Goal: Task Accomplishment & Management: Use online tool/utility

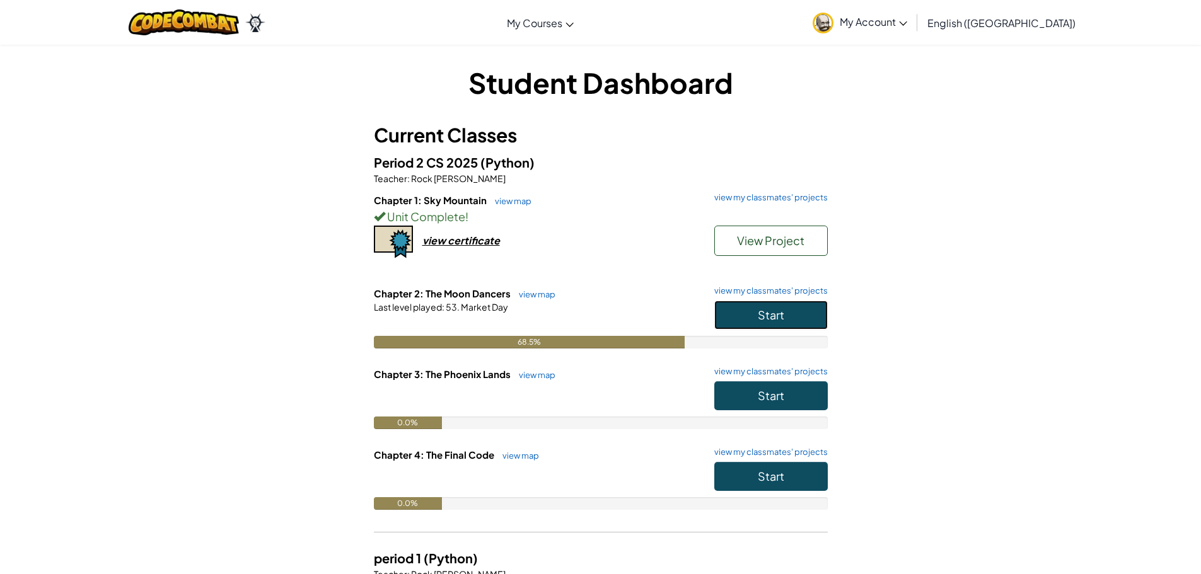
click at [756, 306] on button "Start" at bounding box center [770, 315] width 113 height 29
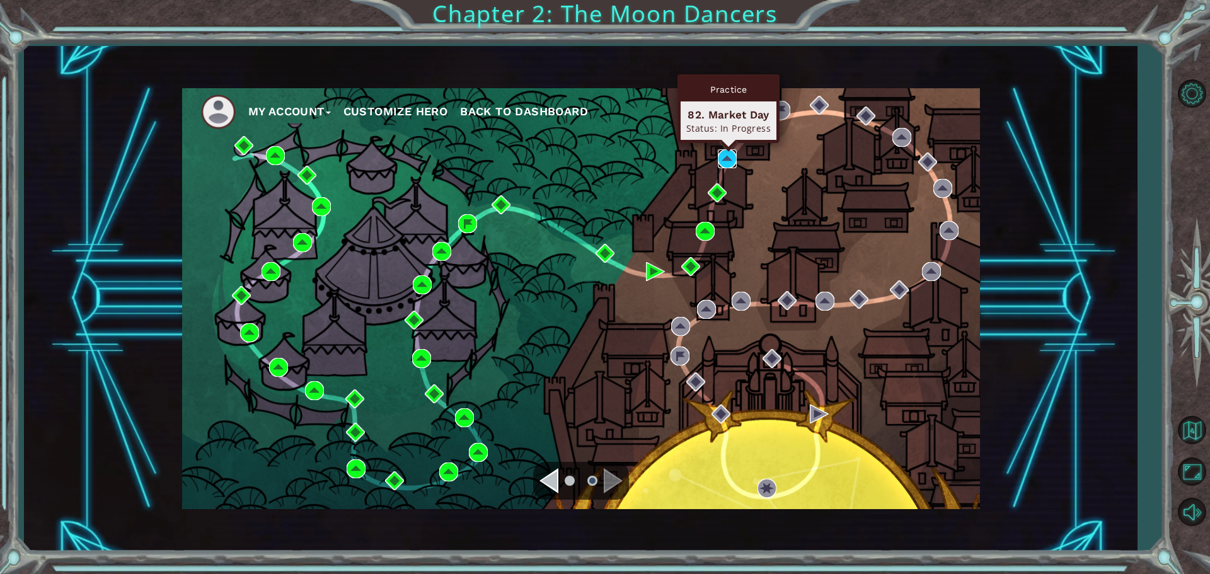
click at [722, 163] on img at bounding box center [727, 158] width 19 height 19
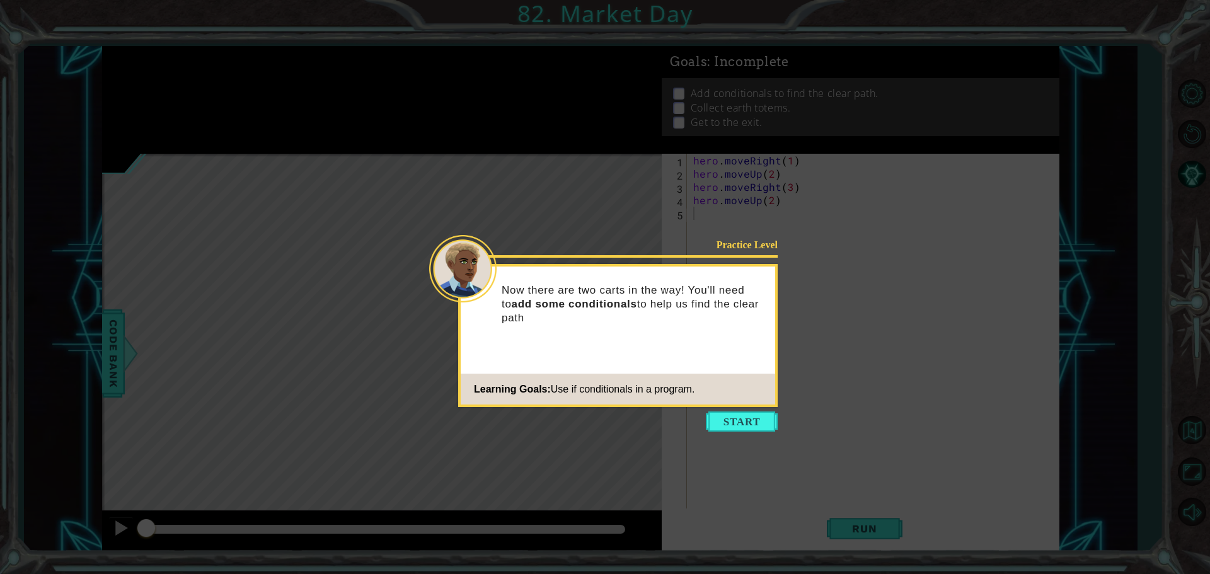
click at [770, 411] on icon at bounding box center [605, 287] width 1210 height 574
click at [765, 422] on button "Start" at bounding box center [742, 422] width 72 height 20
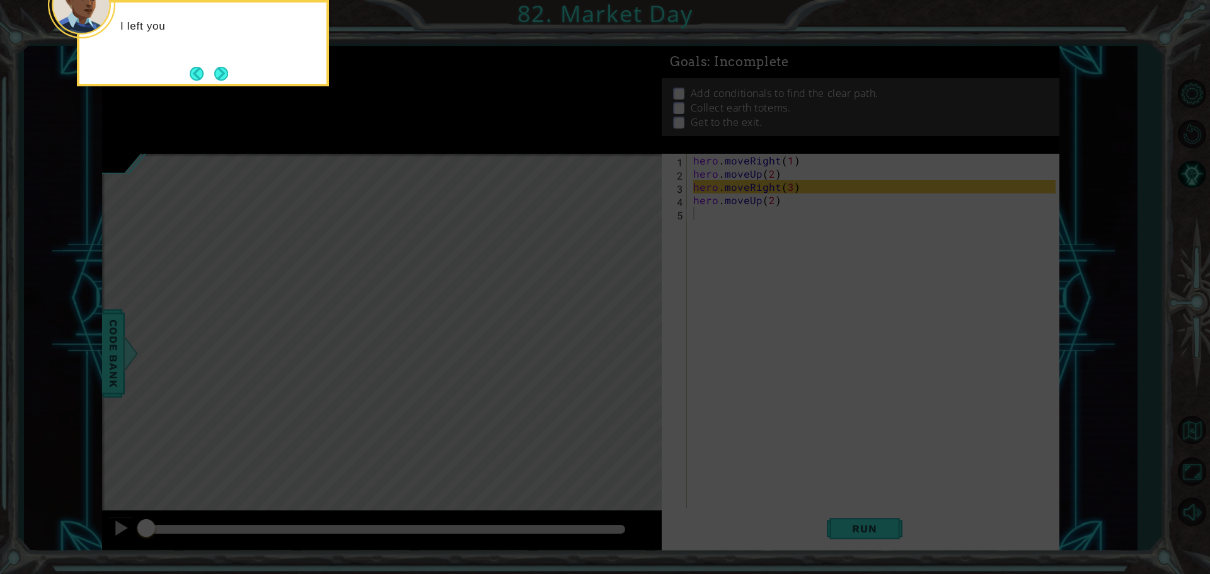
click at [783, 173] on icon at bounding box center [605, 86] width 1210 height 976
drag, startPoint x: 766, startPoint y: 198, endPoint x: 690, endPoint y: 197, distance: 76.9
click at [691, 197] on icon at bounding box center [605, 86] width 1210 height 976
click at [211, 71] on footer at bounding box center [209, 73] width 38 height 19
click at [211, 72] on button "Back" at bounding box center [202, 74] width 25 height 14
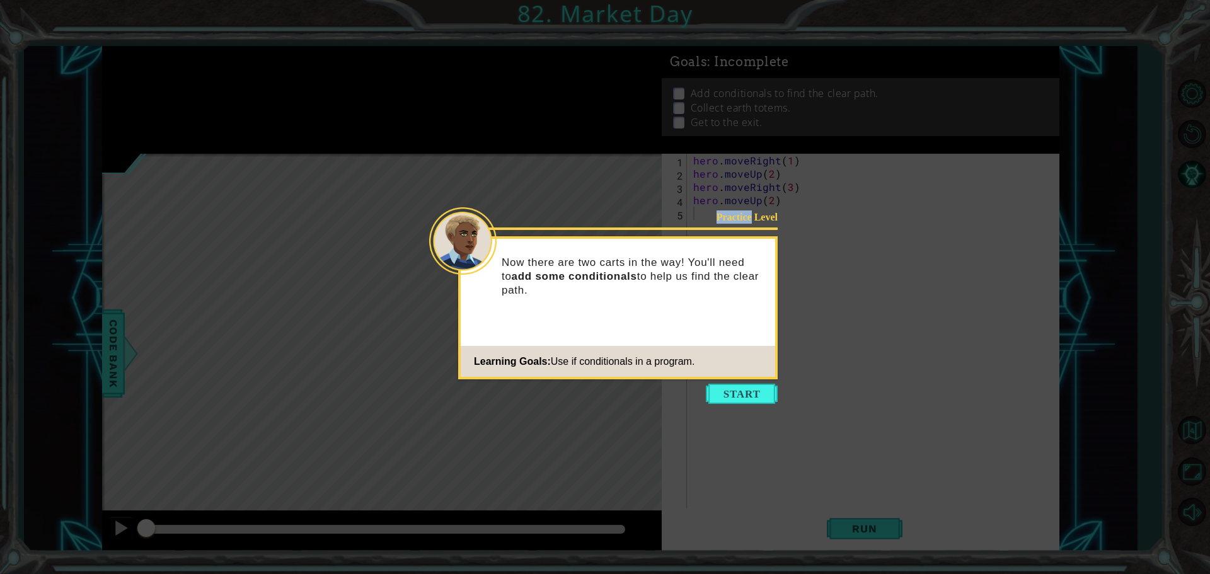
drag, startPoint x: 211, startPoint y: 72, endPoint x: 217, endPoint y: 71, distance: 6.4
click at [217, 71] on icon at bounding box center [605, 287] width 1210 height 574
drag, startPoint x: 713, startPoint y: 401, endPoint x: 720, endPoint y: 399, distance: 7.4
click at [720, 399] on button "Start" at bounding box center [742, 394] width 72 height 20
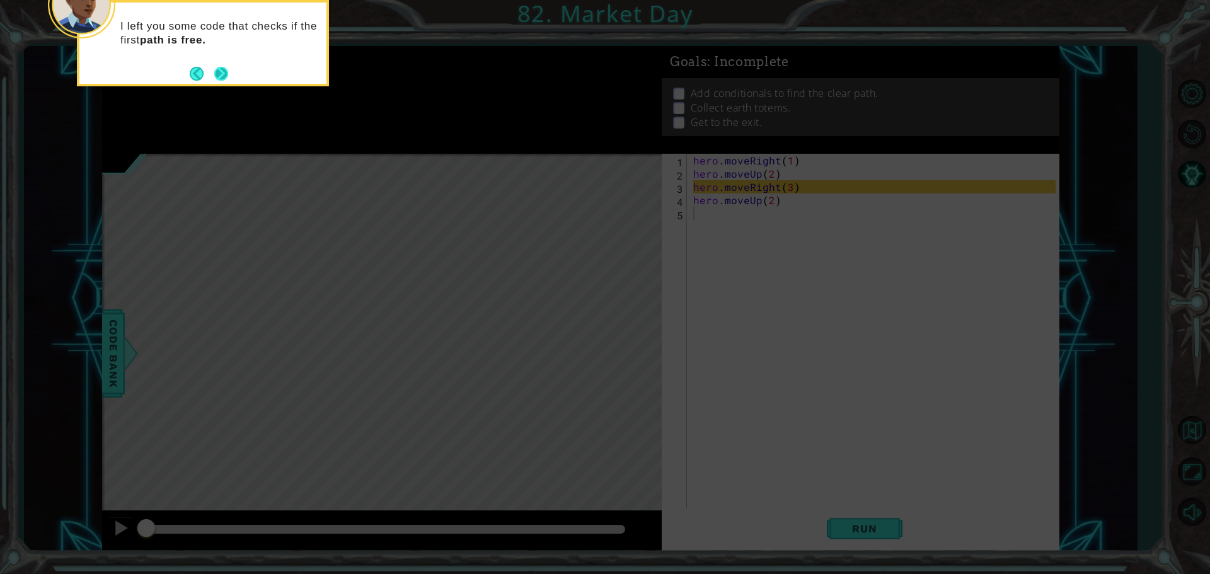
click at [220, 73] on button "Next" at bounding box center [221, 73] width 14 height 14
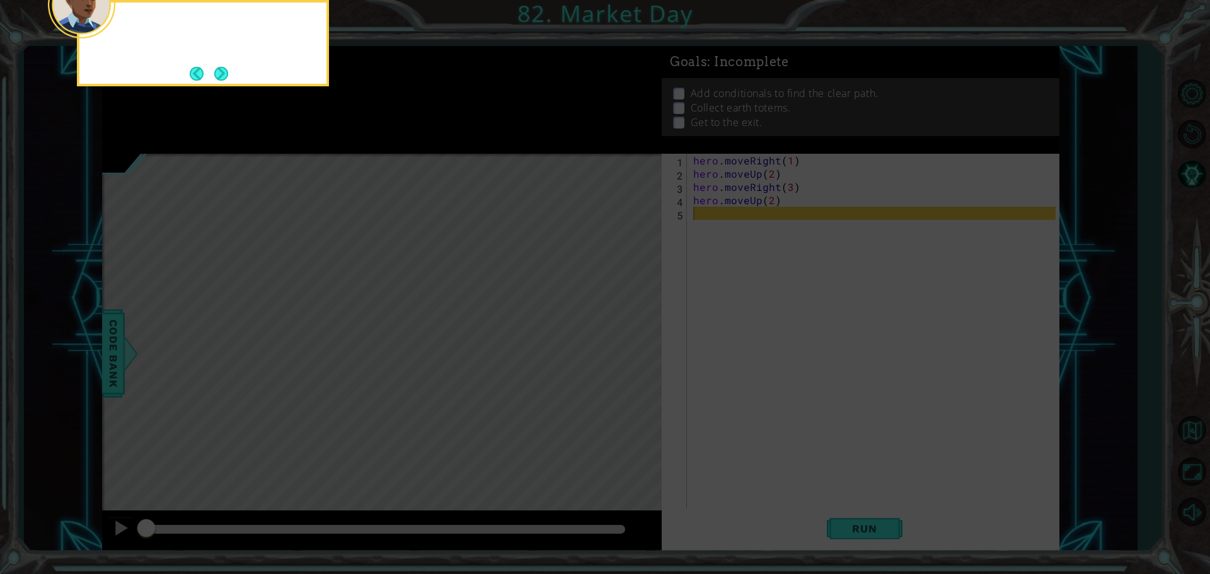
click at [220, 73] on button "Next" at bounding box center [221, 74] width 14 height 14
click at [220, 73] on button "Next" at bounding box center [221, 73] width 14 height 14
click at [220, 73] on button "Next" at bounding box center [221, 74] width 14 height 14
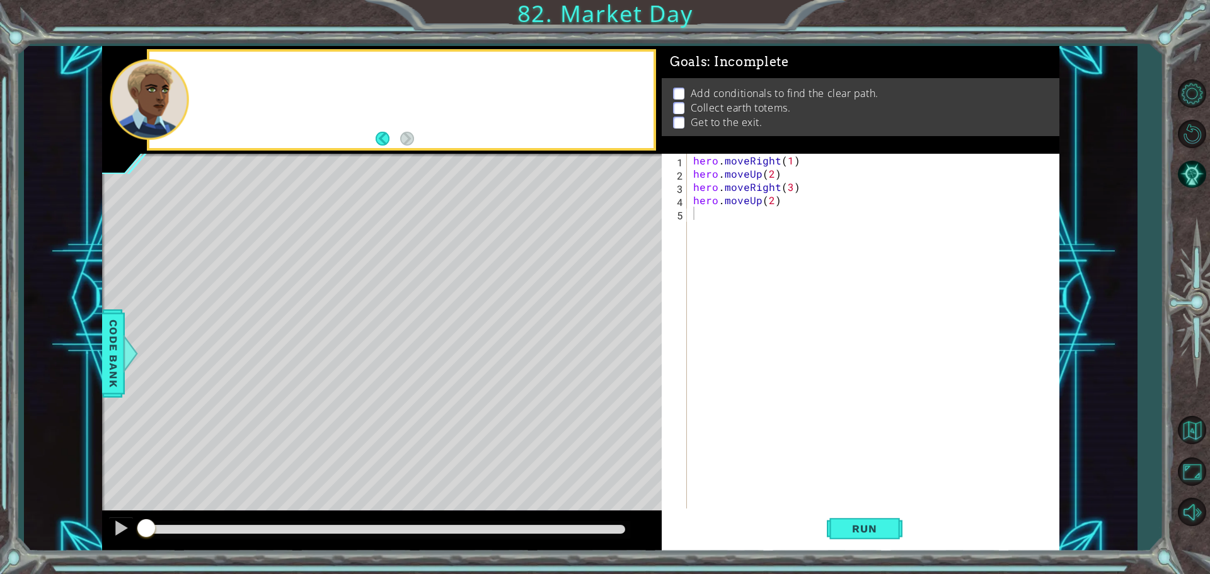
click at [217, 74] on div at bounding box center [401, 100] width 504 height 96
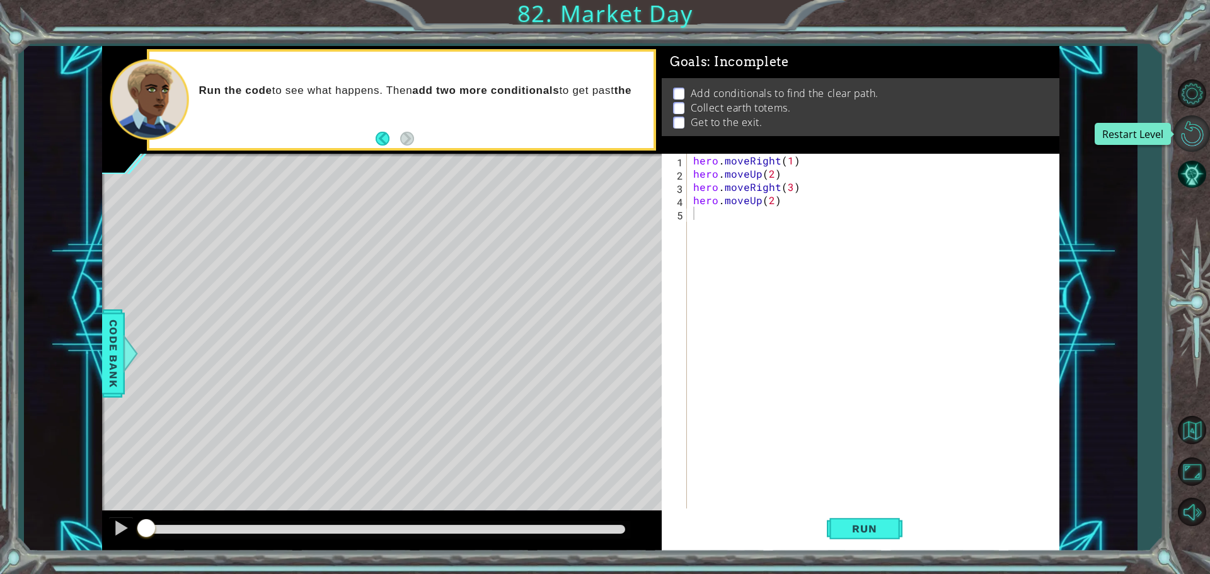
click at [1187, 141] on button "Restart Level" at bounding box center [1192, 133] width 37 height 37
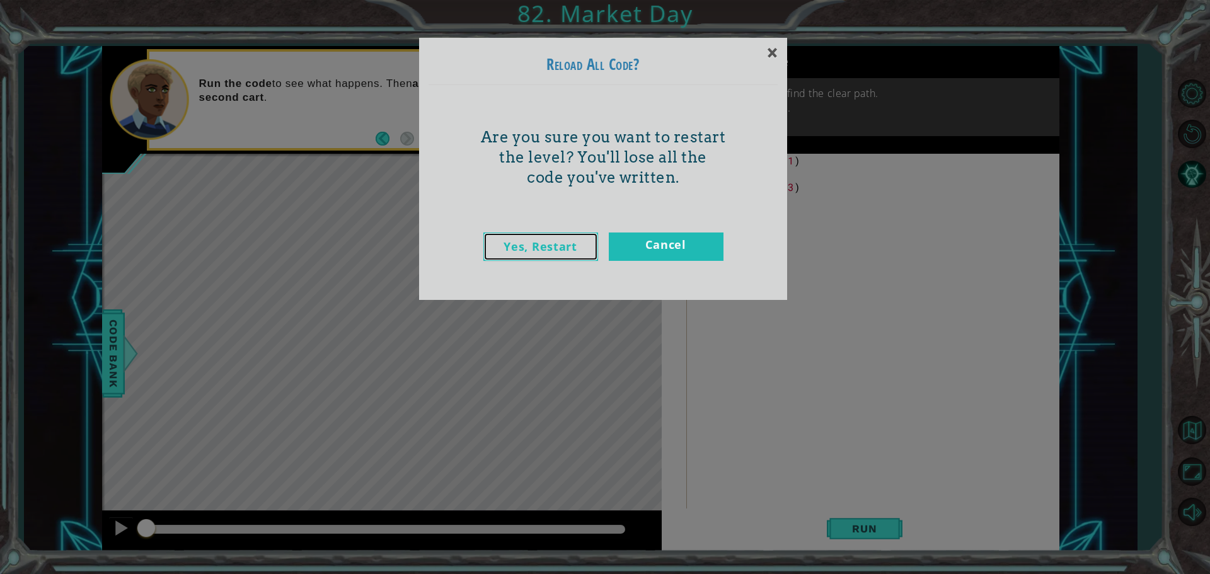
click at [575, 251] on link "Yes, Restart" at bounding box center [540, 247] width 115 height 28
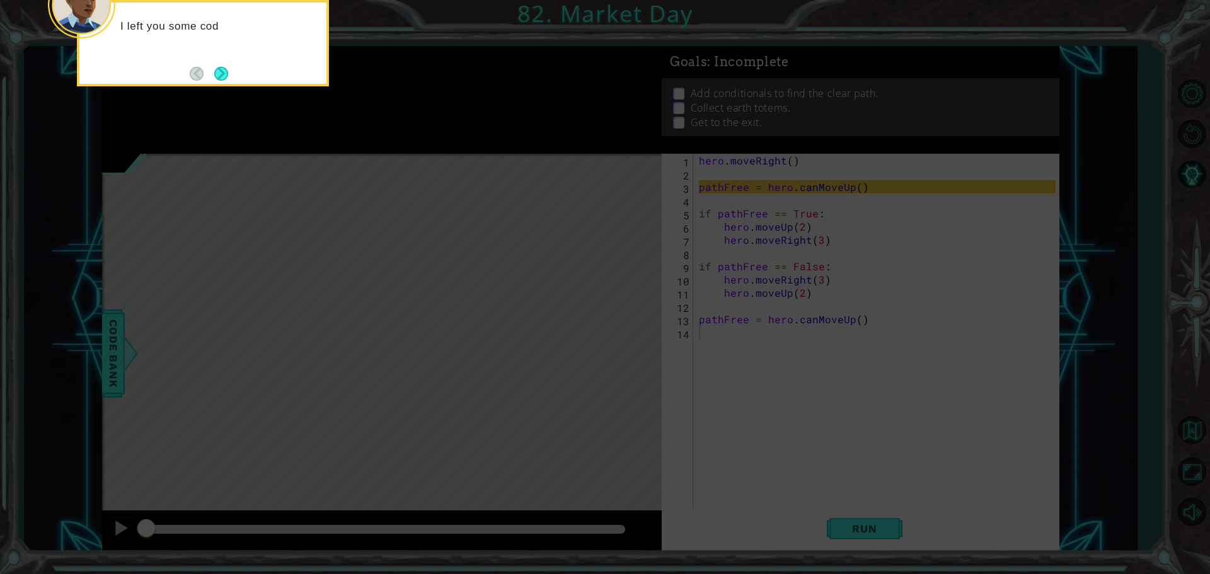
click at [575, 251] on icon at bounding box center [605, 86] width 1210 height 976
click at [222, 77] on button "Next" at bounding box center [221, 74] width 14 height 14
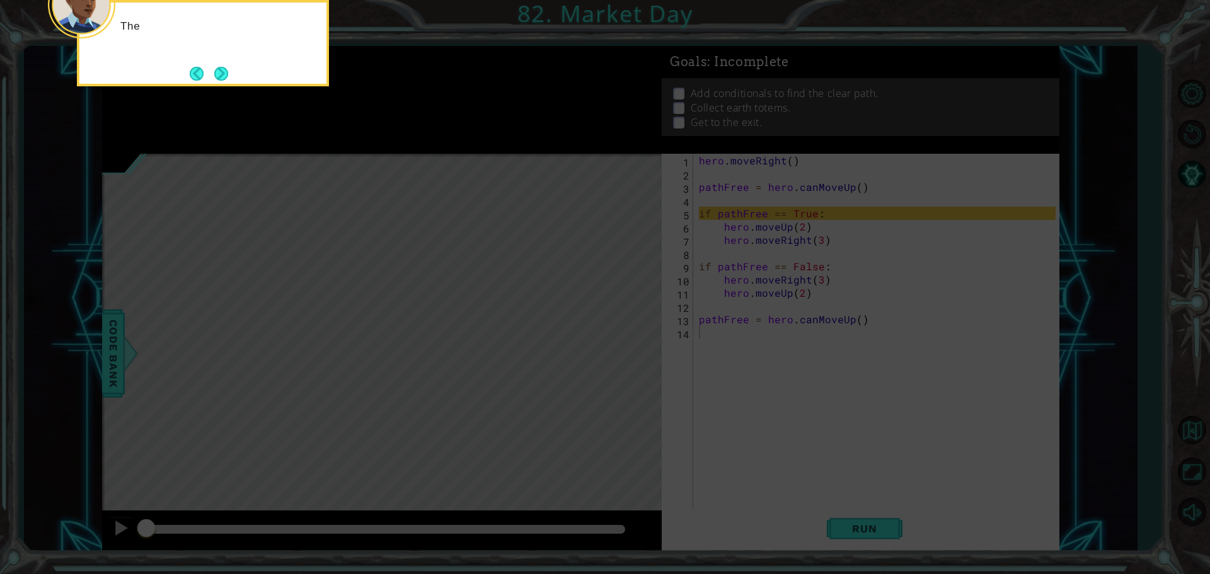
click at [221, 77] on button "Next" at bounding box center [221, 74] width 14 height 14
click at [220, 69] on button "Next" at bounding box center [221, 74] width 14 height 14
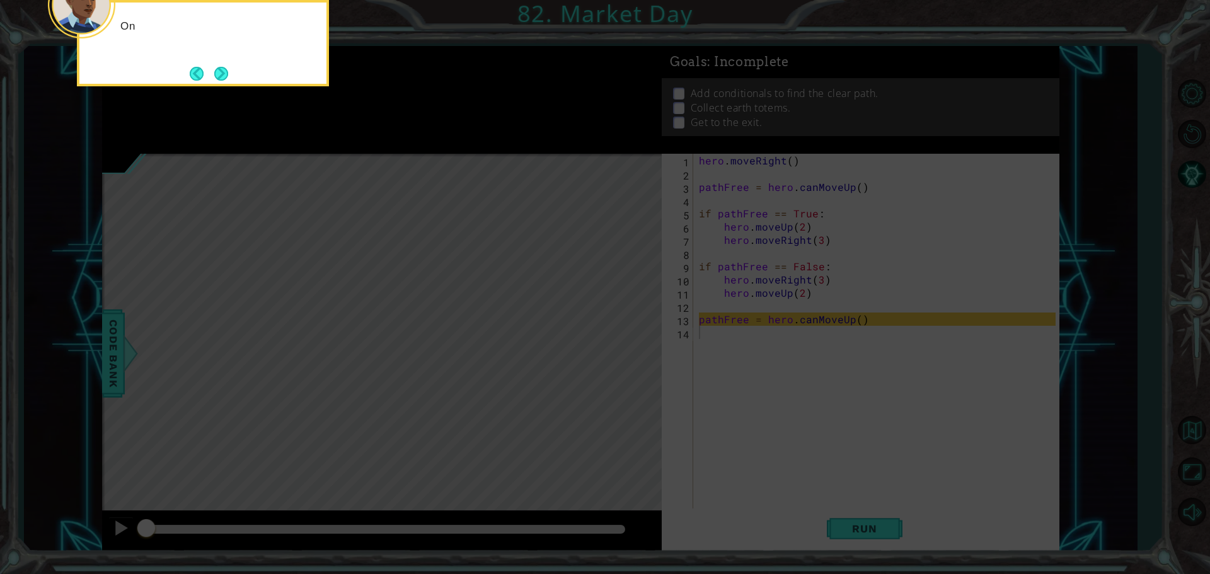
click at [220, 69] on button "Next" at bounding box center [221, 74] width 14 height 14
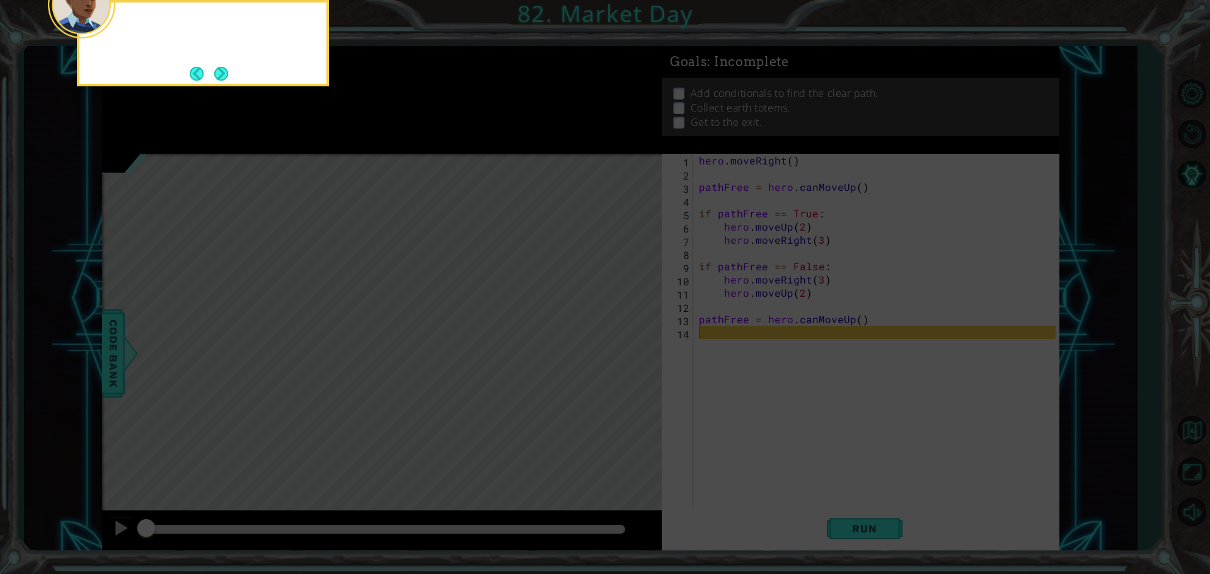
click at [220, 69] on button "Next" at bounding box center [221, 74] width 14 height 14
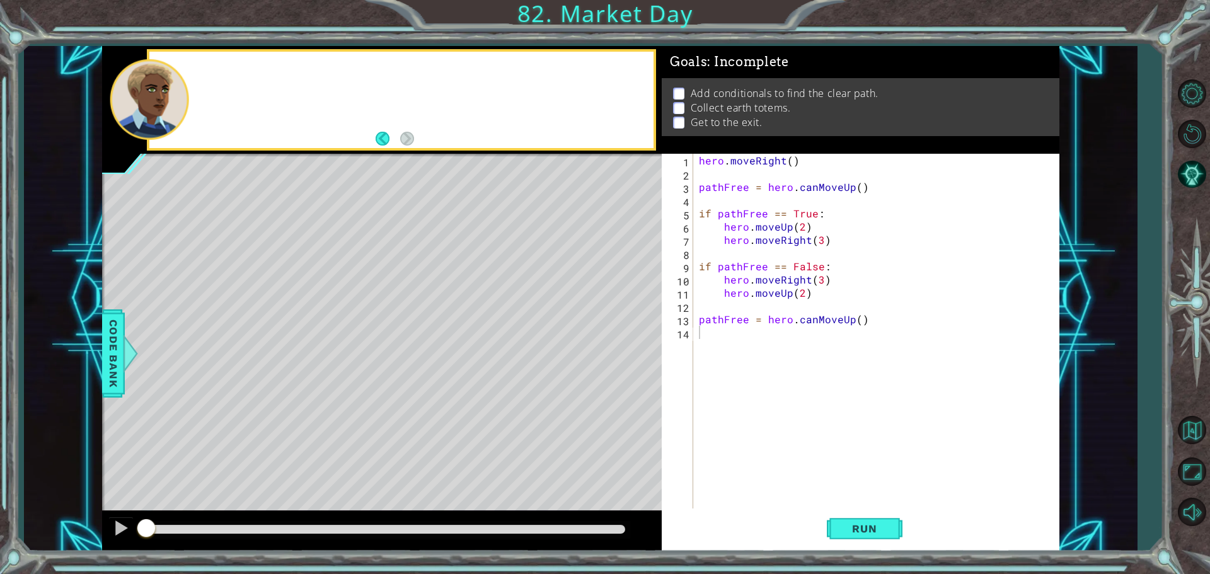
click at [221, 69] on div at bounding box center [401, 100] width 504 height 96
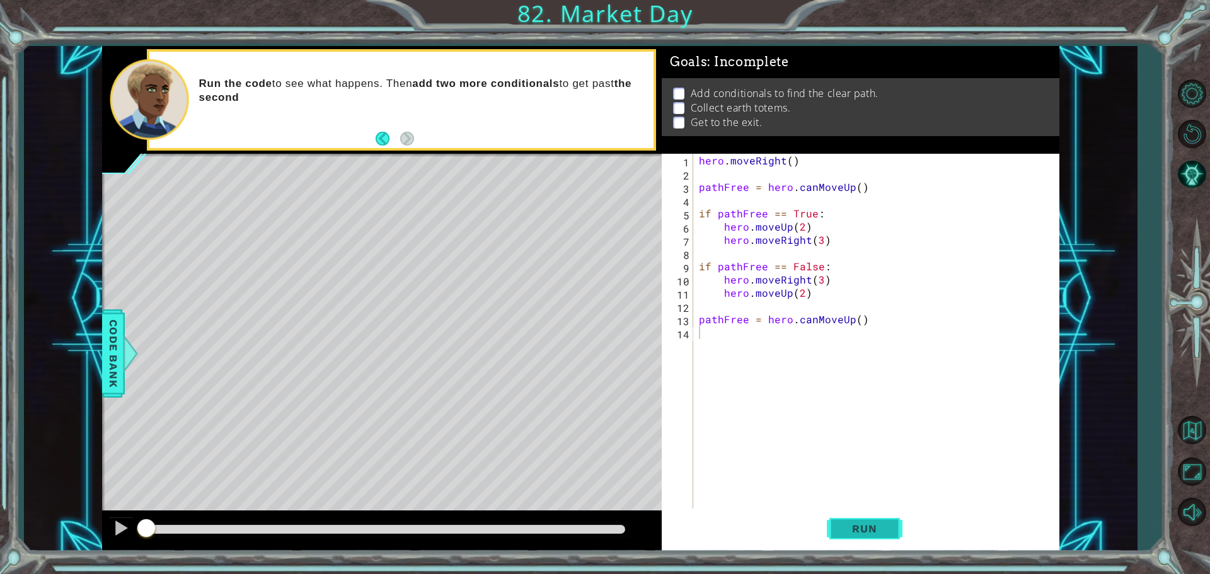
click at [860, 528] on span "Run" at bounding box center [865, 528] width 50 height 13
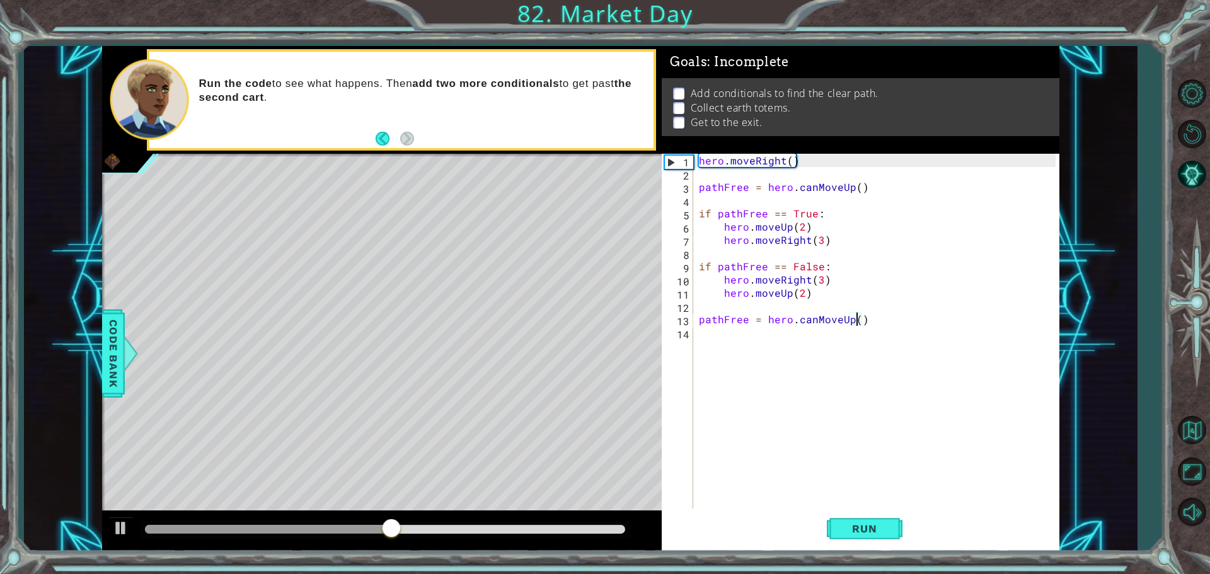
click at [855, 321] on div "hero . moveRight ( ) pathFree = hero . canMoveUp ( ) if pathFree == True : hero…" at bounding box center [879, 346] width 366 height 384
type textarea "pathFree = hero.canMoveUp(2)"
click at [707, 340] on div "hero . moveRight ( ) pathFree = hero . canMoveUp ( ) if pathFree == True : hero…" at bounding box center [879, 346] width 366 height 384
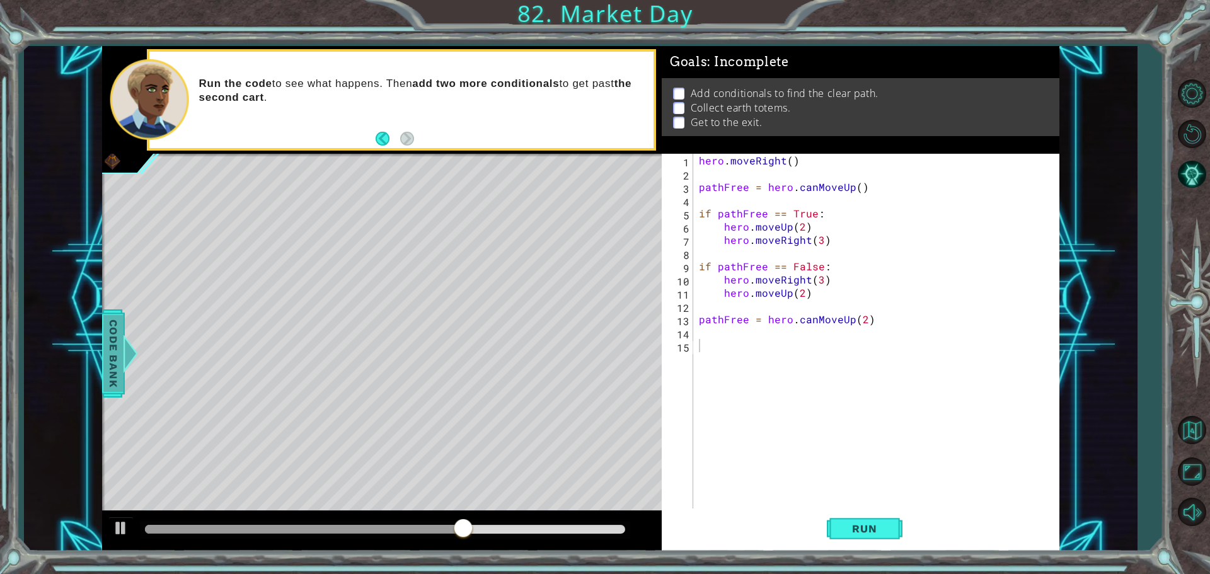
click at [117, 347] on span "Code Bank" at bounding box center [113, 353] width 20 height 77
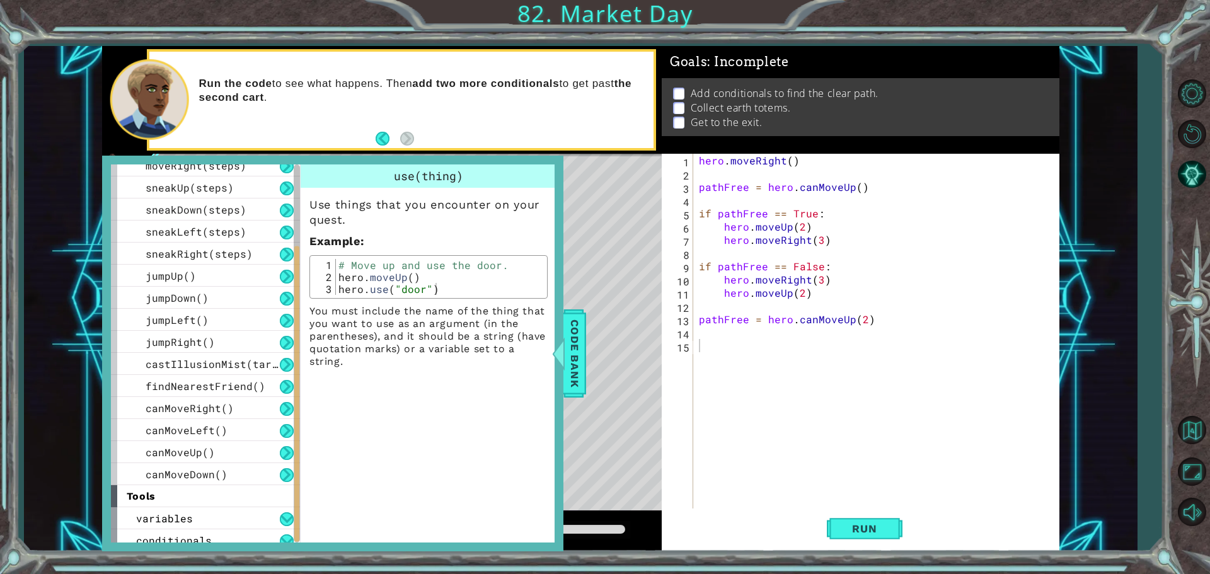
scroll to position [151, 0]
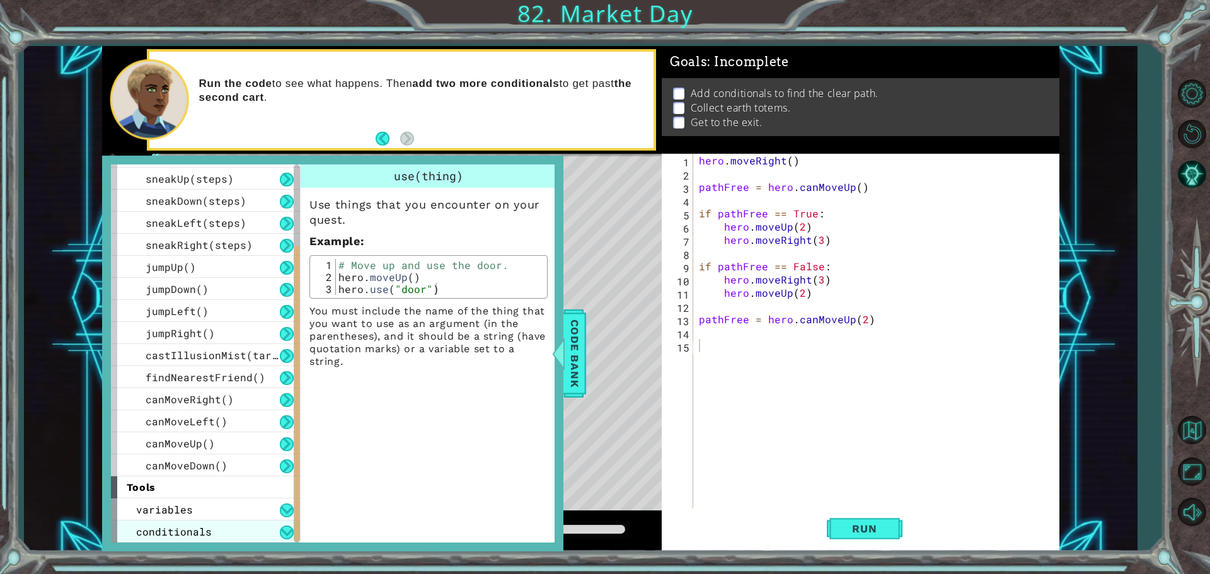
click at [231, 526] on div "conditionals" at bounding box center [205, 532] width 189 height 22
click at [286, 530] on button at bounding box center [287, 533] width 14 height 14
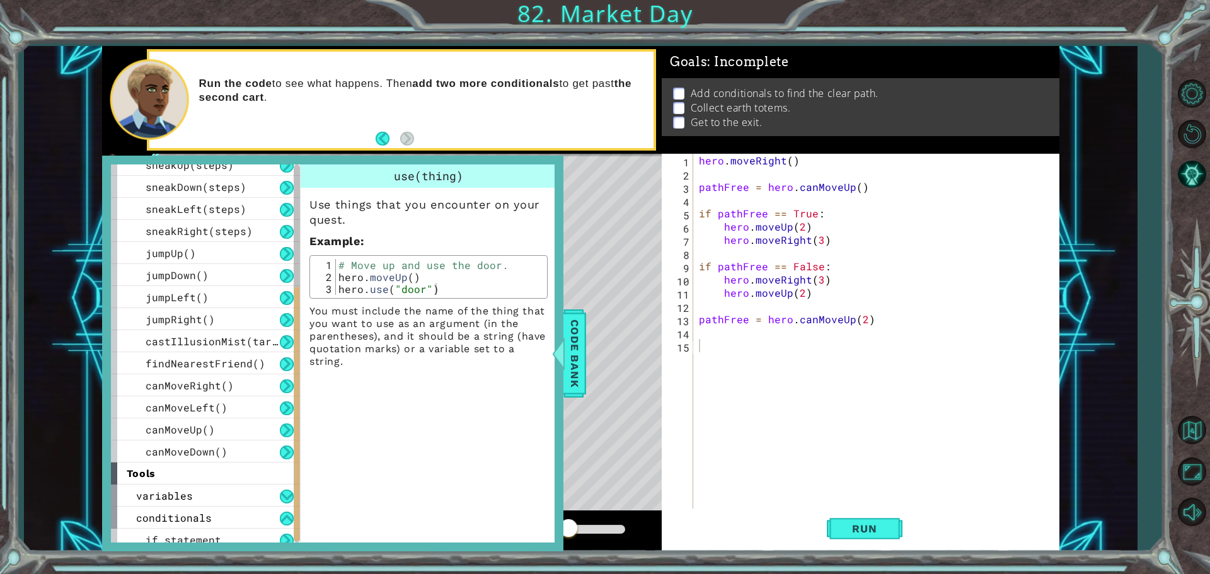
scroll to position [173, 0]
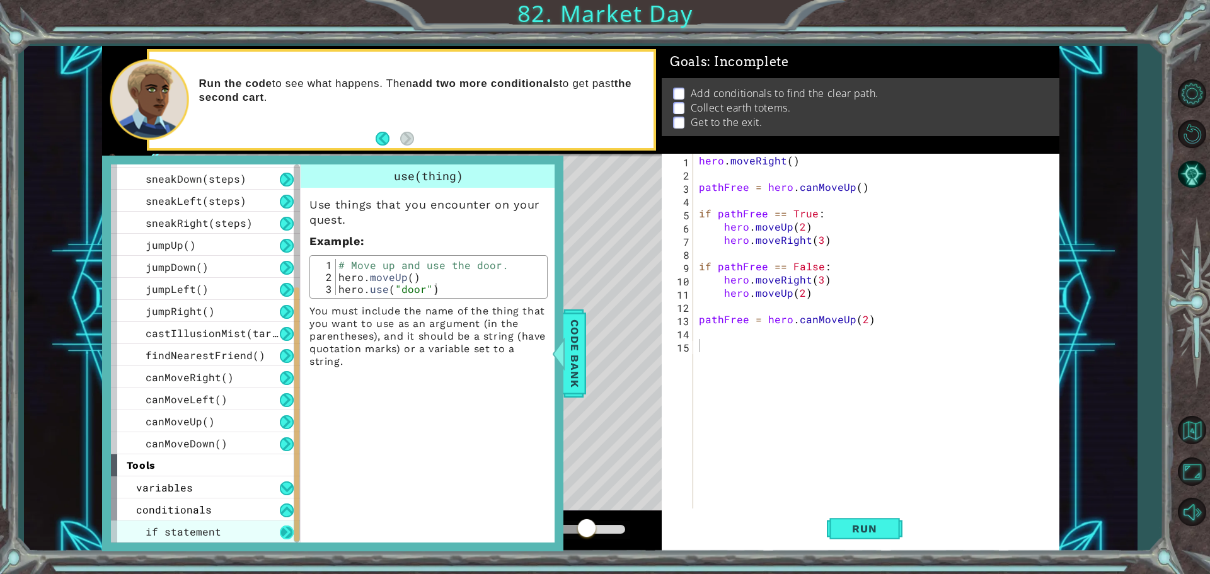
click at [289, 529] on button at bounding box center [287, 533] width 14 height 14
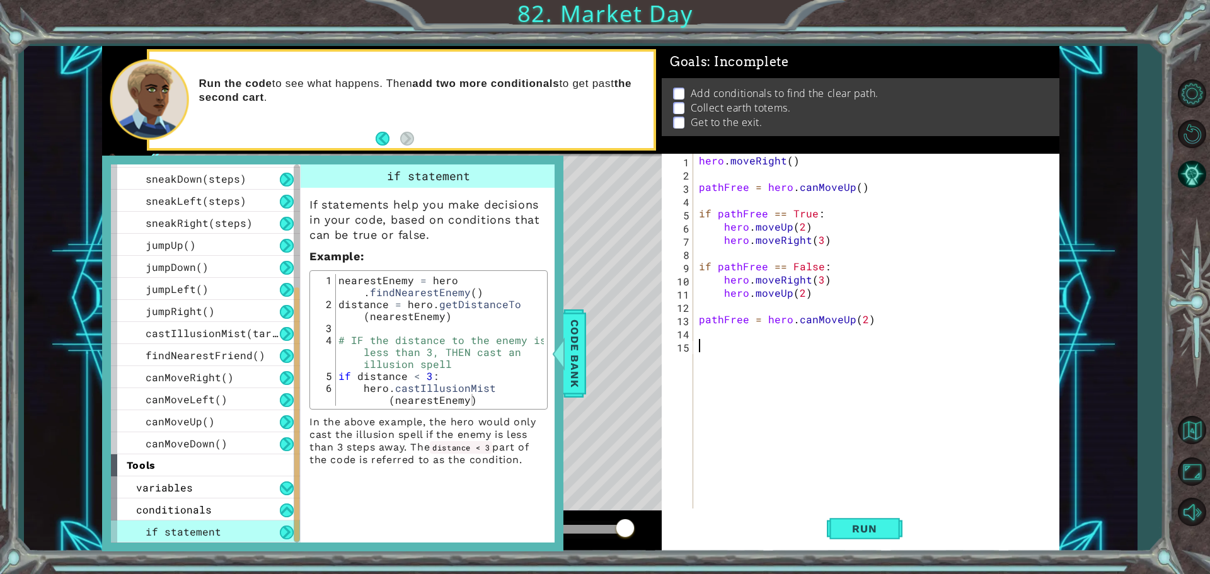
click at [707, 342] on div "hero . moveRight ( ) pathFree = hero . canMoveUp ( ) if pathFree == True : hero…" at bounding box center [879, 346] width 366 height 384
type textarea "if pathFree == true"
click at [719, 359] on div "hero . moveRight ( ) pathFree = hero . canMoveUp ( ) if pathFree == True : hero…" at bounding box center [879, 346] width 366 height 384
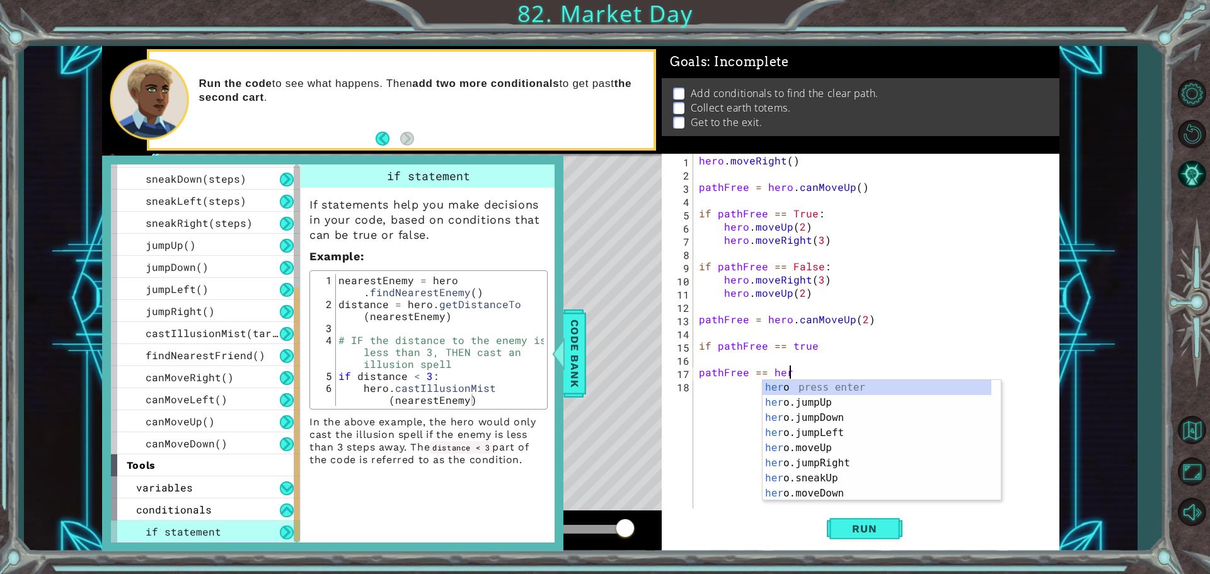
scroll to position [0, 5]
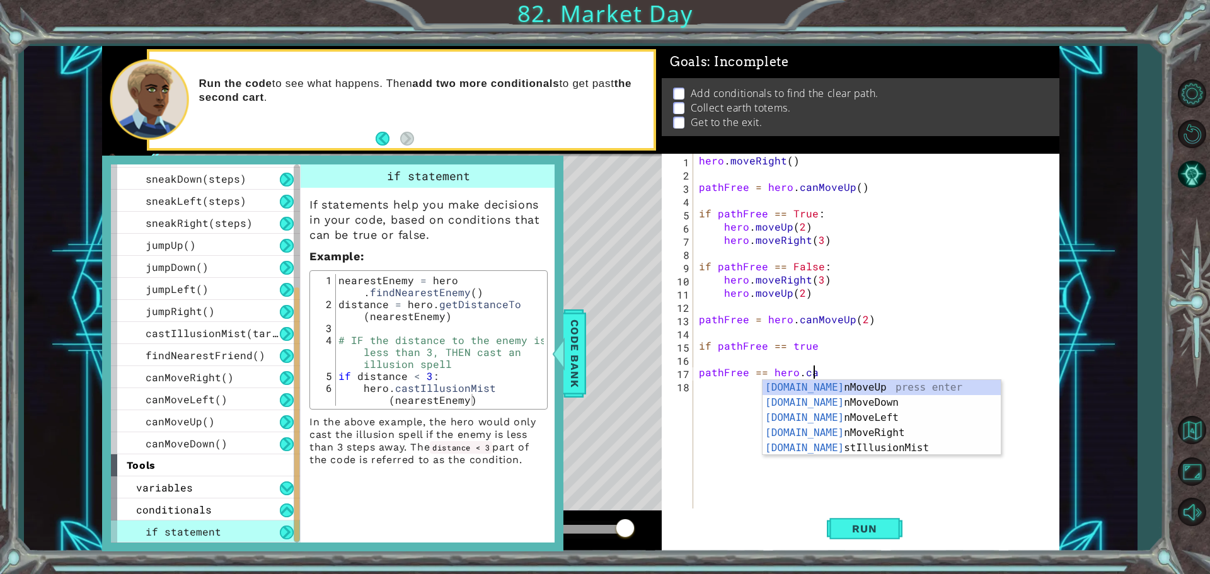
type textarea "pathFree == hero.can"
click at [873, 432] on div "hero.can MoveUp press enter hero.can MoveDown press enter hero.can MoveLeft pre…" at bounding box center [882, 433] width 238 height 106
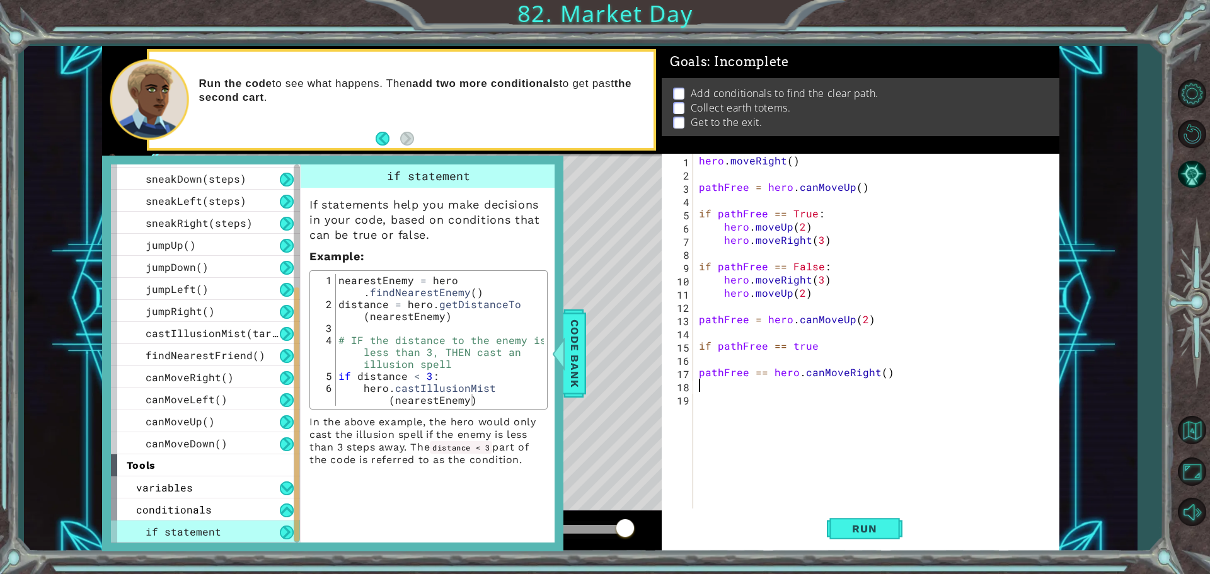
scroll to position [0, 0]
click at [878, 375] on div "hero . moveRight ( ) pathFree = hero . canMoveUp ( ) if pathFree == True : hero…" at bounding box center [879, 346] width 366 height 384
click at [848, 521] on button "Run" at bounding box center [865, 529] width 76 height 40
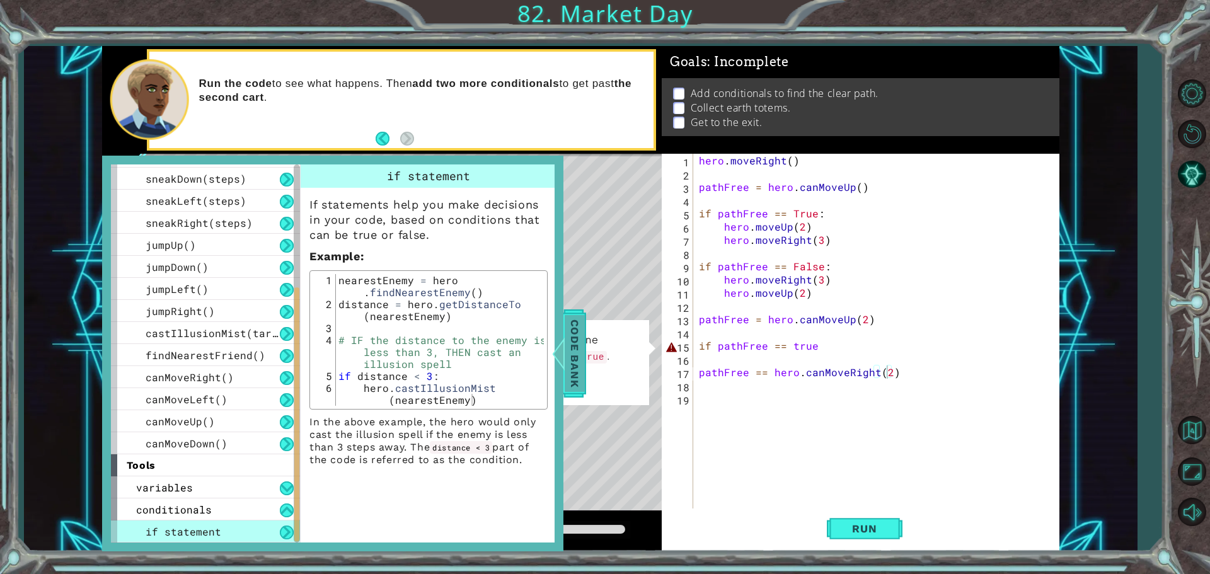
click at [574, 345] on span "Code Bank" at bounding box center [575, 353] width 20 height 77
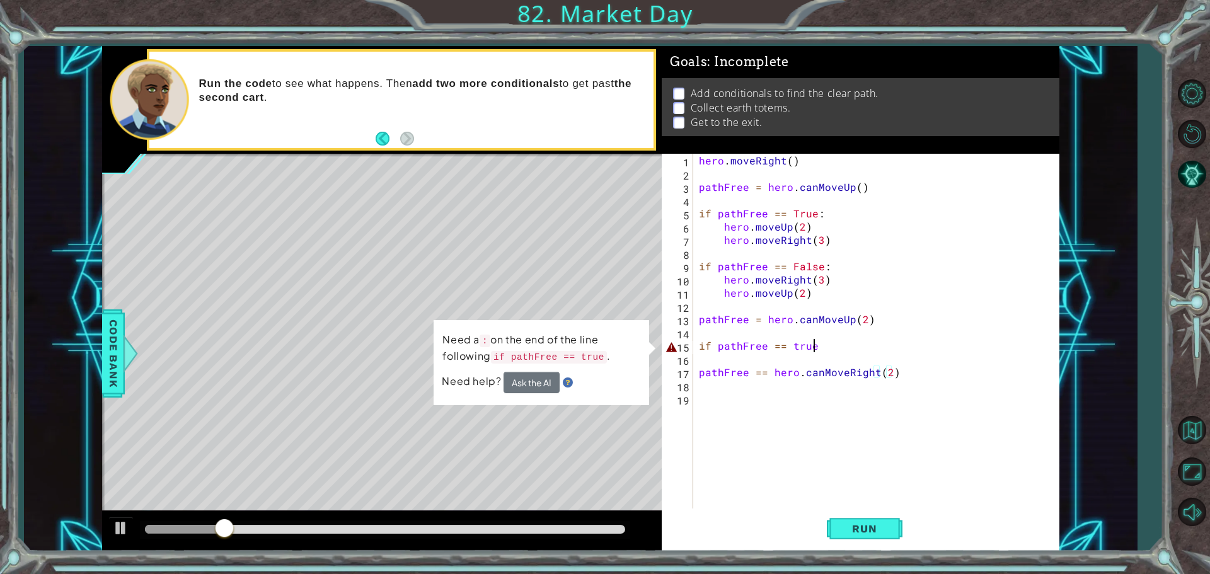
scroll to position [0, 6]
click at [811, 345] on div "hero . moveRight ( ) pathFree = hero . canMoveUp ( ) if pathFree == True : hero…" at bounding box center [879, 346] width 366 height 384
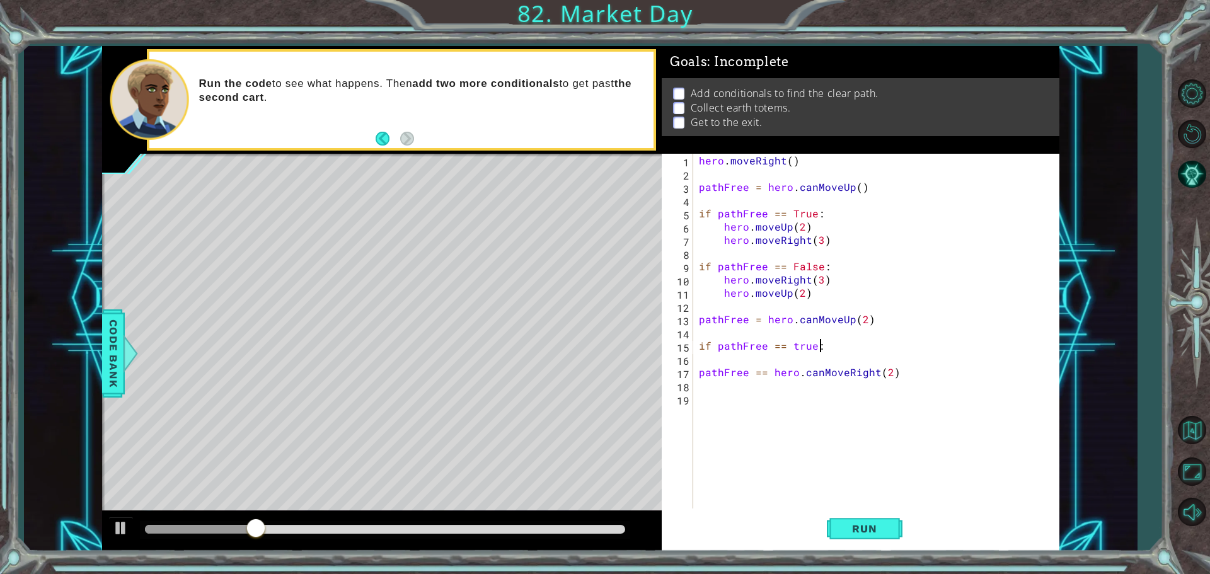
scroll to position [0, 7]
click at [884, 516] on button "Run" at bounding box center [865, 529] width 76 height 40
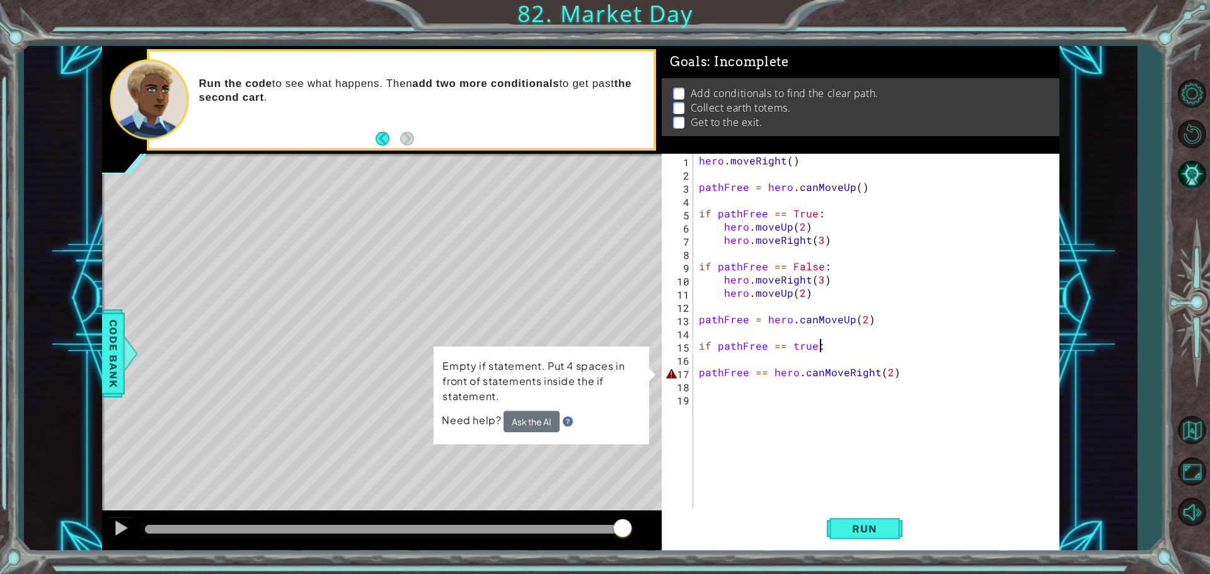
click at [623, 528] on div at bounding box center [385, 529] width 480 height 9
click at [795, 377] on div "hero . moveRight ( ) pathFree = hero . canMoveUp ( ) if pathFree == True : hero…" at bounding box center [879, 346] width 366 height 384
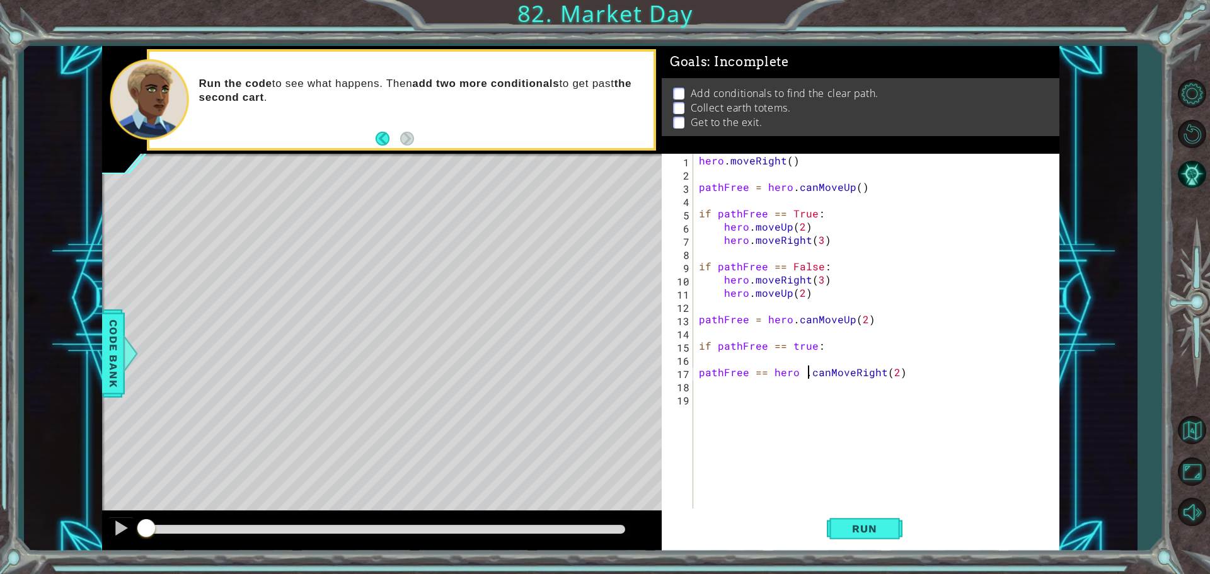
click at [807, 377] on div "hero . moveRight ( ) pathFree = hero . canMoveUp ( ) if pathFree == True : hero…" at bounding box center [879, 346] width 366 height 384
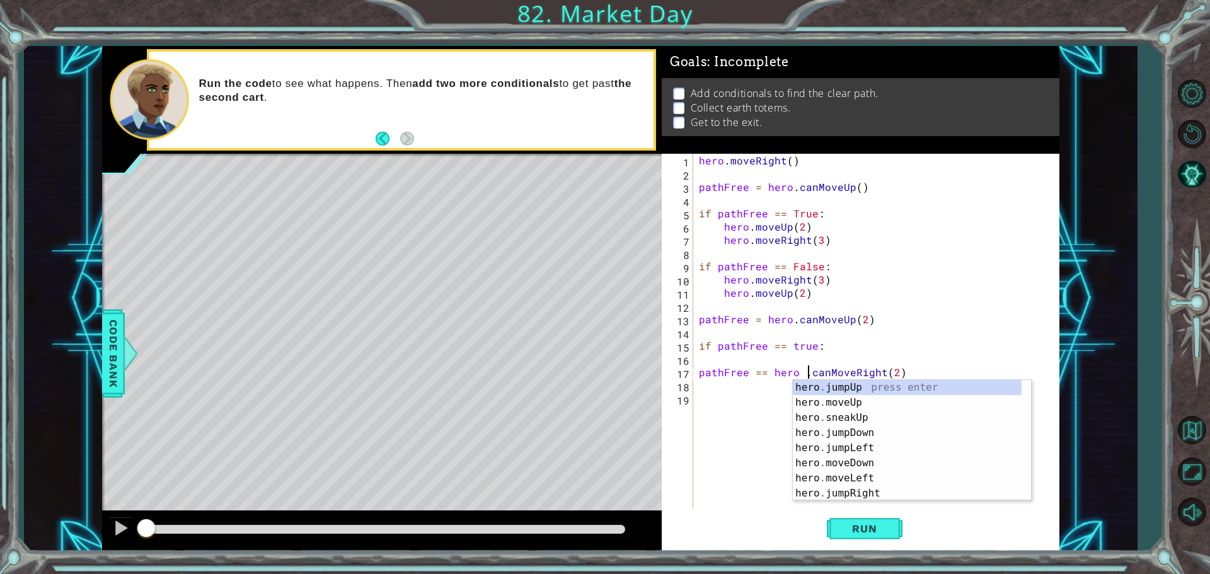
click at [799, 373] on div "hero . moveRight ( ) pathFree = hero . canMoveUp ( ) if pathFree == True : hero…" at bounding box center [879, 346] width 366 height 384
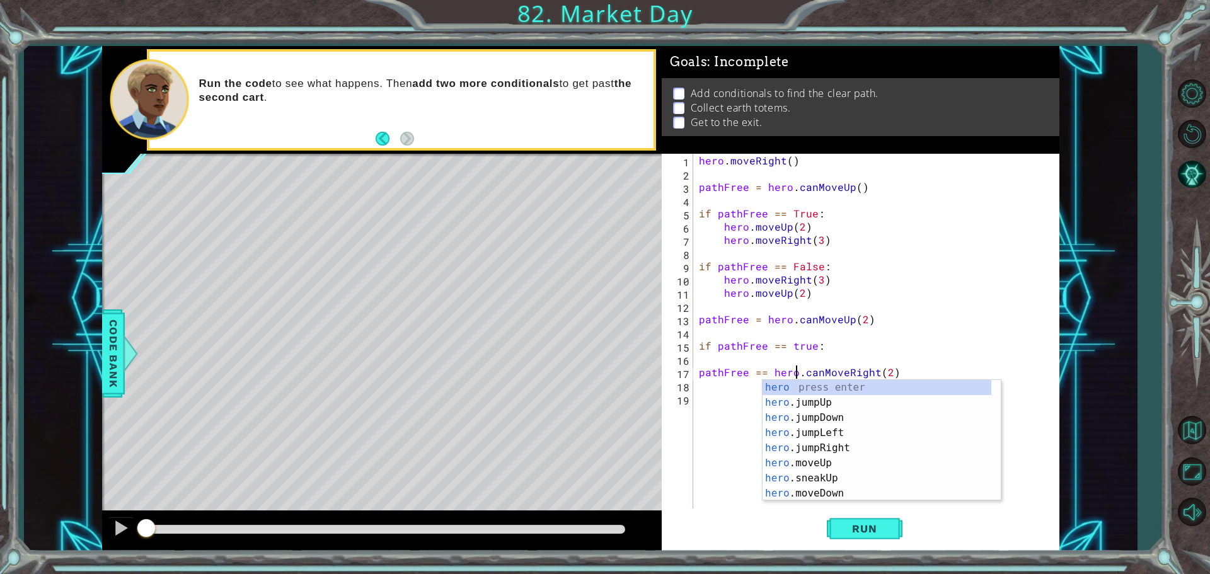
type textarea "pathFree == hero.canMoveRight(2)"
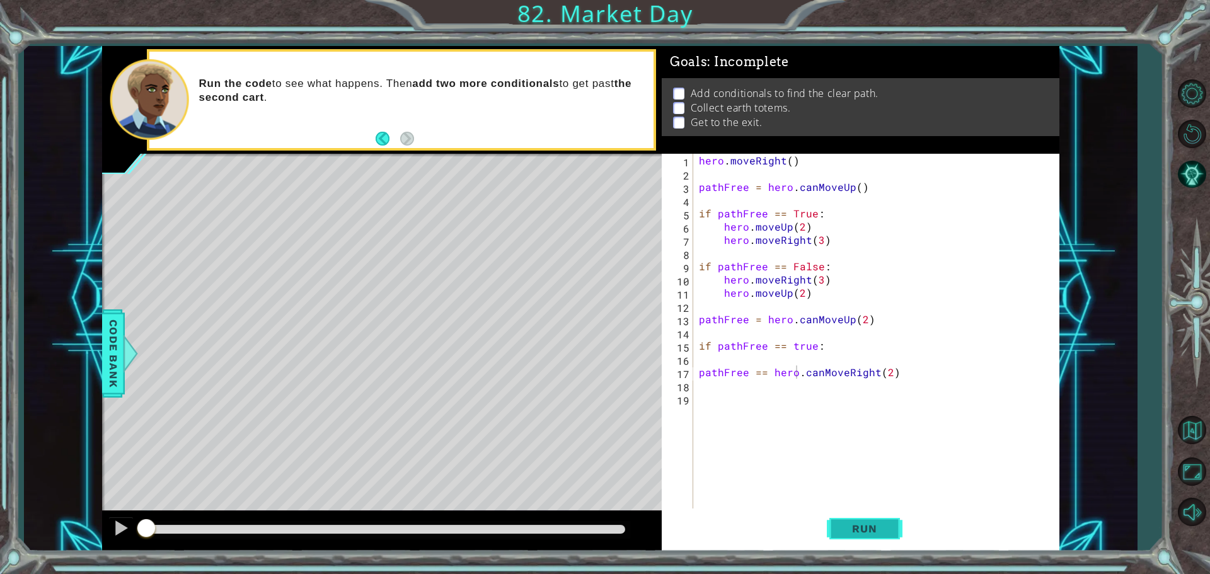
click at [857, 534] on span "Run" at bounding box center [865, 528] width 50 height 13
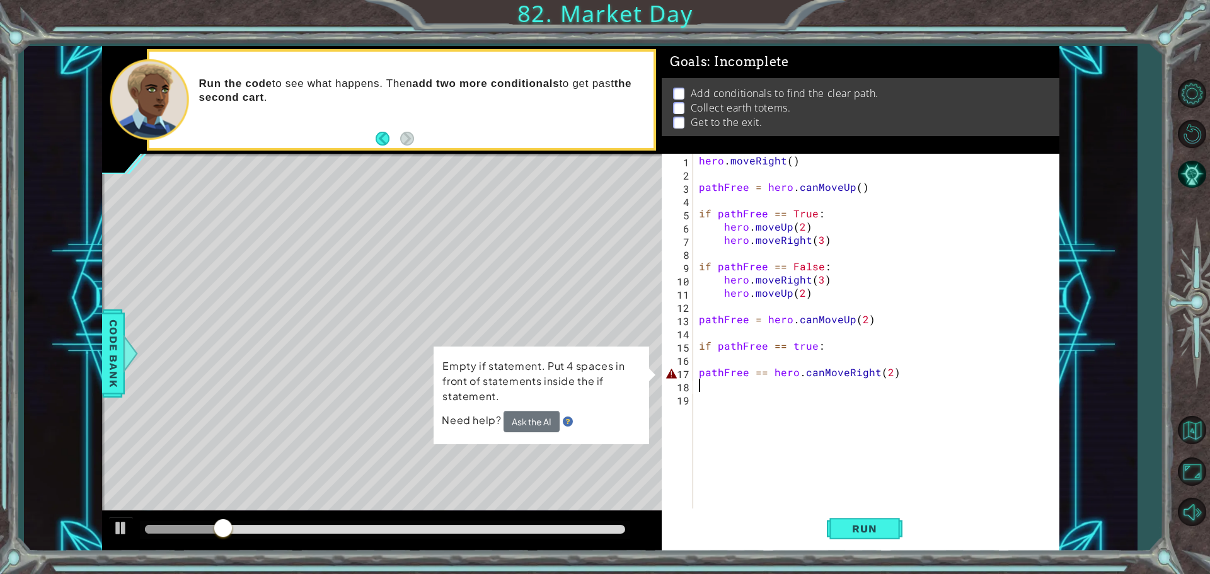
click at [751, 379] on div "hero . moveRight ( ) pathFree = hero . canMoveUp ( ) if pathFree == True : hero…" at bounding box center [879, 346] width 366 height 384
click at [754, 371] on div "hero . moveRight ( ) pathFree = hero . canMoveUp ( ) if pathFree == True : hero…" at bounding box center [879, 346] width 366 height 384
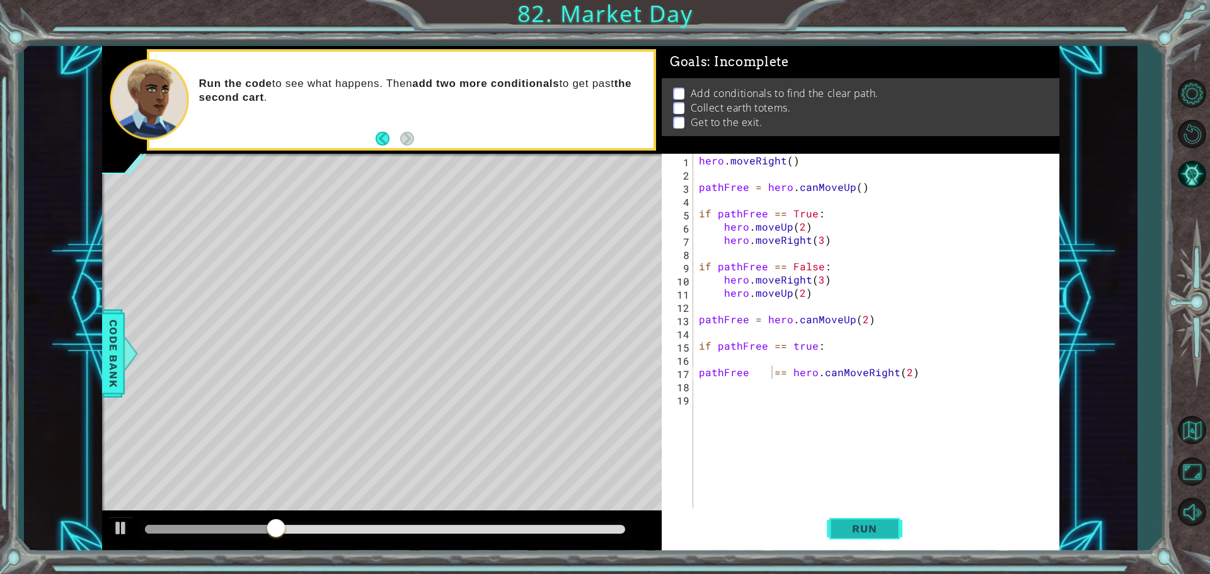
click at [852, 527] on span "Run" at bounding box center [865, 528] width 50 height 13
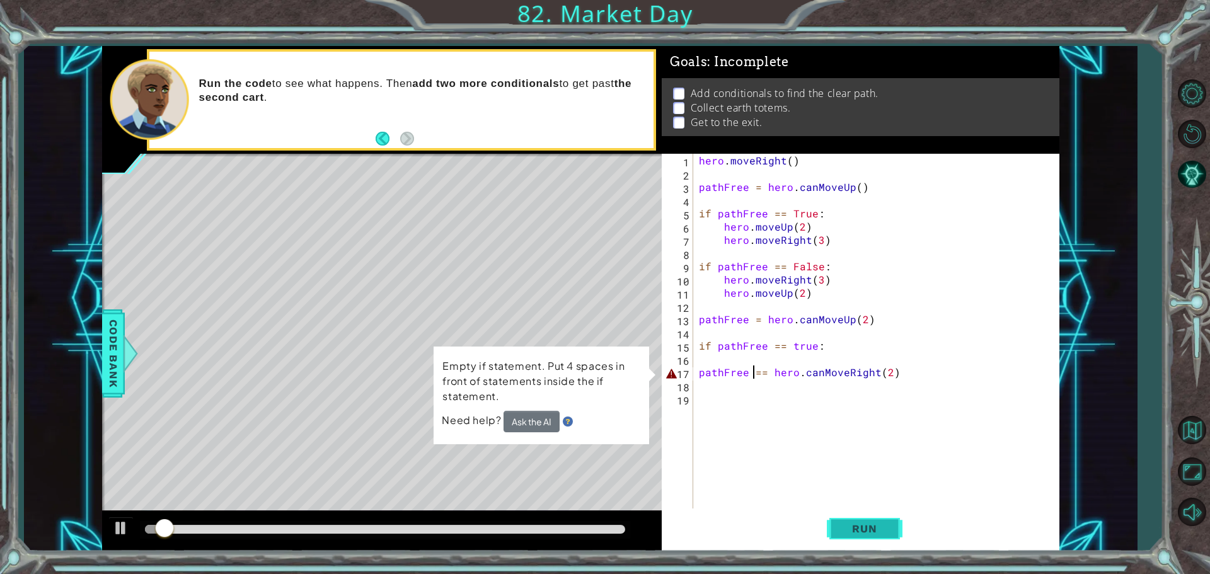
click at [852, 527] on span "Run" at bounding box center [865, 528] width 50 height 13
click at [527, 414] on button "Ask the AI" at bounding box center [531, 421] width 57 height 23
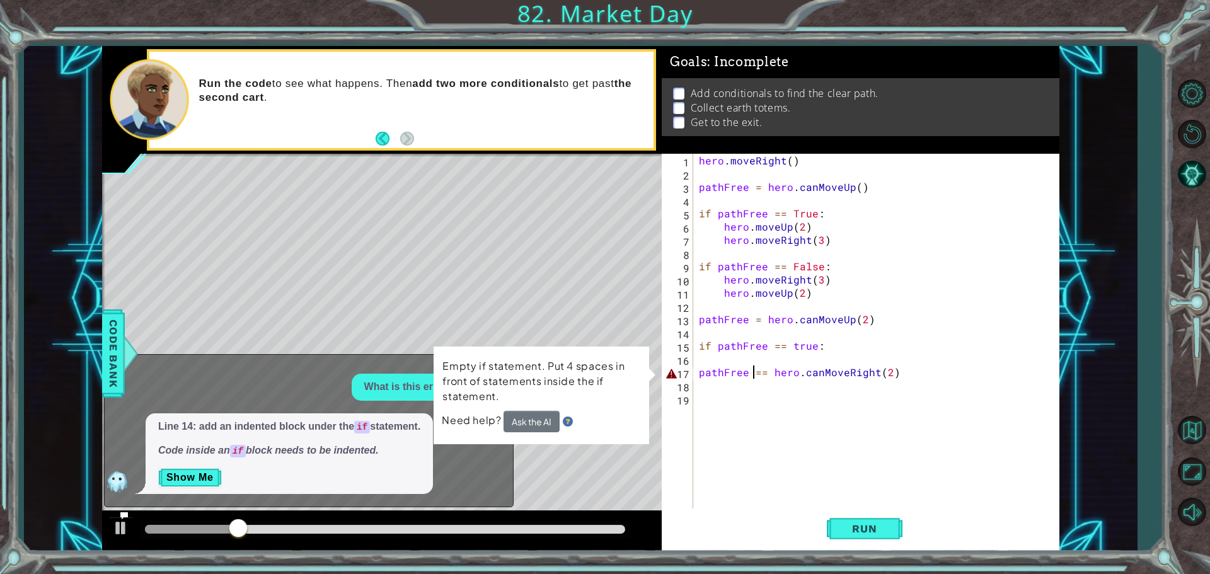
click at [698, 378] on div "hero . moveRight ( ) pathFree = hero . canMoveUp ( ) if pathFree == True : hero…" at bounding box center [879, 346] width 366 height 384
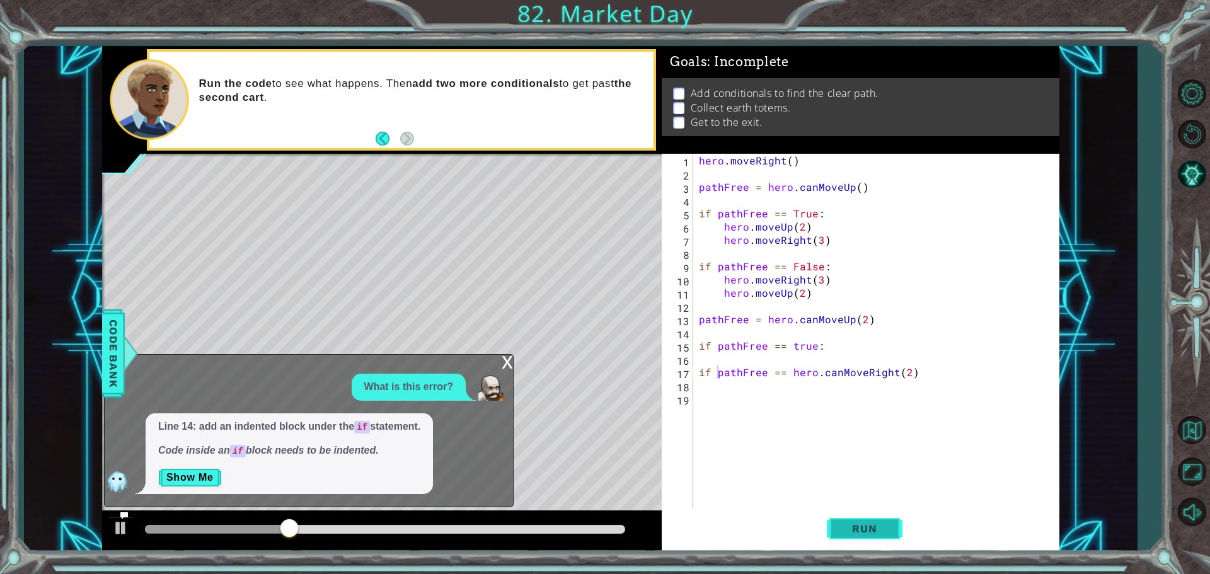
click at [860, 516] on button "Run" at bounding box center [865, 529] width 76 height 40
type textarea "hero.findNearestFriend( == hero.canMoveRight(2)"
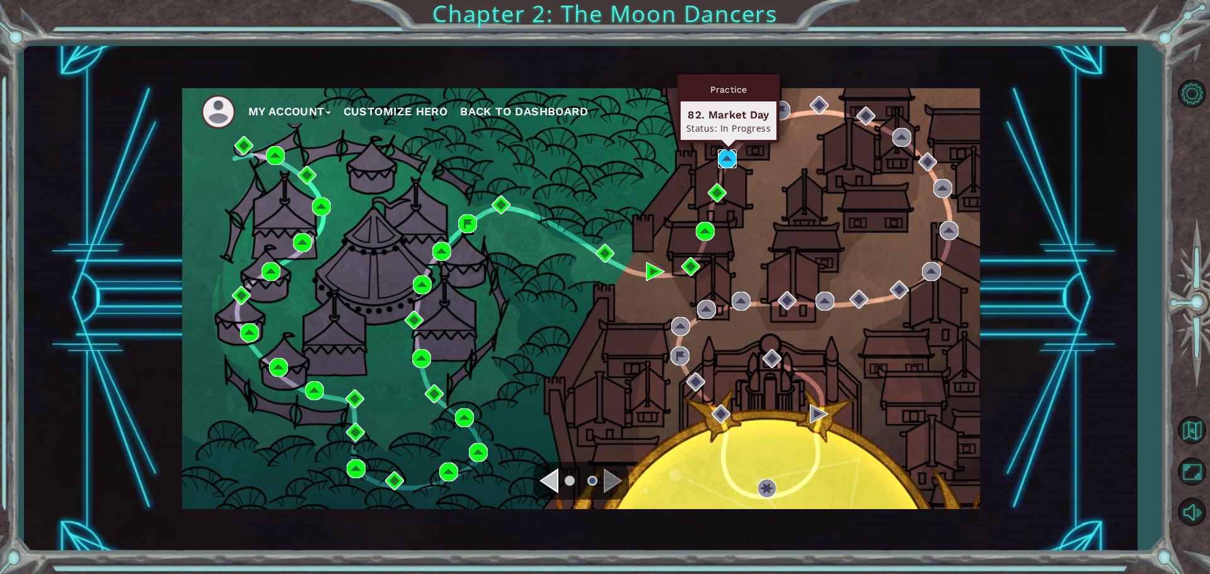
click at [725, 161] on img at bounding box center [727, 158] width 19 height 19
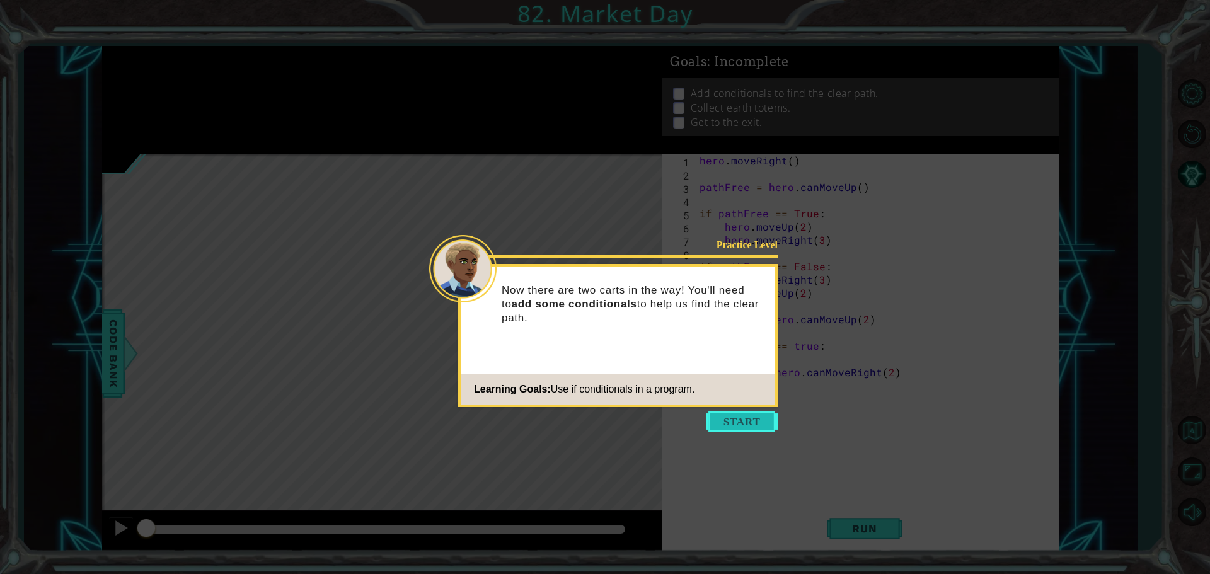
click at [754, 425] on button "Start" at bounding box center [742, 422] width 72 height 20
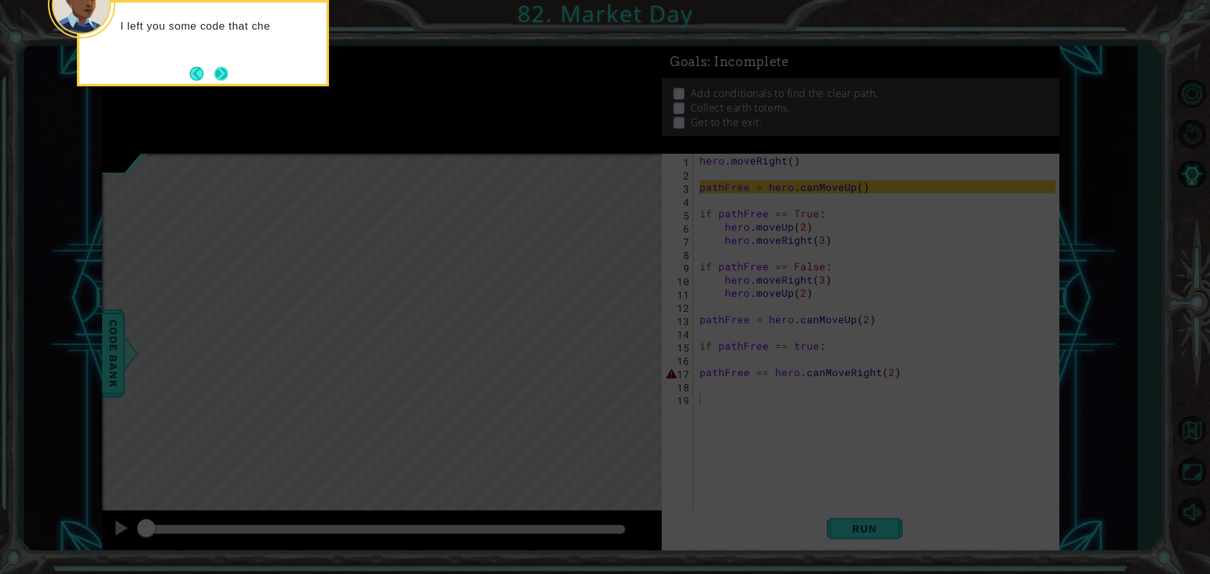
click at [221, 81] on button "Next" at bounding box center [221, 73] width 14 height 14
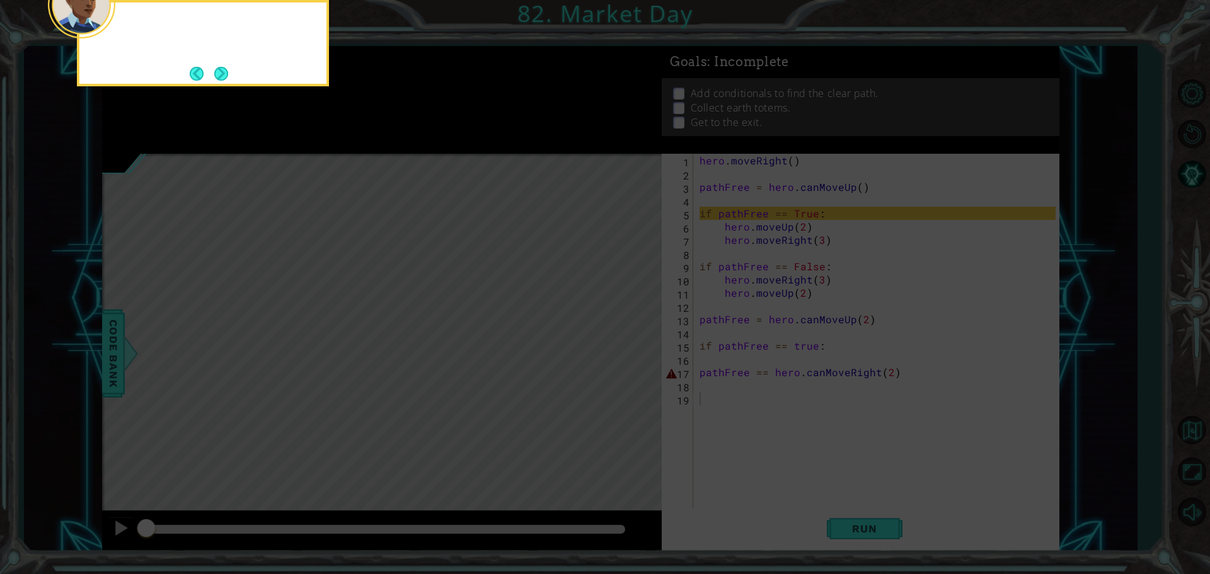
click at [221, 83] on footer at bounding box center [209, 73] width 38 height 19
click at [223, 81] on button "Next" at bounding box center [221, 74] width 14 height 14
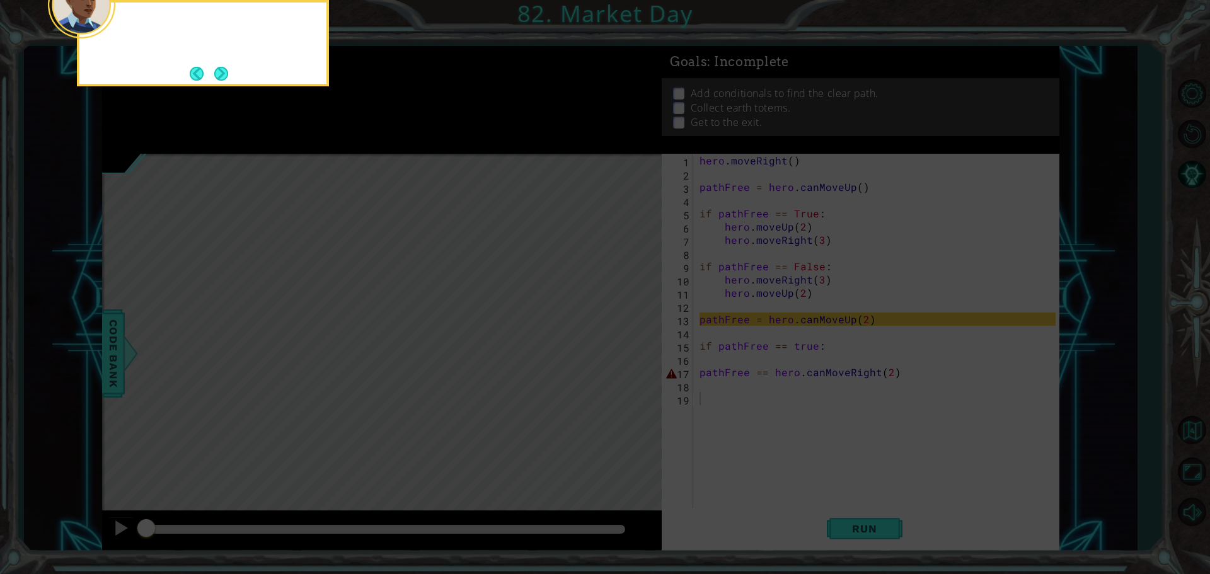
click at [223, 81] on button "Next" at bounding box center [221, 74] width 14 height 14
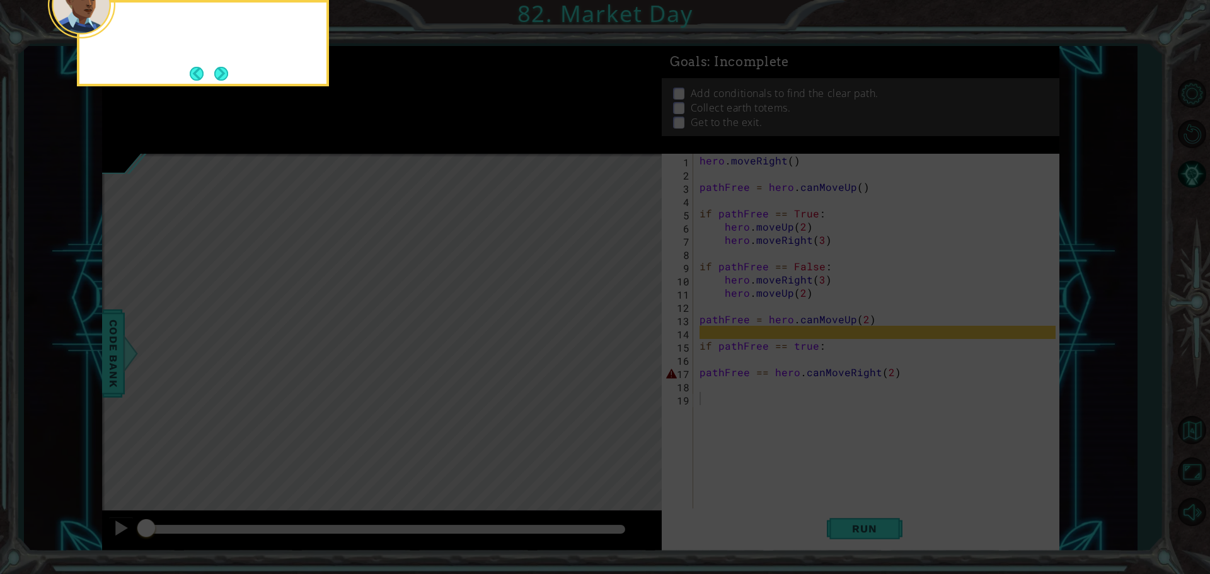
click at [223, 82] on footer at bounding box center [209, 73] width 38 height 19
click at [223, 81] on button "Next" at bounding box center [221, 74] width 14 height 14
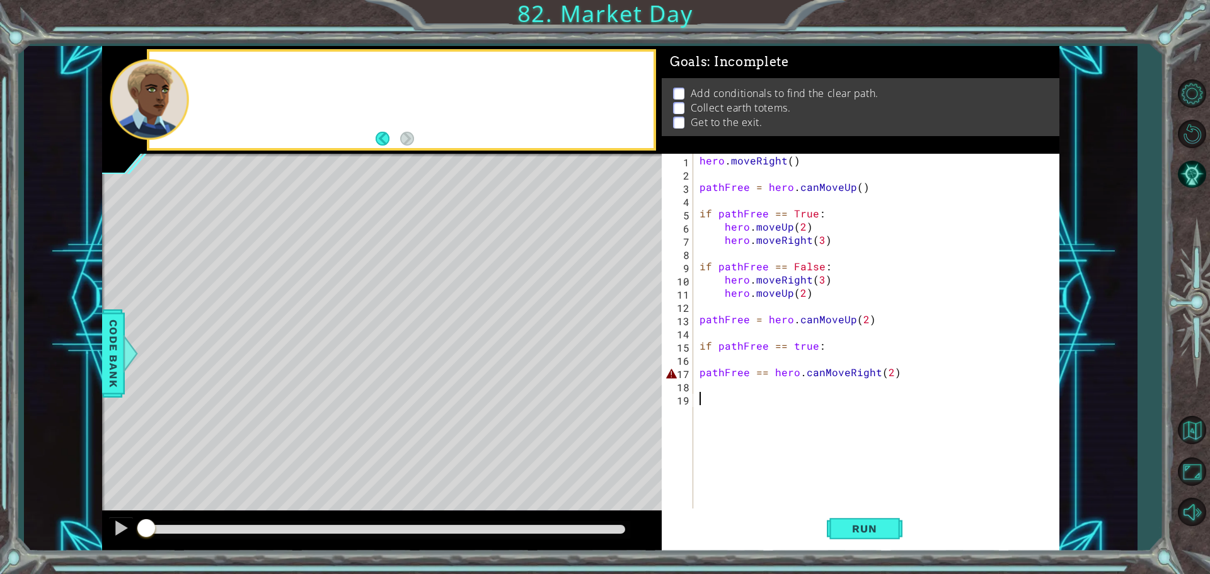
click at [223, 82] on div at bounding box center [401, 100] width 504 height 96
click at [698, 376] on div "hero . moveRight ( ) pathFree = hero . canMoveUp ( ) if pathFree == True : hero…" at bounding box center [879, 346] width 365 height 384
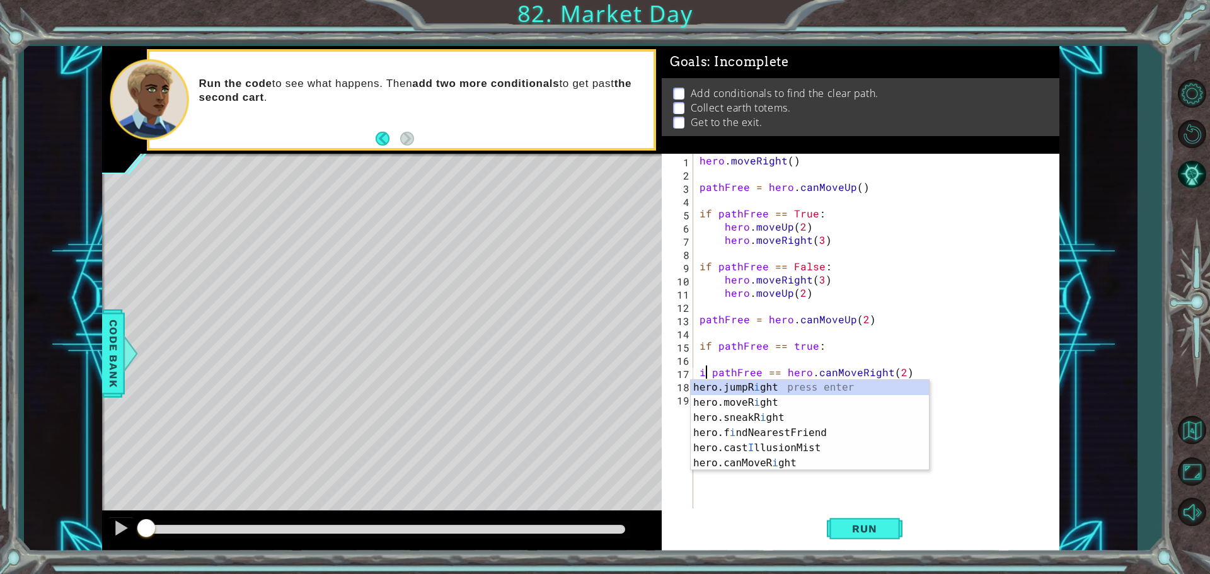
scroll to position [0, 1]
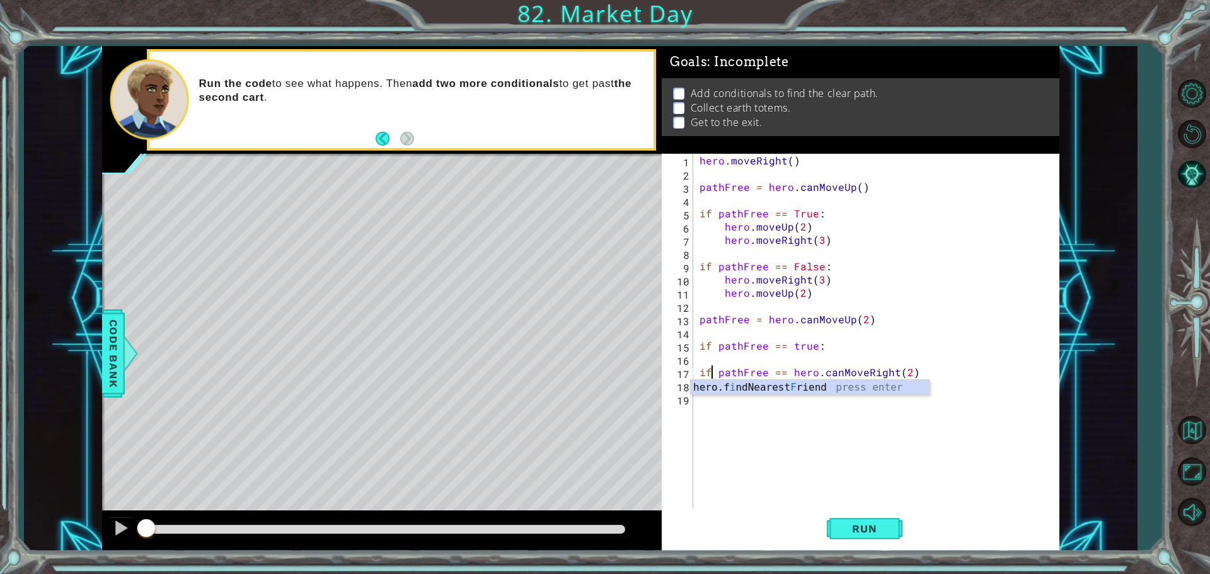
click at [707, 383] on div "hero.f i ndNearest F riend press enter" at bounding box center [810, 402] width 238 height 45
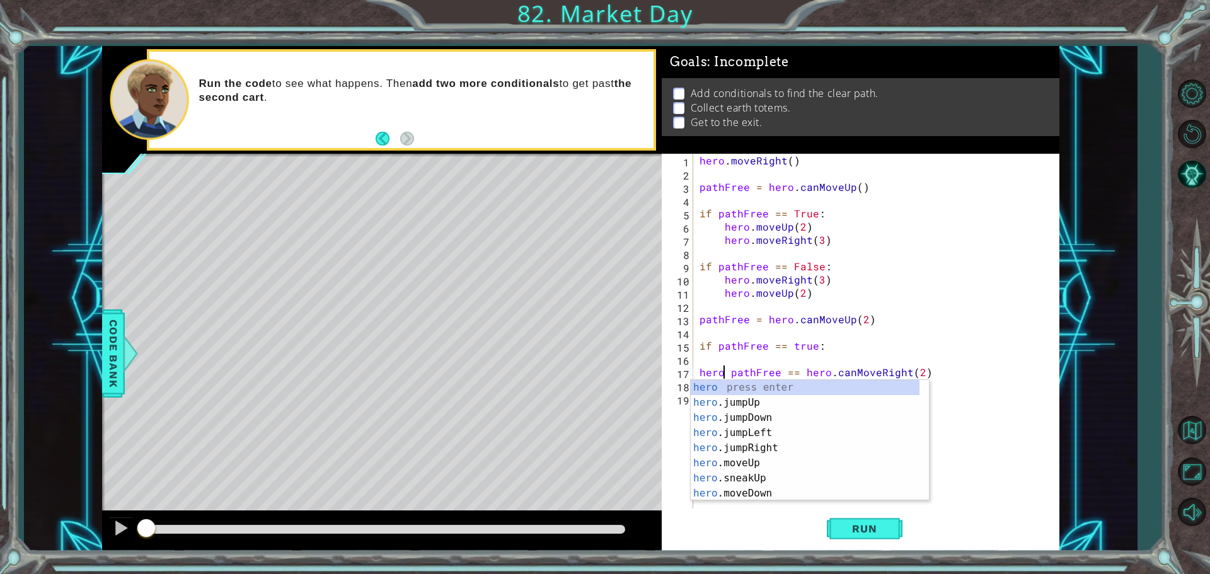
type textarea "hero. pathFree == hero.canMoveRight(2)"
type textarea "if pathFree == true:"
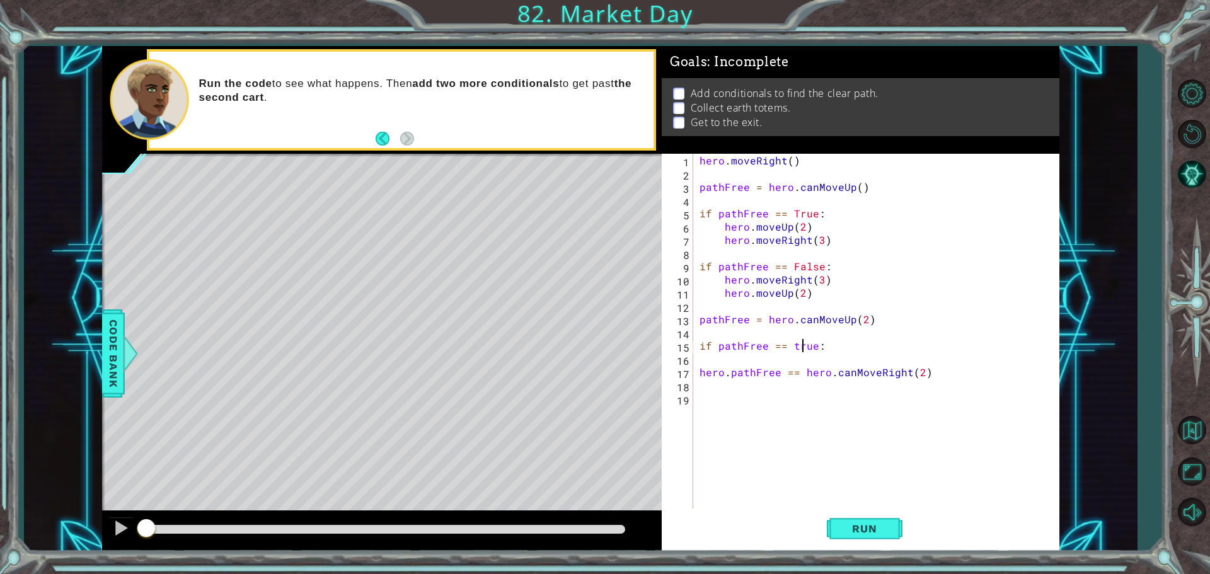
scroll to position [0, 0]
type textarea "hero. pathFree == hero.canMoveRight(2)"
click at [729, 382] on div "hero . moveRight ( ) pathFree = hero . canMoveUp ( ) if pathFree == True : hero…" at bounding box center [879, 346] width 365 height 384
click at [733, 375] on div "hero . moveRight ( ) pathFree = hero . canMoveUp ( ) if pathFree == True : hero…" at bounding box center [879, 346] width 365 height 384
click at [730, 376] on div "hero . moveRight ( ) pathFree = hero . canMoveUp ( ) if pathFree == True : hero…" at bounding box center [879, 346] width 365 height 384
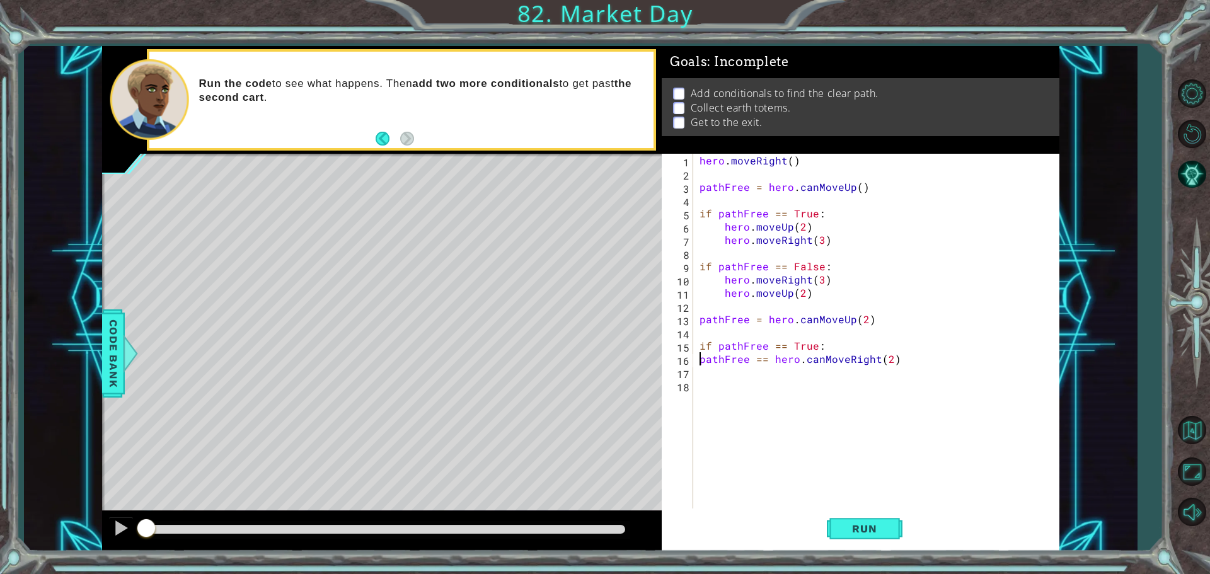
scroll to position [0, 1]
type textarea "if pathFree == hero.canMoveRight(2)"
click at [839, 541] on button "Run" at bounding box center [865, 529] width 76 height 40
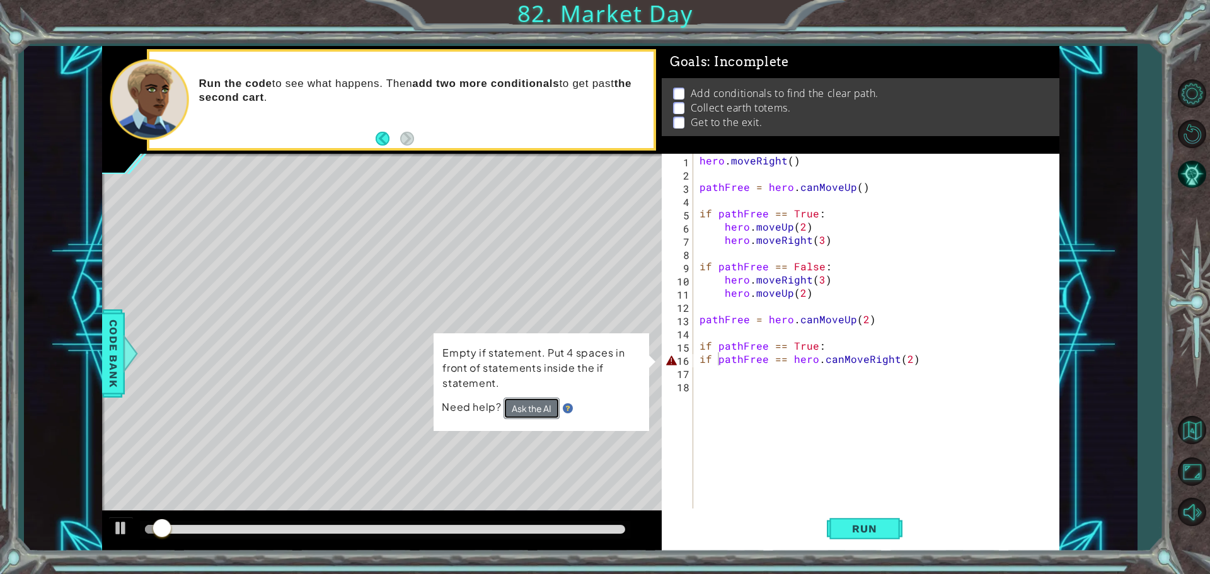
click at [528, 405] on button "Ask the AI" at bounding box center [531, 408] width 56 height 22
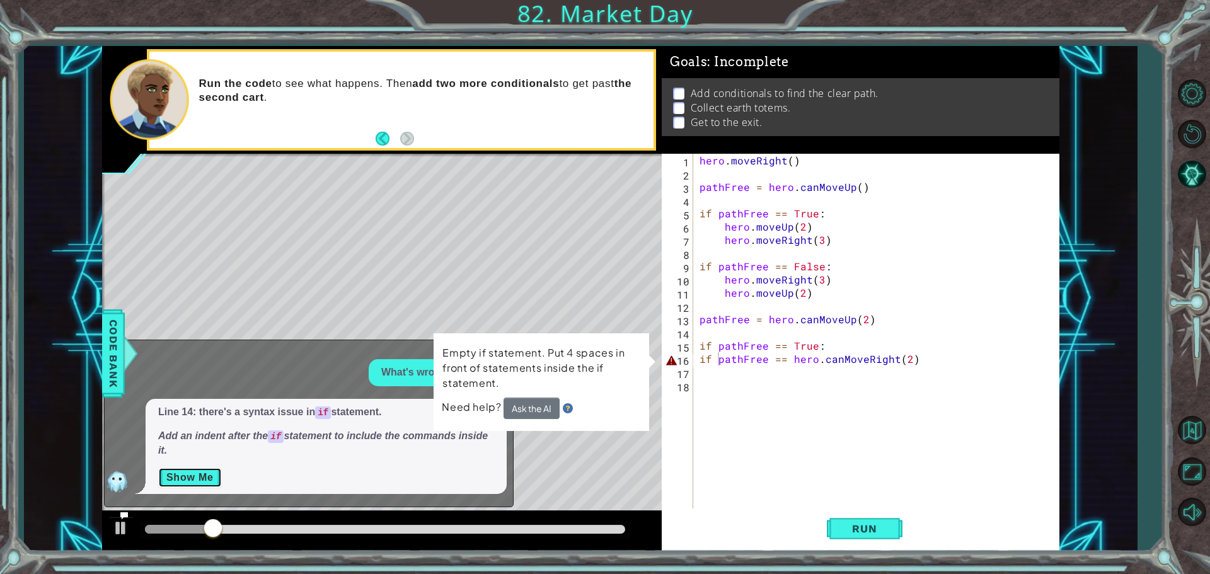
click at [160, 474] on button "Show Me" at bounding box center [190, 478] width 64 height 20
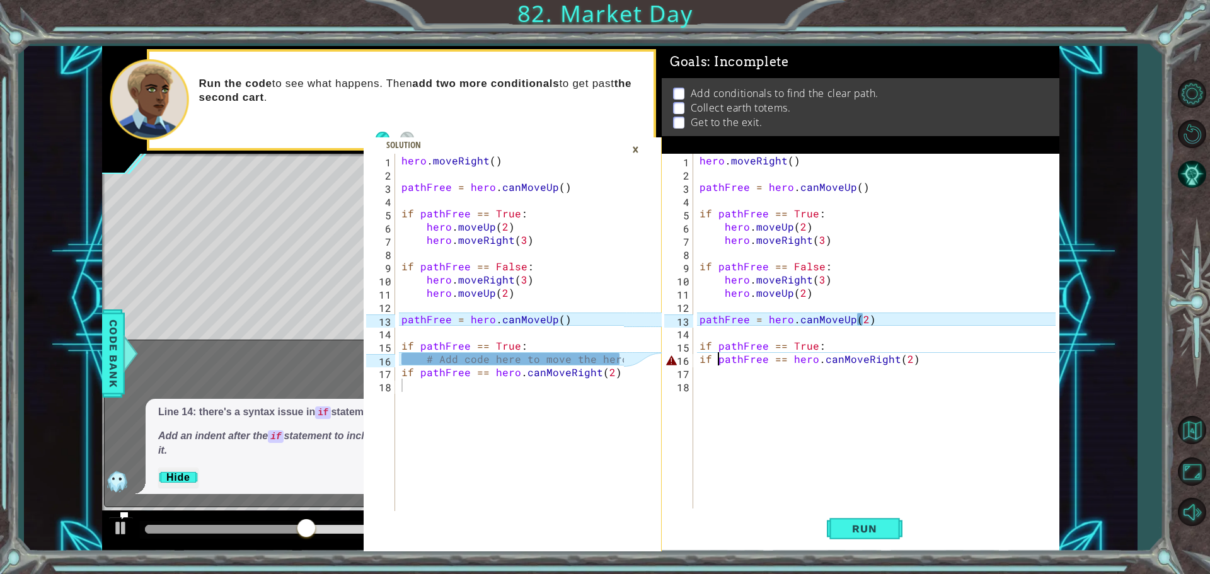
click at [701, 360] on div "hero . moveRight ( ) pathFree = hero . canMoveUp ( ) if pathFree == True : hero…" at bounding box center [879, 346] width 365 height 384
click at [696, 359] on div "if pathFree == hero.canMoveRight(2) 1 2 3 4 5 6 7 8 9 10 11 12 13 14 15 16 17 1…" at bounding box center [859, 332] width 394 height 357
click at [700, 363] on div "hero . moveRight ( ) pathFree = hero . canMoveUp ( ) if pathFree == True : hero…" at bounding box center [879, 346] width 365 height 384
type textarea "if pathFree == True:if pathFree == hero.canMoveRight(2)"
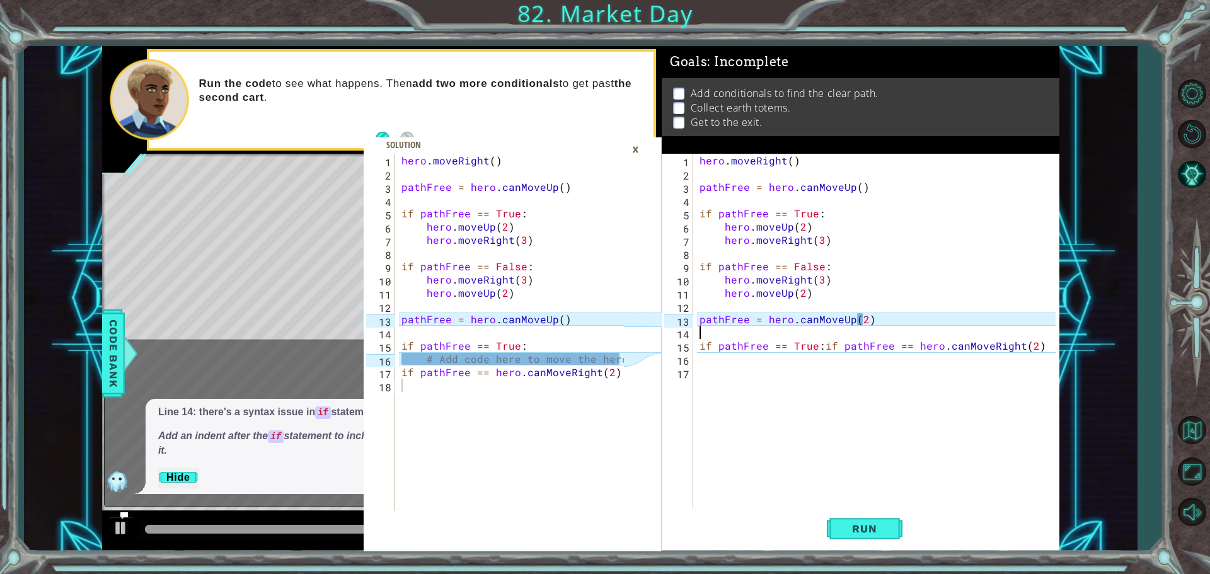
click at [698, 330] on div "hero . moveRight ( ) pathFree = hero . canMoveUp ( ) if pathFree == True : hero…" at bounding box center [879, 346] width 365 height 384
click at [698, 350] on div "hero . moveRight ( ) pathFree = hero . canMoveUp ( ) if pathFree == True : hero…" at bounding box center [879, 346] width 365 height 384
type textarea "if pathFree == True:if pathFree == hero.canMoveRight(2)"
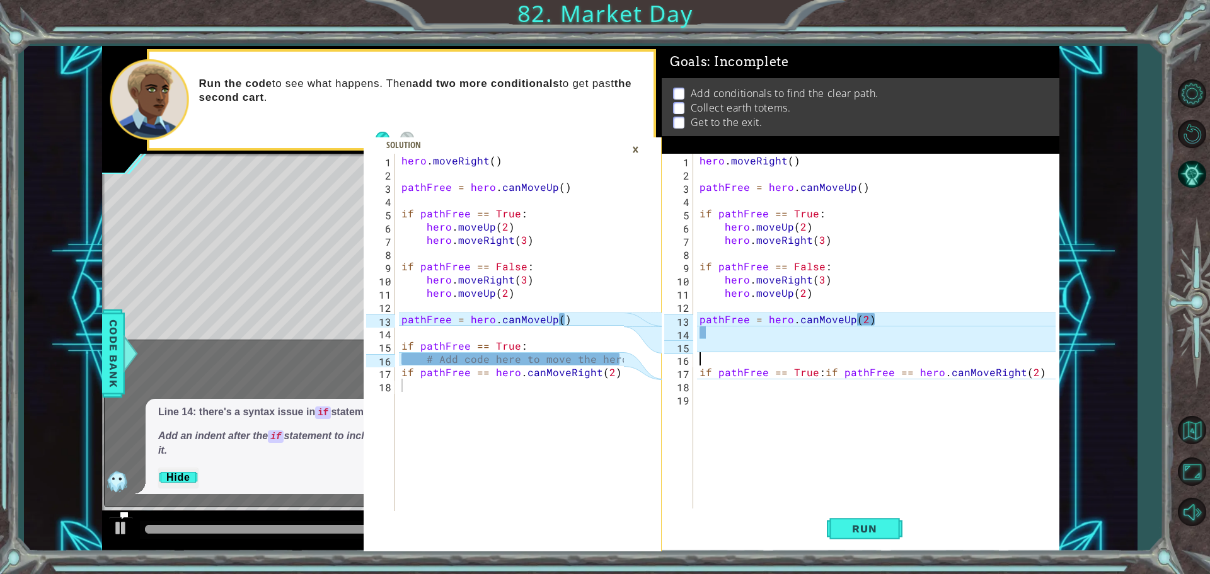
click at [698, 353] on div "hero . moveRight ( ) pathFree = hero . canMoveUp ( ) if pathFree == True : hero…" at bounding box center [879, 346] width 365 height 384
click at [703, 350] on div "hero . moveRight ( ) pathFree = hero . canMoveUp ( ) if pathFree == True : hero…" at bounding box center [879, 346] width 365 height 384
type textarea "\"
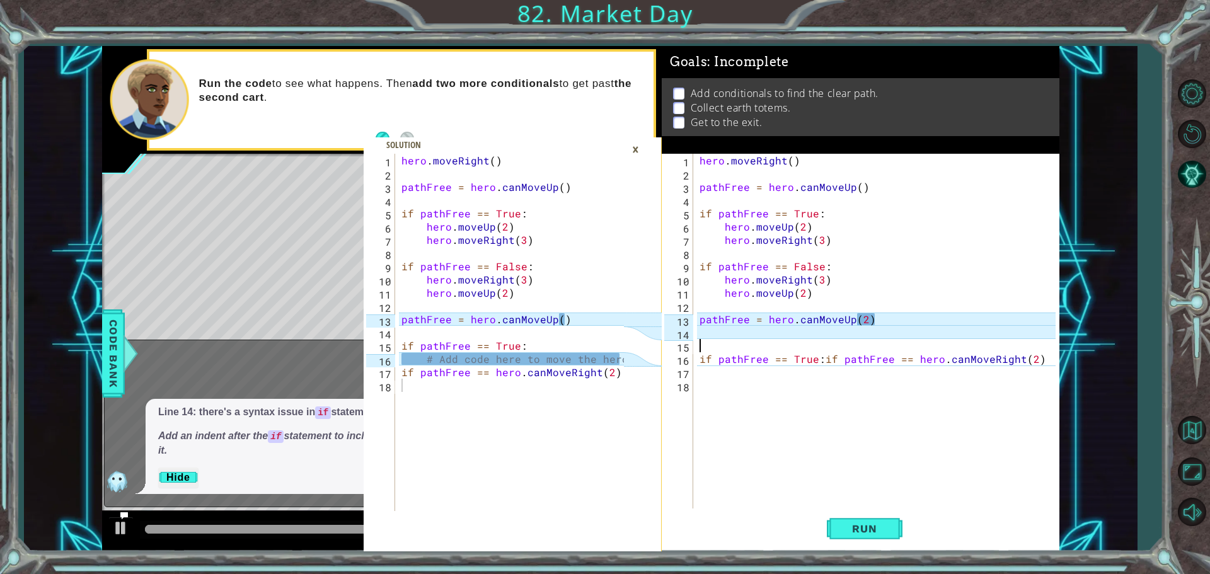
click at [705, 347] on div "hero . moveRight ( ) pathFree = hero . canMoveUp ( ) if pathFree == True : hero…" at bounding box center [879, 346] width 365 height 384
click at [696, 366] on div "1 2 3 4 5 6 7 8 9 10 11 12 13 14 15 16 17 18 hero . moveRight ( ) pathFree = he…" at bounding box center [859, 332] width 394 height 357
click at [696, 361] on div "1 2 3 4 5 6 7 8 9 10 11 12 13 14 15 16 17 18 hero . moveRight ( ) pathFree = he…" at bounding box center [859, 332] width 394 height 357
drag, startPoint x: 698, startPoint y: 361, endPoint x: 705, endPoint y: 364, distance: 7.6
click at [705, 364] on div "hero . moveRight ( ) pathFree = hero . canMoveUp ( ) if pathFree == True : hero…" at bounding box center [879, 346] width 365 height 384
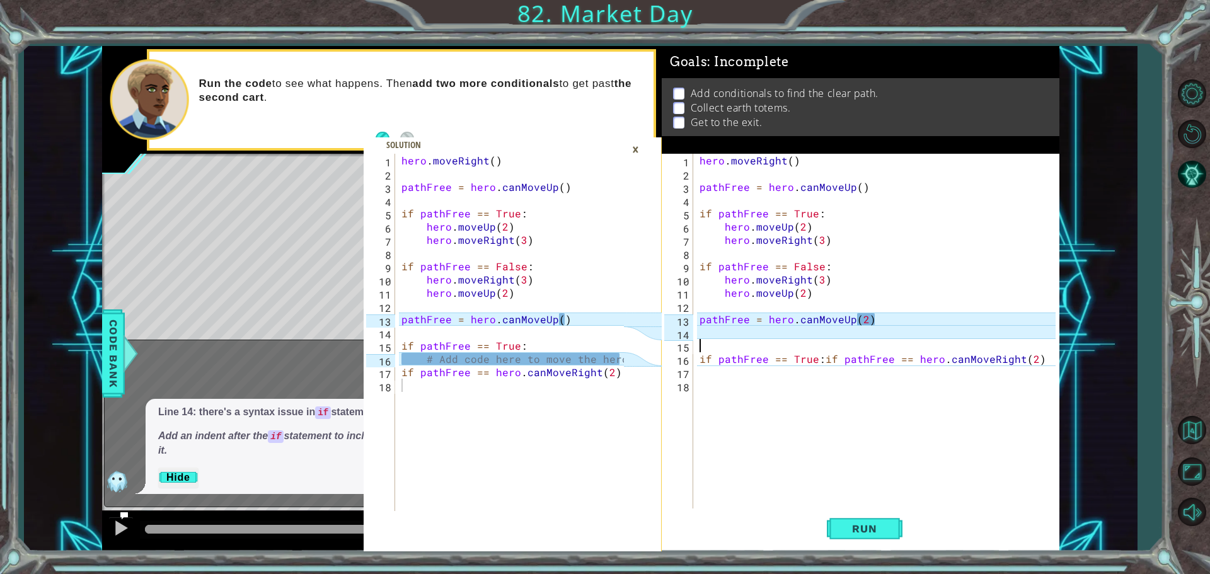
type textarea "if pathFree == True:if pathFree == hero.canMoveRight(2)"
click at [697, 369] on div "hero . moveRight ( ) pathFree = hero . canMoveUp ( ) if pathFree == True : hero…" at bounding box center [879, 346] width 365 height 384
click at [697, 365] on div "hero . moveRight ( ) pathFree = hero . canMoveUp ( ) if pathFree == True : hero…" at bounding box center [879, 346] width 365 height 384
type textarea "if pathFree == True:if pathFree == hero.canMoveRight(2)"
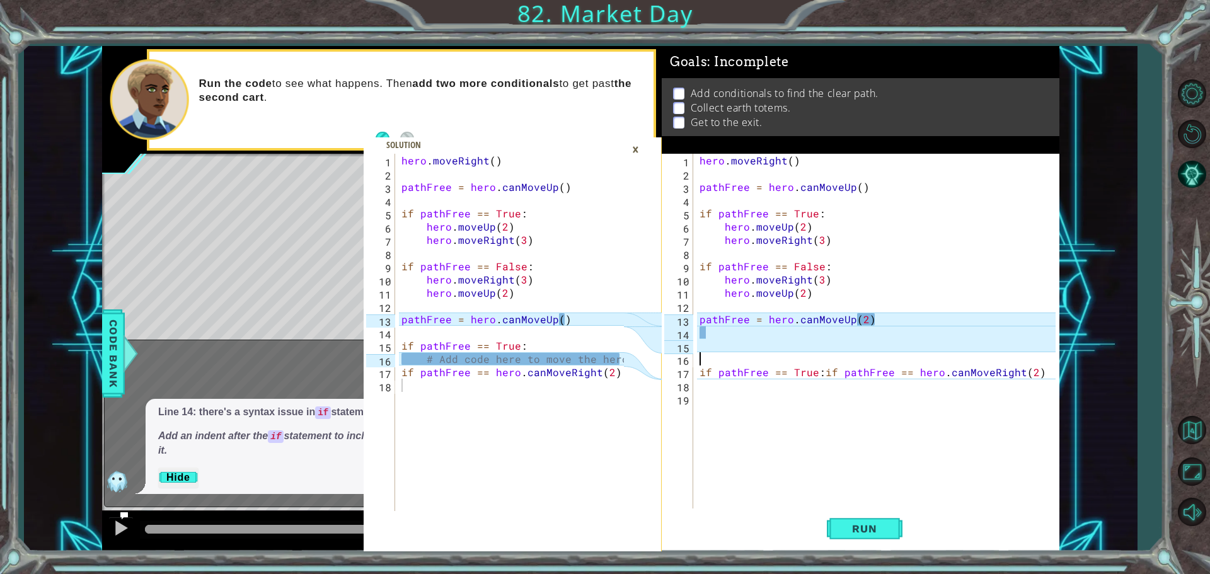
click at [701, 357] on div "hero . moveRight ( ) pathFree = hero . canMoveUp ( ) if pathFree == True : hero…" at bounding box center [879, 346] width 365 height 384
click at [709, 349] on div "hero . moveRight ( ) pathFree = hero . canMoveUp ( ) if pathFree == True : hero…" at bounding box center [879, 346] width 365 height 384
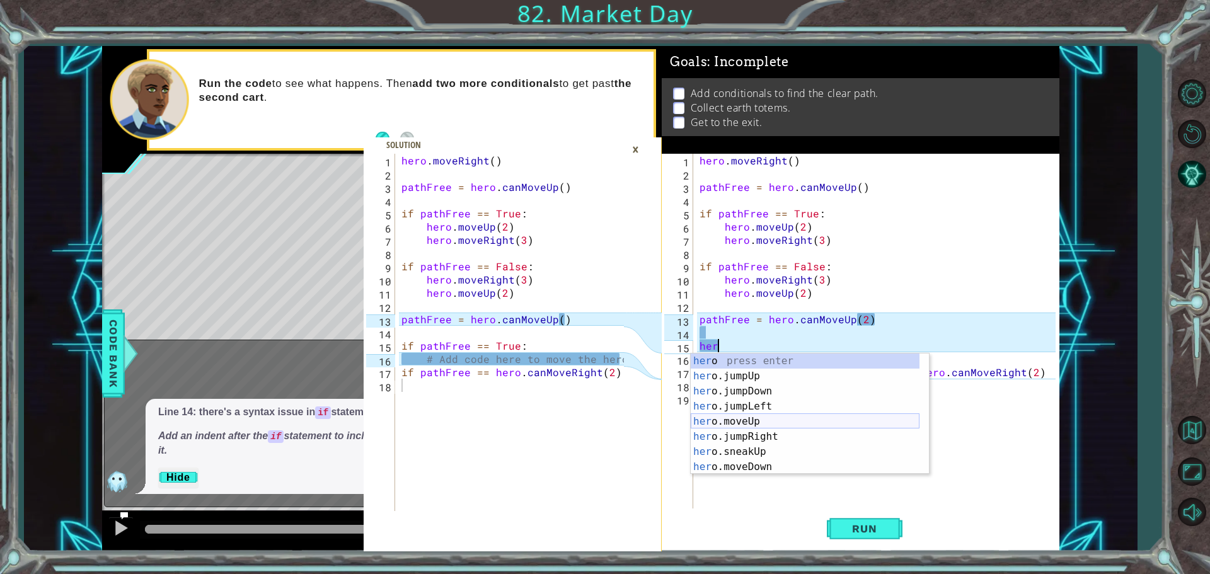
scroll to position [0, 1]
click at [769, 401] on div "her o. m oveUp press enter her o. m oveDown press enter her o. m oveLeft press …" at bounding box center [805, 429] width 229 height 151
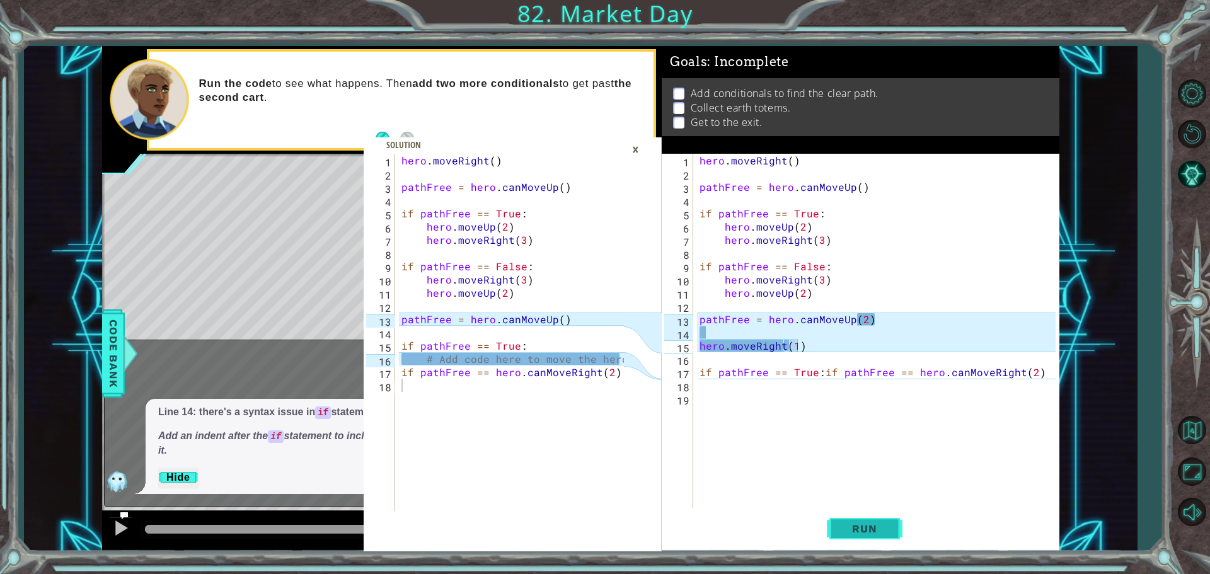
click at [886, 534] on span "Run" at bounding box center [865, 528] width 50 height 13
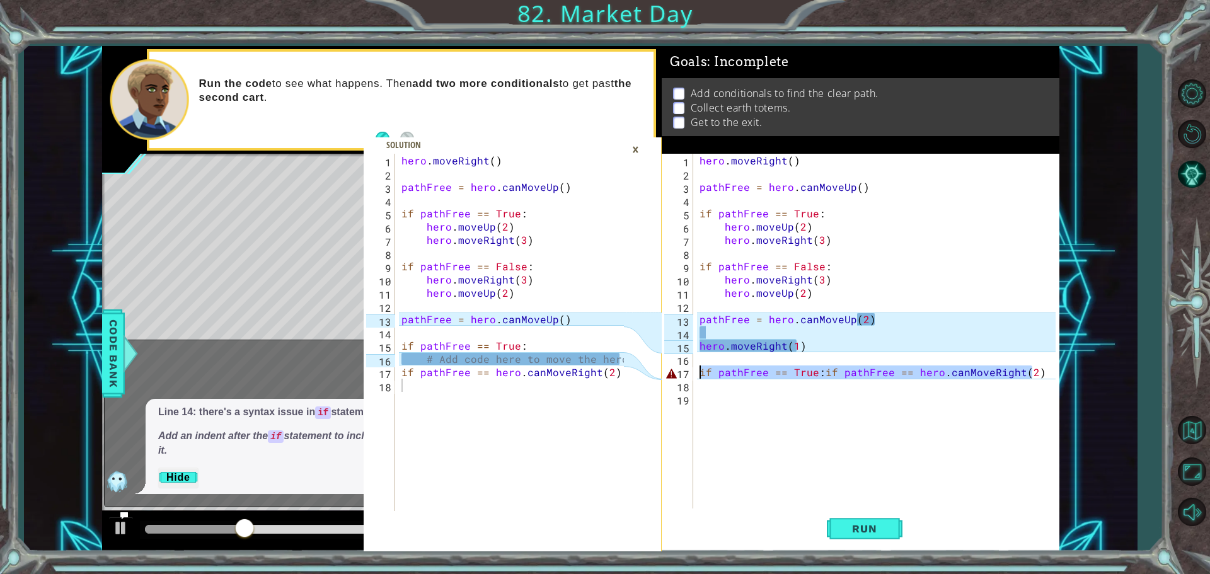
drag, startPoint x: 1032, startPoint y: 378, endPoint x: 698, endPoint y: 376, distance: 334.1
click at [698, 376] on div "hero . moveRight ( ) pathFree = hero . canMoveUp ( ) if pathFree == True : hero…" at bounding box center [879, 346] width 365 height 384
type textarea "if pathFree == True:if pathFree == hero.canMoveRight(2)"
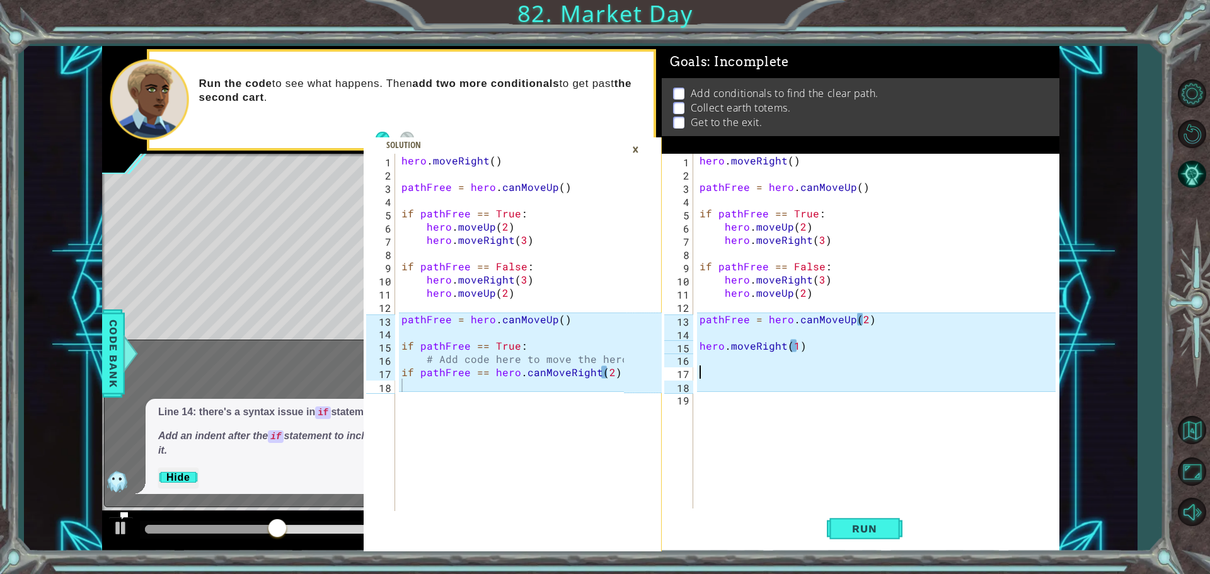
type textarea "if pathFree == hero.canMoveRight(2)"
drag, startPoint x: 621, startPoint y: 372, endPoint x: 397, endPoint y: 374, distance: 224.4
click at [397, 374] on div "if pathFree == hero.canMoveRight(2) 1 2 3 4 5 6 7 8 9 10 11 12 13 14 15 16 17 1…" at bounding box center [494, 332] width 260 height 357
click at [702, 366] on div "hero . moveRight ( ) pathFree = hero . canMoveUp ( ) if pathFree == True : hero…" at bounding box center [879, 346] width 365 height 384
click at [703, 362] on div "hero . moveRight ( ) pathFree = hero . canMoveUp ( ) if pathFree == True : hero…" at bounding box center [879, 346] width 365 height 384
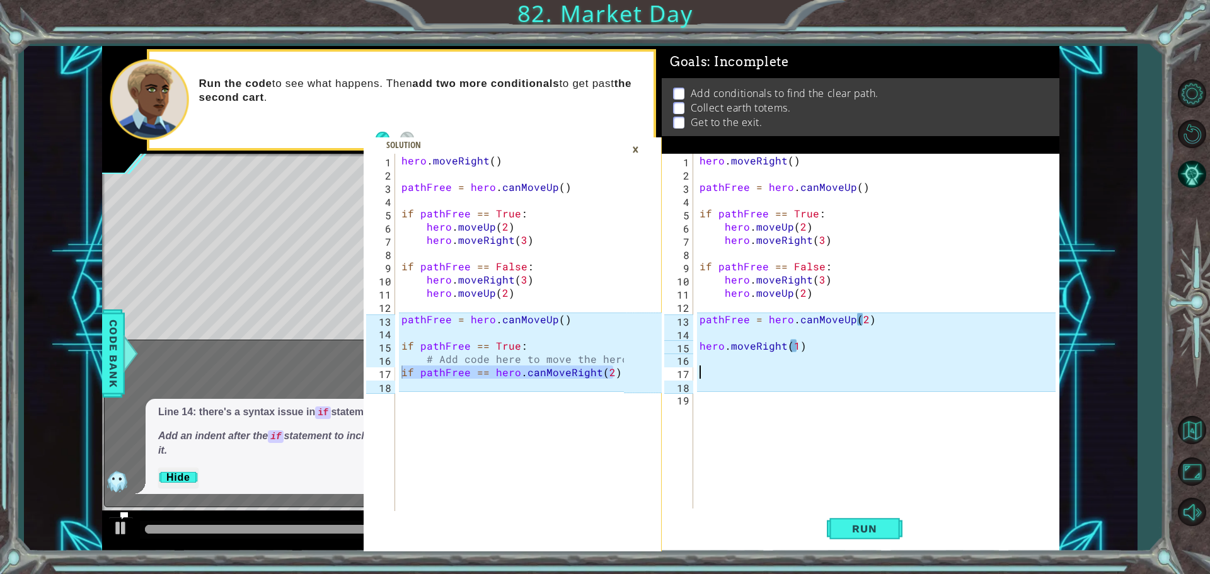
click at [703, 374] on div "hero . moveRight ( ) pathFree = hero . canMoveUp ( ) if pathFree == True : hero…" at bounding box center [879, 346] width 365 height 384
paste textarea "if pathFree == hero.canMoveRight(2)"
type textarea "if pathFree == hero.canMoveRight(2)"
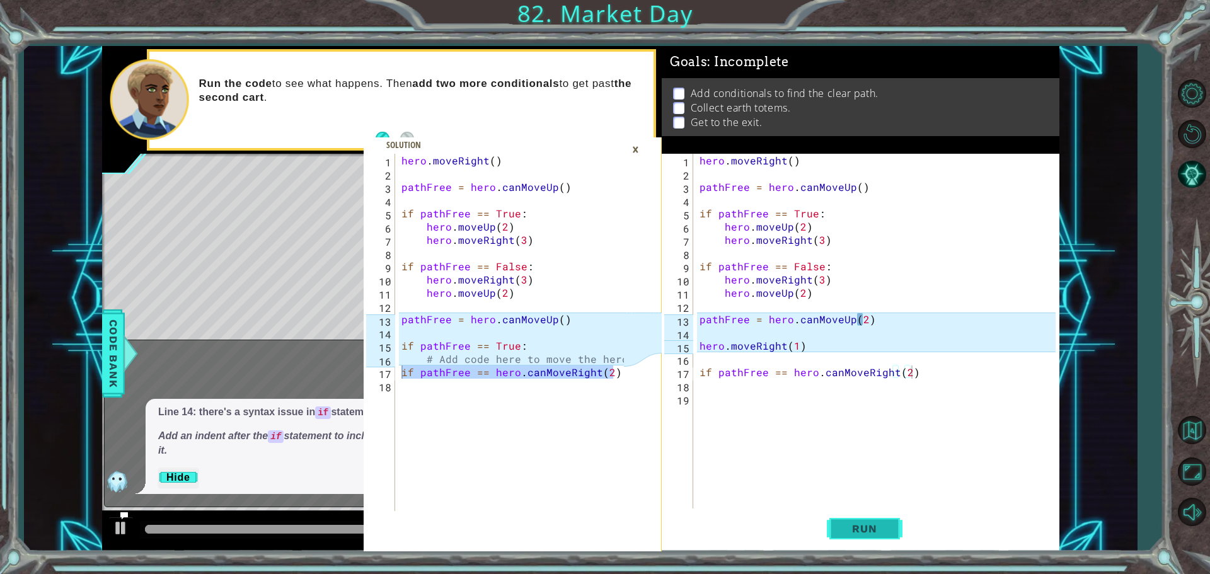
click at [873, 526] on span "Run" at bounding box center [865, 528] width 50 height 13
type textarea "# Add code here to move the hero"
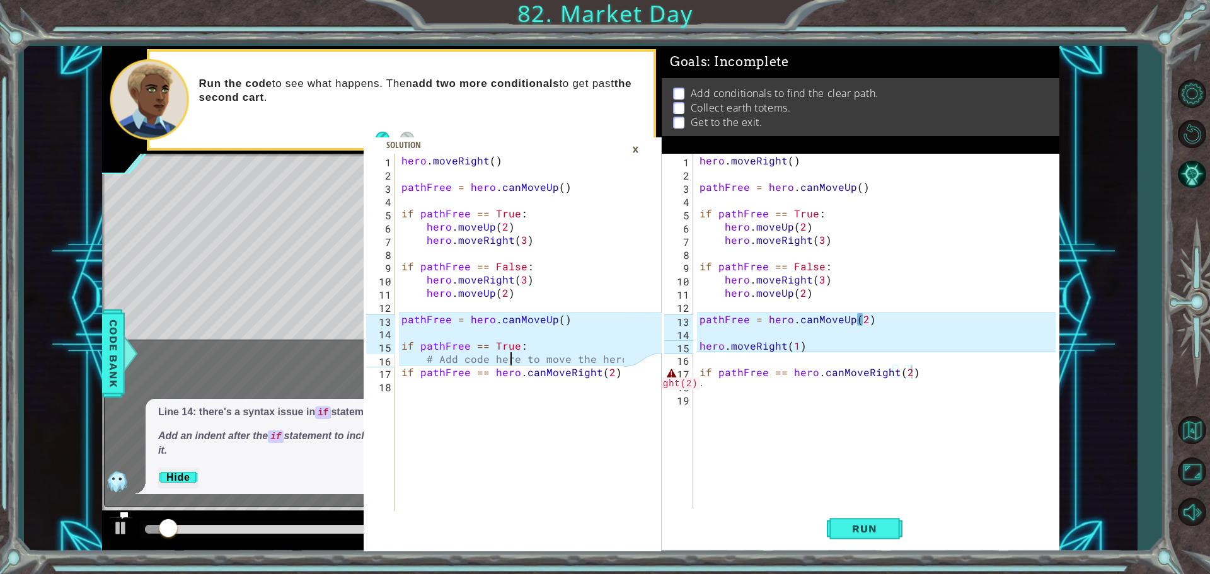
click at [508, 359] on div "hero . moveRight ( ) pathFree = hero . canMoveUp ( ) if pathFree == True : hero…" at bounding box center [514, 346] width 231 height 384
click at [613, 360] on div "hero . moveRight ( ) pathFree = hero . canMoveUp ( ) if pathFree == True : hero…" at bounding box center [514, 346] width 231 height 384
click at [621, 359] on div "hero . moveRight ( ) pathFree = hero . canMoveUp ( ) if pathFree == True : hero…" at bounding box center [514, 346] width 231 height 384
click at [228, 365] on div "What's wrong?" at bounding box center [306, 372] width 402 height 27
click at [634, 148] on div "×" at bounding box center [636, 149] width 20 height 21
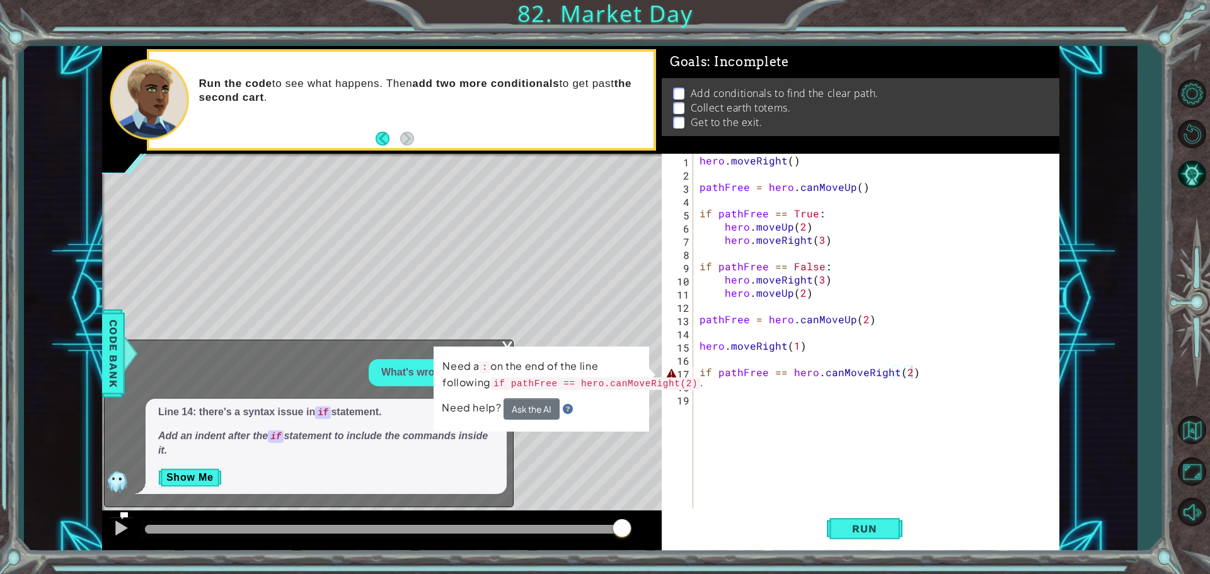
type textarea "hero.moveRight()"
click at [700, 158] on div "hero . moveRight ( ) pathFree = hero . canMoveUp ( ) if pathFree == True : hero…" at bounding box center [879, 346] width 365 height 384
click at [1199, 139] on button "Restart Level" at bounding box center [1192, 133] width 37 height 37
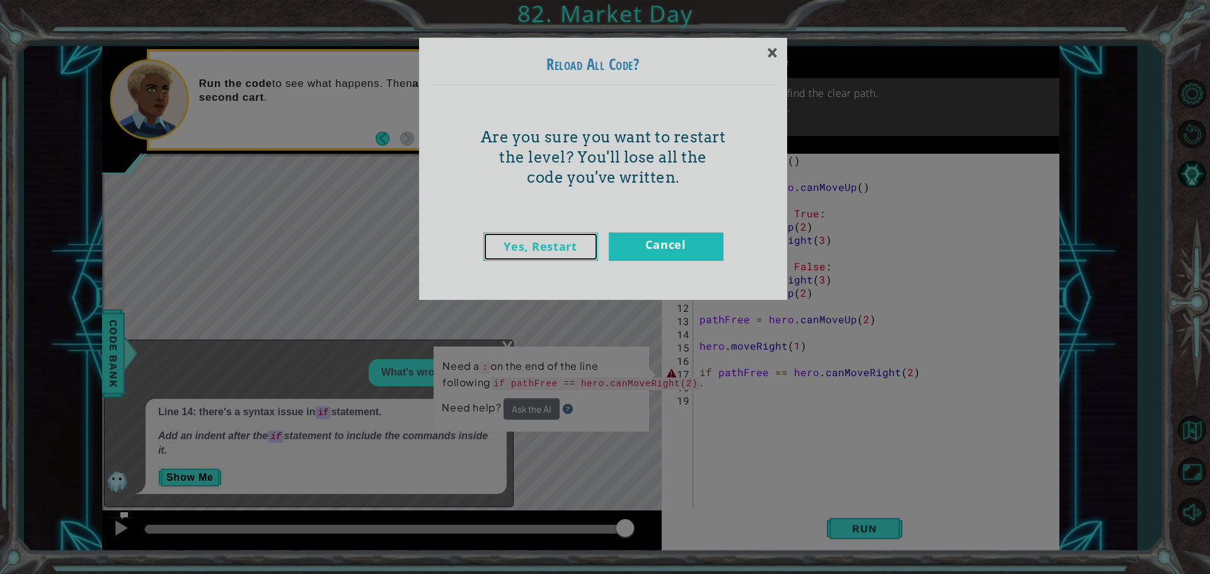
click at [580, 250] on link "Yes, Restart" at bounding box center [540, 247] width 115 height 28
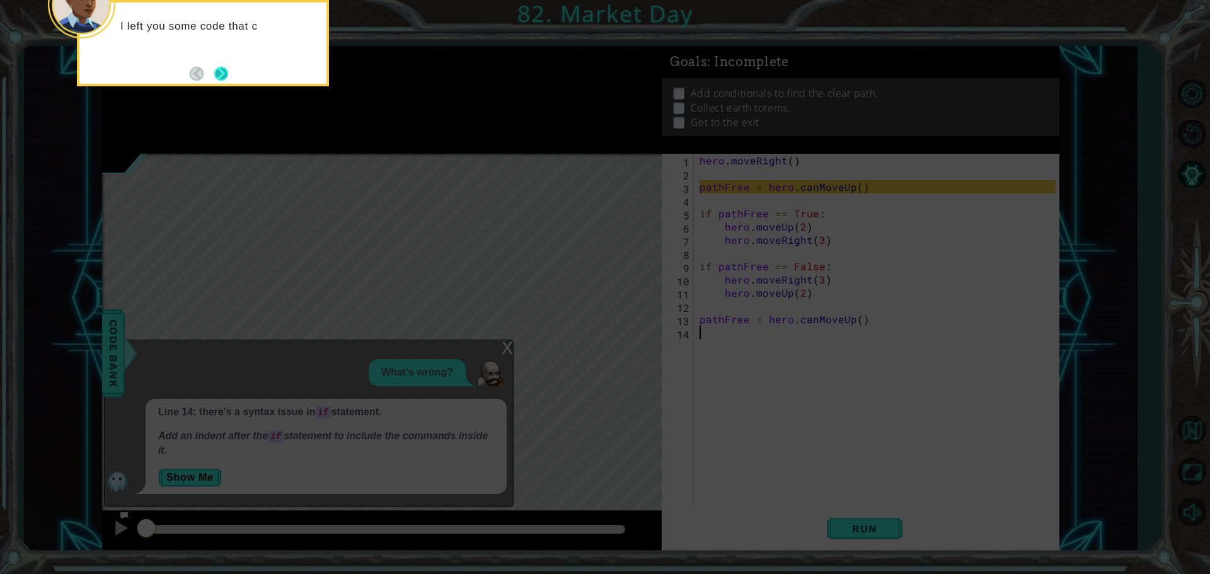
click at [218, 72] on button "Next" at bounding box center [221, 74] width 14 height 14
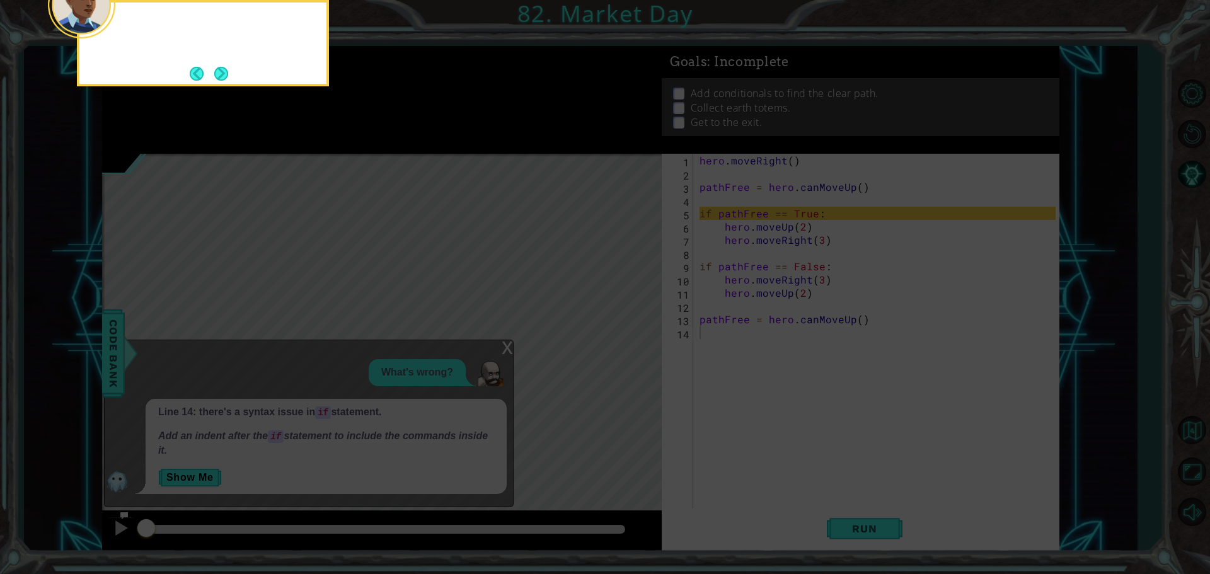
click at [218, 72] on button "Next" at bounding box center [221, 74] width 14 height 14
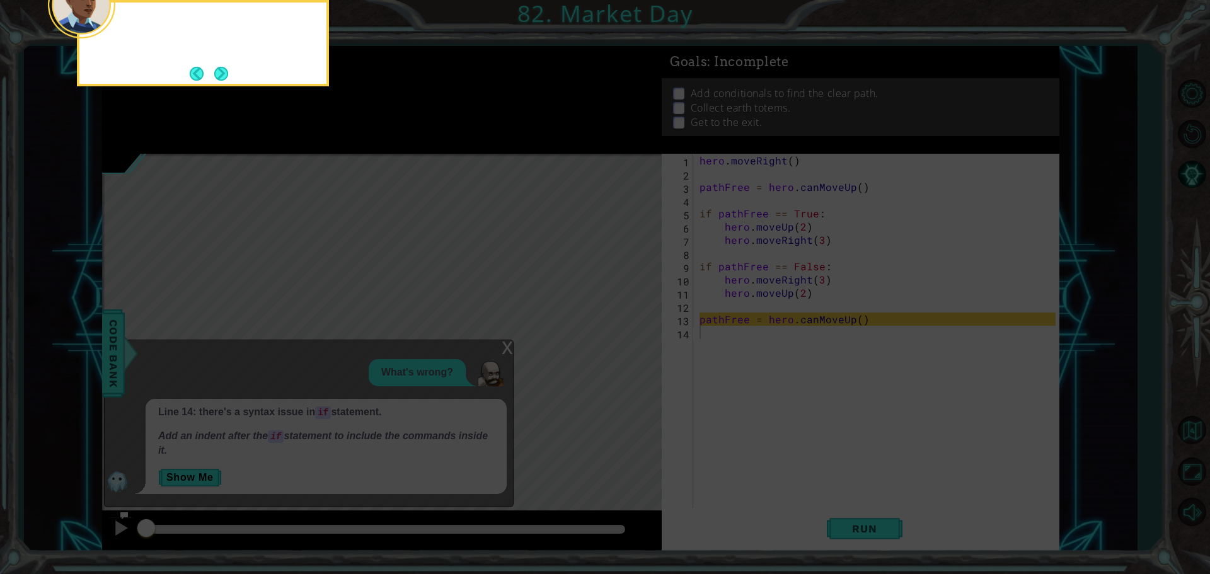
click at [216, 74] on button "Next" at bounding box center [221, 74] width 14 height 14
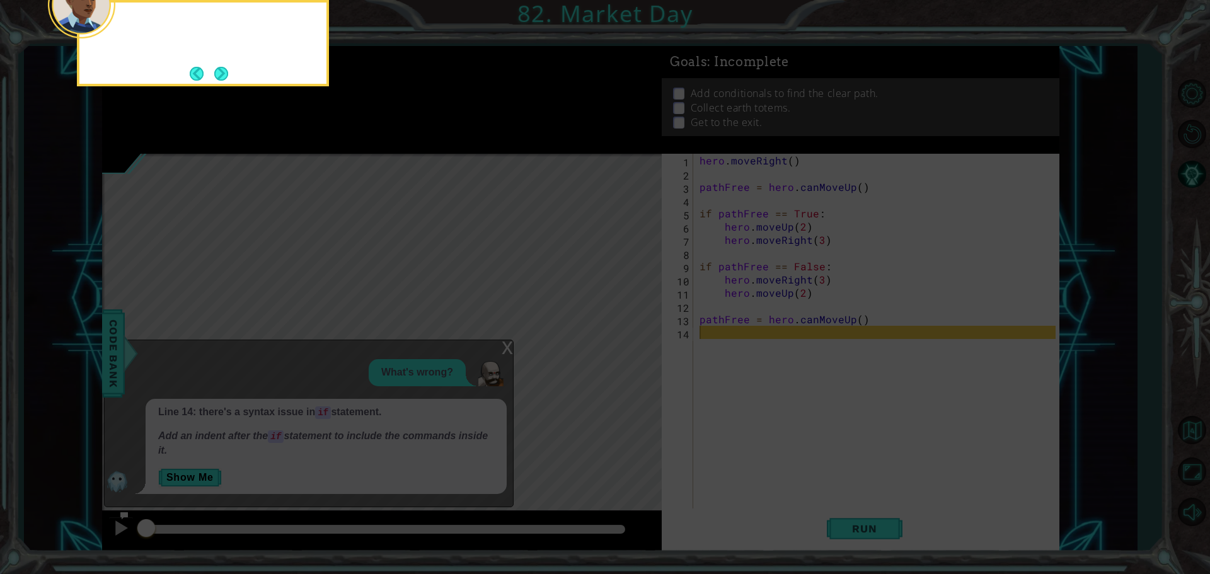
click at [216, 74] on button "Next" at bounding box center [221, 74] width 14 height 14
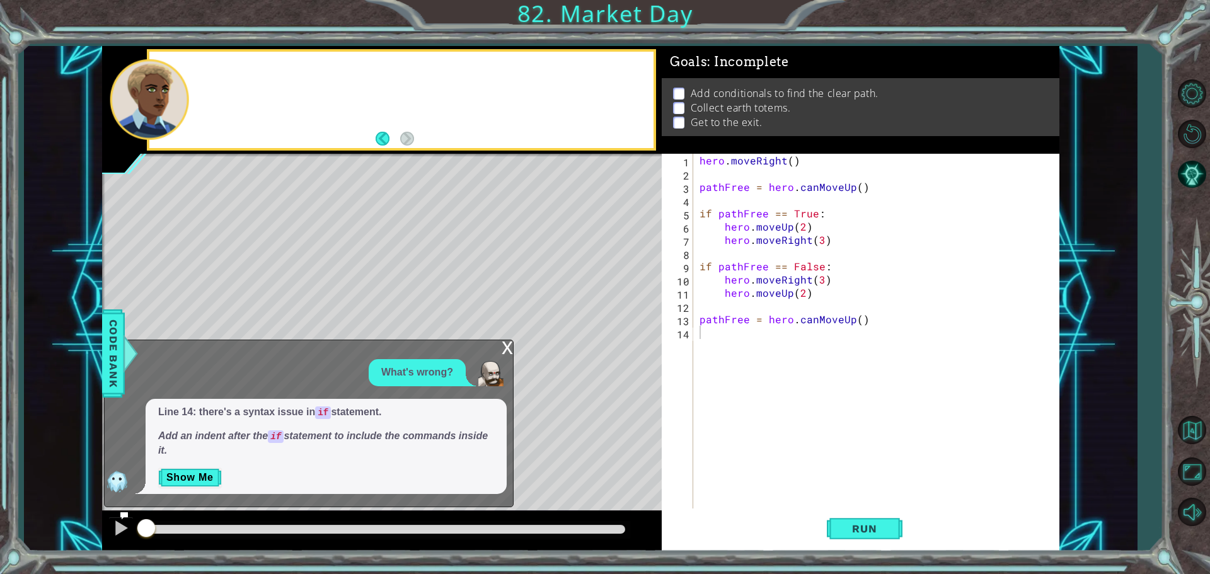
click at [216, 74] on div at bounding box center [401, 100] width 504 height 96
click at [507, 346] on div "x" at bounding box center [507, 346] width 11 height 13
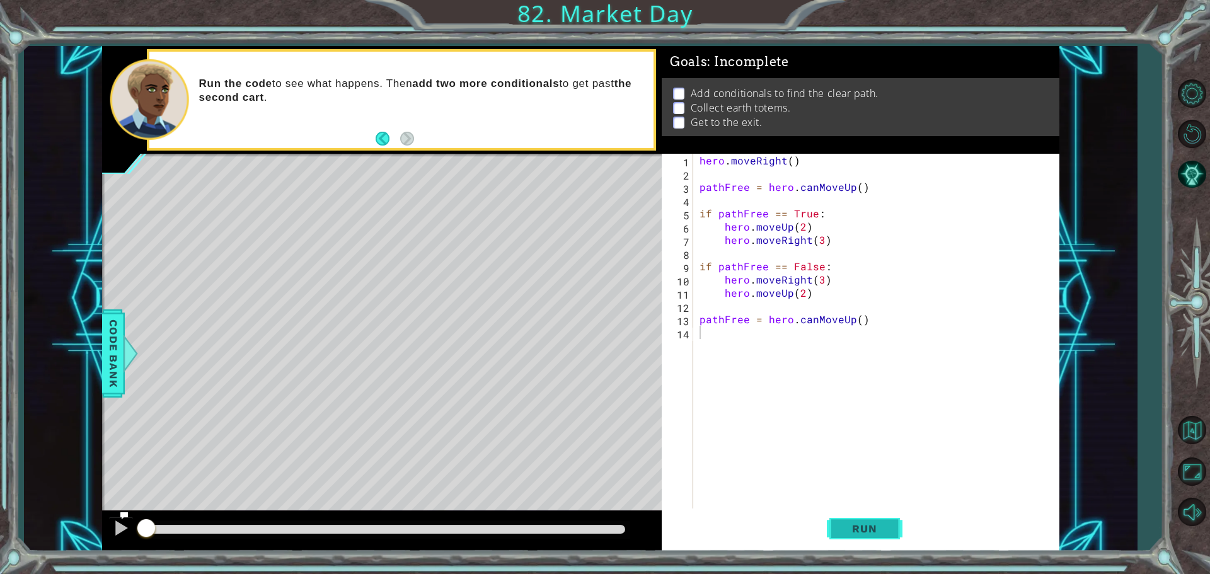
click at [894, 537] on button "Run" at bounding box center [865, 529] width 76 height 40
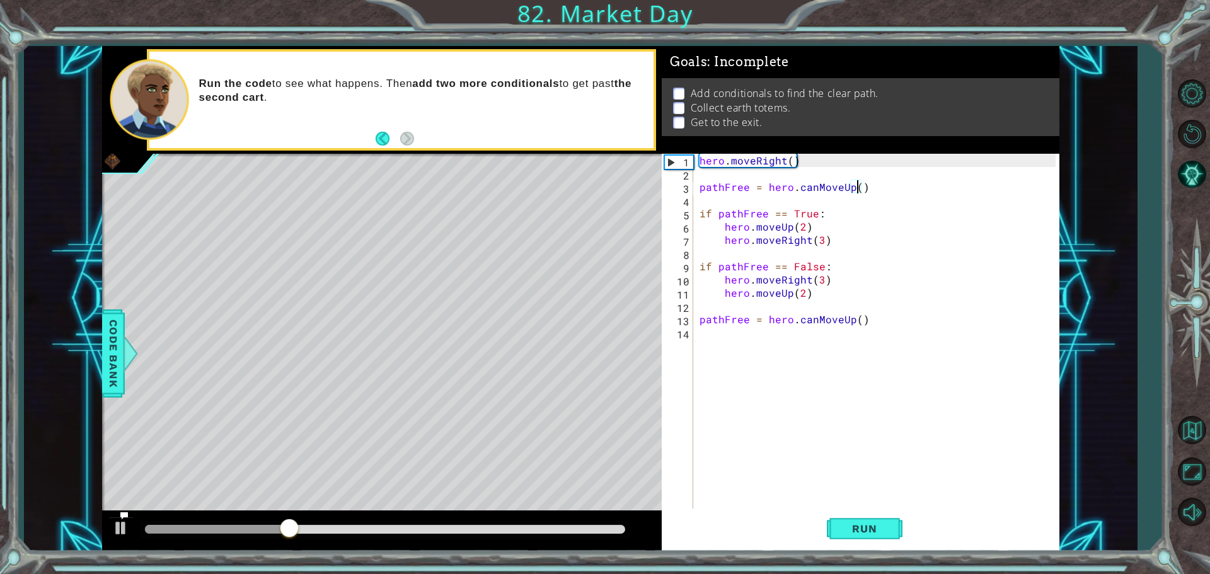
click at [859, 187] on div "hero . moveRight ( ) pathFree = hero . canMoveUp ( ) if pathFree == True : hero…" at bounding box center [879, 346] width 365 height 384
type textarea "pathFree = hero.canMoveUp(2)"
click at [706, 335] on div "hero . moveRight ( ) pathFree = hero . canMoveUp ( 2 ) if pathFree == True : he…" at bounding box center [879, 346] width 365 height 384
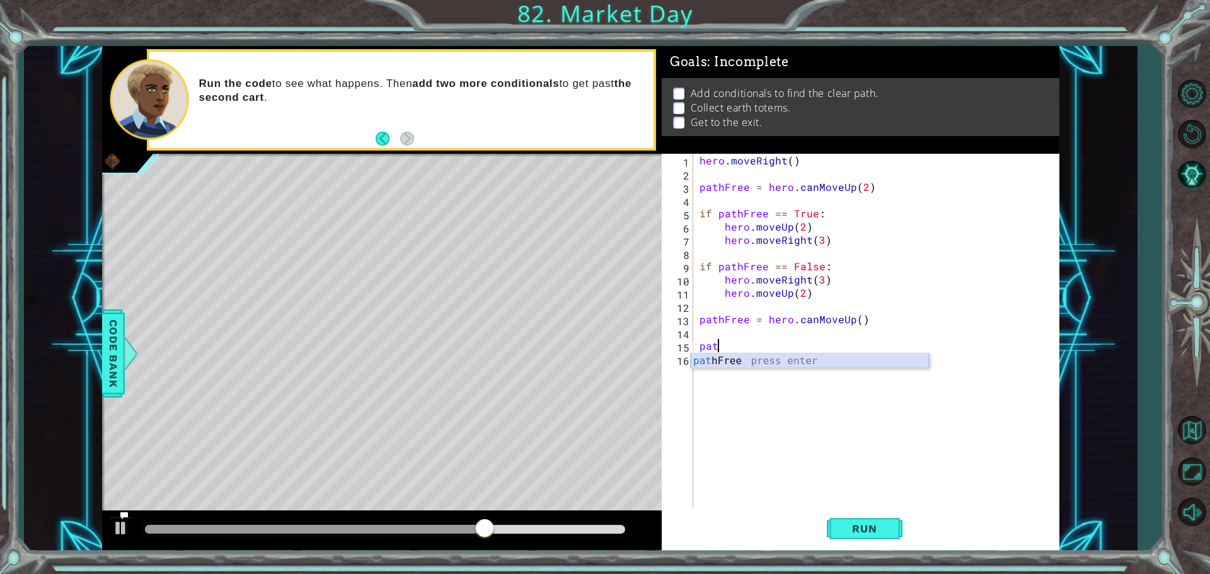
click at [759, 361] on div "pat hFree press enter" at bounding box center [810, 376] width 238 height 45
click at [852, 533] on span "Run" at bounding box center [865, 528] width 50 height 13
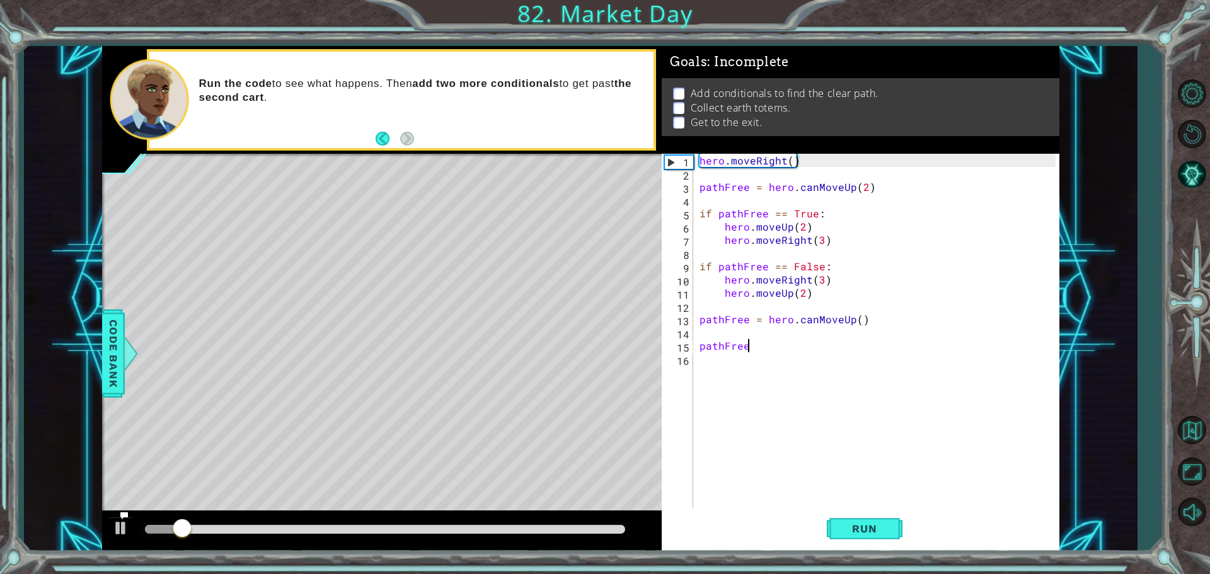
click at [701, 349] on div "hero . moveRight ( ) pathFree = hero . canMoveUp ( 2 ) if pathFree == True : he…" at bounding box center [879, 346] width 365 height 384
click at [895, 525] on button "Run" at bounding box center [865, 529] width 76 height 40
click at [892, 526] on button "Run" at bounding box center [865, 529] width 76 height 40
click at [863, 192] on div "hero . moveRight ( ) pathFree = hero . canMoveUp ( 2 ) if pathFree == True : he…" at bounding box center [879, 346] width 365 height 384
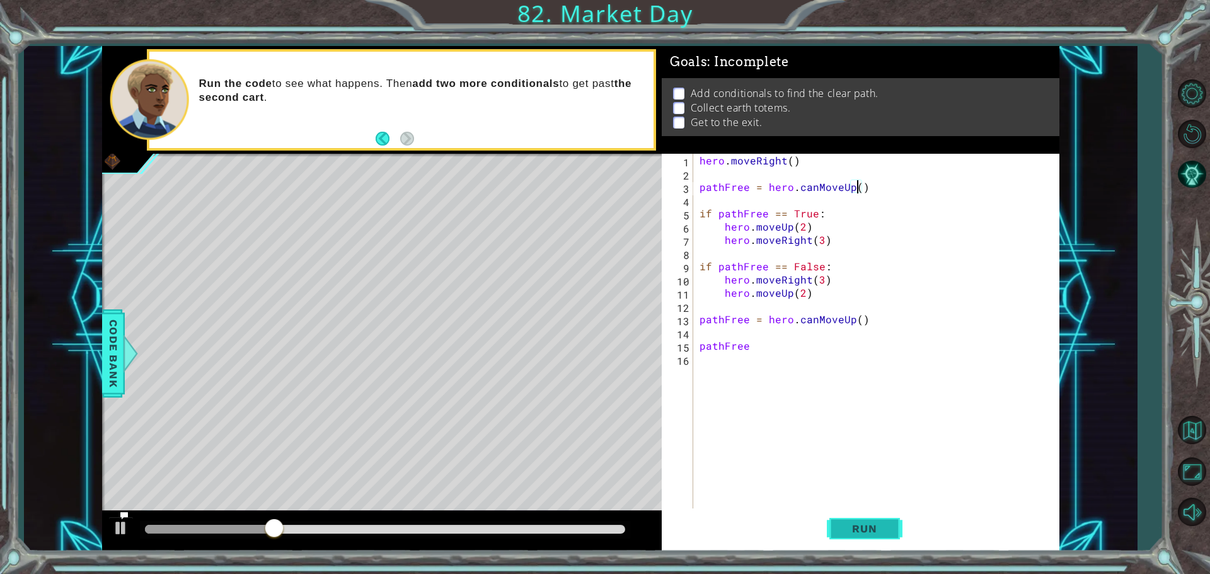
click at [855, 518] on button "Run" at bounding box center [865, 529] width 76 height 40
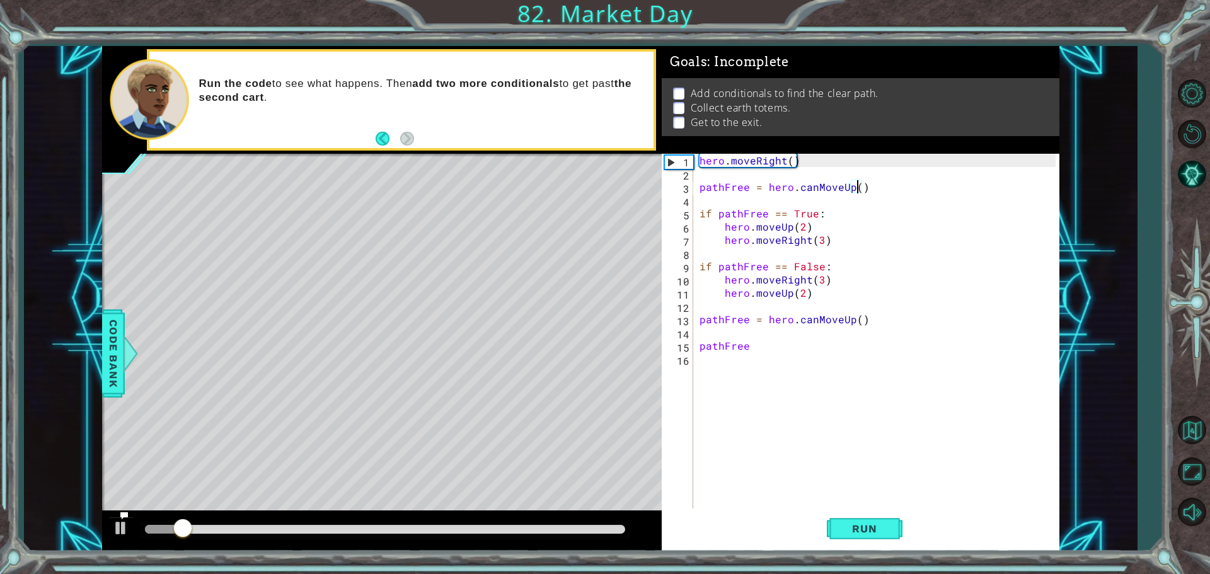
click at [755, 350] on div "hero . moveRight ( ) pathFree = hero . canMoveUp ( ) if pathFree == True : hero…" at bounding box center [879, 346] width 365 height 384
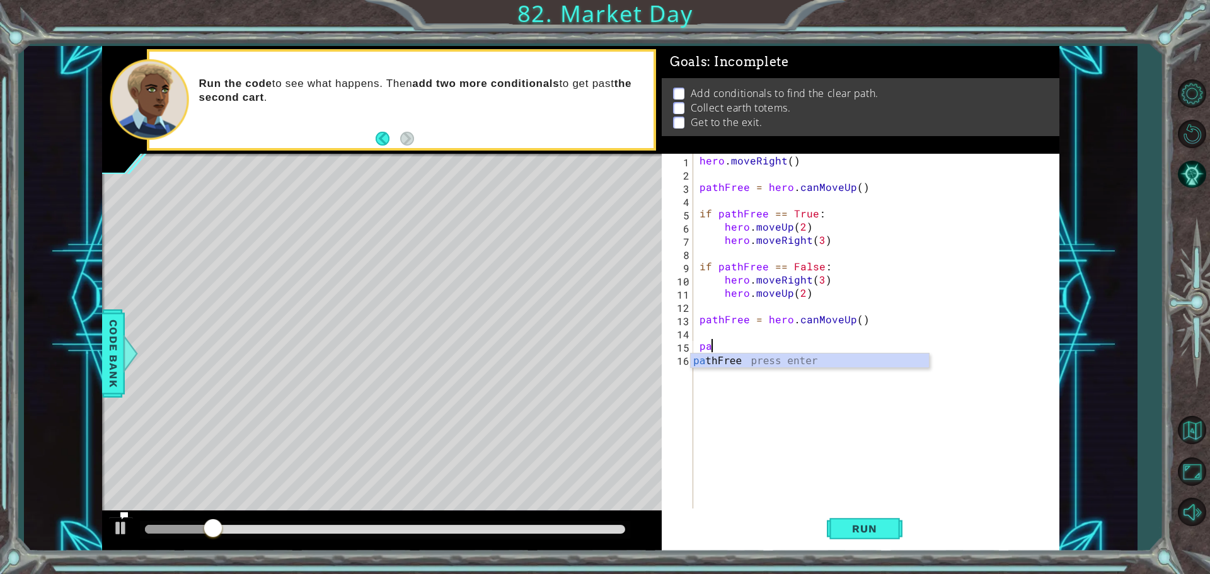
type textarea "p"
click at [898, 517] on button "Run" at bounding box center [865, 529] width 76 height 40
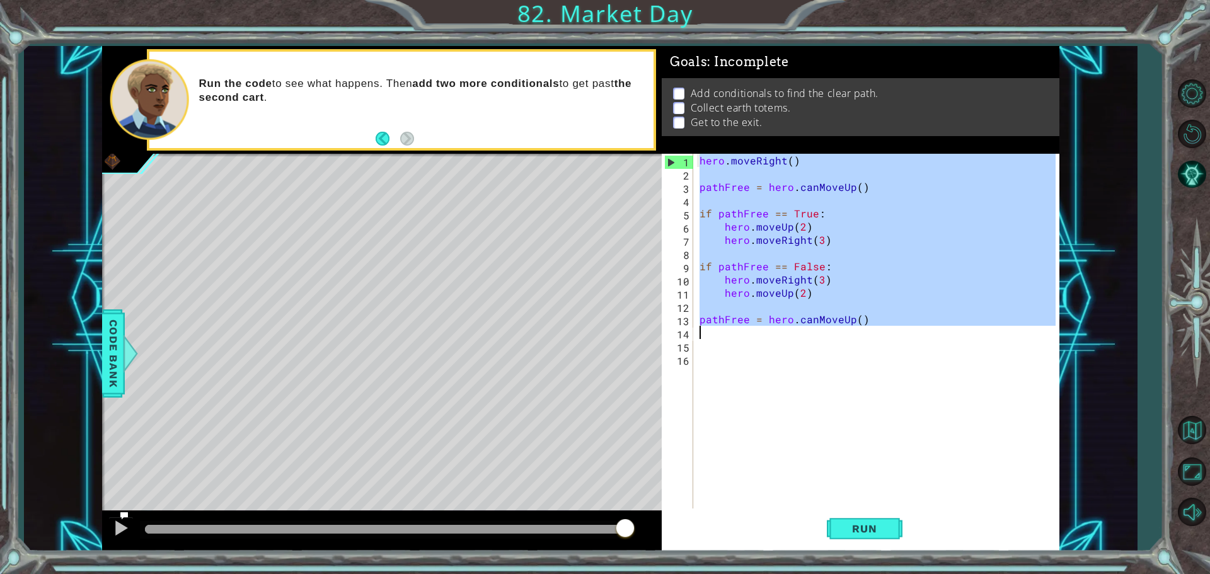
drag, startPoint x: 698, startPoint y: 158, endPoint x: 763, endPoint y: 326, distance: 180.1
click at [763, 326] on div "hero . moveRight ( ) pathFree = hero . canMoveUp ( ) if pathFree == True : hero…" at bounding box center [879, 346] width 365 height 384
type textarea "pathFree = hero.canMoveUp()"
click at [710, 350] on div "hero . moveRight ( ) pathFree = hero . canMoveUp ( ) if pathFree == True : hero…" at bounding box center [879, 346] width 365 height 384
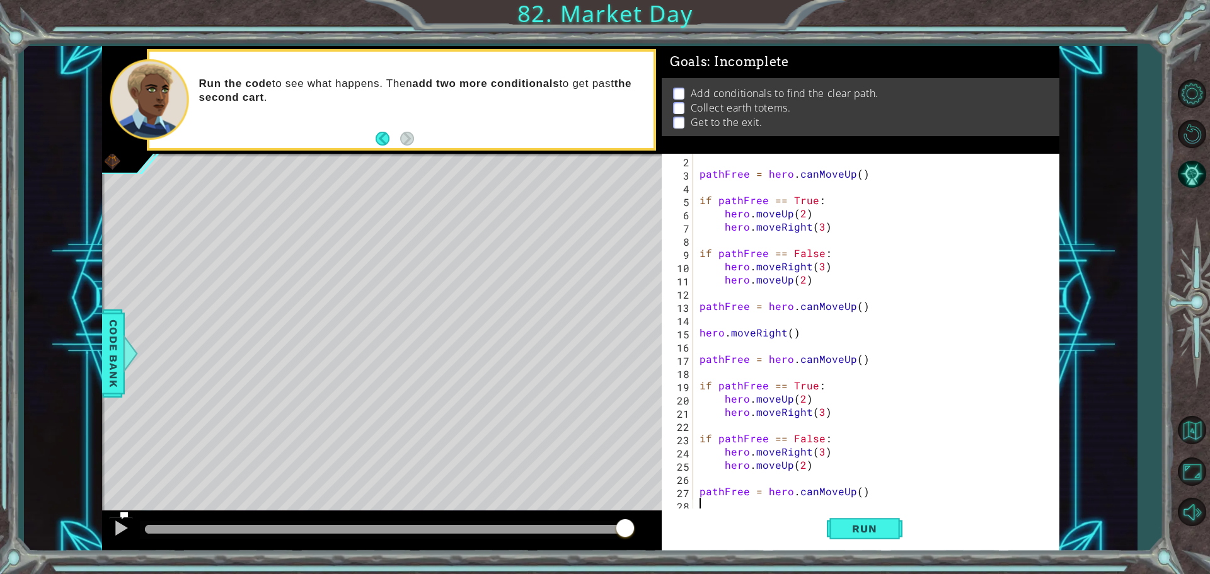
scroll to position [26, 0]
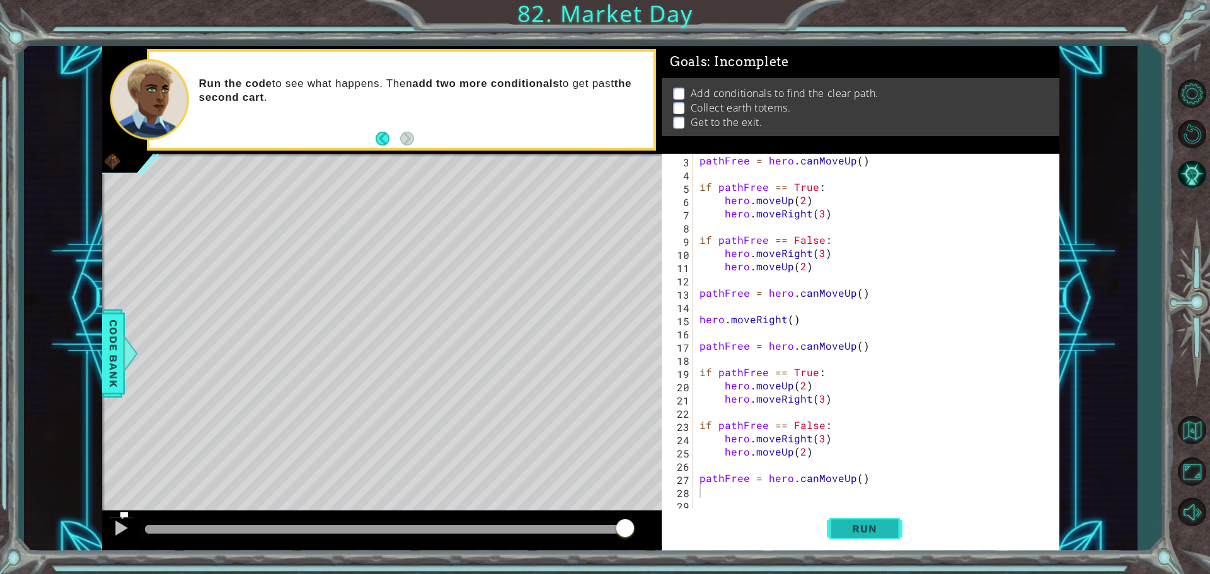
click at [890, 526] on button "Run" at bounding box center [865, 529] width 76 height 40
click at [843, 528] on span "Run" at bounding box center [865, 528] width 50 height 13
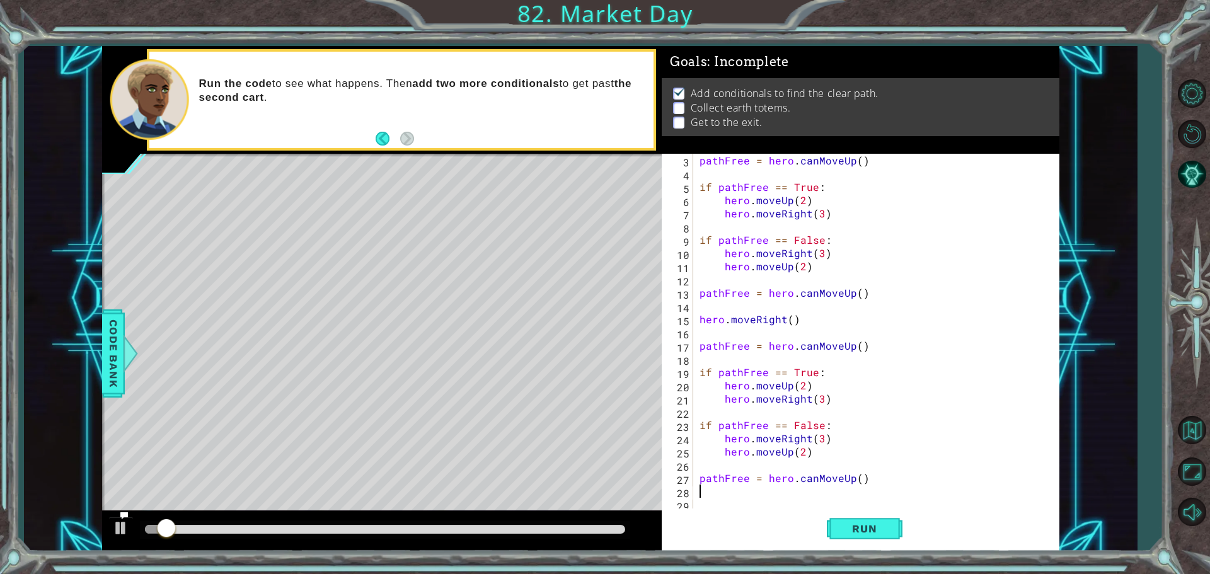
click at [816, 565] on div "# Add code here to move the hero 1 2 3 4 5 6 7 8 9 10 11 12 13 14 15 16 17 18 h…" at bounding box center [605, 287] width 1210 height 574
click at [838, 540] on button "Run" at bounding box center [865, 529] width 76 height 40
click at [836, 524] on button "Run" at bounding box center [865, 529] width 76 height 40
click at [833, 524] on button "Run" at bounding box center [865, 529] width 76 height 40
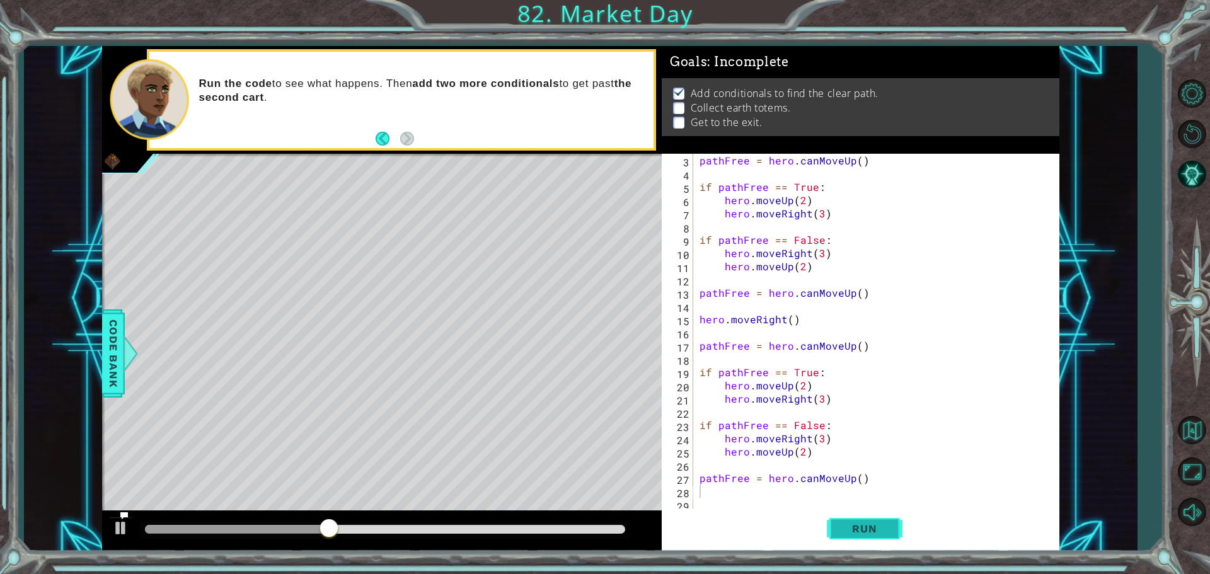
click at [864, 521] on button "Run" at bounding box center [865, 529] width 76 height 40
click at [821, 440] on div "pathFree = hero . canMoveUp ( ) if pathFree == True : hero . moveUp ( 2 ) hero …" at bounding box center [874, 346] width 355 height 384
type textarea "hero.moveRight(1)"
click at [885, 538] on button "Run" at bounding box center [865, 529] width 76 height 40
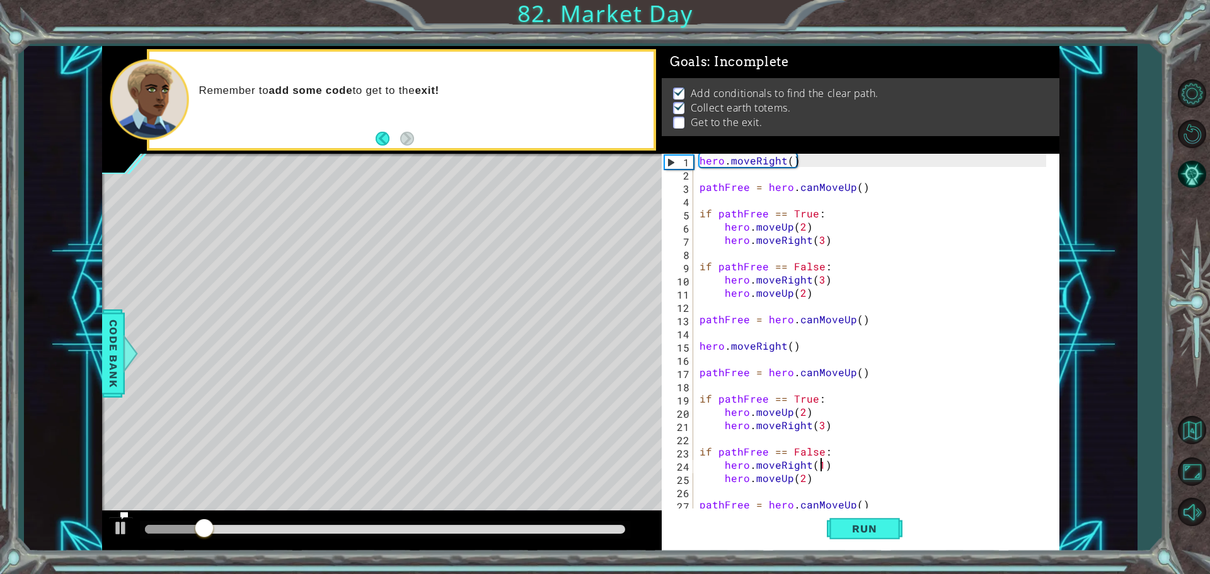
scroll to position [26, 0]
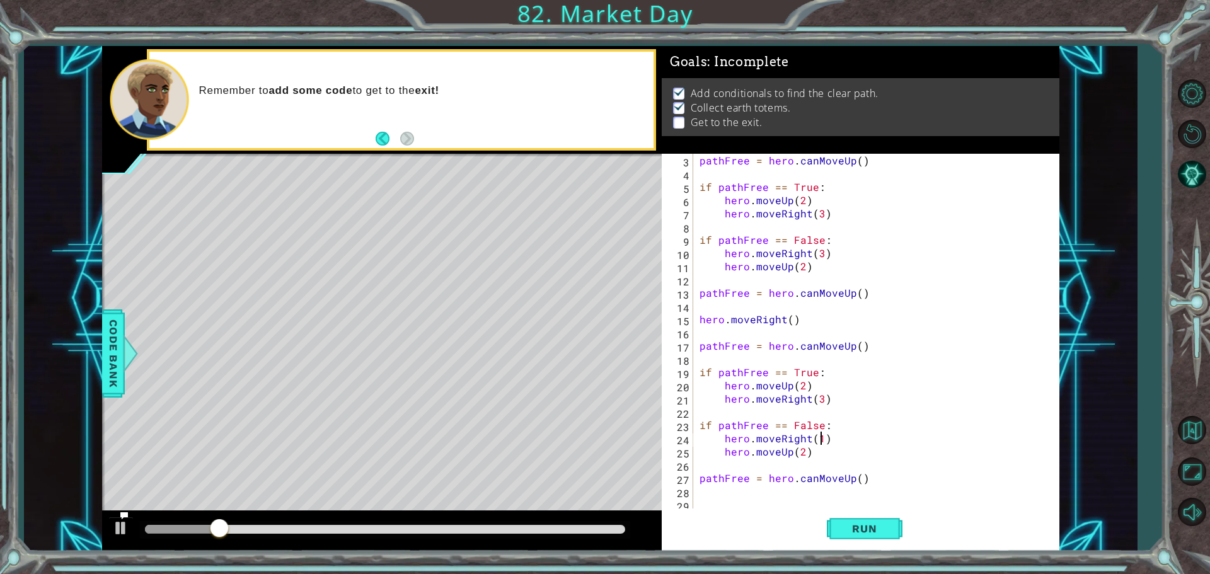
click at [725, 492] on div "pathFree = hero . canMoveUp ( ) if pathFree == True : hero . moveUp ( 2 ) hero …" at bounding box center [874, 346] width 355 height 384
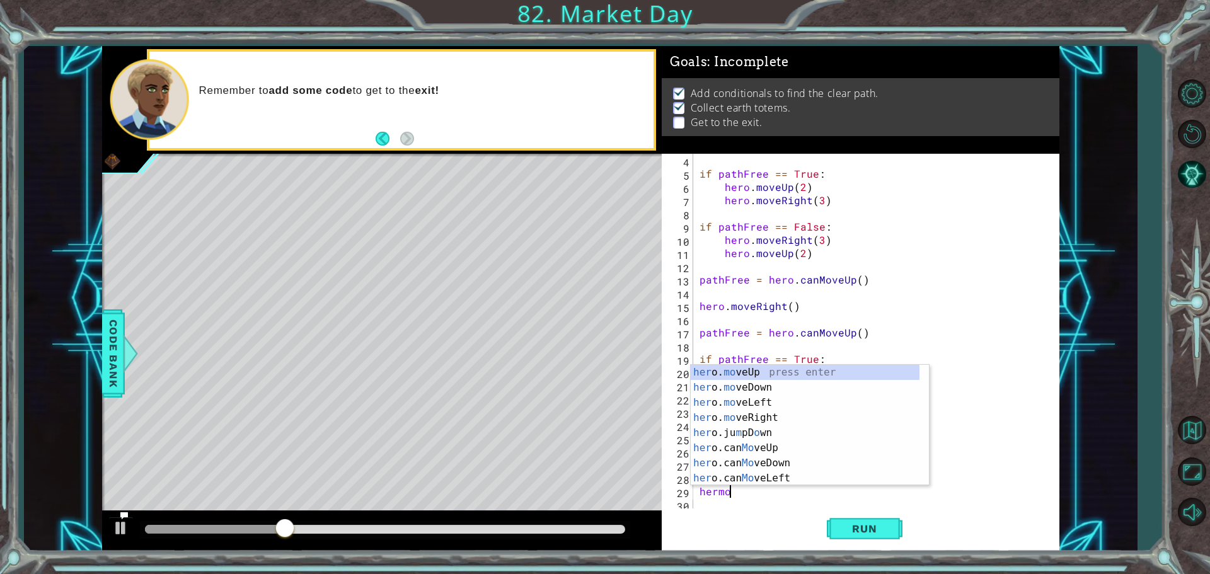
scroll to position [0, 1]
click at [771, 415] on div "her o. mo veUp press enter her o. mo veDown press enter her o. mo veLeft press …" at bounding box center [805, 440] width 229 height 151
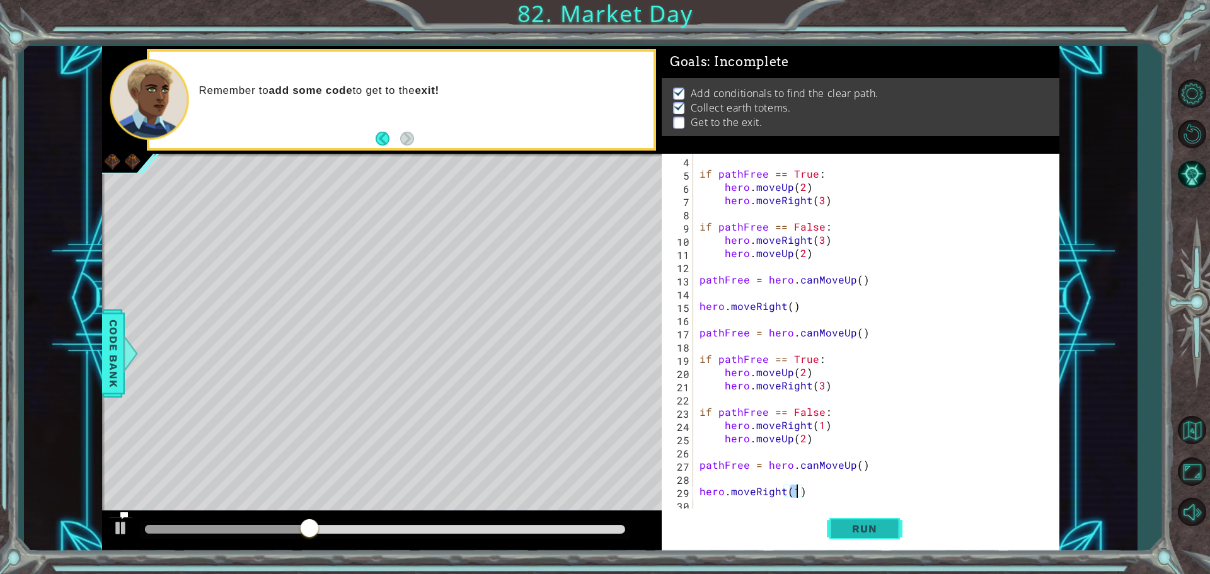
type textarea "hero.moveRight(1)"
click at [846, 535] on button "Run" at bounding box center [865, 529] width 76 height 40
click at [618, 528] on div at bounding box center [385, 529] width 480 height 9
click at [623, 526] on div at bounding box center [385, 529] width 480 height 9
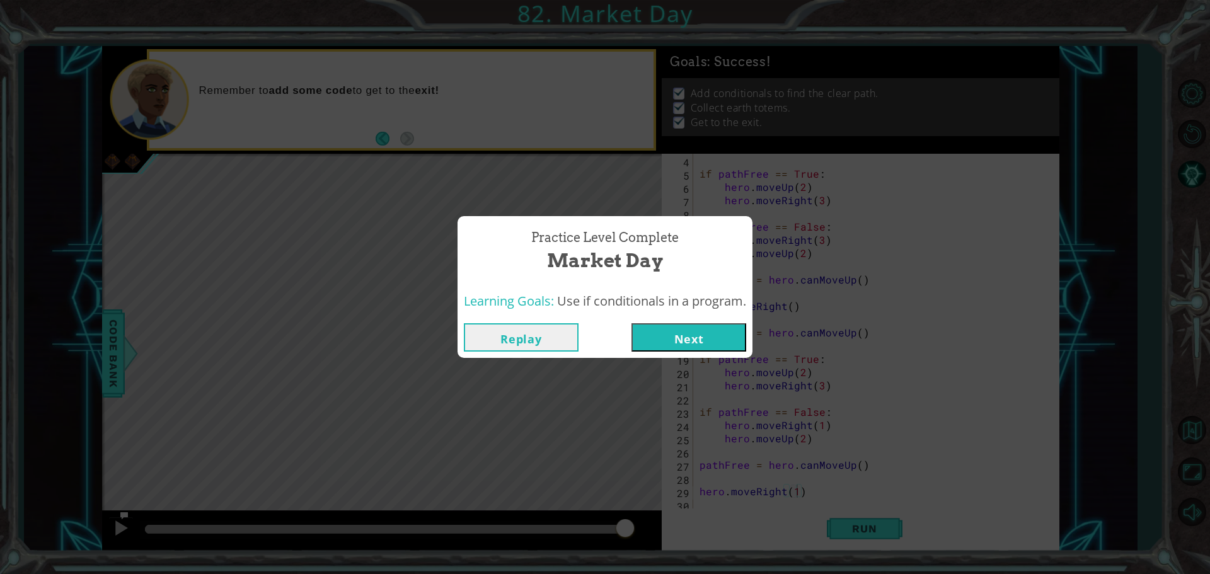
click at [685, 333] on button "Next" at bounding box center [689, 337] width 115 height 28
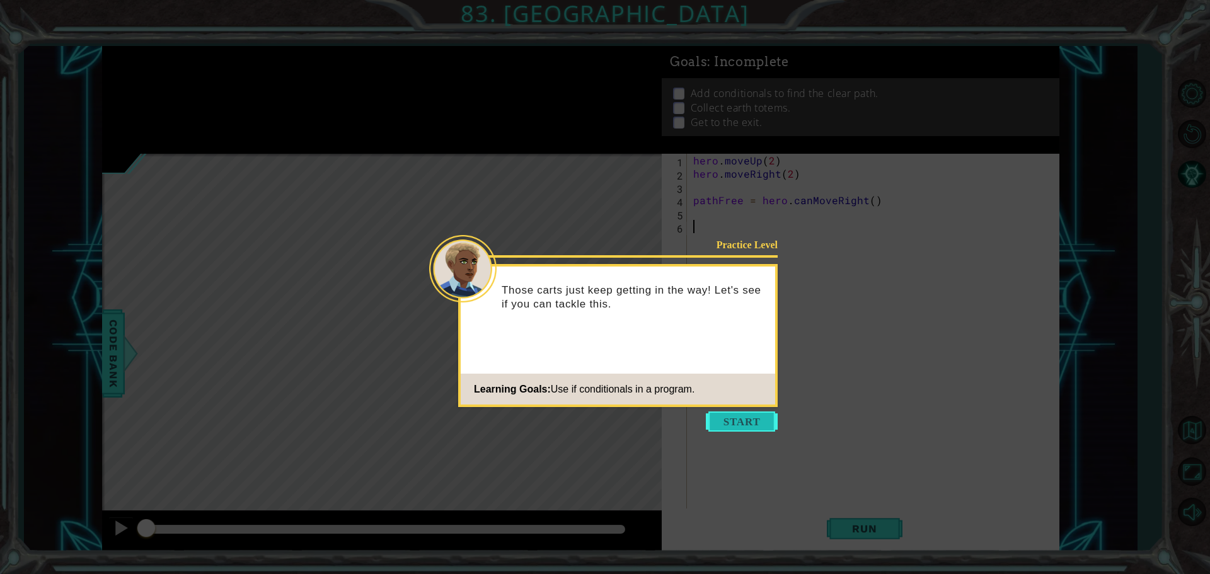
click at [766, 422] on button "Start" at bounding box center [742, 422] width 72 height 20
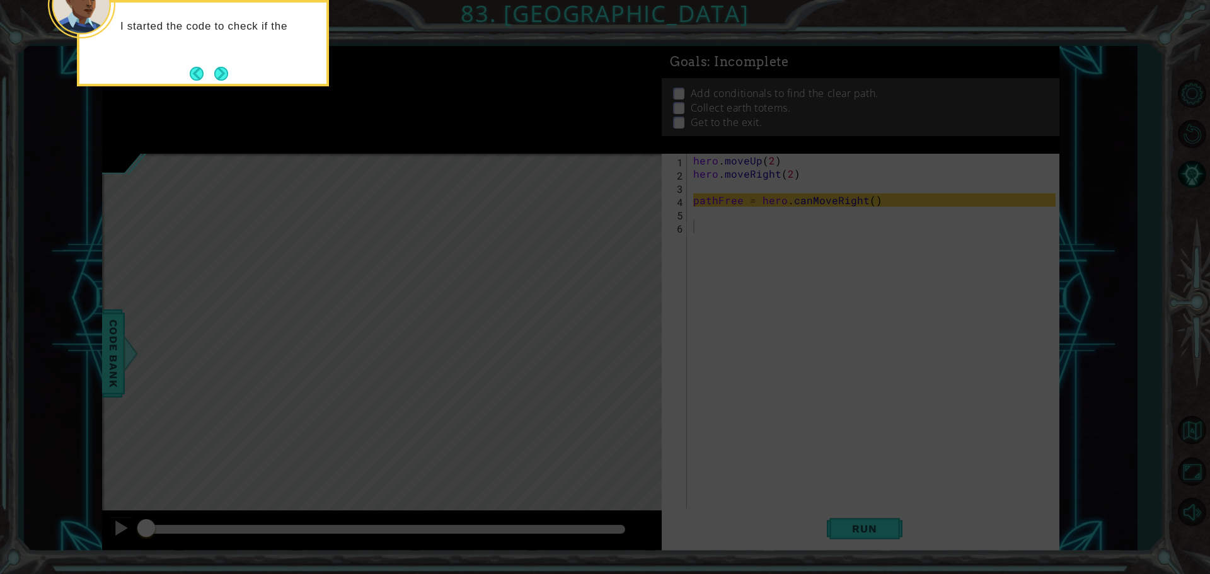
click at [221, 71] on button "Next" at bounding box center [221, 74] width 14 height 14
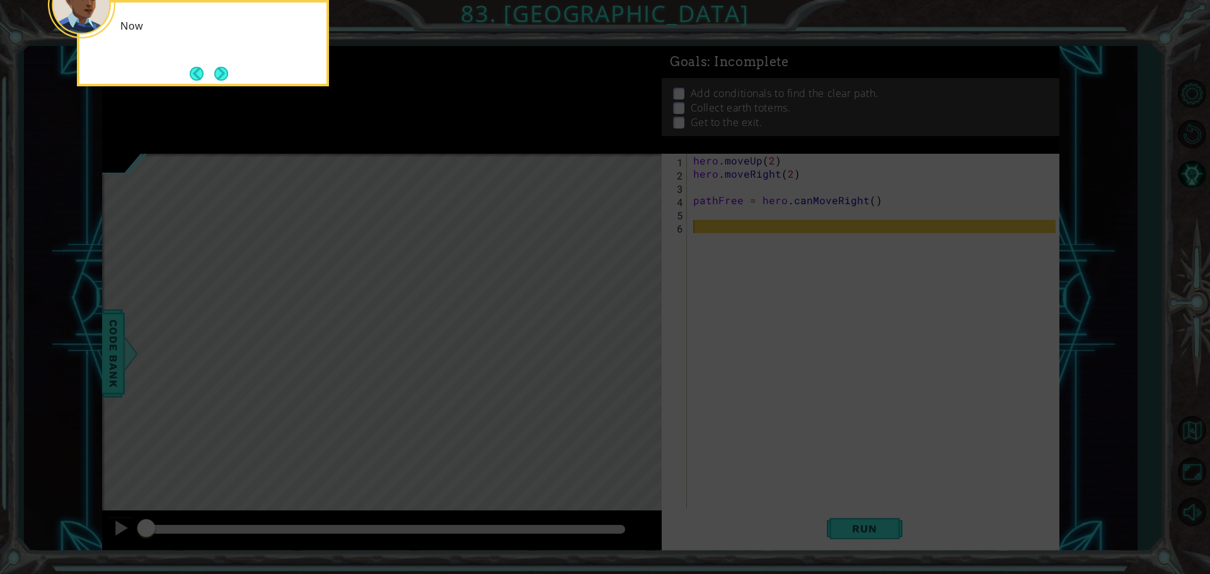
click at [221, 71] on button "Next" at bounding box center [221, 74] width 14 height 14
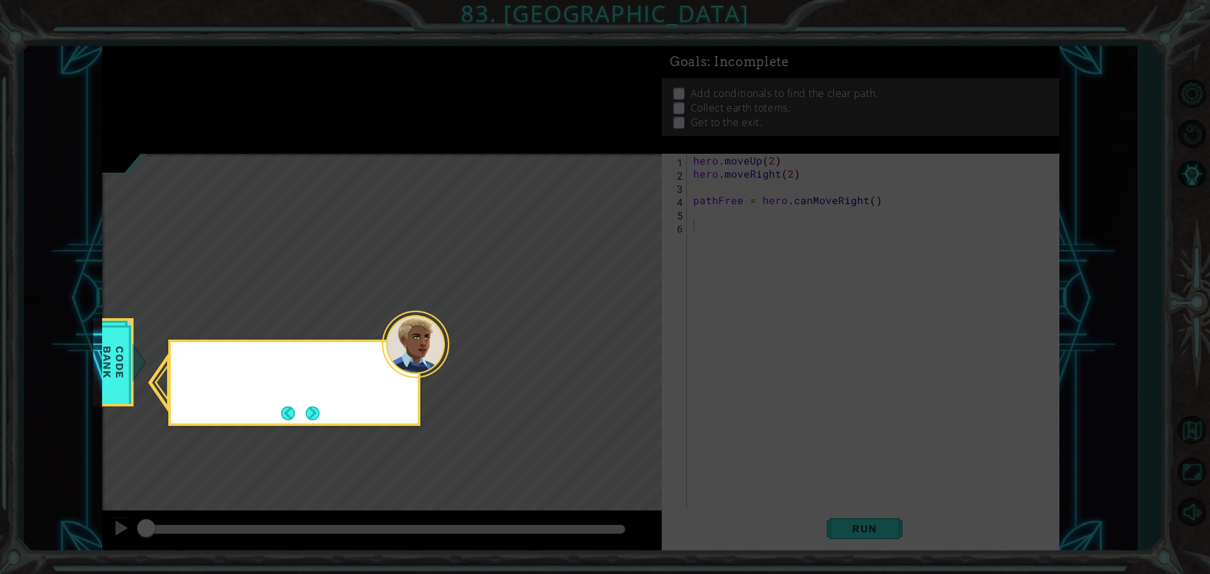
click at [221, 71] on icon at bounding box center [605, 287] width 1210 height 574
click at [306, 410] on button "Next" at bounding box center [313, 414] width 14 height 14
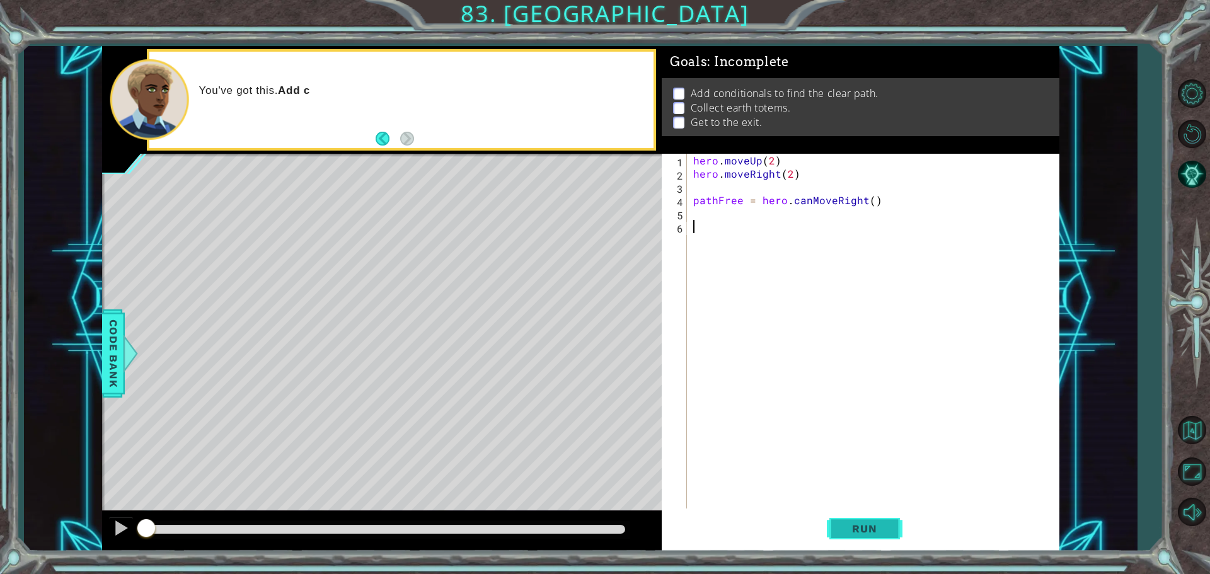
click at [867, 533] on span "Run" at bounding box center [865, 528] width 50 height 13
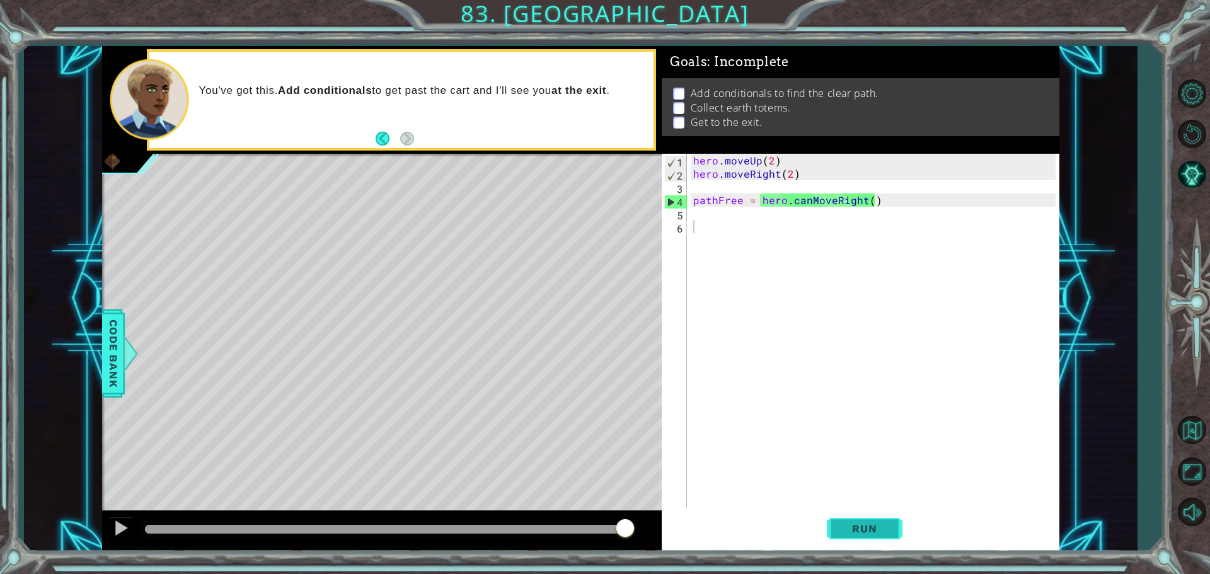
click at [871, 534] on span "Run" at bounding box center [865, 528] width 50 height 13
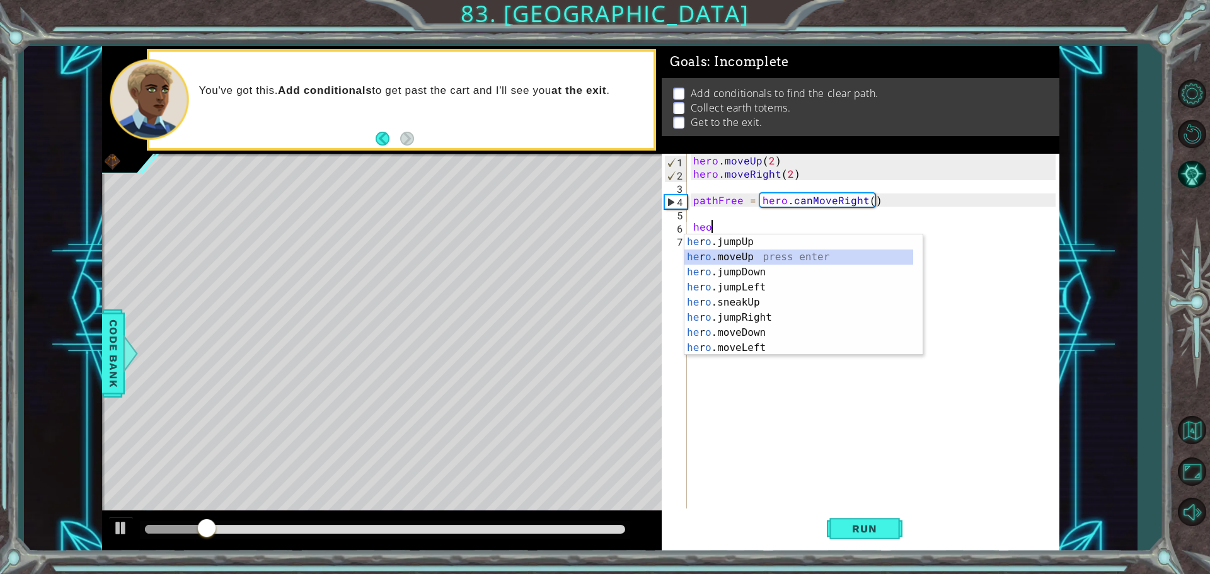
click at [748, 253] on div "he r o .jumpUp press enter he r o .moveUp press enter he r o .jumpDown press en…" at bounding box center [798, 309] width 229 height 151
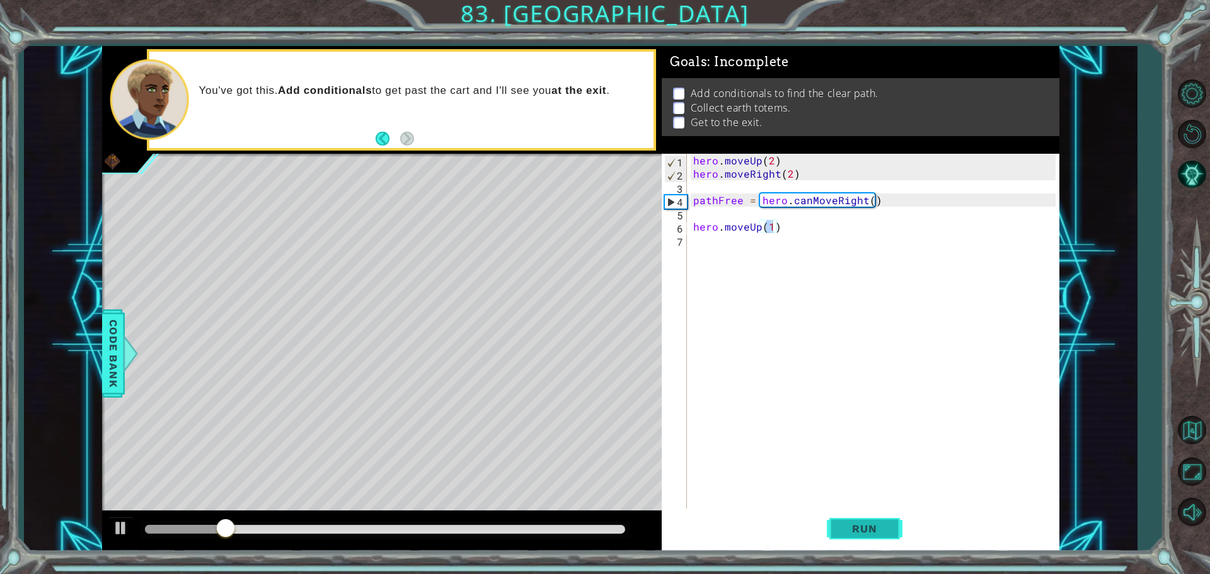
click at [869, 522] on span "Run" at bounding box center [865, 528] width 50 height 13
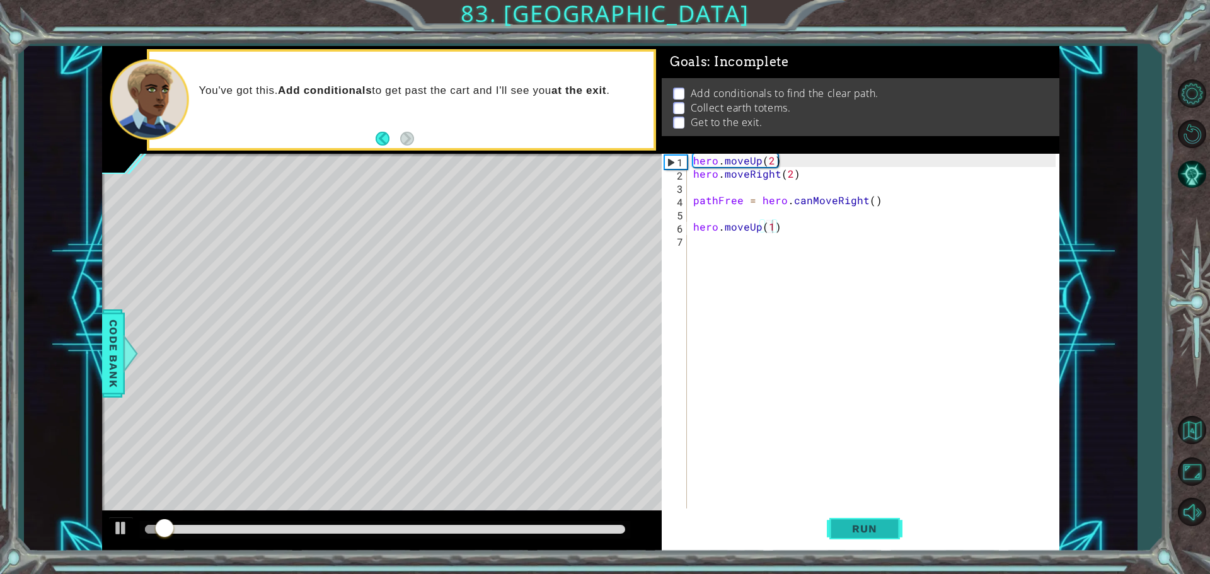
click at [882, 522] on span "Run" at bounding box center [865, 528] width 50 height 13
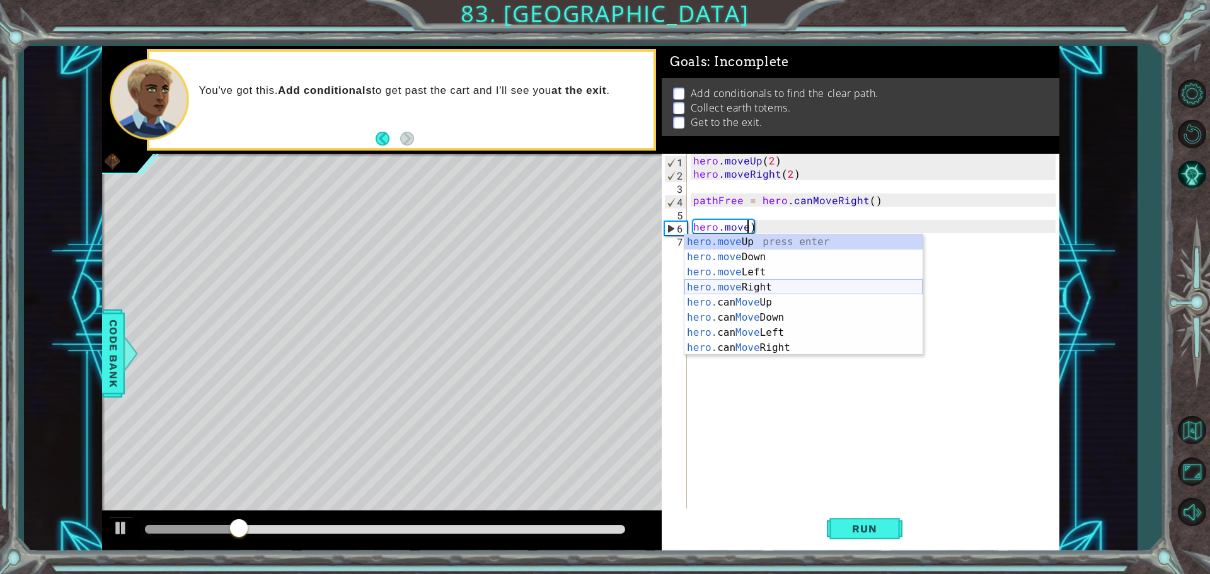
click at [785, 280] on div "hero.move Up press enter hero.move Down press enter hero.move Left press enter …" at bounding box center [803, 309] width 238 height 151
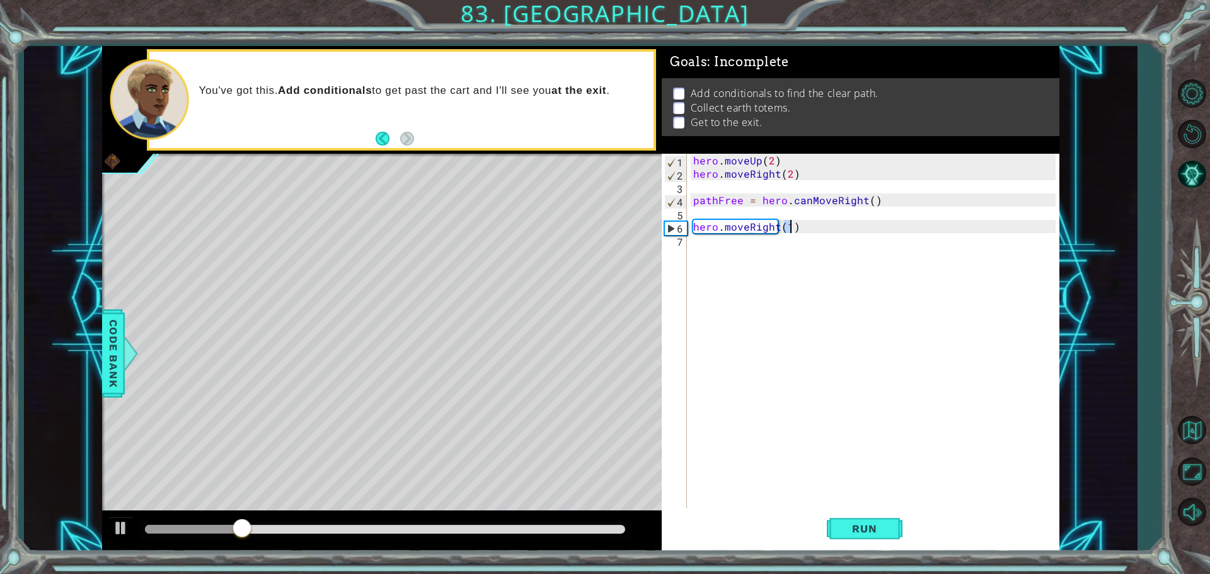
type textarea "hero.moveRight(1)"
click at [794, 228] on div "hero . moveUp ( 2 ) hero . moveRight ( 2 ) pathFree = hero . canMoveRight ( ) h…" at bounding box center [876, 346] width 371 height 384
click at [790, 234] on div "hero . moveUp ( 2 ) hero . moveRight ( 2 ) pathFree = hero . canMoveRight ( ) h…" at bounding box center [876, 346] width 371 height 384
drag, startPoint x: 790, startPoint y: 234, endPoint x: 783, endPoint y: 228, distance: 9.0
click at [783, 228] on div "hero . moveUp ( 2 ) hero . moveRight ( 2 ) pathFree = hero . canMoveRight ( ) h…" at bounding box center [876, 346] width 371 height 384
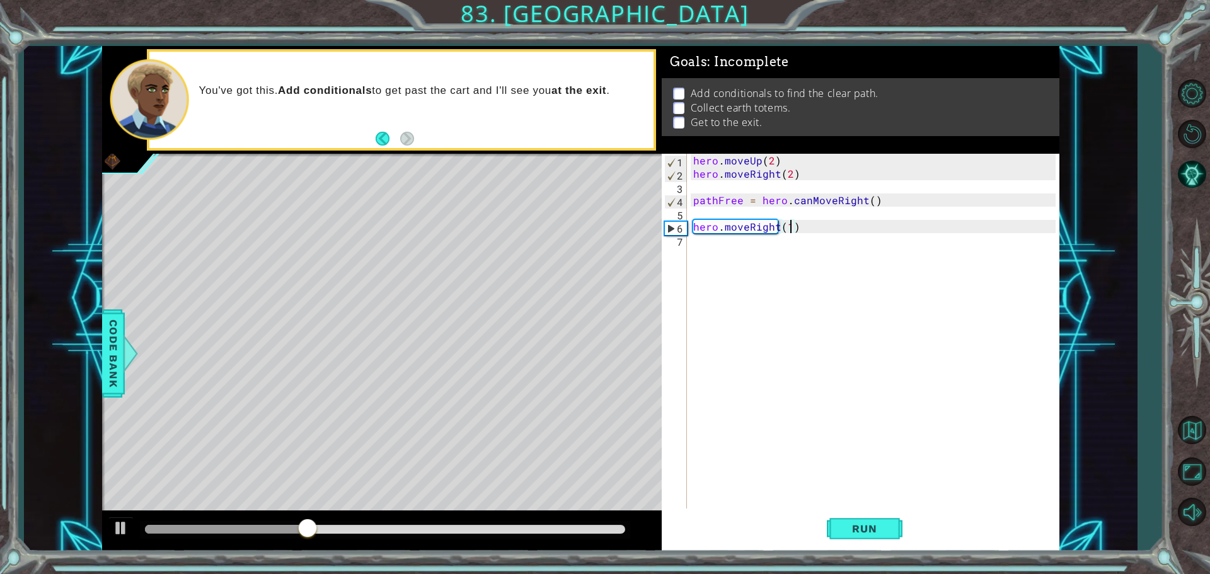
click at [792, 226] on div "hero . moveUp ( 2 ) hero . moveRight ( 2 ) pathFree = hero . canMoveRight ( ) h…" at bounding box center [876, 346] width 371 height 384
type textarea "hero.moveRight(2)"
click at [692, 243] on div "hero . moveUp ( 2 ) hero . moveRight ( 2 ) pathFree = hero . canMoveRight ( ) h…" at bounding box center [876, 346] width 371 height 384
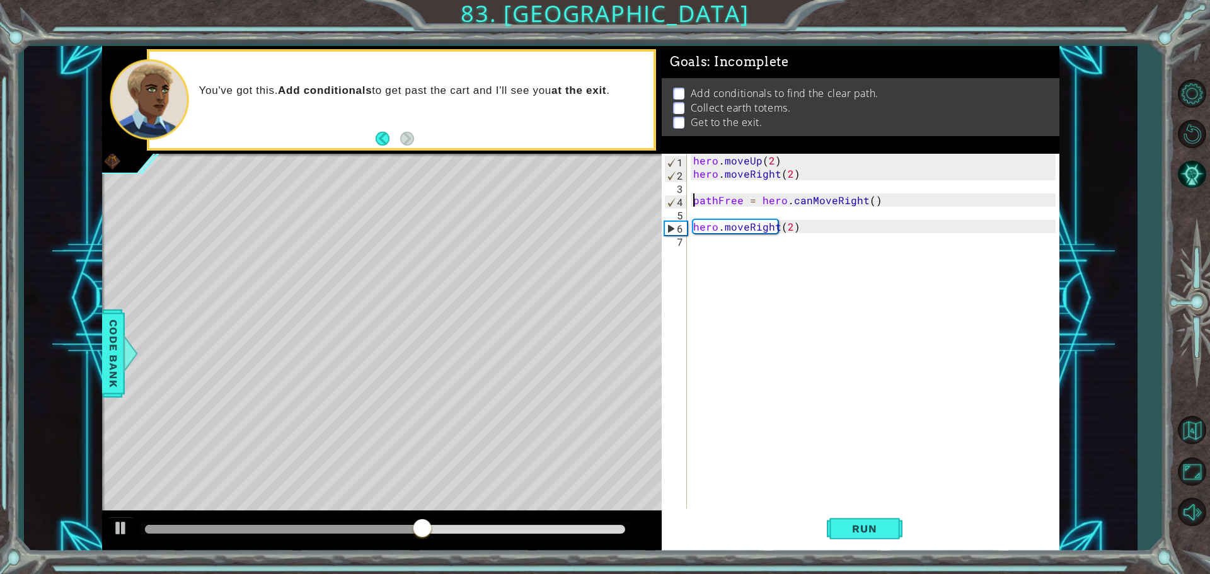
drag, startPoint x: 693, startPoint y: 204, endPoint x: 683, endPoint y: 201, distance: 9.8
click at [683, 201] on div "1 2 3 4 5 6 7 hero . moveUp ( 2 ) hero . moveRight ( 2 ) pathFree = hero . canM…" at bounding box center [859, 332] width 394 height 357
type textarea "pathFree = hero.canMoveRight()"
click at [872, 526] on span "Run" at bounding box center [865, 528] width 50 height 13
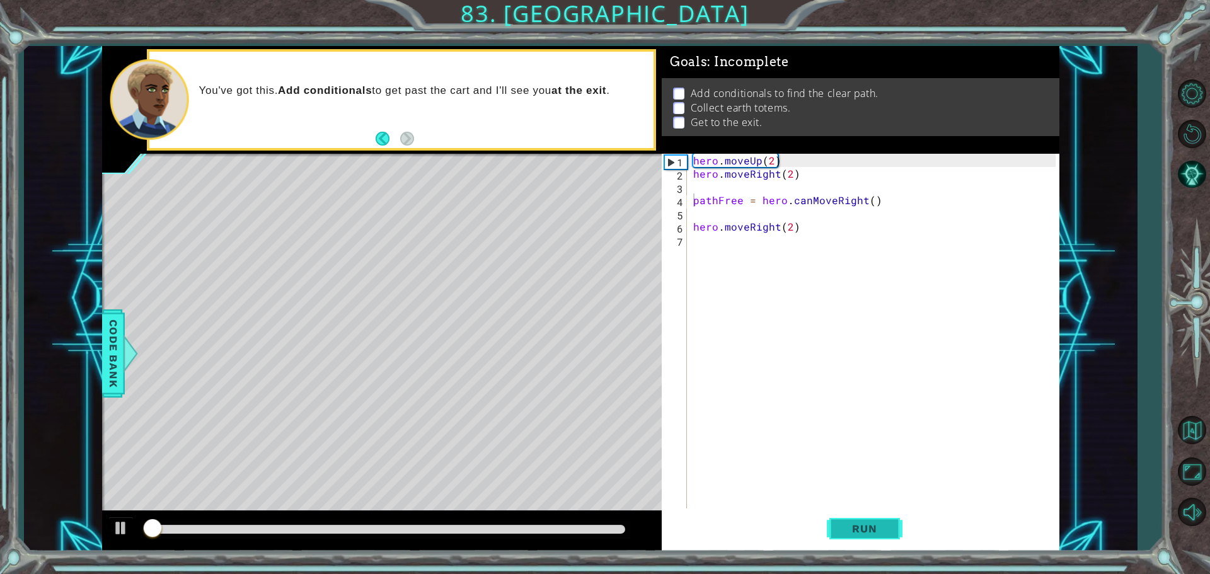
click at [872, 526] on span "Run" at bounding box center [865, 528] width 50 height 13
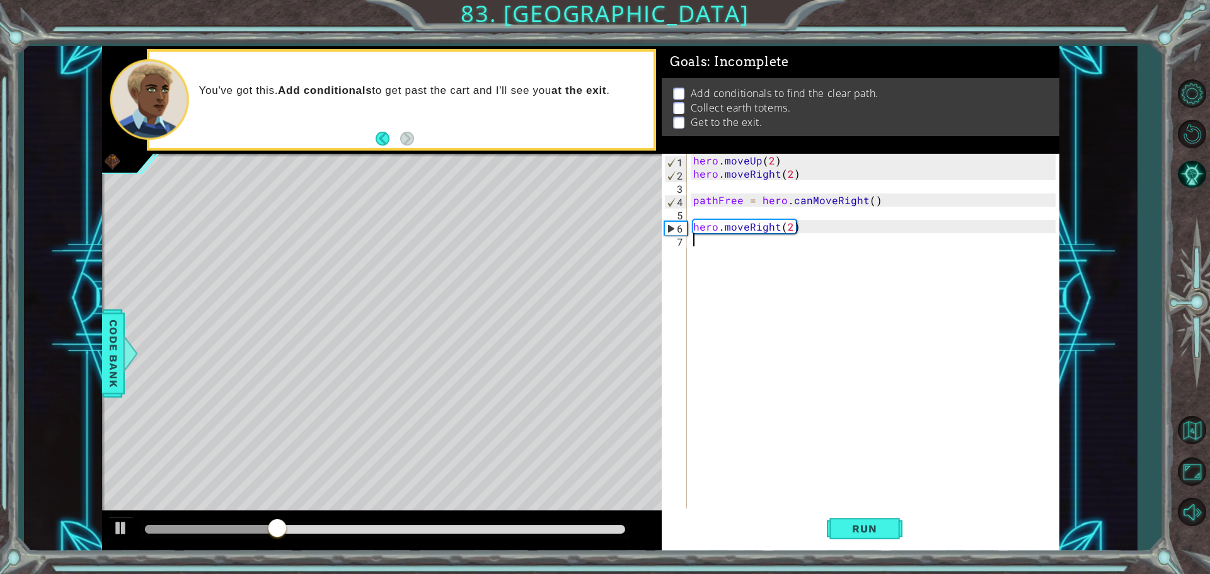
click at [709, 254] on div "hero . moveUp ( 2 ) hero . moveRight ( 2 ) pathFree = hero . canMoveRight ( ) h…" at bounding box center [876, 346] width 371 height 384
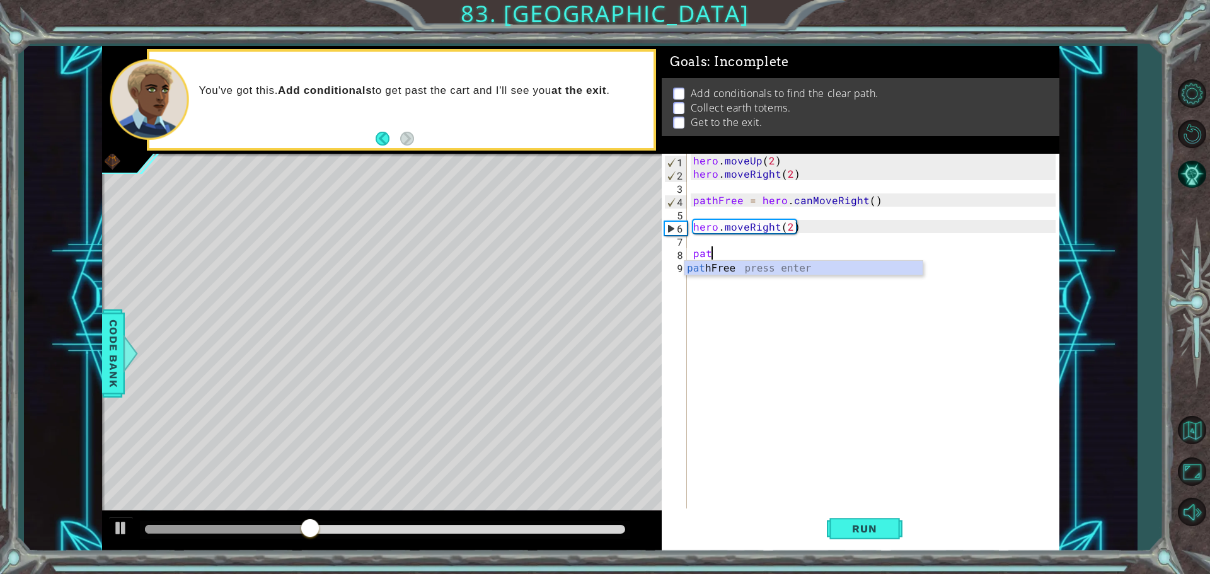
scroll to position [0, 1]
click at [799, 262] on div "path Free press enter" at bounding box center [803, 283] width 238 height 45
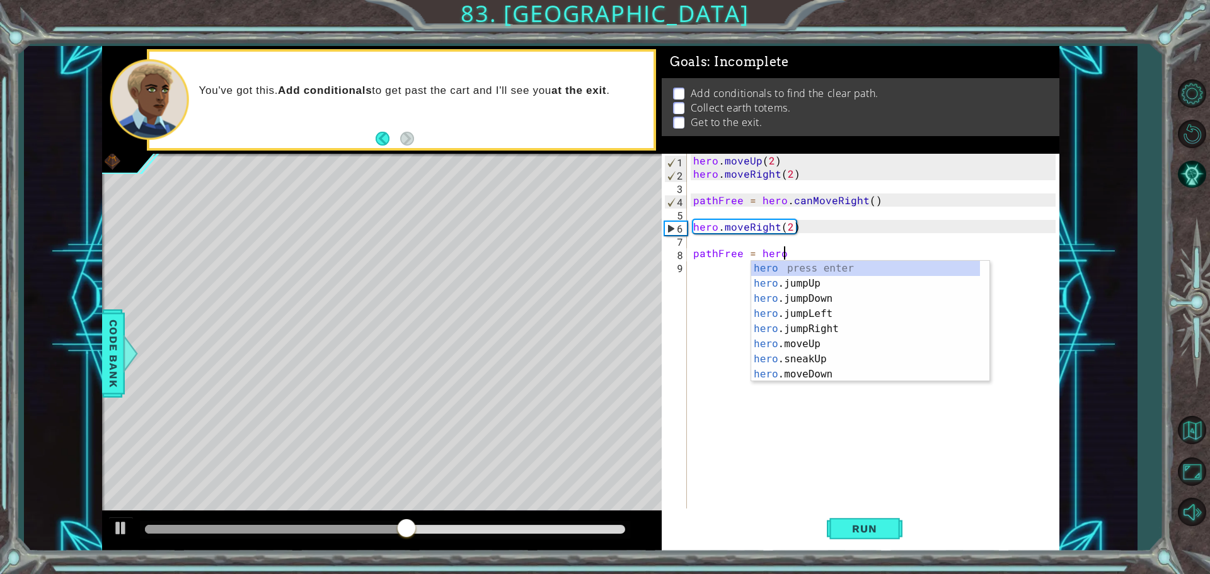
scroll to position [0, 5]
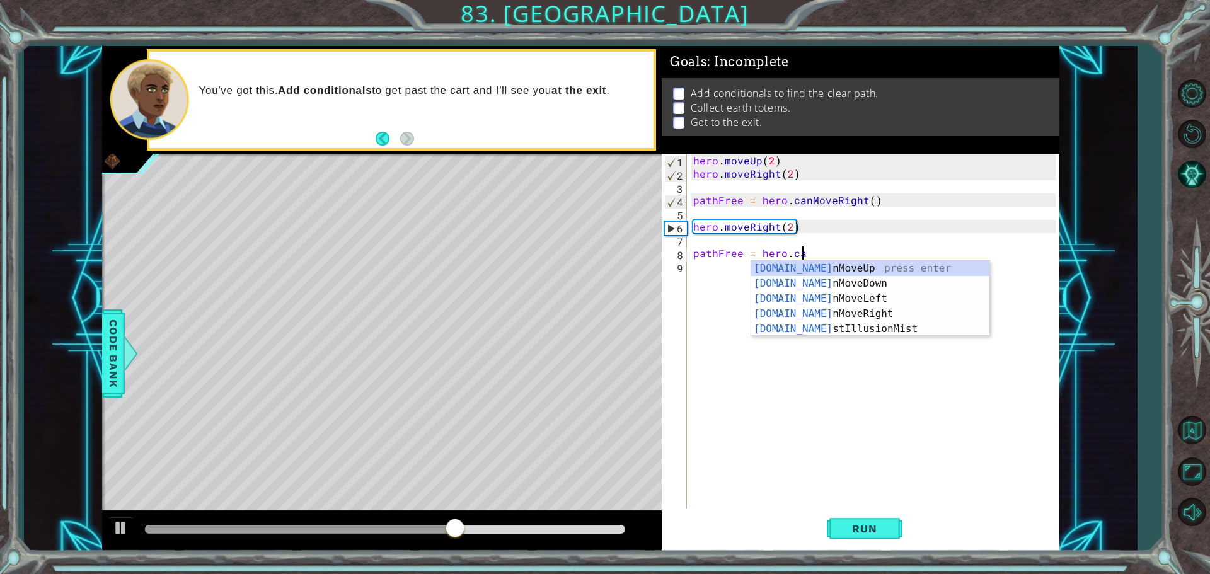
type textarea "pathFree = hero.can"
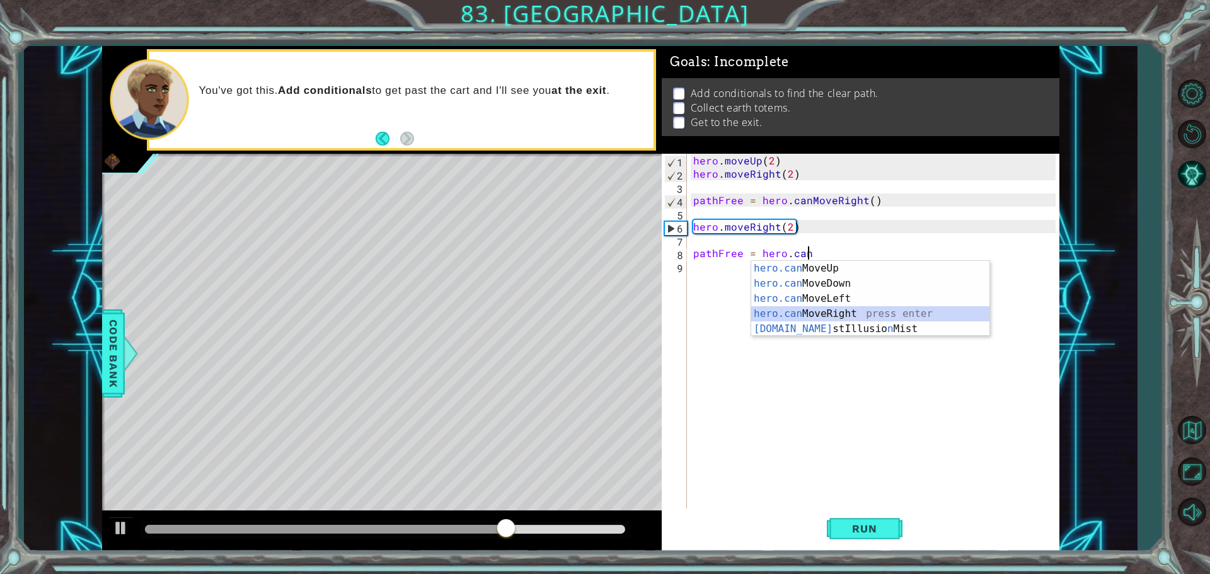
click at [813, 309] on div "hero.can MoveUp press enter hero.can MoveDown press enter hero.can MoveLeft pre…" at bounding box center [870, 314] width 238 height 106
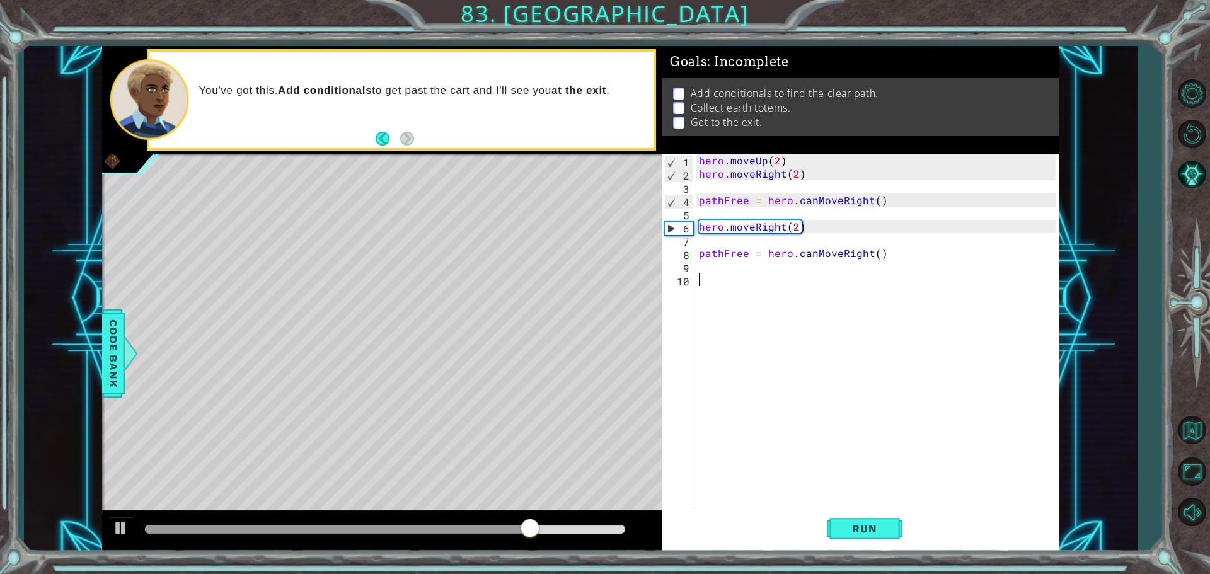
click at [713, 280] on div "hero . moveUp ( 2 ) hero . moveRight ( 2 ) pathFree = hero . canMoveRight ( ) h…" at bounding box center [879, 346] width 366 height 384
click at [1040, 277] on div "hero . moveUp ( 2 ) hero . moveRight ( 2 ) pathFree = hero . canMoveRight ( ) h…" at bounding box center [879, 346] width 366 height 384
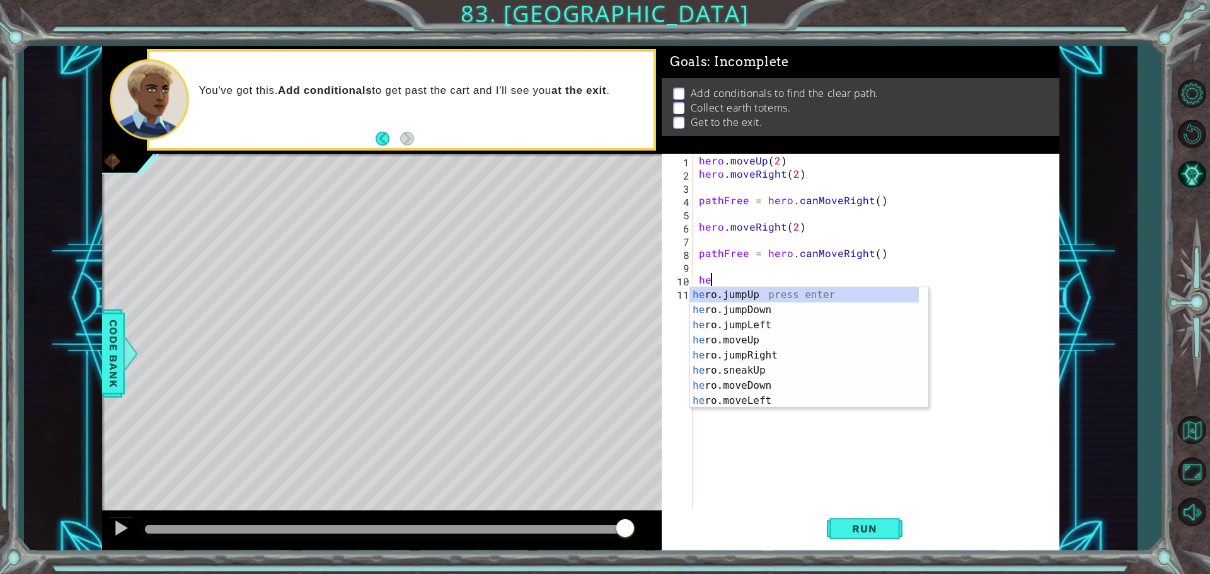
click at [919, 248] on div "hero . moveUp ( 2 ) hero . moveRight ( 2 ) pathFree = hero . canMoveRight ( ) h…" at bounding box center [879, 346] width 366 height 384
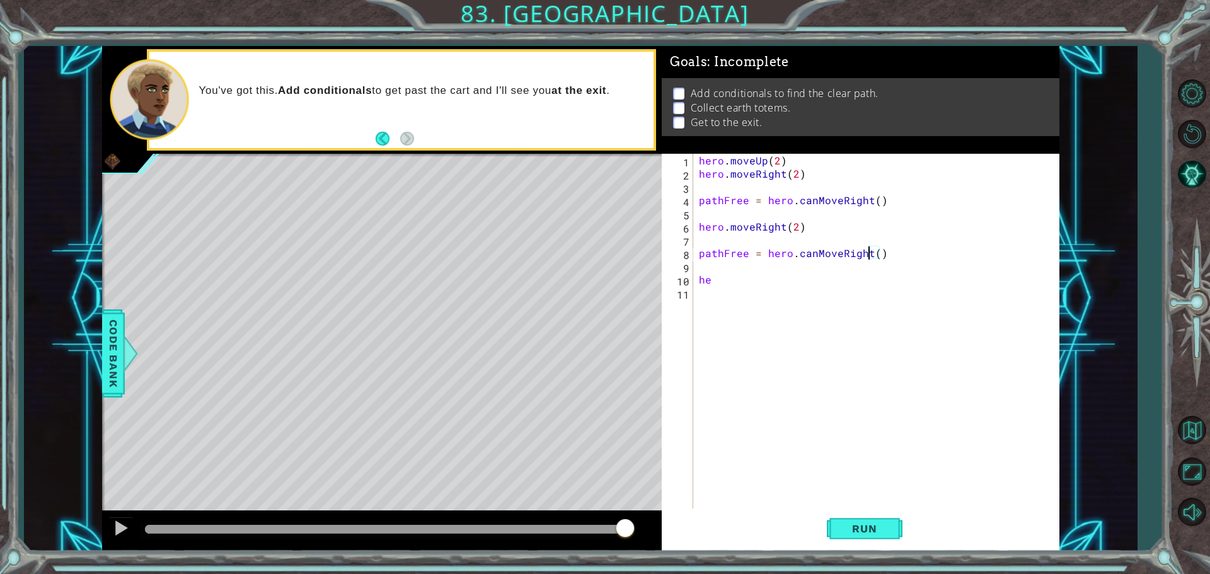
click at [868, 255] on div "hero . moveUp ( 2 ) hero . moveRight ( 2 ) pathFree = hero . canMoveRight ( ) h…" at bounding box center [879, 346] width 366 height 384
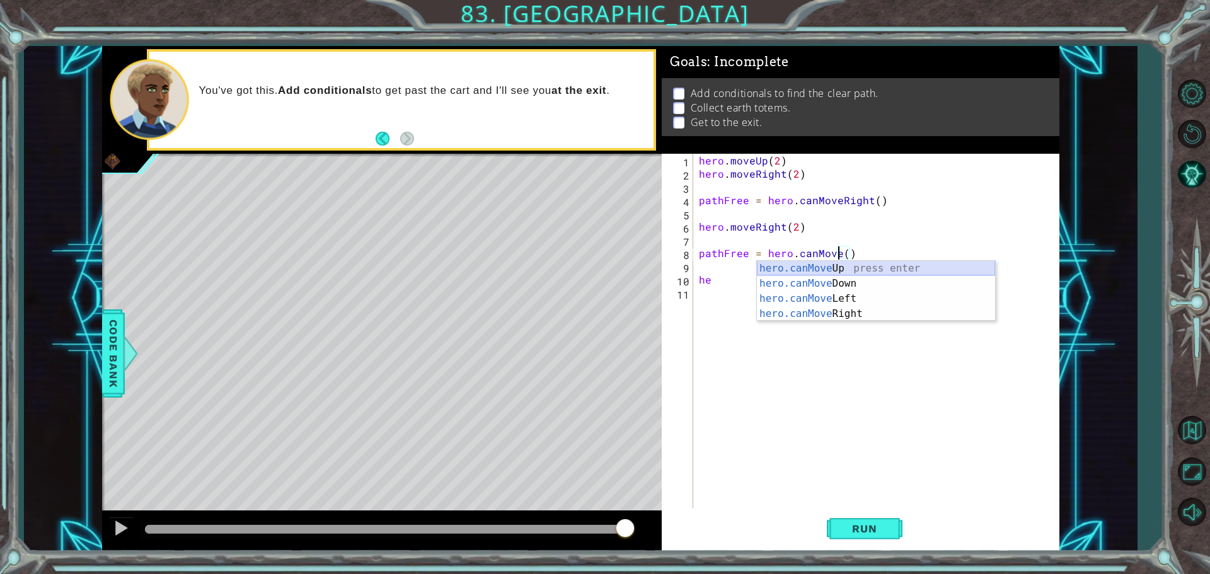
click at [863, 270] on div "hero.canMove Up press enter hero.canMove Down press enter hero.canMove Left pre…" at bounding box center [876, 306] width 238 height 91
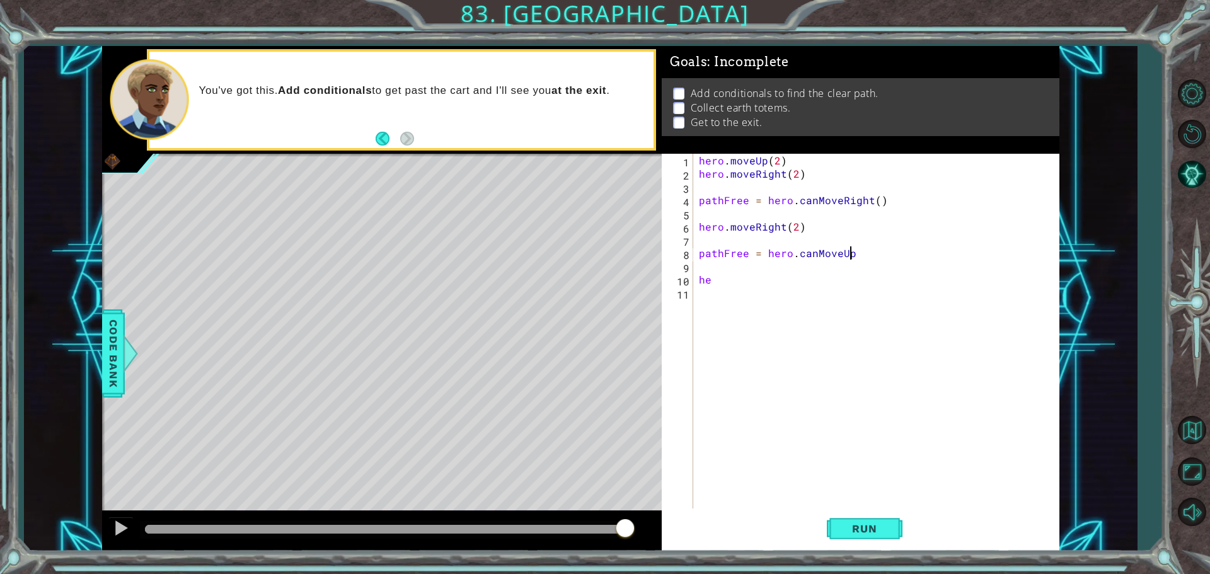
click at [862, 256] on div "hero . moveUp ( 2 ) hero . moveRight ( 2 ) pathFree = hero . canMoveRight ( ) h…" at bounding box center [879, 346] width 366 height 384
click at [722, 284] on div "hero . moveUp ( 2 ) hero . moveRight ( 2 ) pathFree = hero . canMoveRight ( ) h…" at bounding box center [879, 346] width 366 height 384
click at [864, 529] on span "Run" at bounding box center [865, 528] width 50 height 13
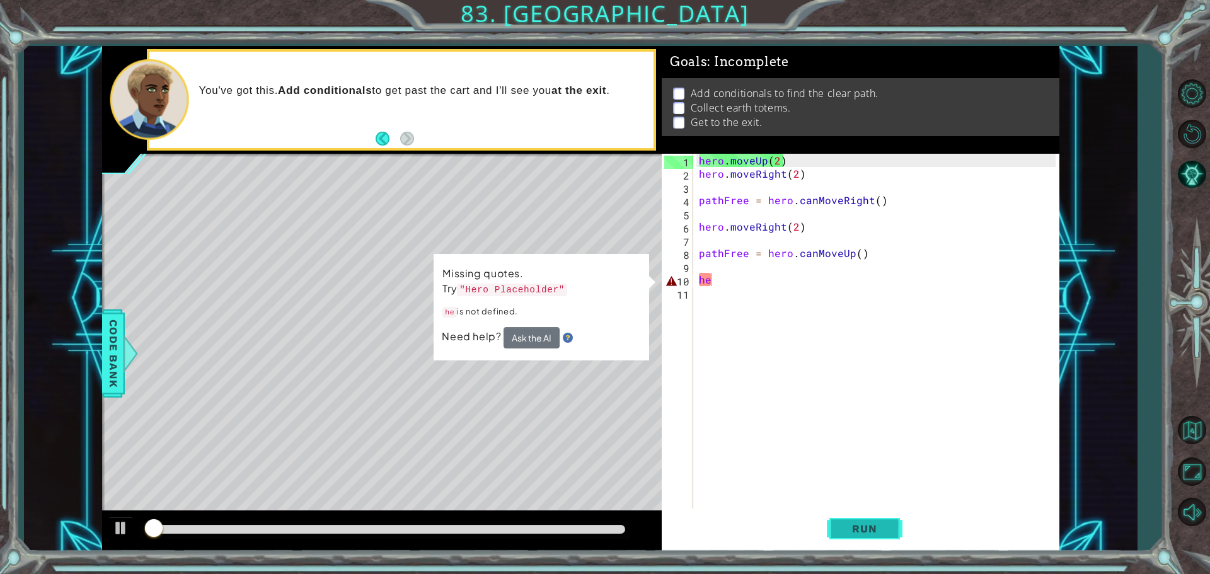
click at [864, 529] on span "Run" at bounding box center [865, 528] width 50 height 13
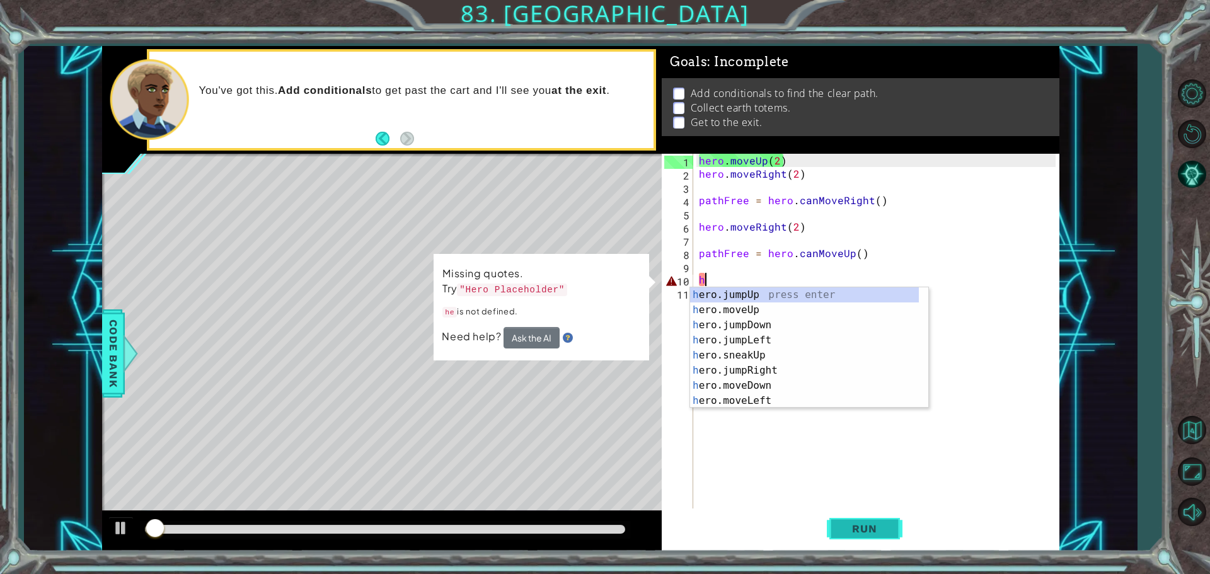
type textarea "h"
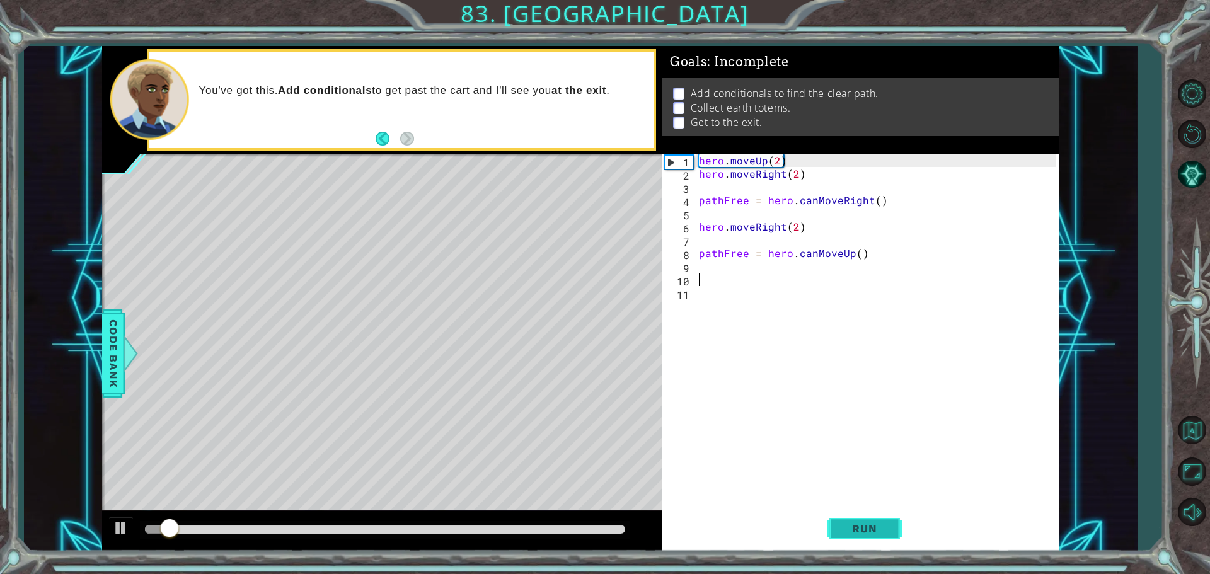
click at [864, 529] on span "Run" at bounding box center [865, 528] width 50 height 13
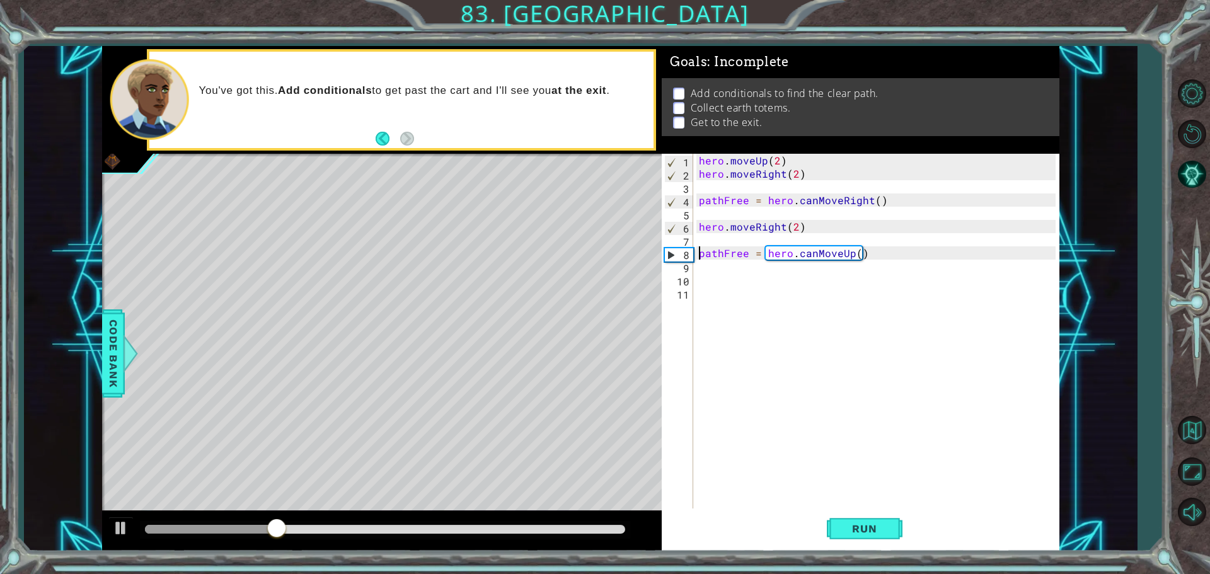
click at [698, 258] on div "hero . moveUp ( 2 ) hero . moveRight ( 2 ) pathFree = hero . canMoveRight ( ) h…" at bounding box center [879, 346] width 366 height 384
click at [841, 529] on span "Run" at bounding box center [865, 528] width 50 height 13
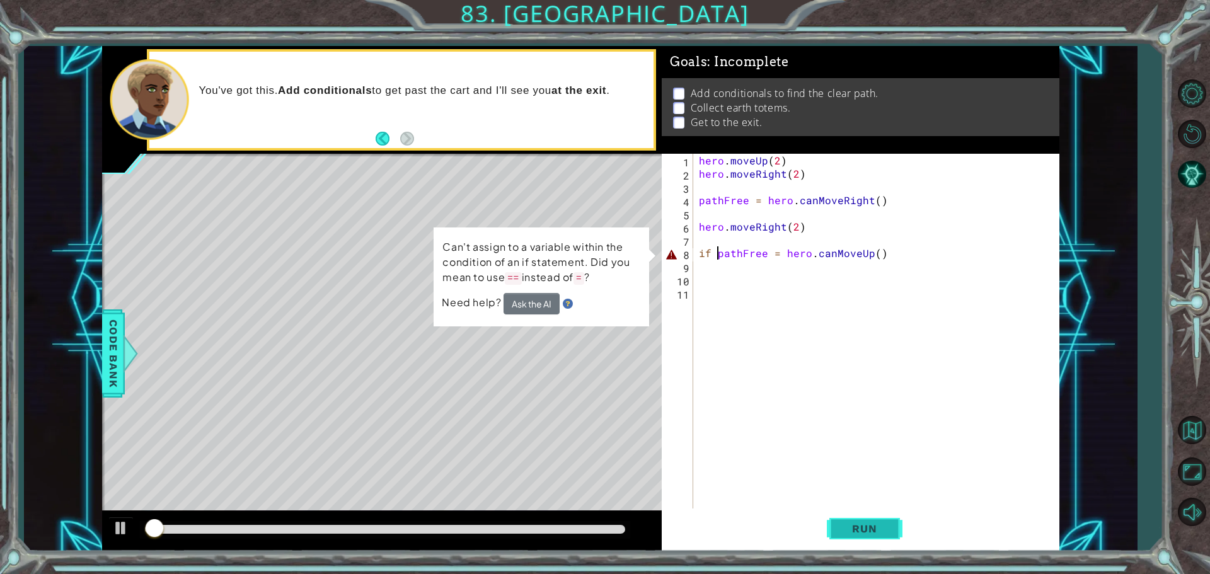
click at [841, 529] on span "Run" at bounding box center [865, 528] width 50 height 13
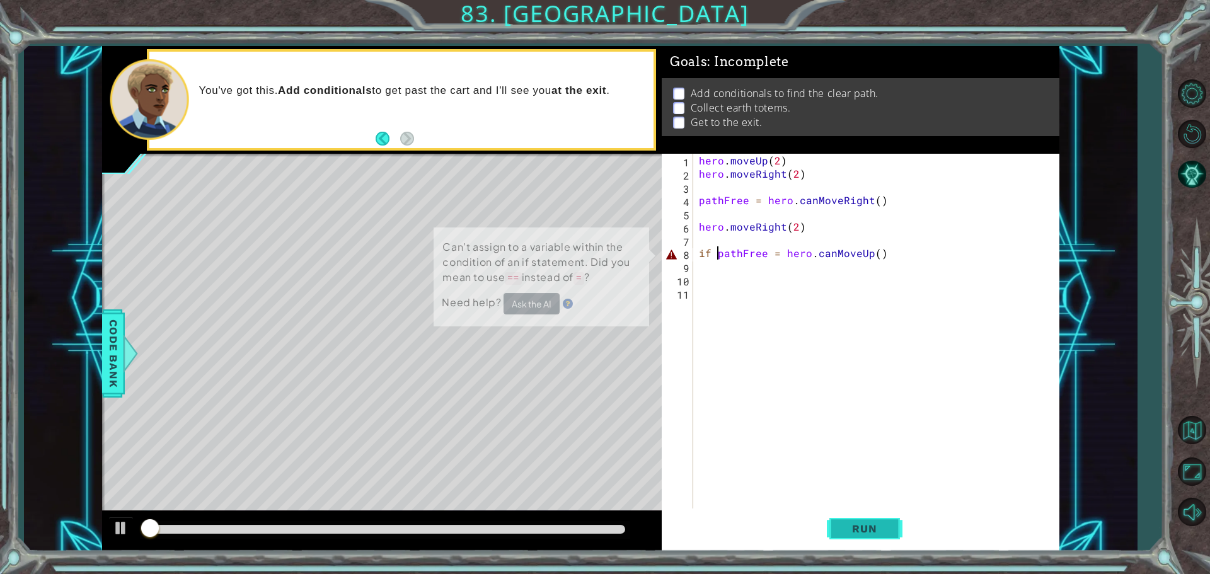
click at [841, 529] on span "Run" at bounding box center [865, 528] width 50 height 13
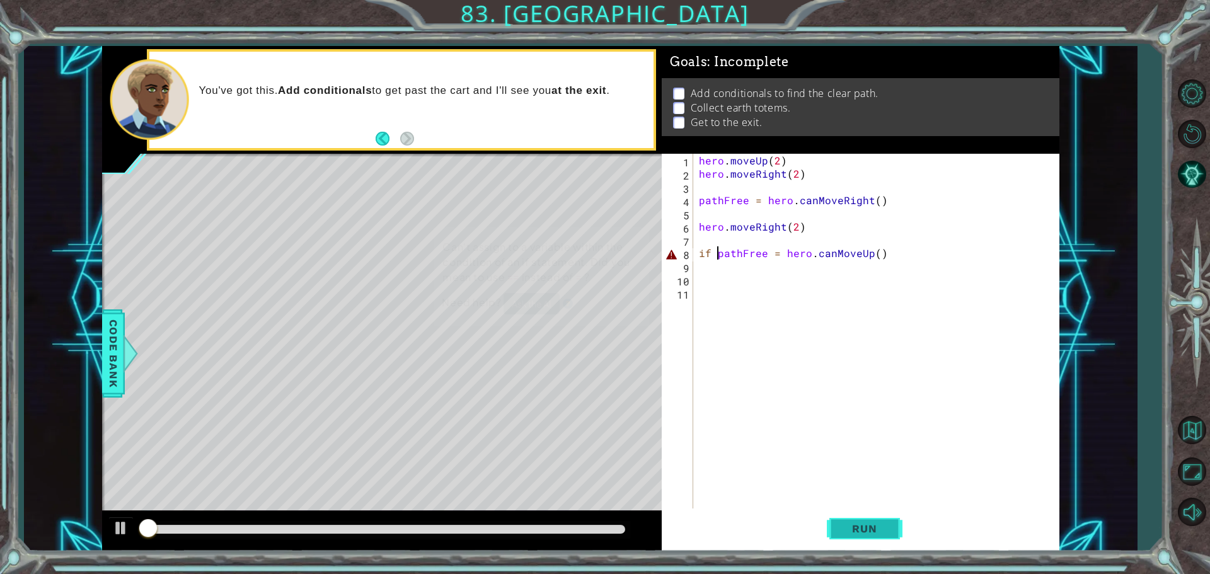
click at [841, 529] on span "Run" at bounding box center [865, 528] width 50 height 13
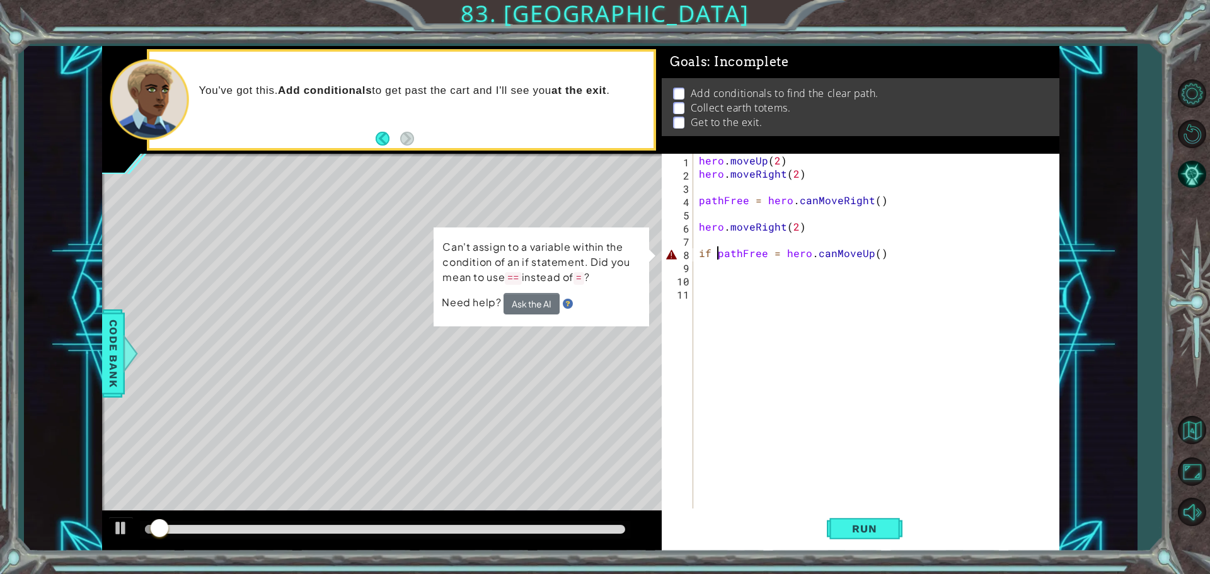
click at [772, 258] on div "hero . moveUp ( 2 ) hero . moveRight ( 2 ) pathFree = hero . canMoveRight ( ) h…" at bounding box center [879, 346] width 366 height 384
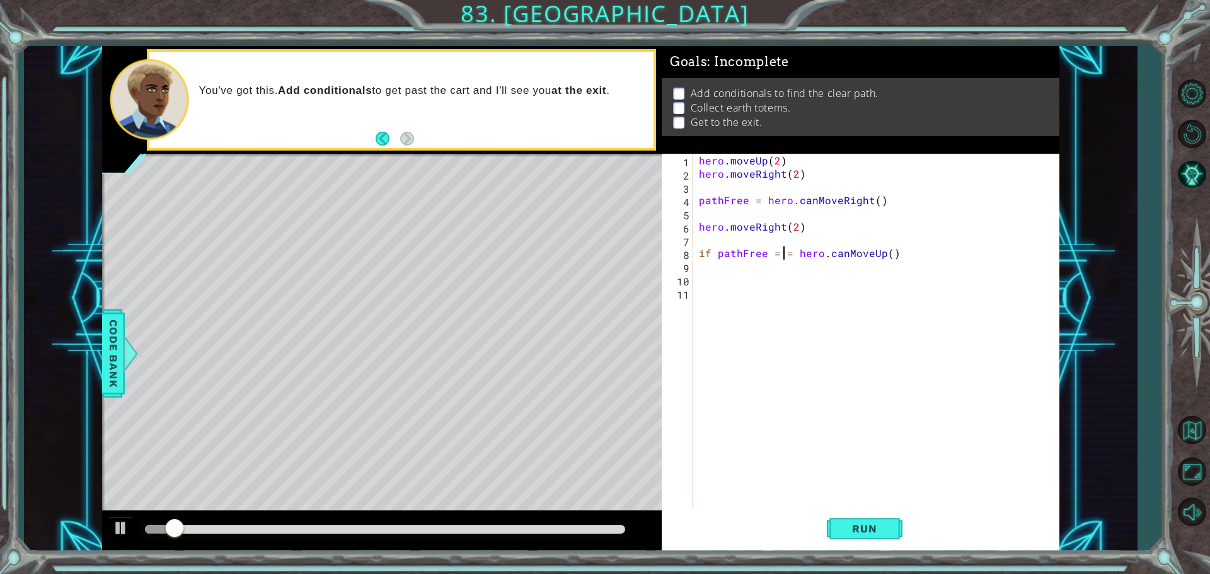
scroll to position [0, 4]
click at [855, 516] on button "Run" at bounding box center [865, 529] width 76 height 40
click at [867, 540] on button "Run" at bounding box center [865, 529] width 76 height 40
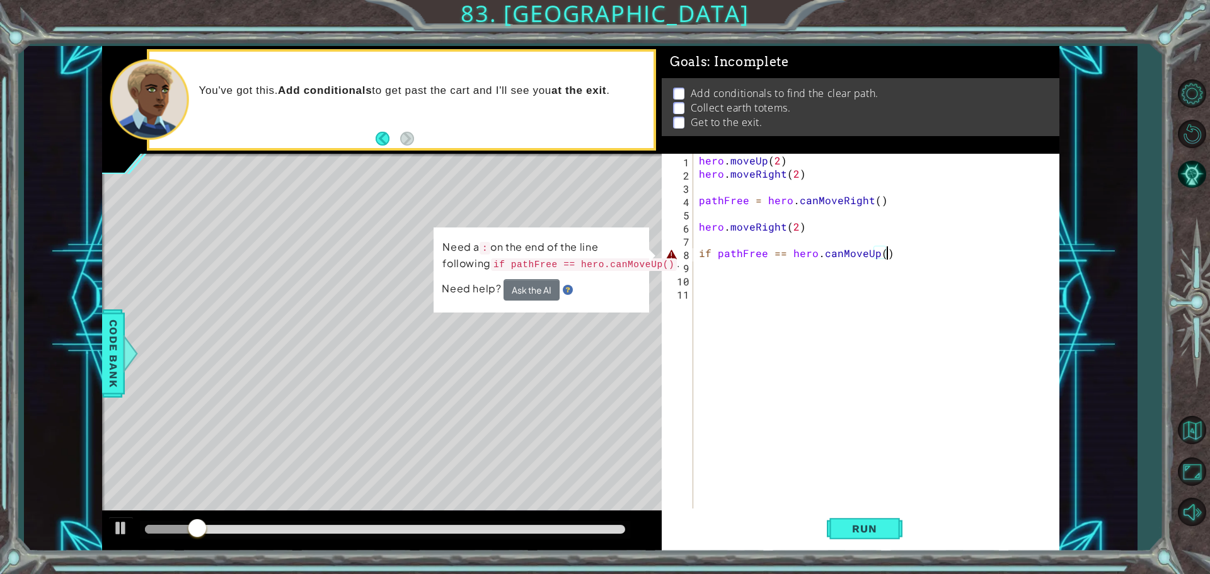
click at [896, 250] on div "hero . moveUp ( 2 ) hero . moveRight ( 2 ) pathFree = hero . canMoveRight ( ) h…" at bounding box center [879, 346] width 366 height 384
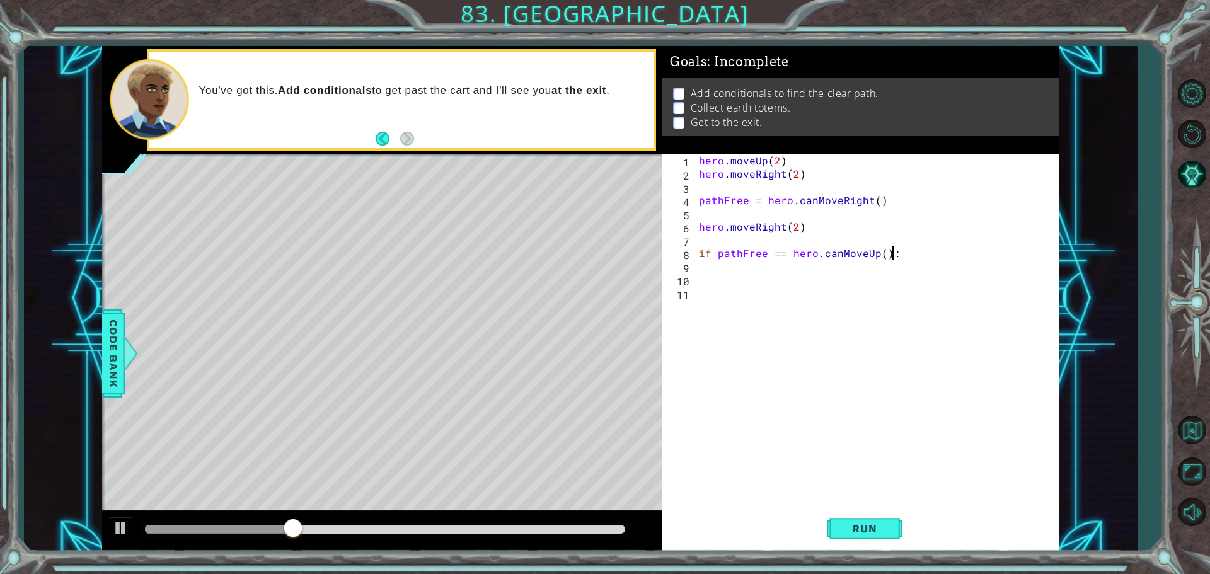
type textarea "if pathFree == hero.canMoveUp():"
click at [873, 562] on div "1 ההההההההההההההההההההההההההההההההההההההההההההההההההההההההההההההההההההההההההההה…" at bounding box center [605, 287] width 1210 height 574
click at [873, 561] on div "1 ההההההההההההההההההההההההההההההההההההההההההההההההההההההההההההההההההההההההההההה…" at bounding box center [605, 287] width 1210 height 574
click at [868, 529] on span "Run" at bounding box center [865, 528] width 50 height 13
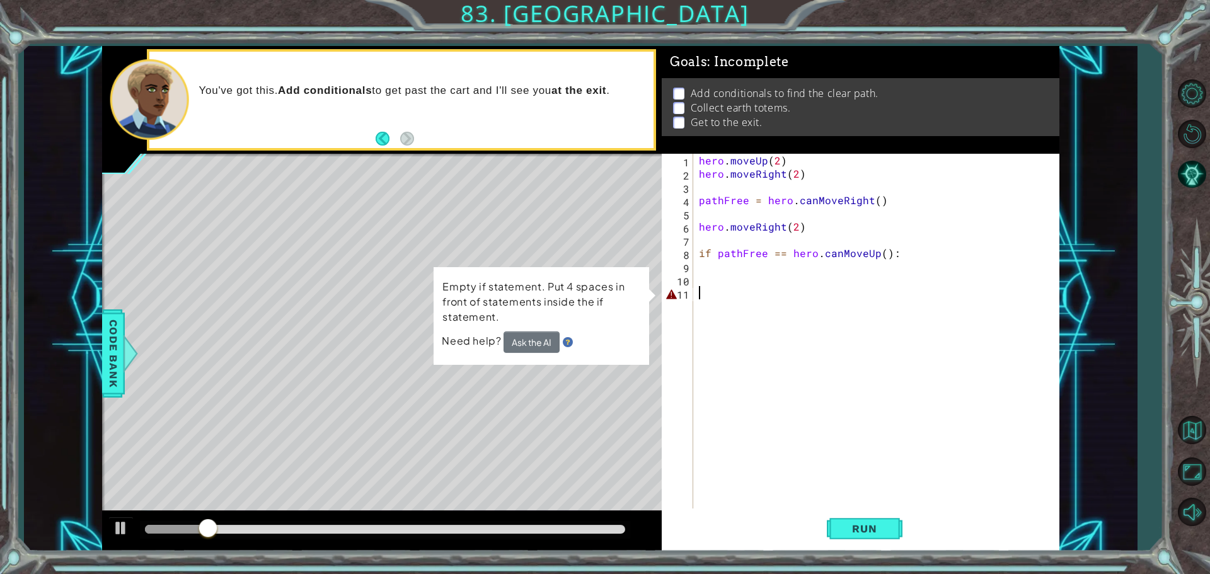
click at [710, 297] on div "hero . moveUp ( 2 ) hero . moveRight ( 2 ) pathFree = hero . canMoveRight ( ) h…" at bounding box center [879, 346] width 366 height 384
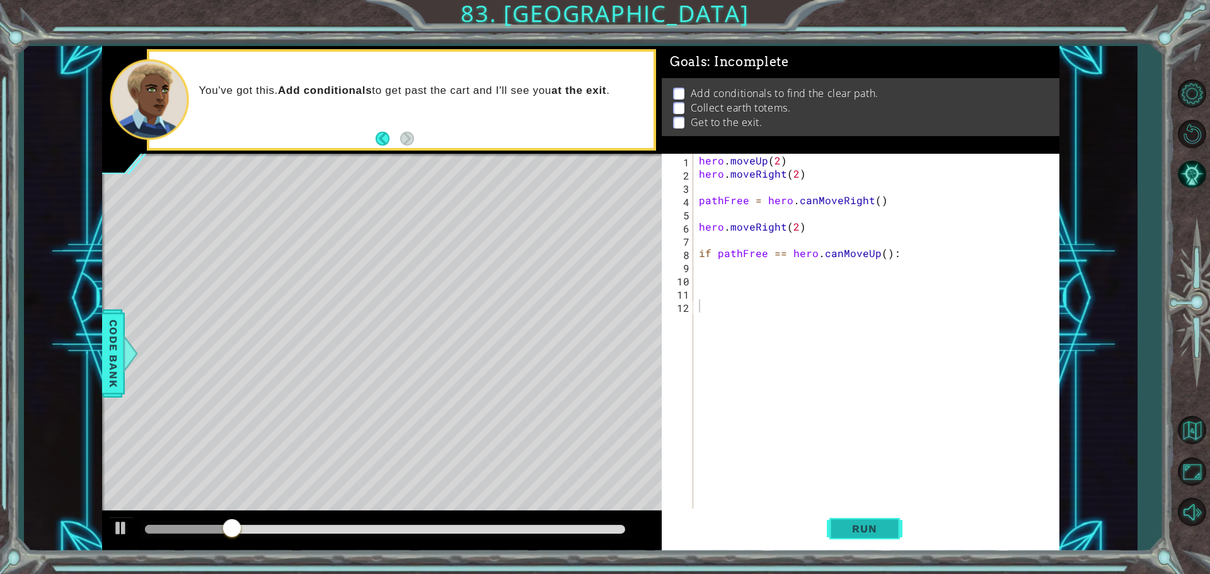
click at [880, 538] on button "Run" at bounding box center [865, 529] width 76 height 40
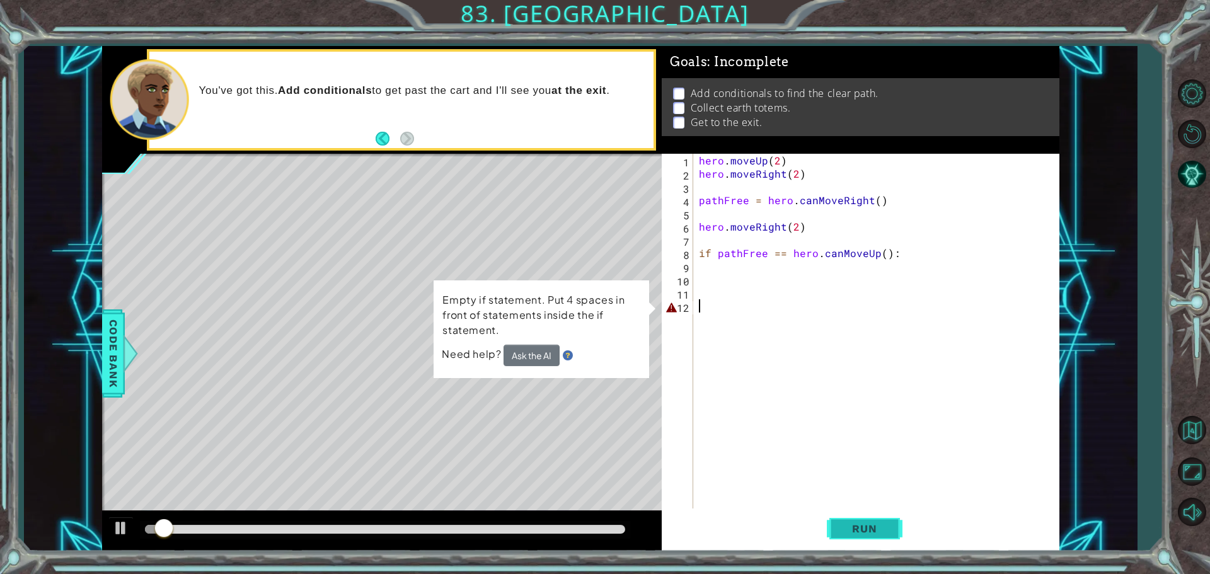
click at [880, 538] on button "Run" at bounding box center [865, 529] width 76 height 40
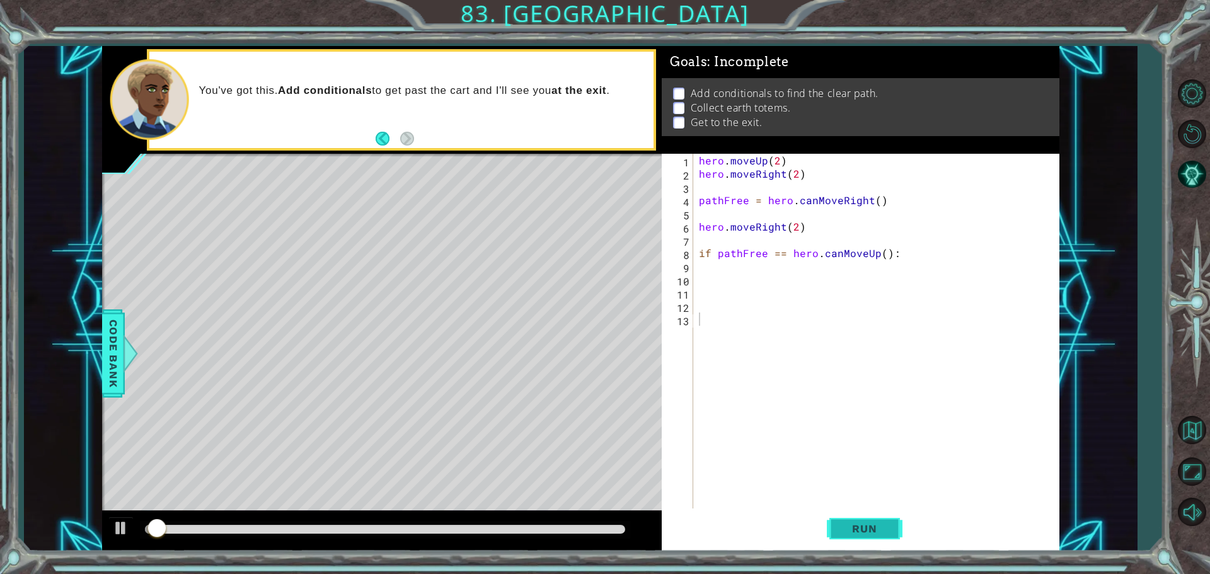
click at [880, 538] on button "Run" at bounding box center [865, 529] width 76 height 40
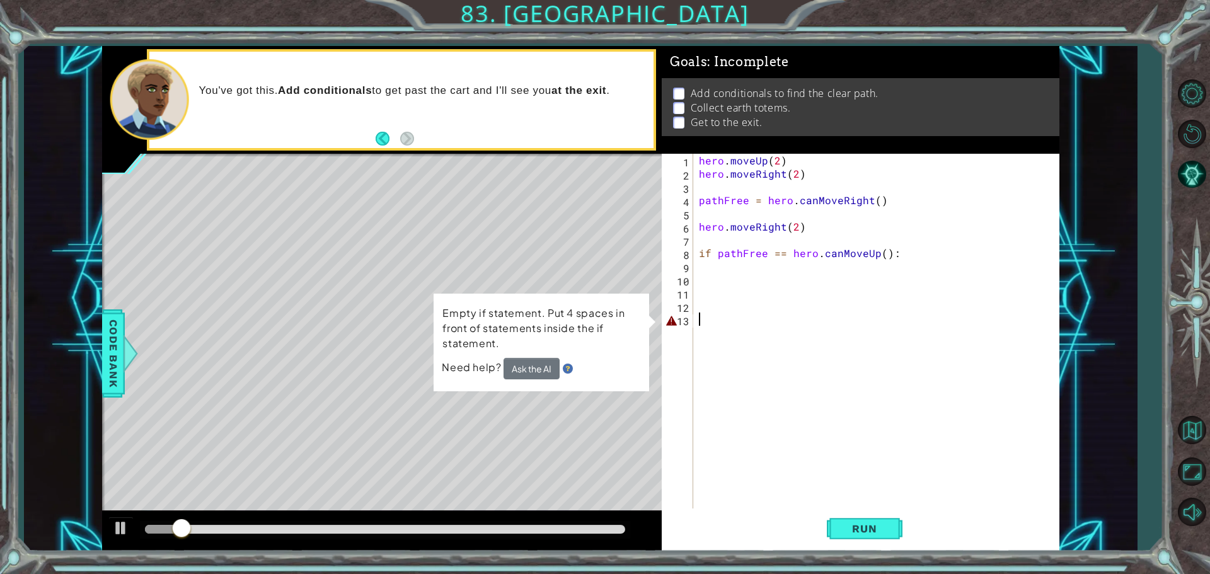
click at [696, 299] on div "1 2 3 4 5 6 7 8 9 10 11 12 13 hero . moveUp ( 2 ) hero . moveRight ( 2 ) pathFr…" at bounding box center [859, 332] width 394 height 357
click at [714, 305] on div "hero . moveUp ( 2 ) hero . moveRight ( 2 ) pathFree = hero . canMoveRight ( ) h…" at bounding box center [879, 346] width 366 height 384
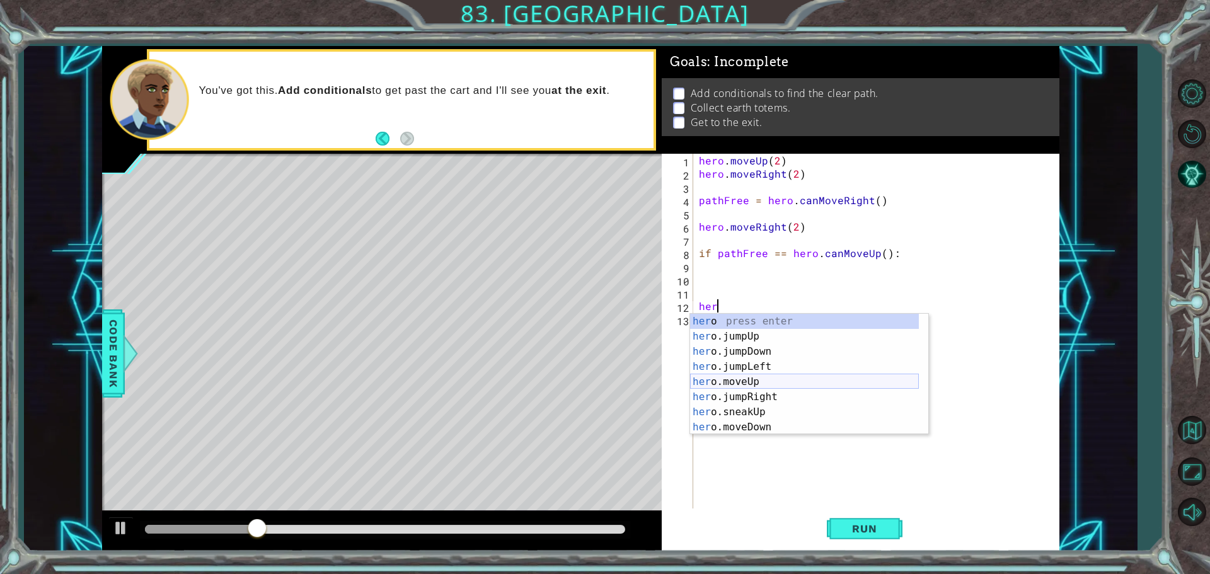
click at [773, 378] on div "her o press enter her o.jumpUp press enter her o.jumpDown press enter her o.jum…" at bounding box center [804, 389] width 229 height 151
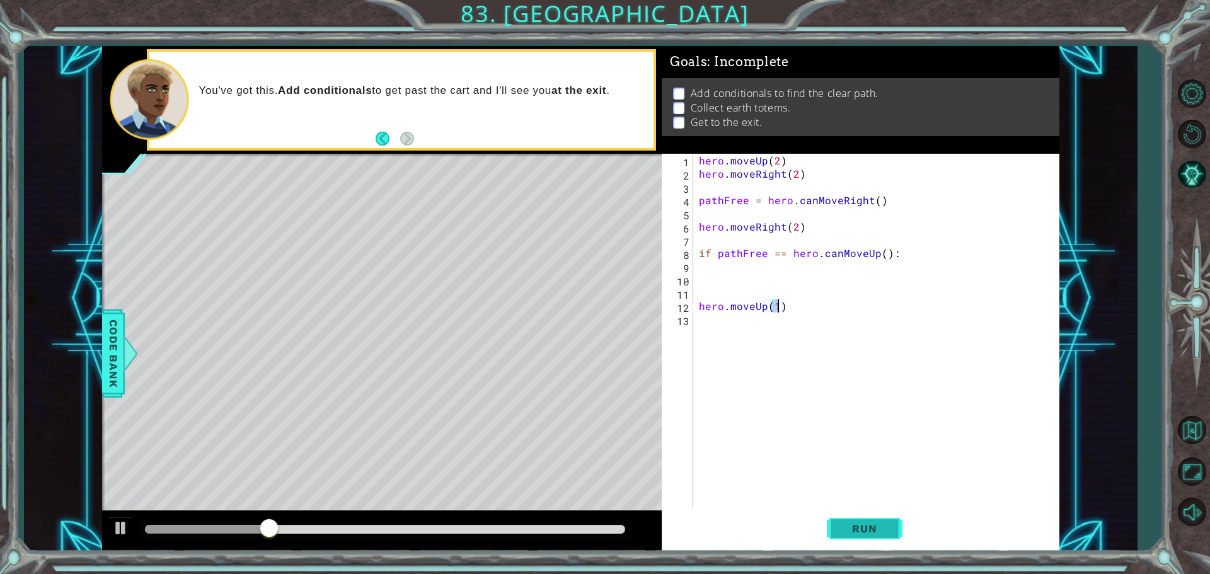
type textarea "hero.moveUp(1)"
click at [867, 526] on span "Run" at bounding box center [865, 528] width 50 height 13
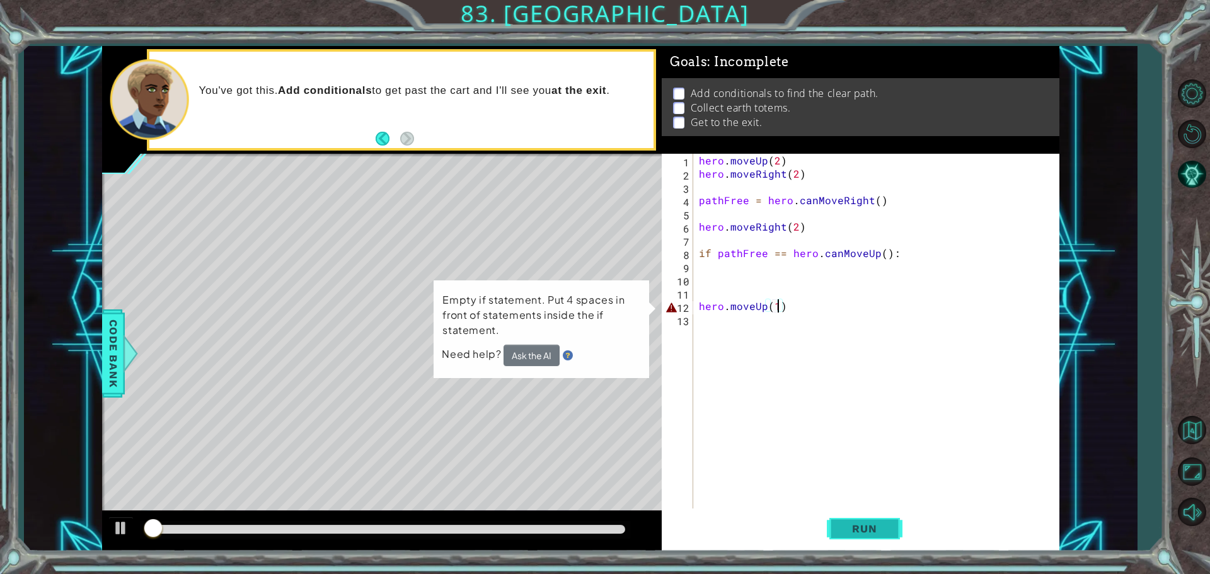
click at [869, 526] on span "Run" at bounding box center [865, 528] width 50 height 13
click at [535, 354] on button "Ask the AI" at bounding box center [532, 356] width 56 height 22
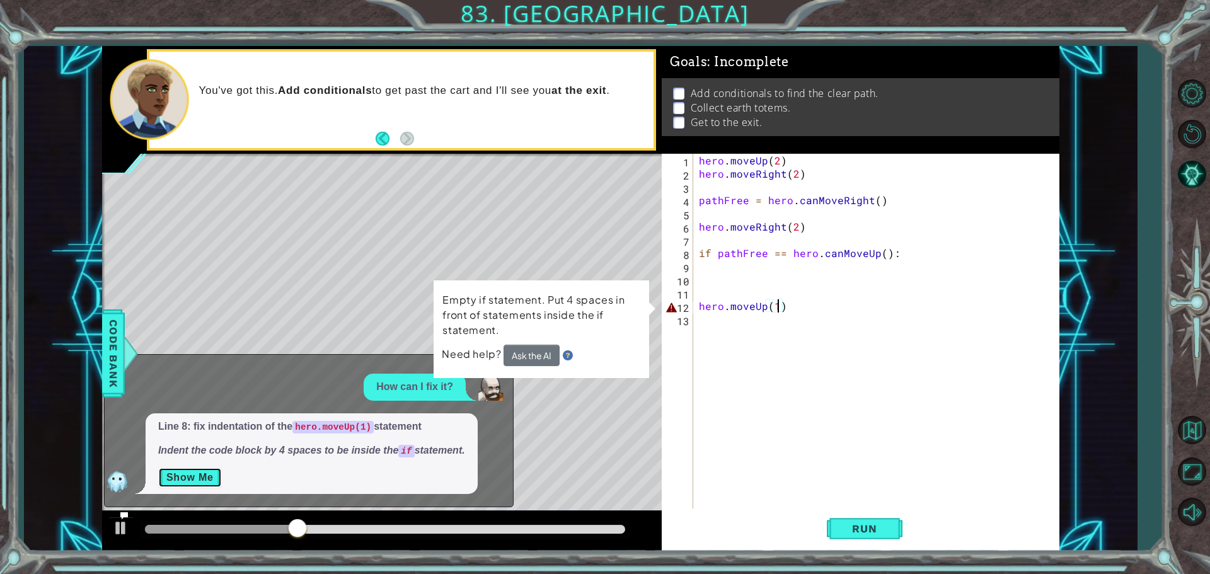
click at [215, 480] on button "Show Me" at bounding box center [190, 478] width 64 height 20
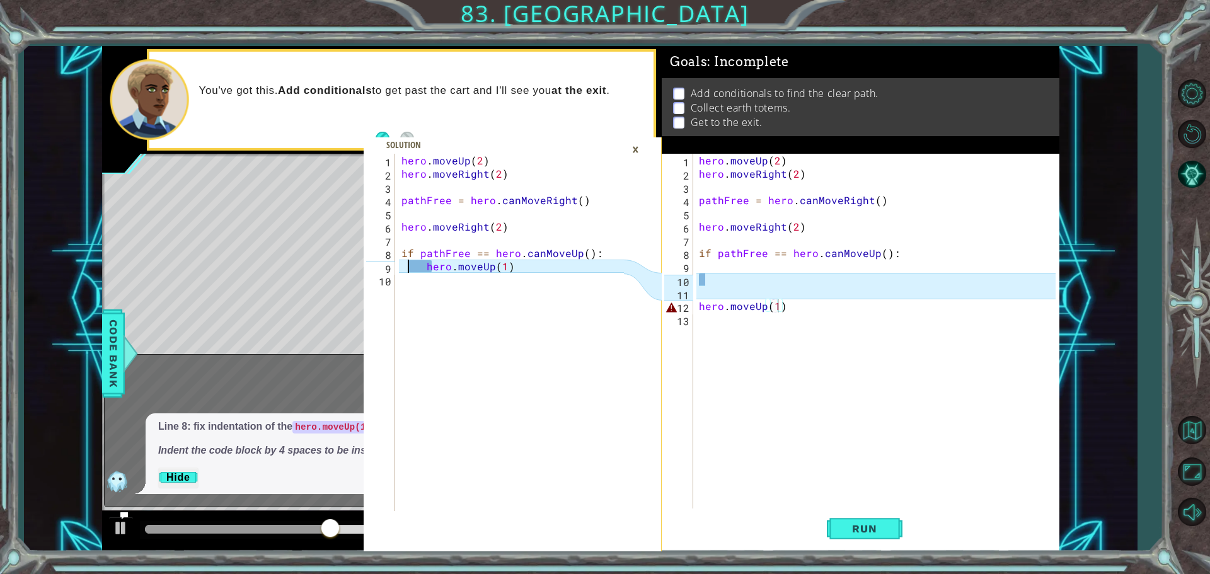
type textarea "hero.moveUp(1)"
click at [408, 268] on div "hero . moveUp ( 2 ) hero . moveRight ( 2 ) pathFree = hero . canMoveRight ( ) h…" at bounding box center [514, 346] width 231 height 384
click at [700, 308] on div "hero . moveUp ( 2 ) hero . moveRight ( 2 ) pathFree = hero . canMoveRight ( ) h…" at bounding box center [879, 346] width 366 height 384
click at [710, 282] on div "hero . moveUp ( 2 ) hero . moveRight ( 2 ) pathFree = hero . canMoveRight ( ) h…" at bounding box center [879, 346] width 366 height 384
click at [697, 308] on div "hero . moveUp ( 2 ) hero . moveRight ( 2 ) pathFree = hero . canMoveRight ( ) h…" at bounding box center [879, 346] width 366 height 384
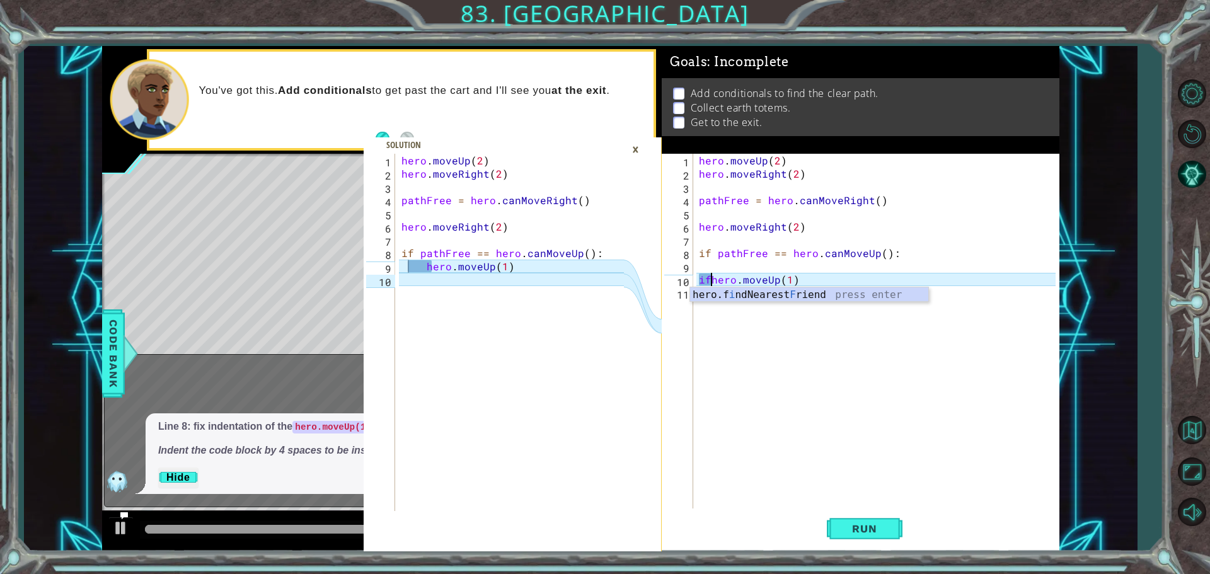
scroll to position [0, 1]
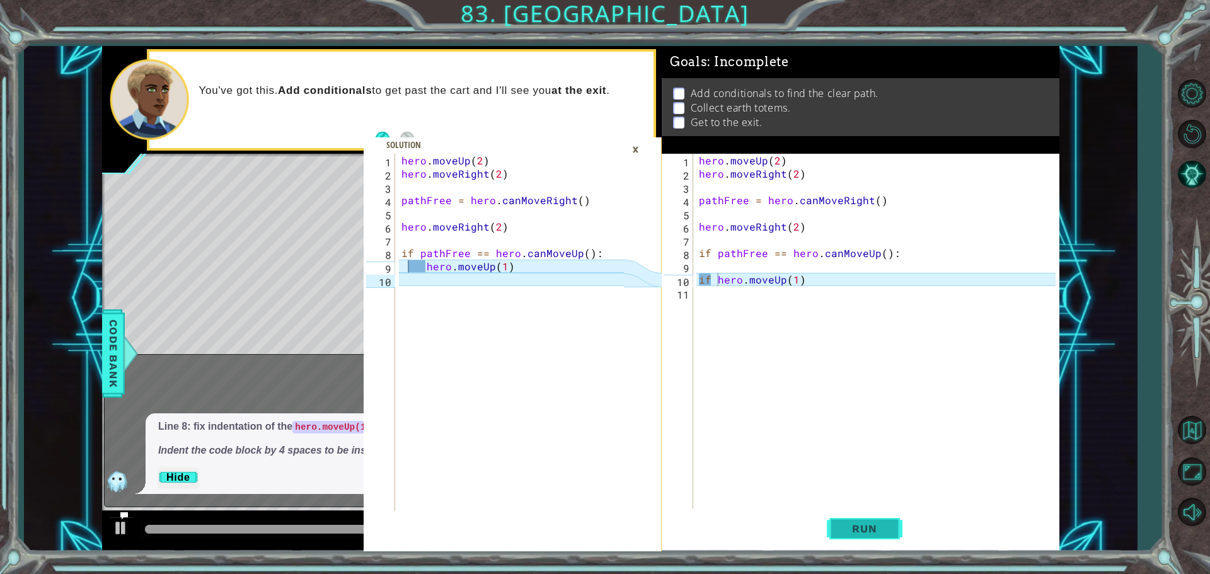
click at [840, 536] on button "Run" at bounding box center [865, 529] width 76 height 40
type textarea "if hero.can.MoveUp(1)"
click at [874, 523] on span "Run" at bounding box center [865, 528] width 50 height 13
click at [860, 527] on span "Run" at bounding box center [865, 528] width 50 height 13
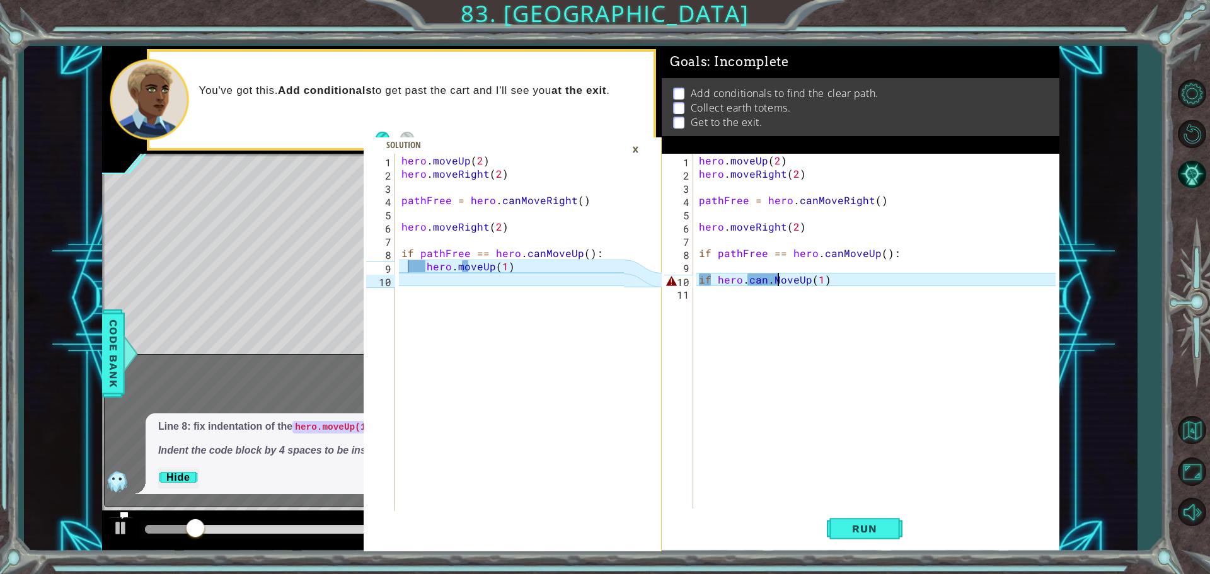
click at [695, 285] on div "if hero.can.MoveUp(1) 1 2 3 4 5 6 7 8 9 10 11 hero . moveUp ( 2 ) hero . moveRi…" at bounding box center [859, 332] width 394 height 357
click at [700, 284] on div "hero . moveUp ( 2 ) hero . moveRight ( 2 ) pathFree = hero . canMoveRight ( ) h…" at bounding box center [879, 346] width 366 height 384
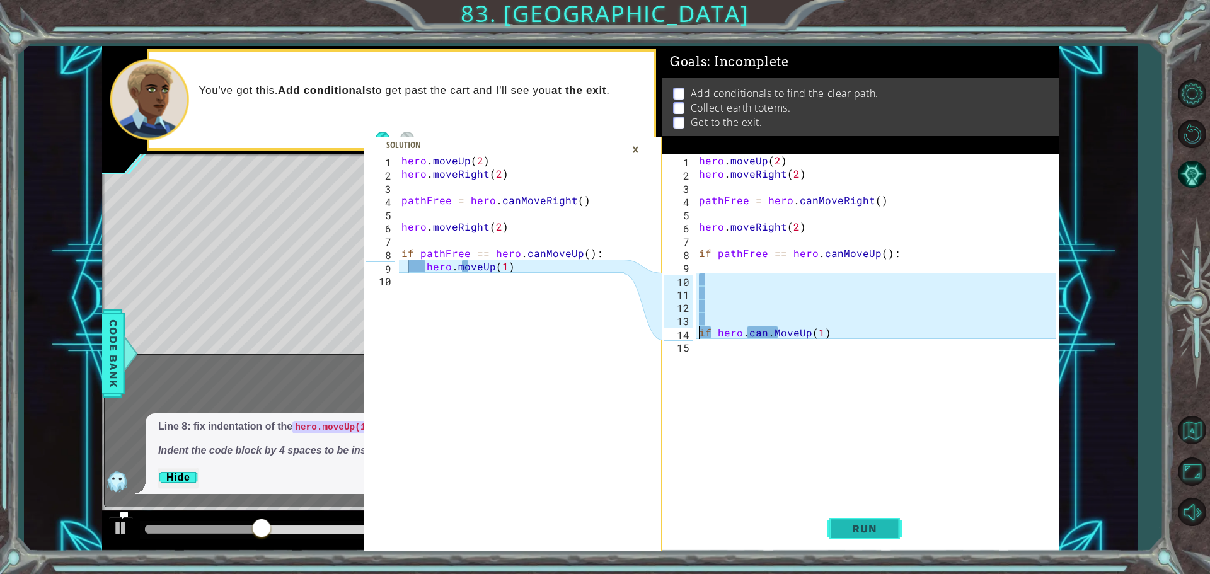
click at [870, 526] on span "Run" at bounding box center [865, 528] width 50 height 13
click at [874, 525] on span "Run" at bounding box center [865, 528] width 50 height 13
click at [637, 148] on div "×" at bounding box center [636, 149] width 20 height 21
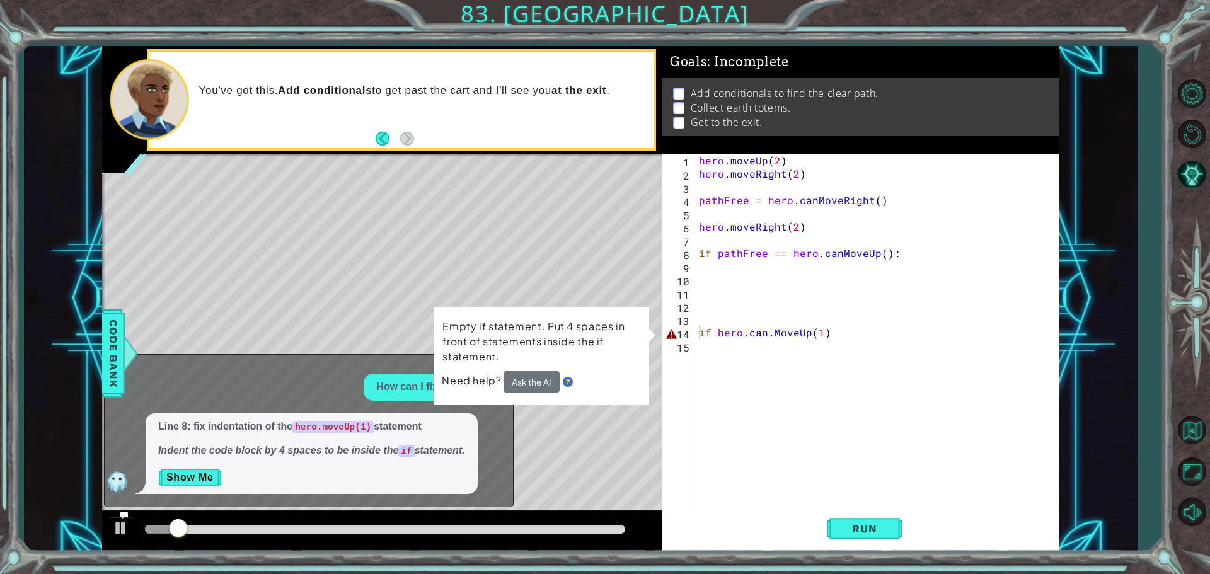
scroll to position [0, 0]
click at [854, 361] on div "hero . moveUp ( 2 ) hero . moveRight ( 2 ) pathFree = hero . canMoveRight ( ) h…" at bounding box center [879, 346] width 366 height 384
click at [854, 318] on div "hero . moveUp ( 2 ) hero . moveRight ( 2 ) pathFree = hero . canMoveRight ( ) h…" at bounding box center [879, 346] width 366 height 384
click at [852, 332] on div "hero . moveUp ( 2 ) hero . moveRight ( 2 ) pathFree = hero . canMoveRight ( ) h…" at bounding box center [879, 346] width 366 height 384
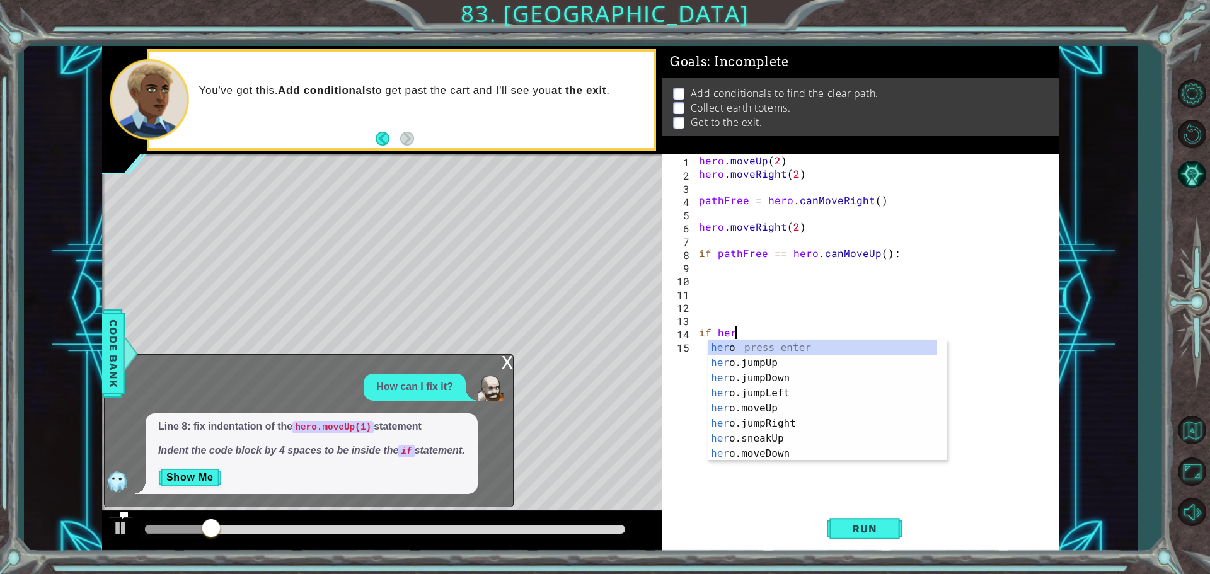
type textarea "i"
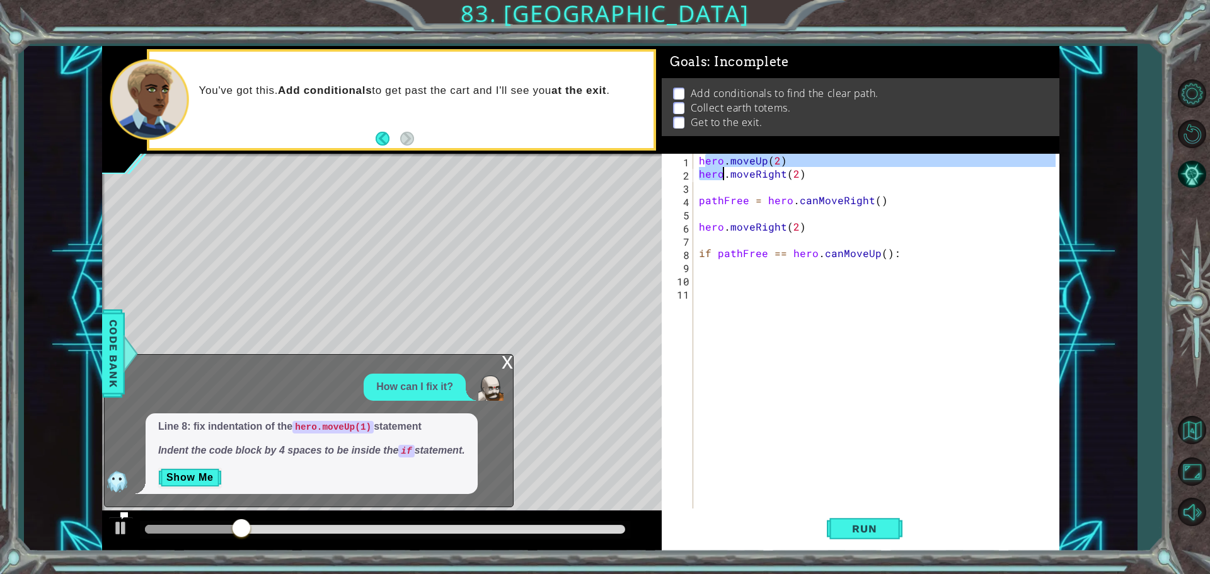
drag, startPoint x: 703, startPoint y: 156, endPoint x: 725, endPoint y: 179, distance: 32.1
click at [725, 179] on div "hero . moveUp ( 2 ) hero . moveRight ( 2 ) pathFree = hero . canMoveRight ( ) h…" at bounding box center [879, 346] width 366 height 384
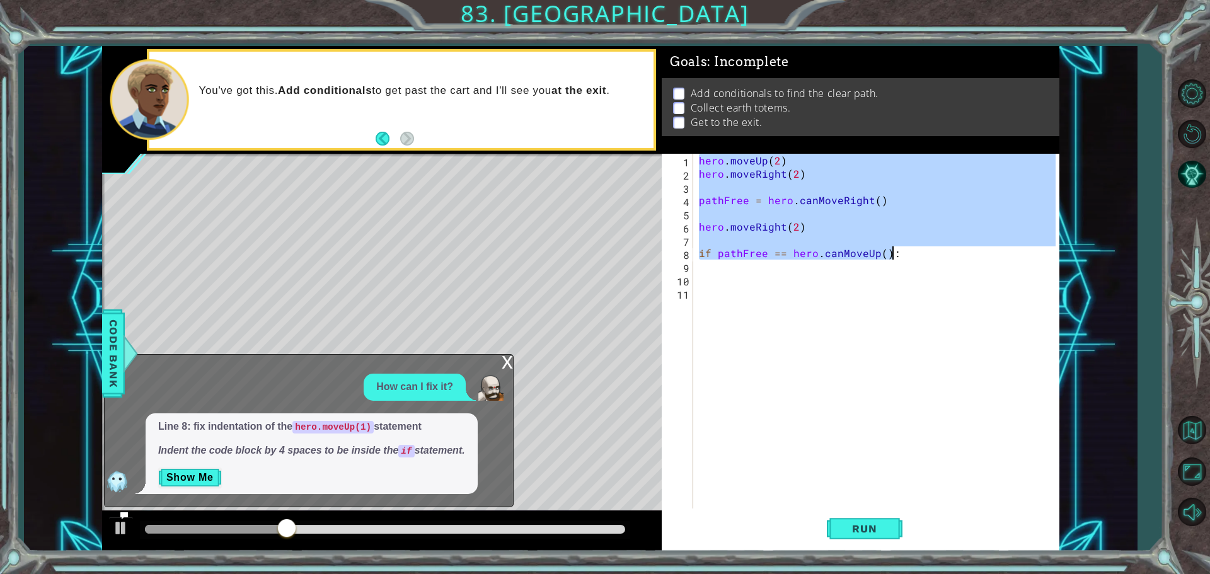
drag, startPoint x: 698, startPoint y: 159, endPoint x: 918, endPoint y: 251, distance: 239.0
click at [917, 251] on div "hero . moveUp ( 2 ) hero . moveRight ( 2 ) pathFree = hero . canMoveRight ( ) h…" at bounding box center [879, 346] width 366 height 384
type textarea "if pathFree == hero.canMoveUp():"
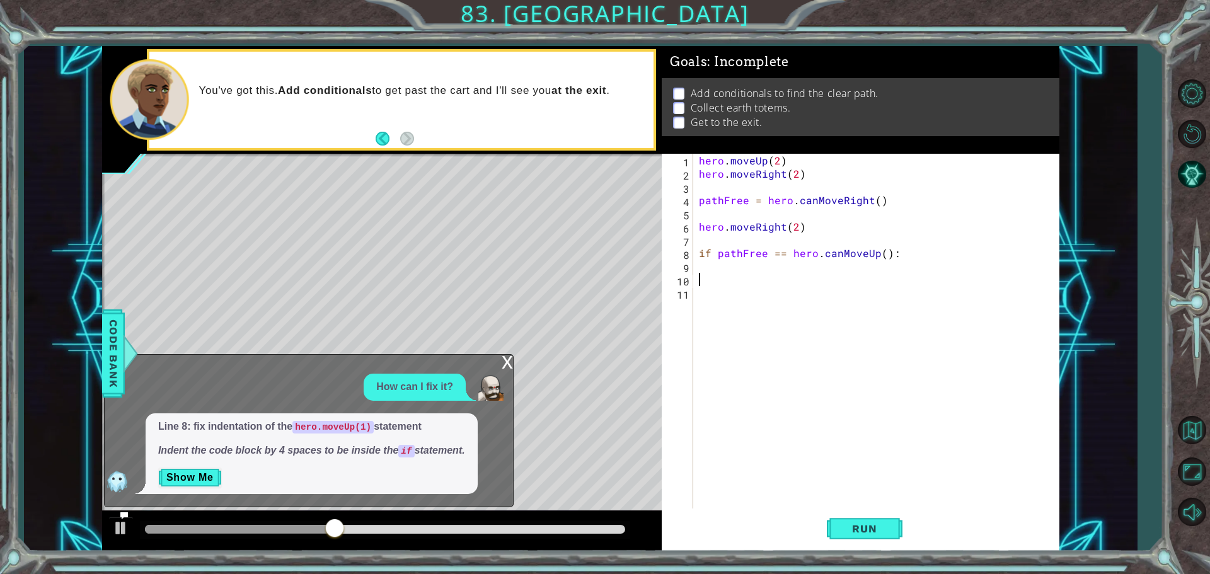
click at [712, 282] on div "hero . moveUp ( 2 ) hero . moveRight ( 2 ) pathFree = hero . canMoveRight ( ) h…" at bounding box center [879, 346] width 366 height 384
click at [707, 267] on div "hero . moveUp ( 2 ) hero . moveRight ( 2 ) pathFree = hero . canMoveRight ( ) h…" at bounding box center [879, 346] width 366 height 384
paste textarea "if pathFree == hero.canMoveUp():"
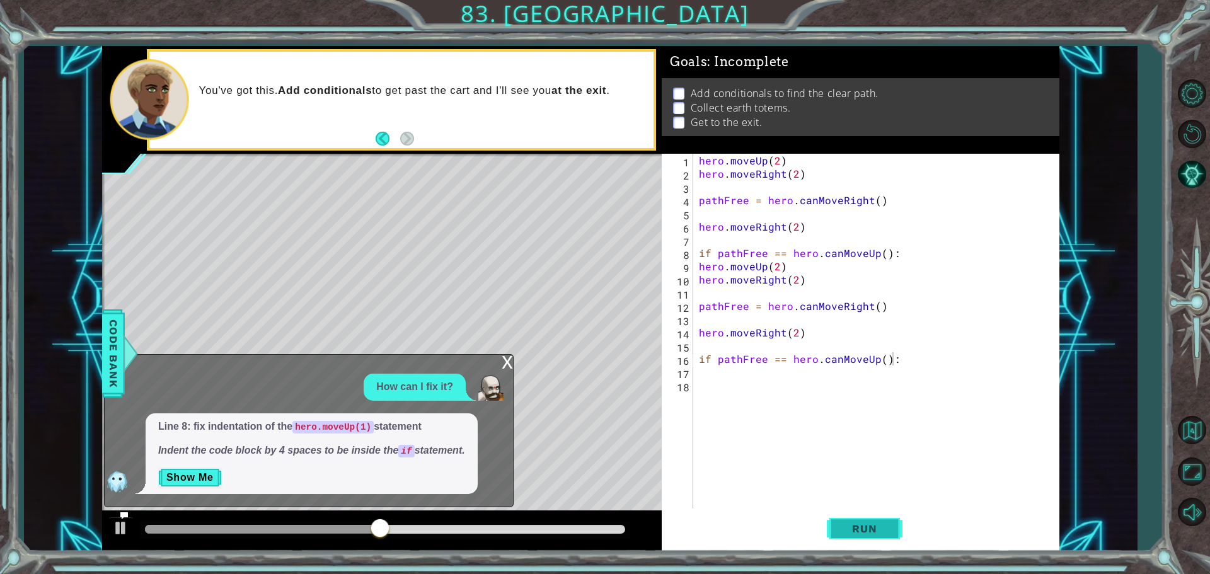
click at [838, 532] on button "Run" at bounding box center [865, 529] width 76 height 40
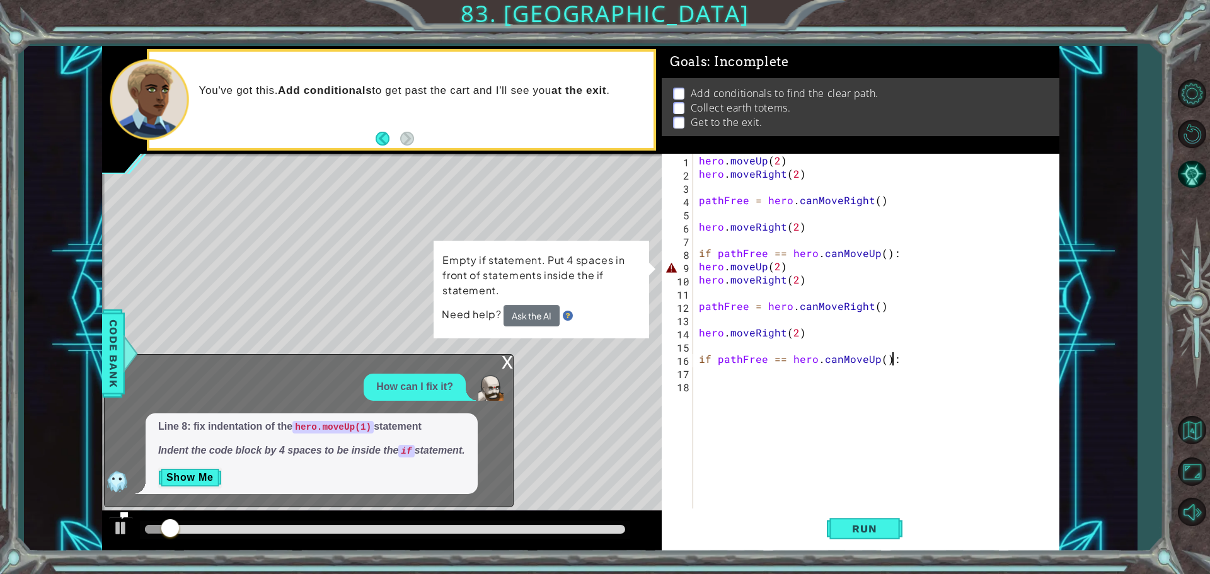
click at [512, 367] on div "x" at bounding box center [507, 361] width 11 height 13
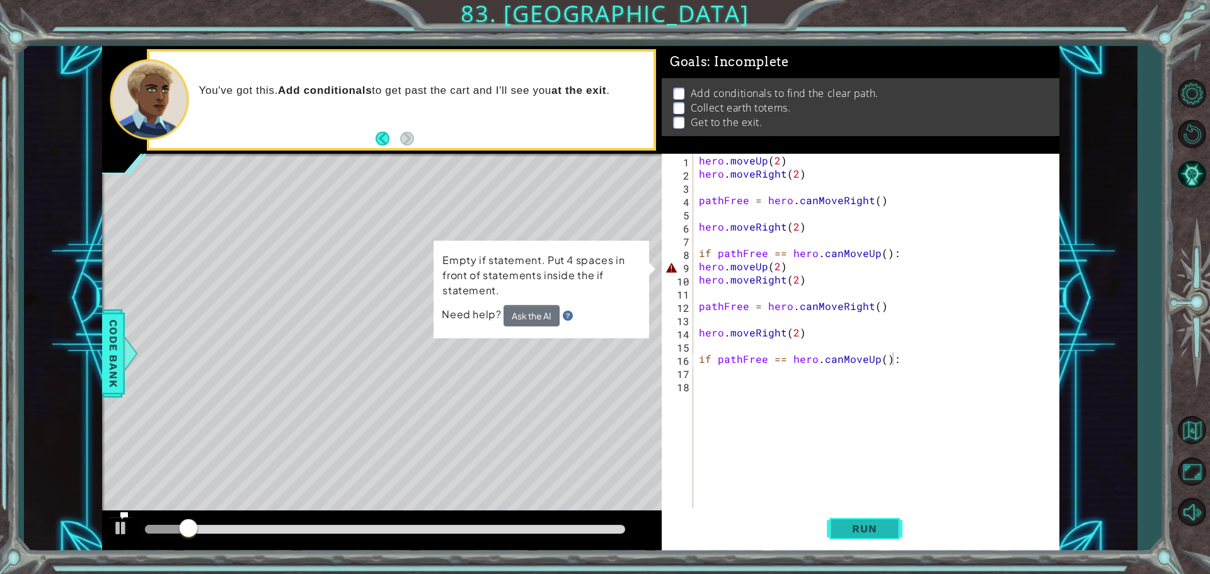
click at [827, 519] on button "Run" at bounding box center [865, 529] width 76 height 40
drag, startPoint x: 694, startPoint y: 268, endPoint x: 763, endPoint y: 287, distance: 71.4
click at [753, 289] on div "if pathFree == hero.canMoveUp(): 1 2 3 4 5 6 7 8 9 10 11 12 13 14 15 16 17 18 h…" at bounding box center [859, 332] width 394 height 357
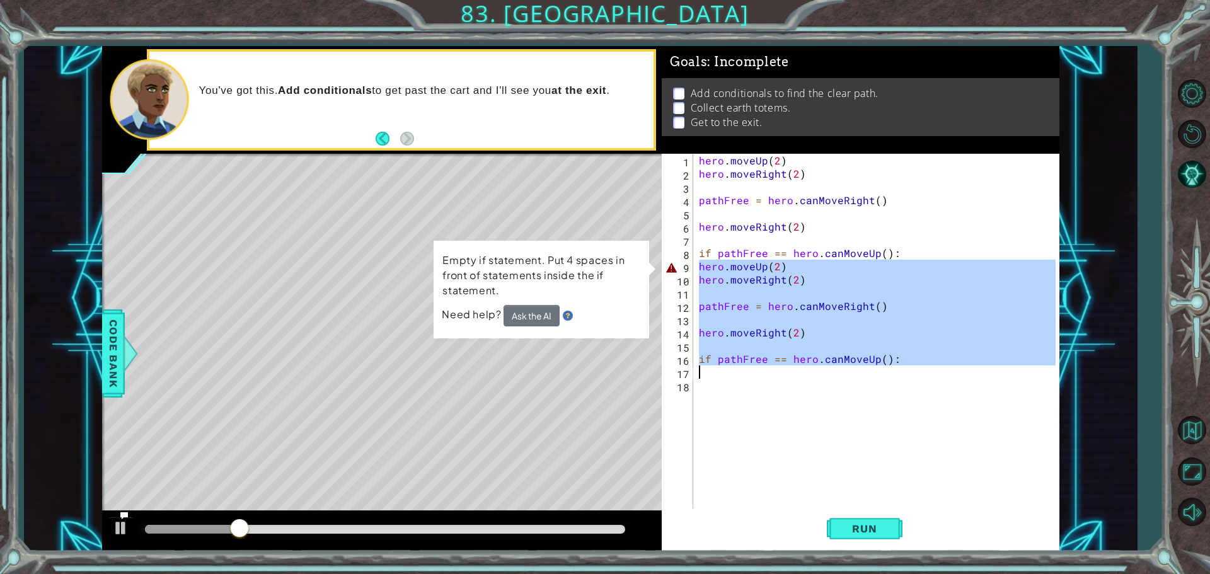
drag, startPoint x: 697, startPoint y: 267, endPoint x: 884, endPoint y: 367, distance: 212.3
click at [884, 367] on div "hero . moveUp ( 2 ) hero . moveRight ( 2 ) pathFree = hero . canMoveRight ( ) h…" at bounding box center [879, 346] width 366 height 384
type textarea "if pathFree == hero.canMoveUp():"
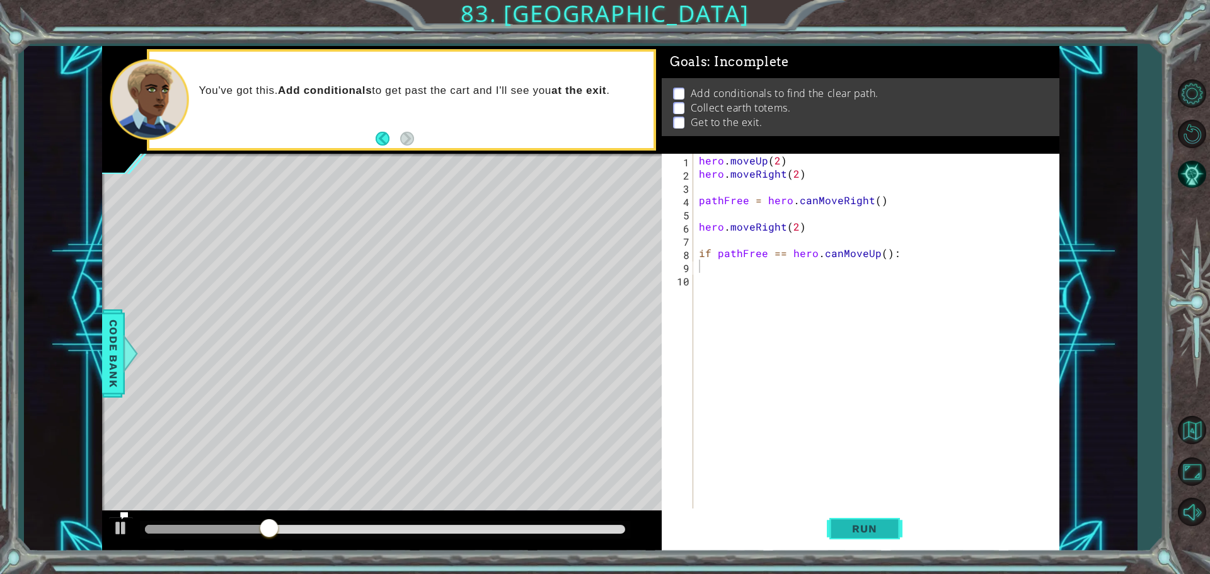
click at [870, 535] on button "Run" at bounding box center [865, 529] width 76 height 40
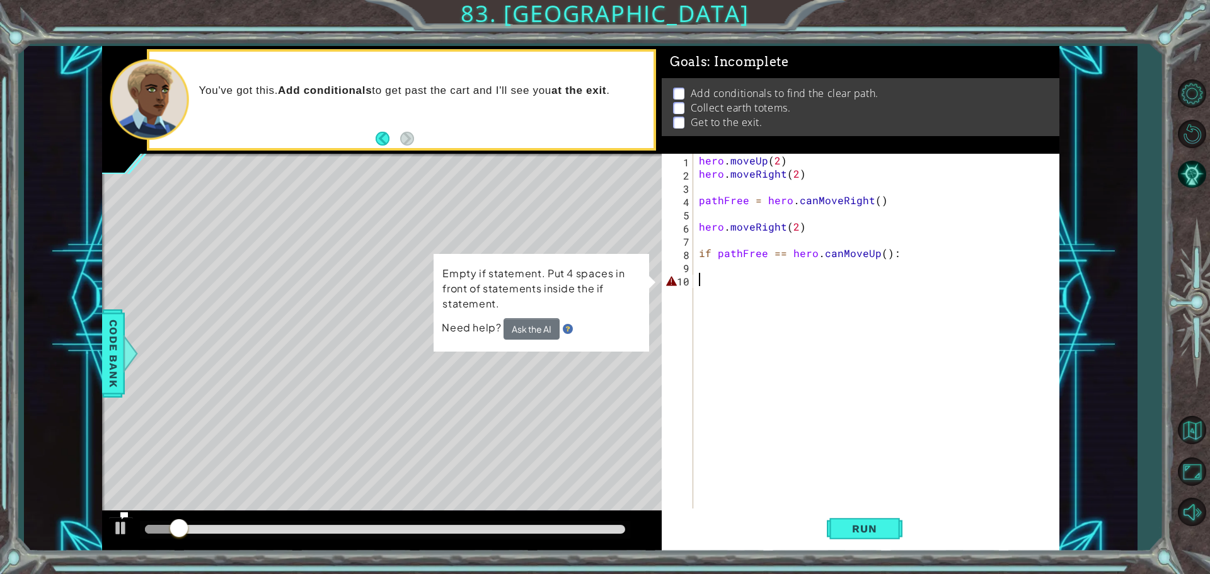
click at [714, 275] on div "hero . moveUp ( 2 ) hero . moveRight ( 2 ) pathFree = hero . canMoveRight ( ) h…" at bounding box center [879, 346] width 366 height 384
click at [845, 511] on button "Run" at bounding box center [865, 529] width 76 height 40
click at [846, 512] on button "Run" at bounding box center [865, 529] width 76 height 40
click at [1186, 145] on button "Restart Level" at bounding box center [1192, 133] width 37 height 37
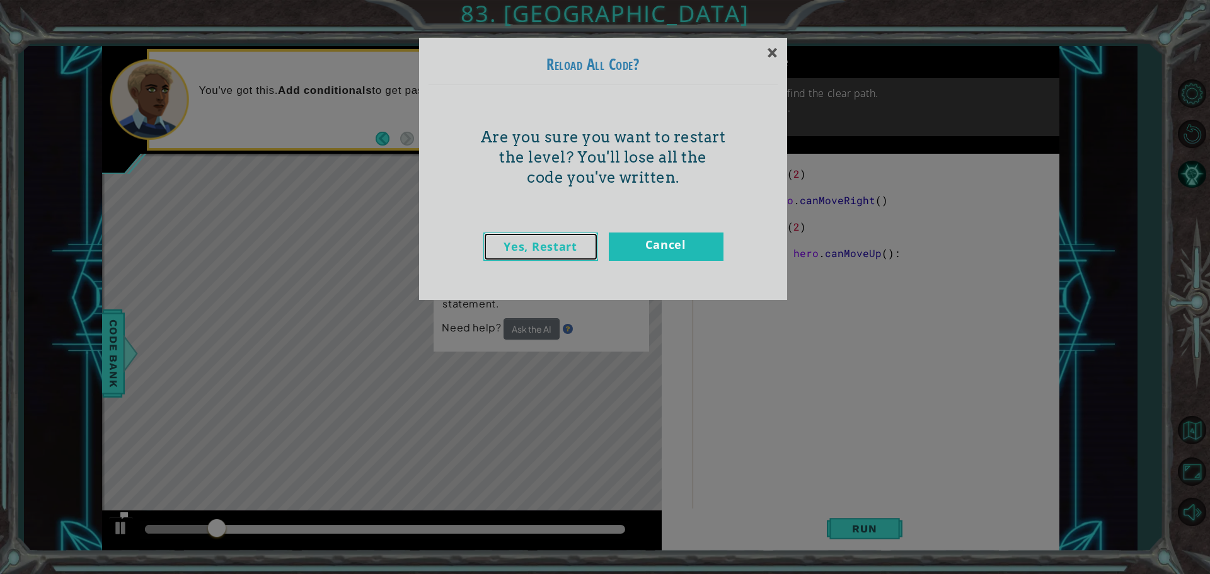
click at [546, 241] on link "Yes, Restart" at bounding box center [540, 247] width 115 height 28
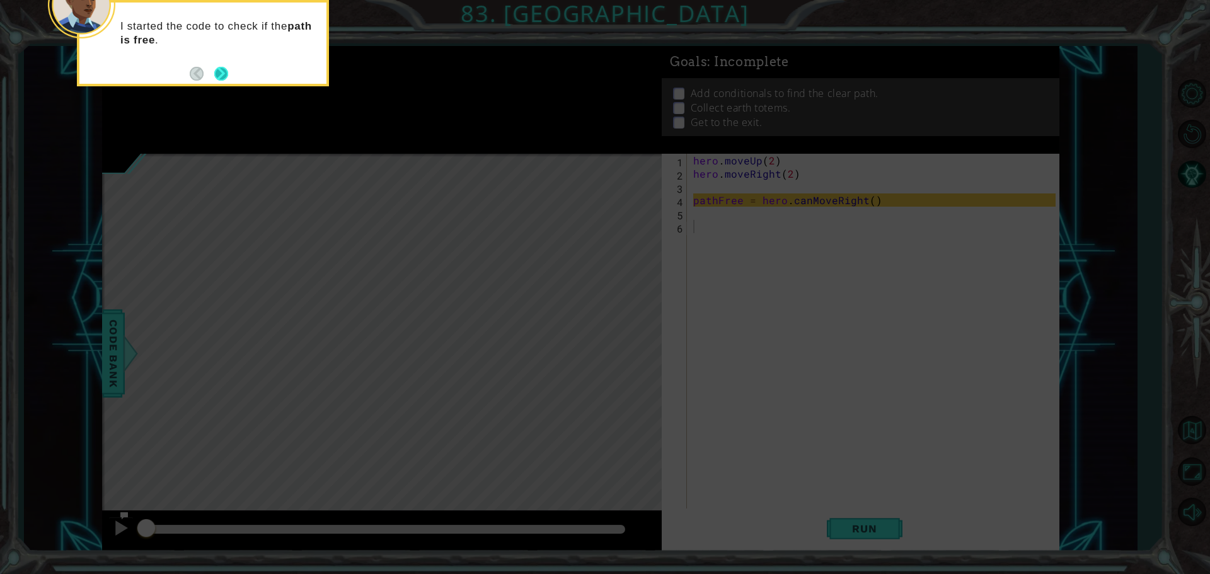
click at [220, 72] on button "Next" at bounding box center [221, 74] width 14 height 14
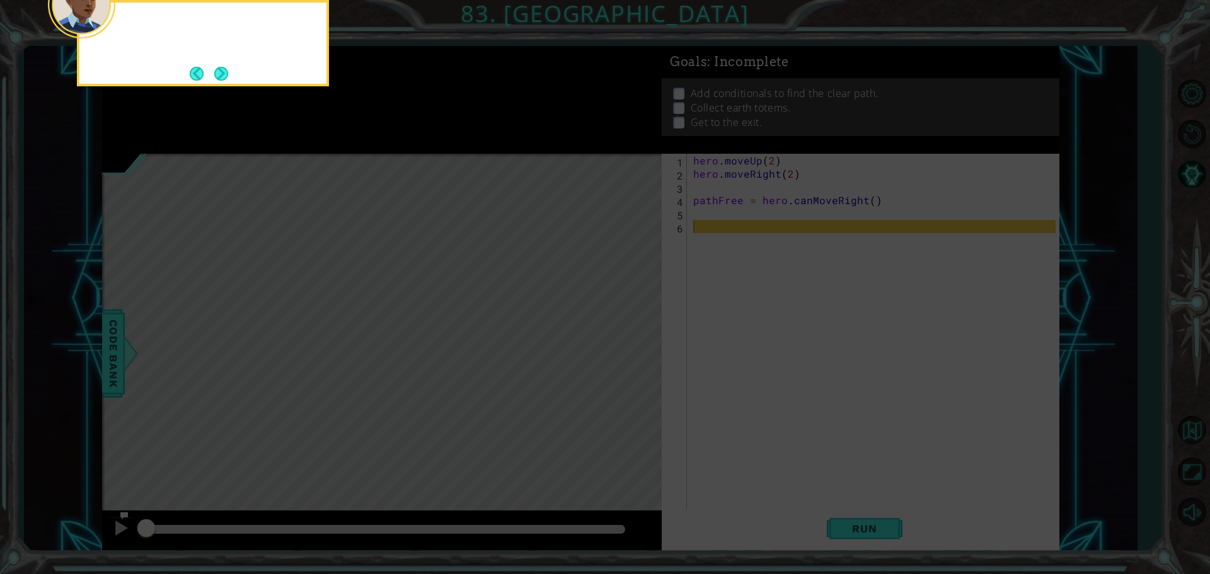
click at [220, 72] on button "Next" at bounding box center [221, 74] width 14 height 14
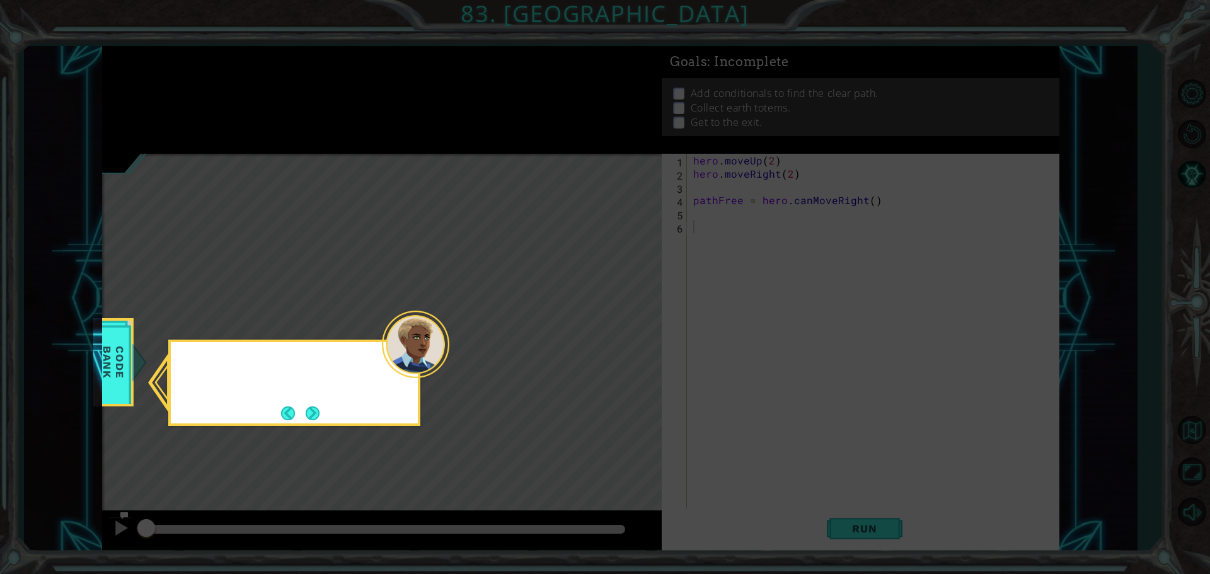
click at [220, 72] on icon at bounding box center [605, 287] width 1210 height 574
click at [315, 410] on button "Next" at bounding box center [313, 414] width 14 height 14
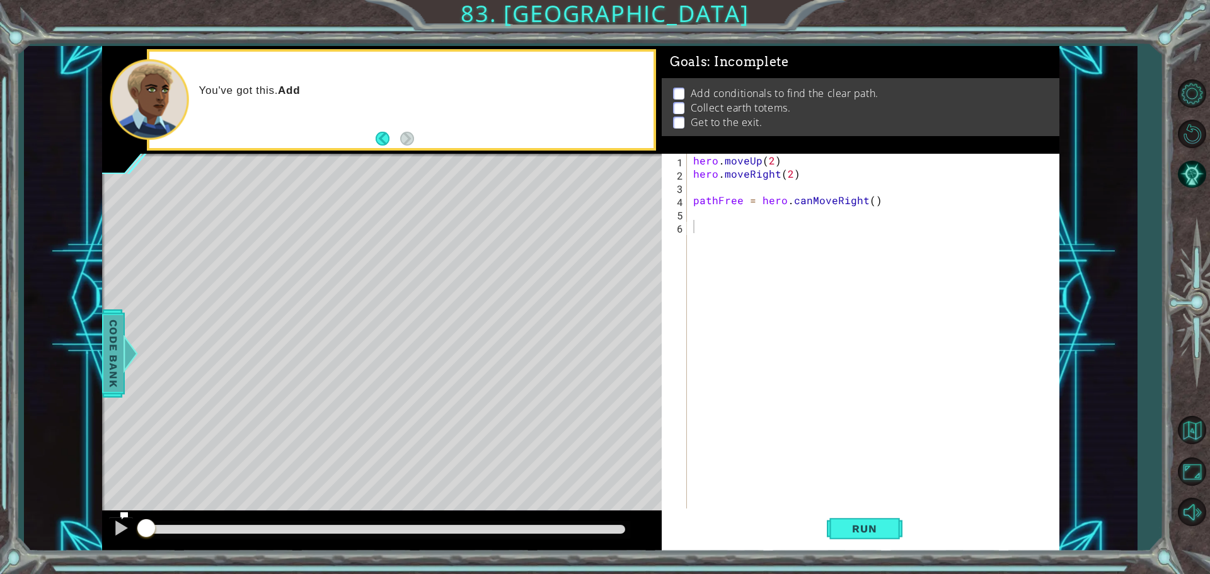
click at [117, 352] on span "Code Bank" at bounding box center [113, 353] width 20 height 77
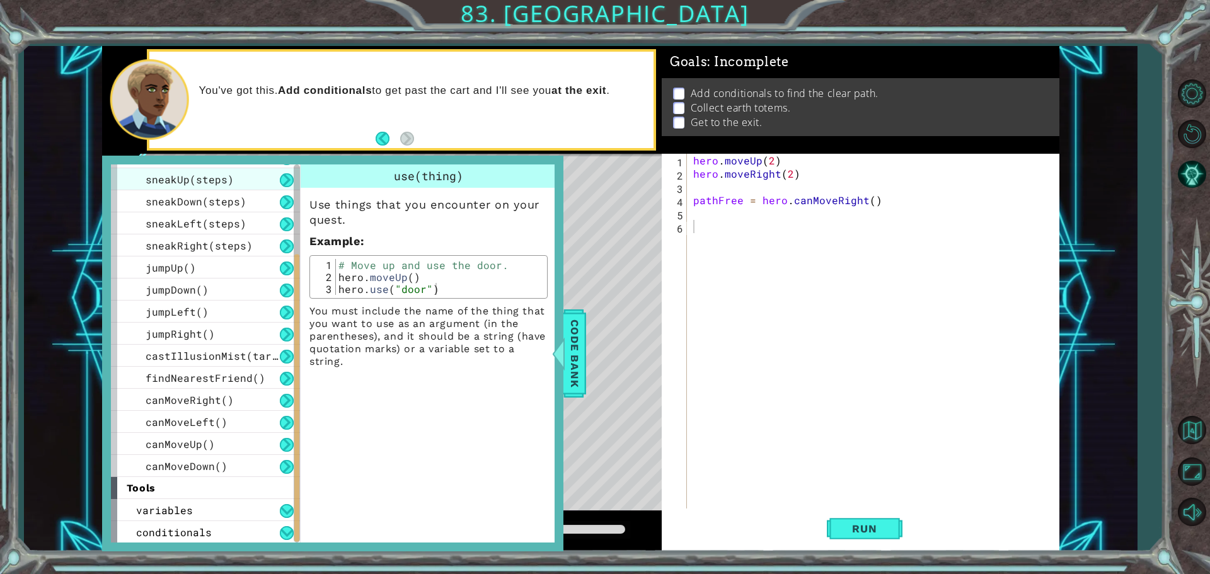
scroll to position [151, 0]
click at [138, 524] on div "conditionals" at bounding box center [205, 532] width 189 height 22
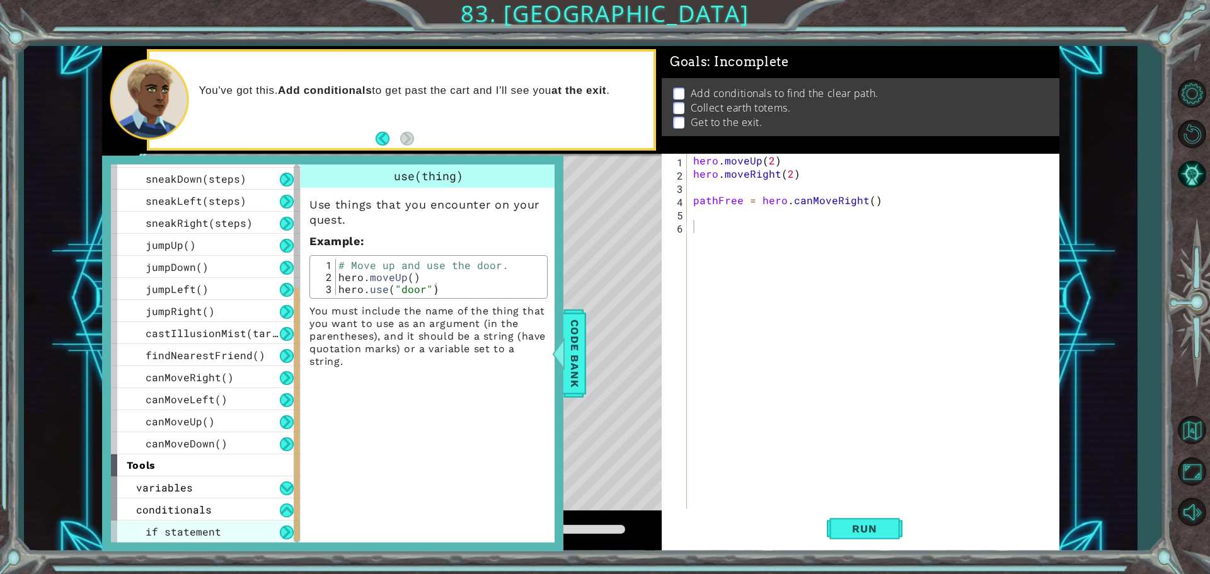
click at [237, 524] on div "if statement" at bounding box center [205, 532] width 189 height 22
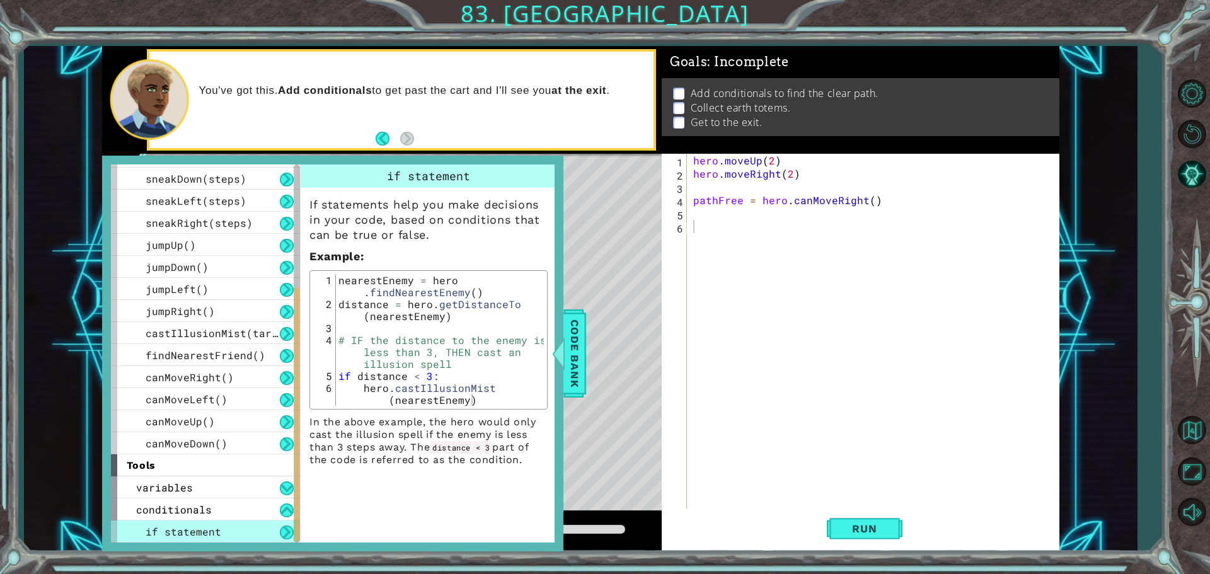
click at [718, 246] on div "hero . moveUp ( 2 ) hero . moveRight ( 2 ) pathFree = hero . canMoveRight ( )" at bounding box center [876, 346] width 371 height 384
click at [725, 242] on div "path Free press enter" at bounding box center [821, 256] width 238 height 45
type textarea "if pathFree:"
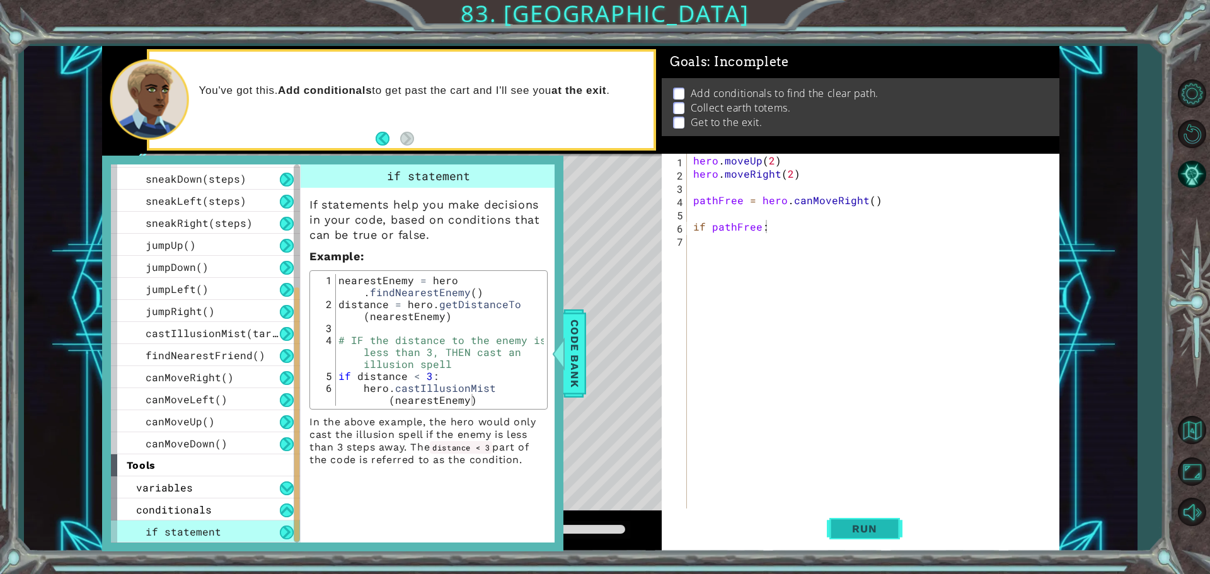
click at [833, 514] on button "Run" at bounding box center [865, 529] width 76 height 40
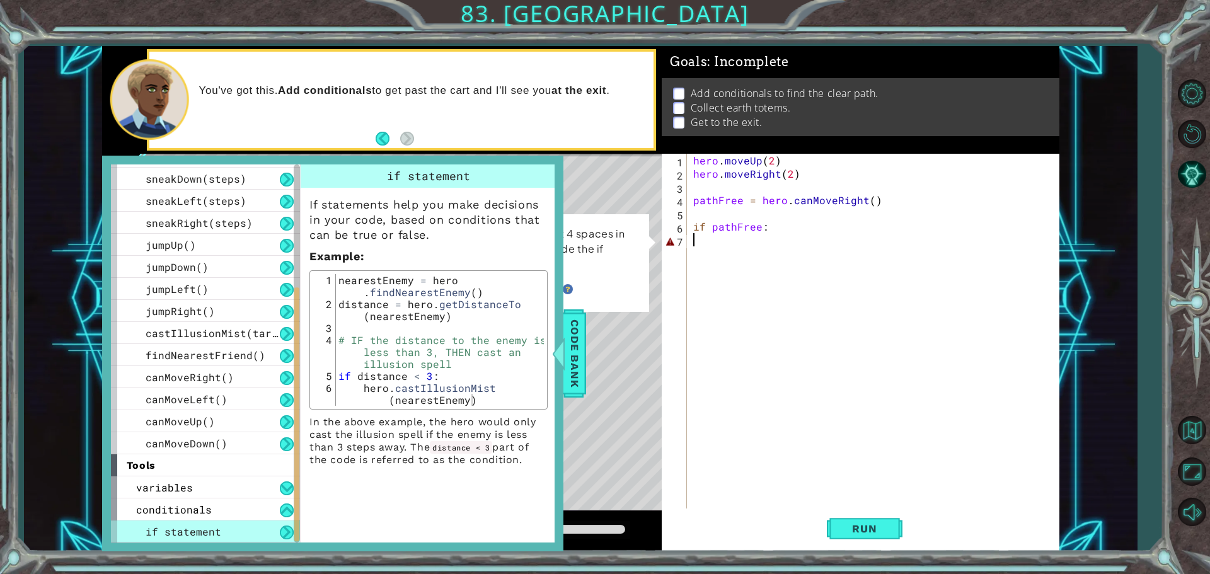
click at [702, 243] on div "hero . moveUp ( 2 ) hero . moveRight ( 2 ) pathFree = hero . canMoveRight ( ) i…" at bounding box center [876, 346] width 371 height 384
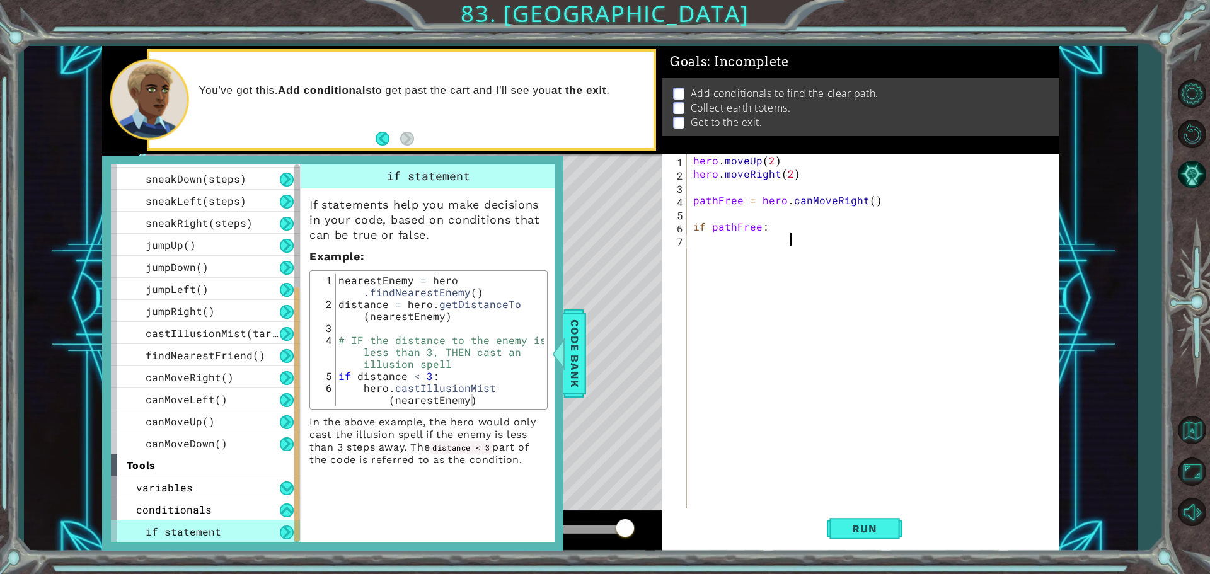
click at [765, 231] on div "hero . moveUp ( 2 ) hero . moveRight ( 2 ) pathFree = hero . canMoveRight ( ) i…" at bounding box center [876, 346] width 371 height 384
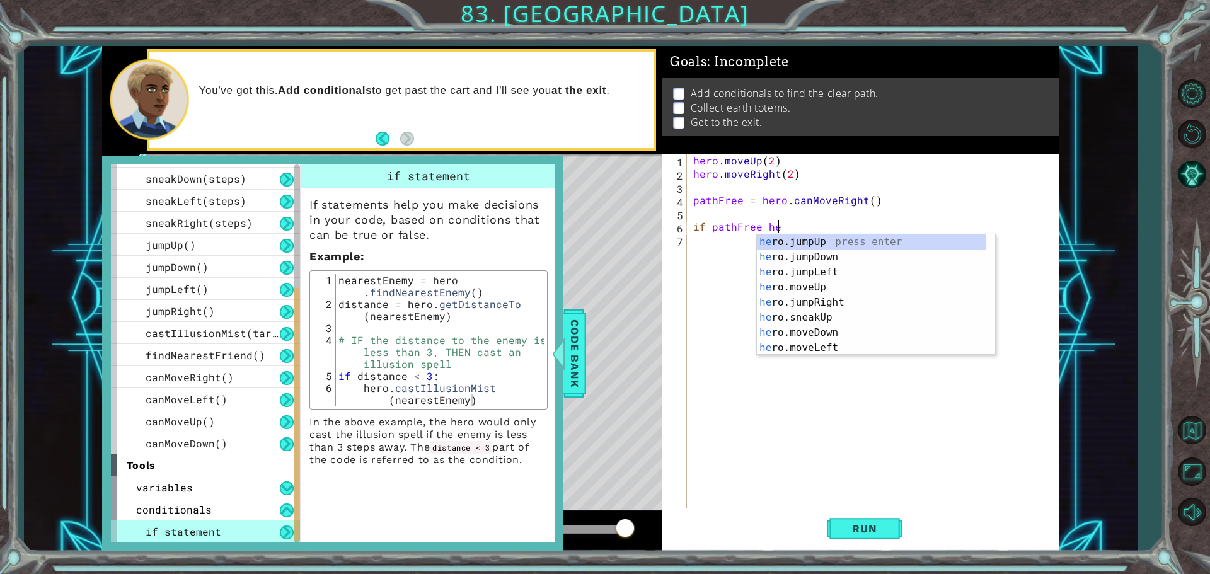
scroll to position [0, 5]
click at [801, 301] on div "hero .jumpUp press enter hero .jumpDown press enter hero .jumpLeft press enter …" at bounding box center [871, 309] width 229 height 151
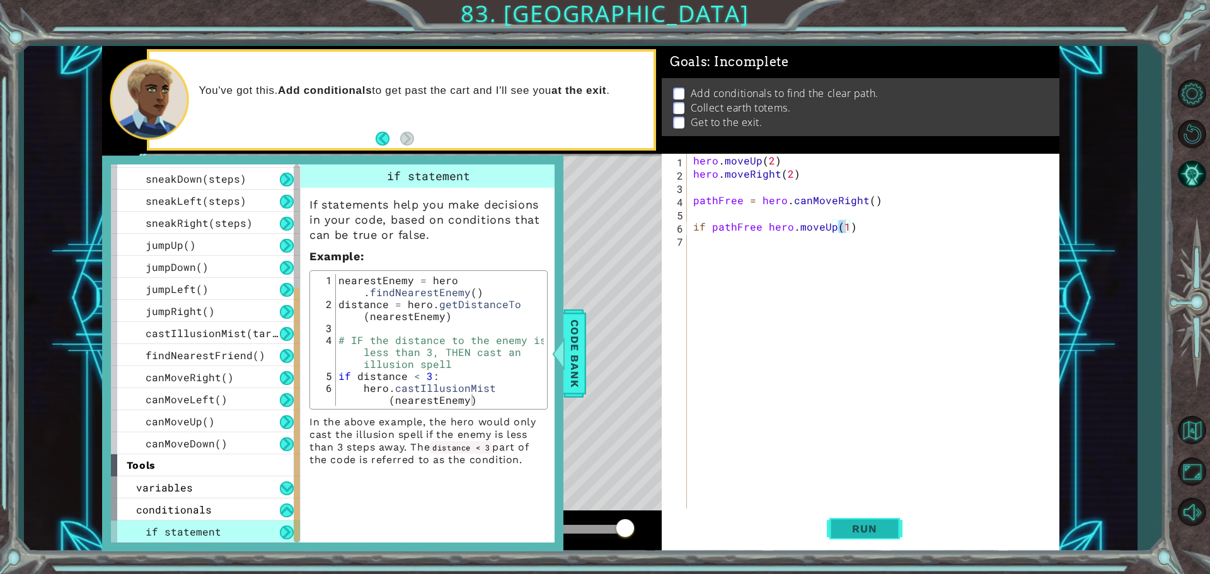
click at [872, 522] on button "Run" at bounding box center [865, 529] width 76 height 40
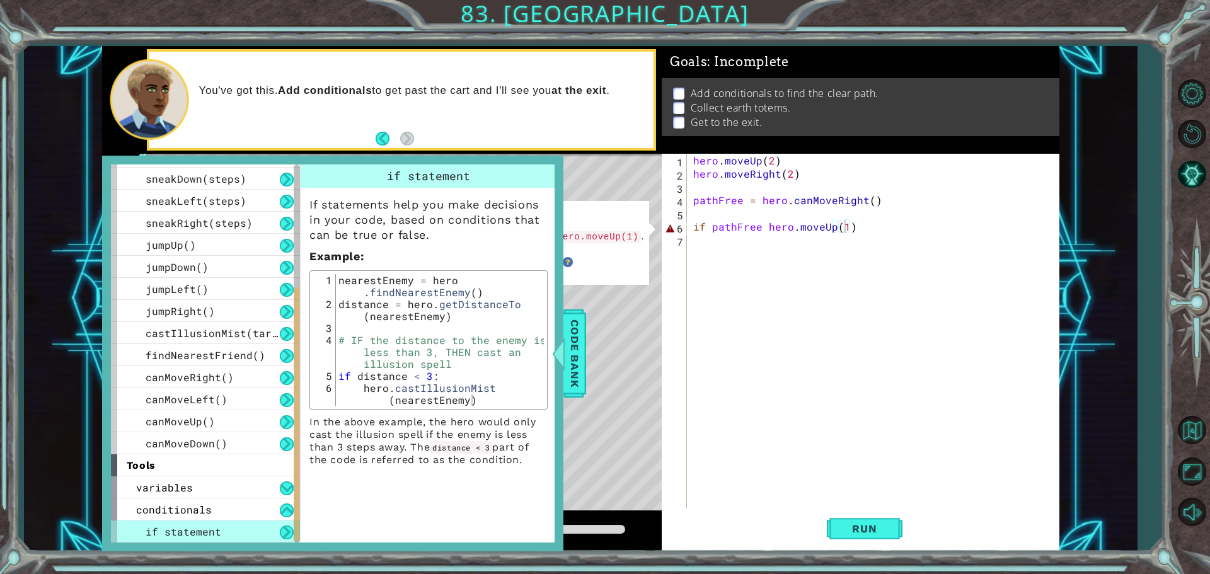
click at [165, 531] on span "if statement" at bounding box center [184, 531] width 76 height 13
click at [569, 341] on span "Code Bank" at bounding box center [575, 353] width 20 height 77
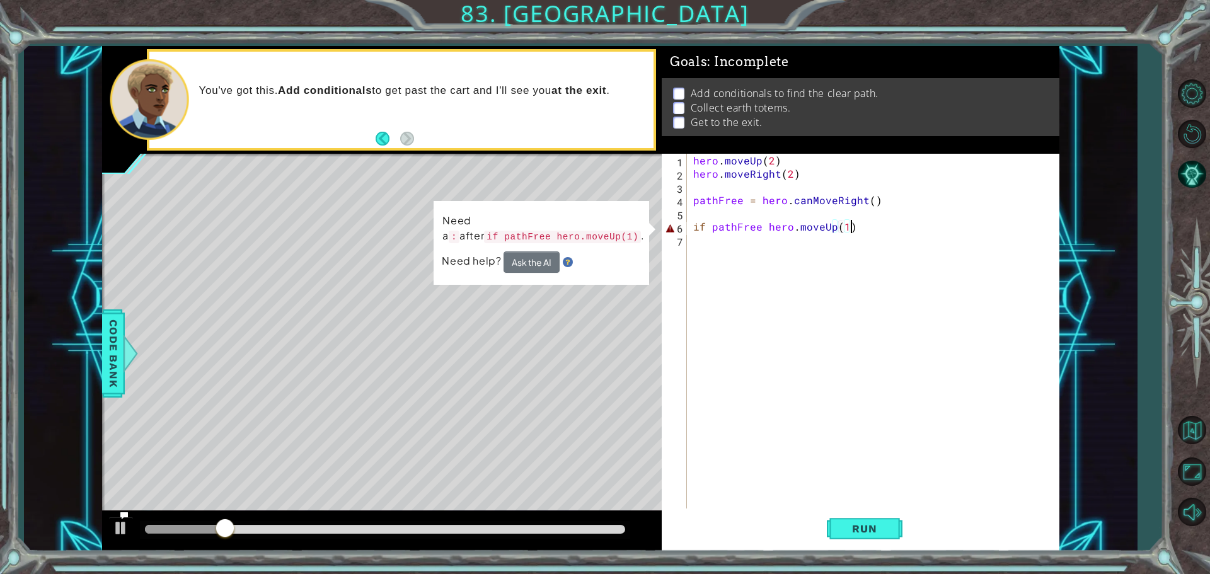
click at [852, 229] on div "hero . moveUp ( 2 ) hero . moveRight ( 2 ) pathFree = hero . canMoveRight ( ) i…" at bounding box center [876, 346] width 371 height 384
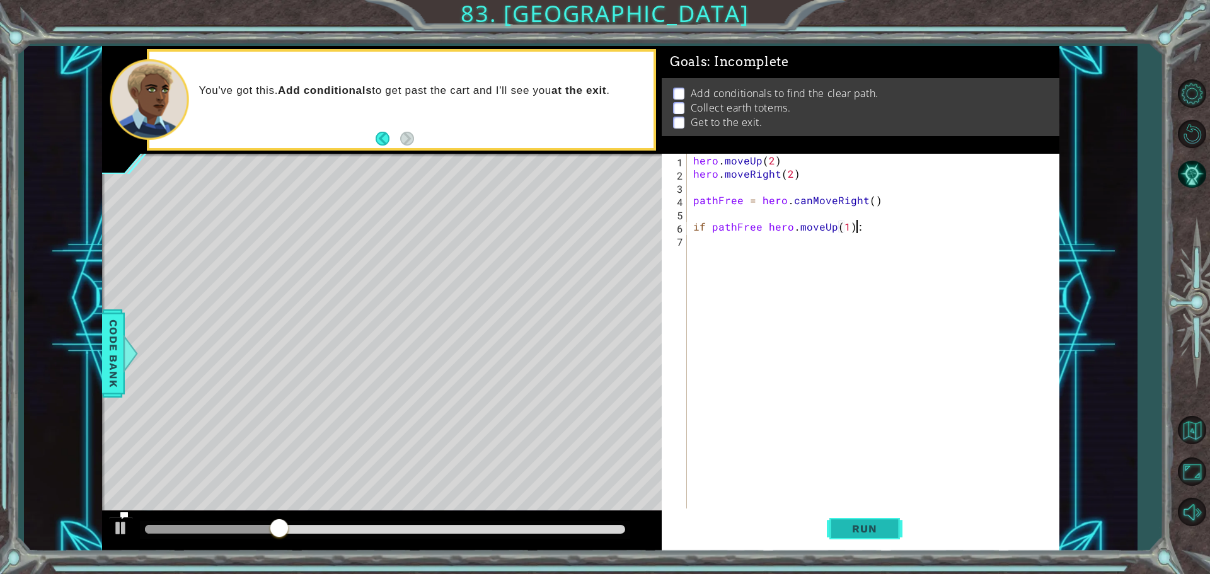
click at [862, 519] on button "Run" at bounding box center [865, 529] width 76 height 40
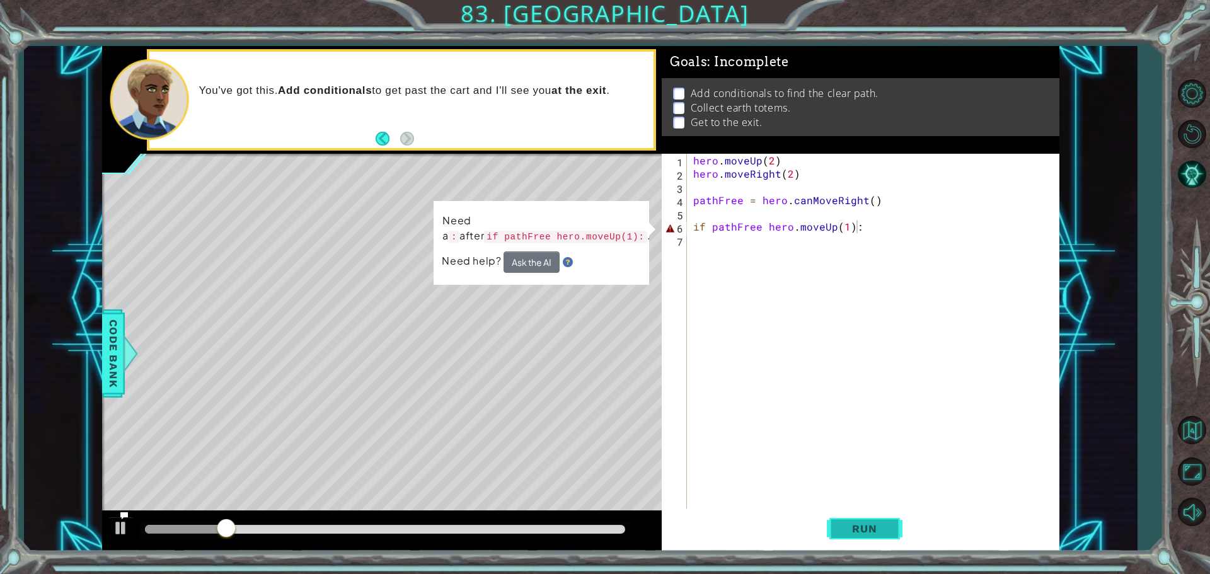
click at [859, 518] on button "Run" at bounding box center [865, 529] width 76 height 40
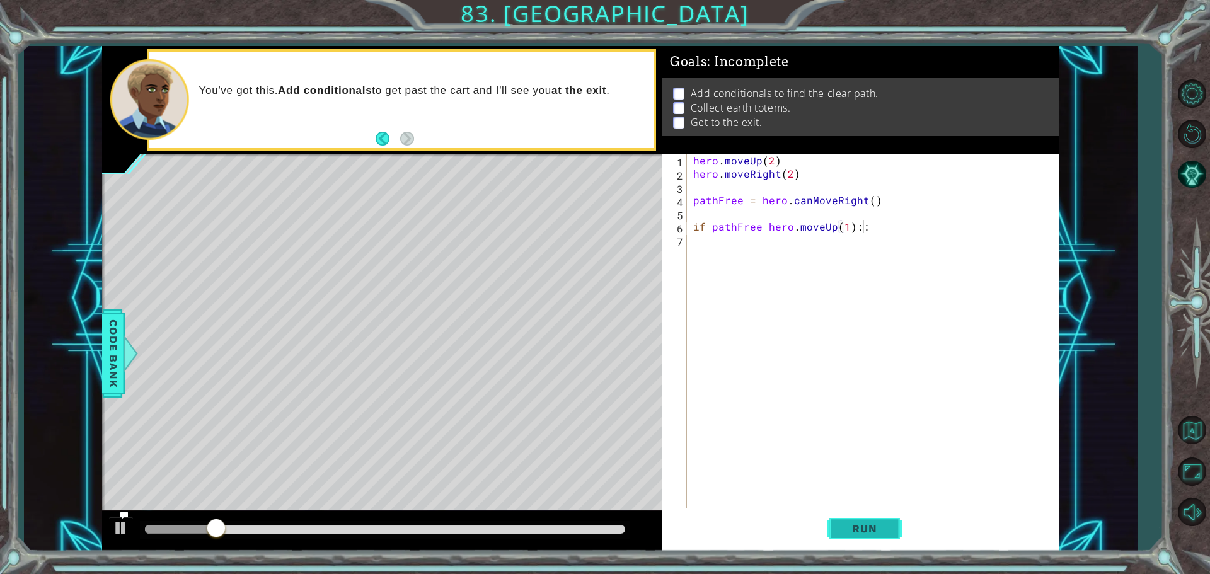
click at [866, 543] on button "Run" at bounding box center [865, 529] width 76 height 40
click at [867, 543] on button "Run" at bounding box center [865, 529] width 76 height 40
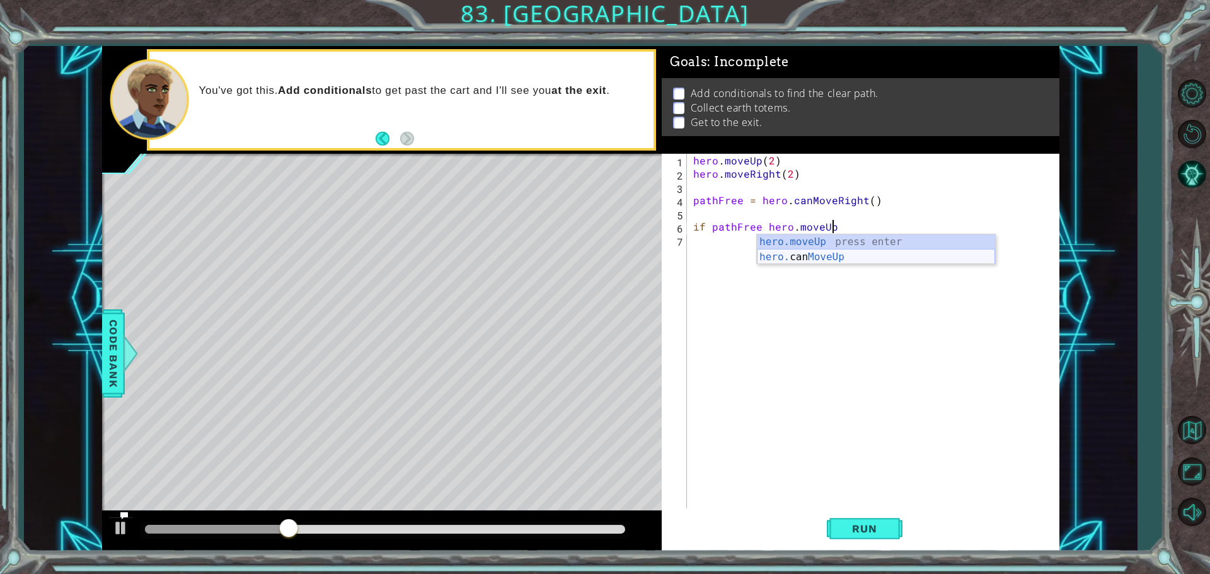
click at [822, 258] on div "hero.moveUp press enter hero. can MoveUp press enter" at bounding box center [876, 264] width 238 height 61
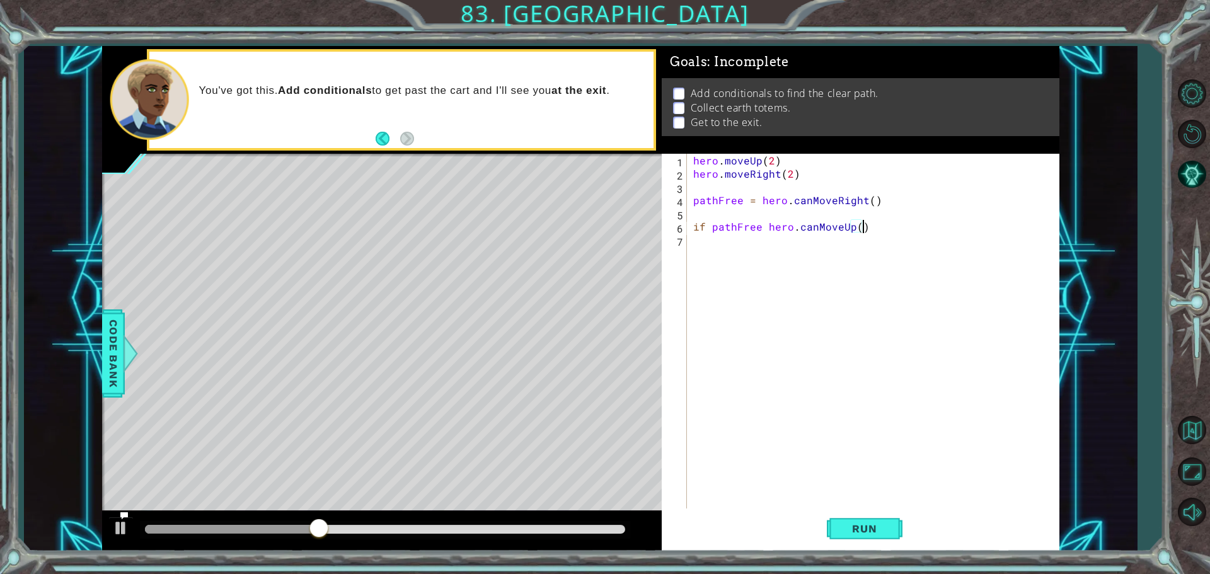
scroll to position [0, 10]
click at [885, 527] on span "Run" at bounding box center [865, 528] width 50 height 13
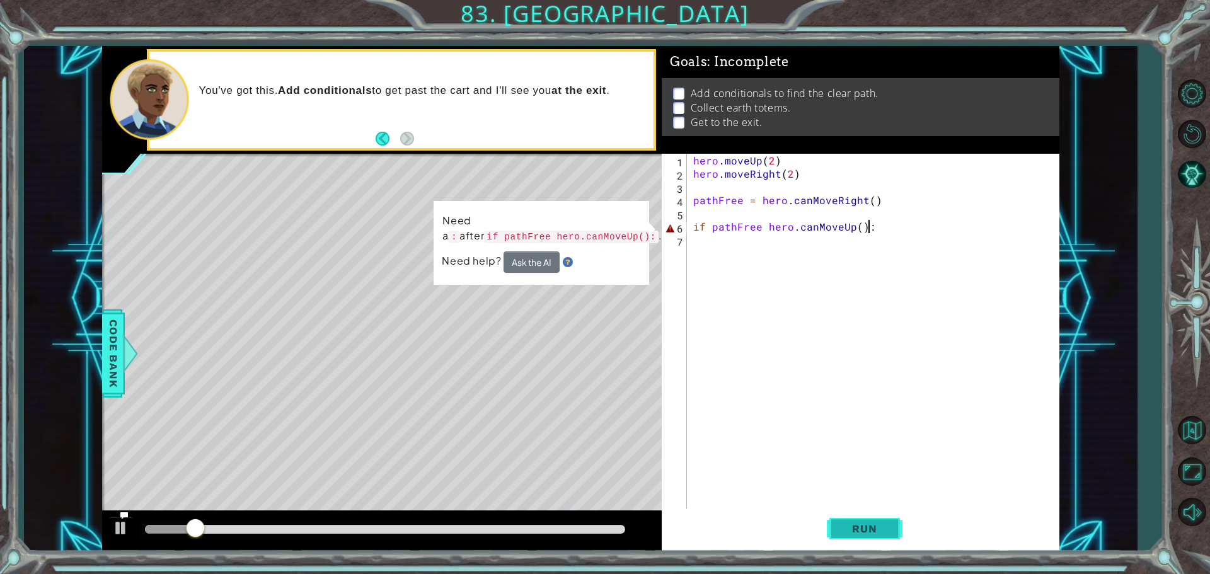
click at [858, 536] on button "Run" at bounding box center [865, 529] width 76 height 40
click at [533, 263] on button "Ask the AI" at bounding box center [532, 262] width 56 height 22
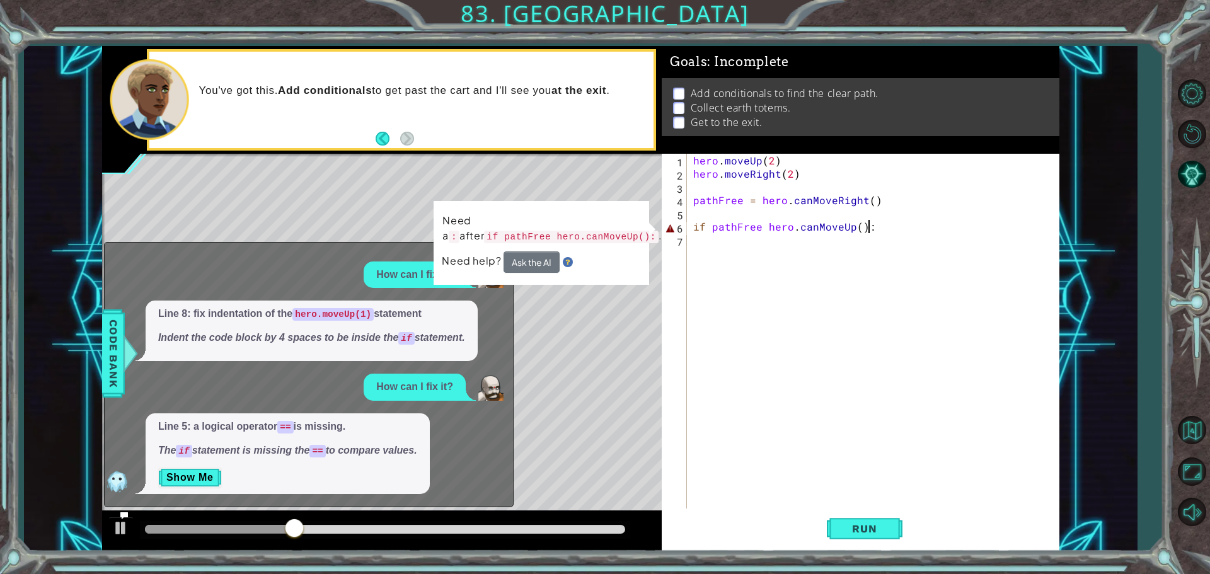
click at [767, 233] on div "hero . moveUp ( 2 ) hero . moveRight ( 2 ) pathFree = hero . canMoveRight ( ) i…" at bounding box center [876, 346] width 371 height 384
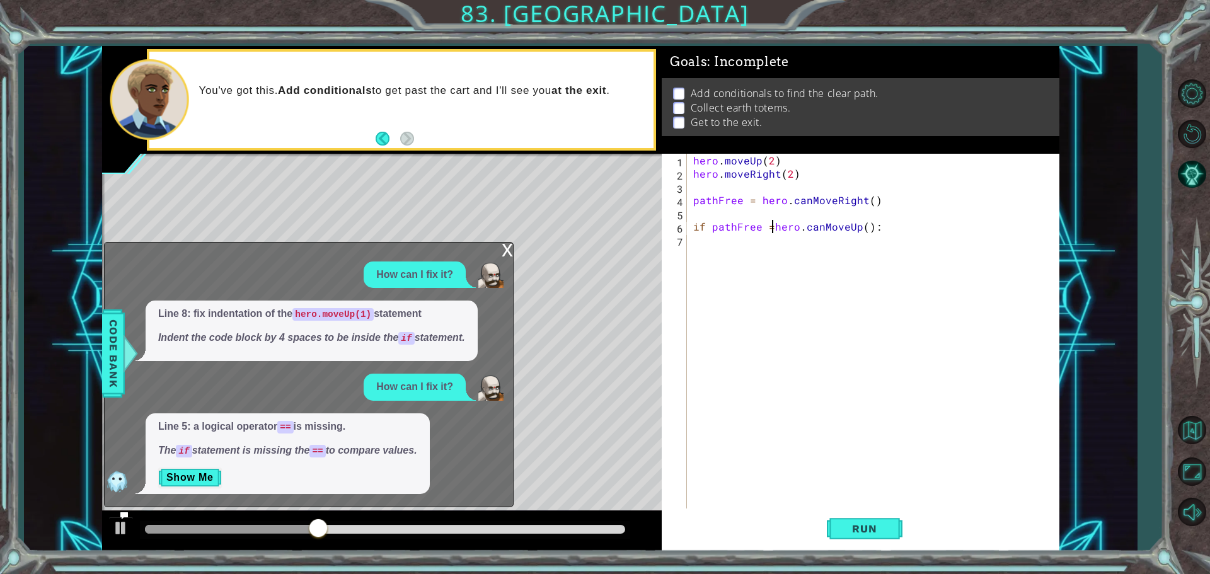
scroll to position [0, 5]
type textarea "if pathFree == hero.canMoveUp():"
click at [869, 546] on button "Run" at bounding box center [865, 529] width 76 height 40
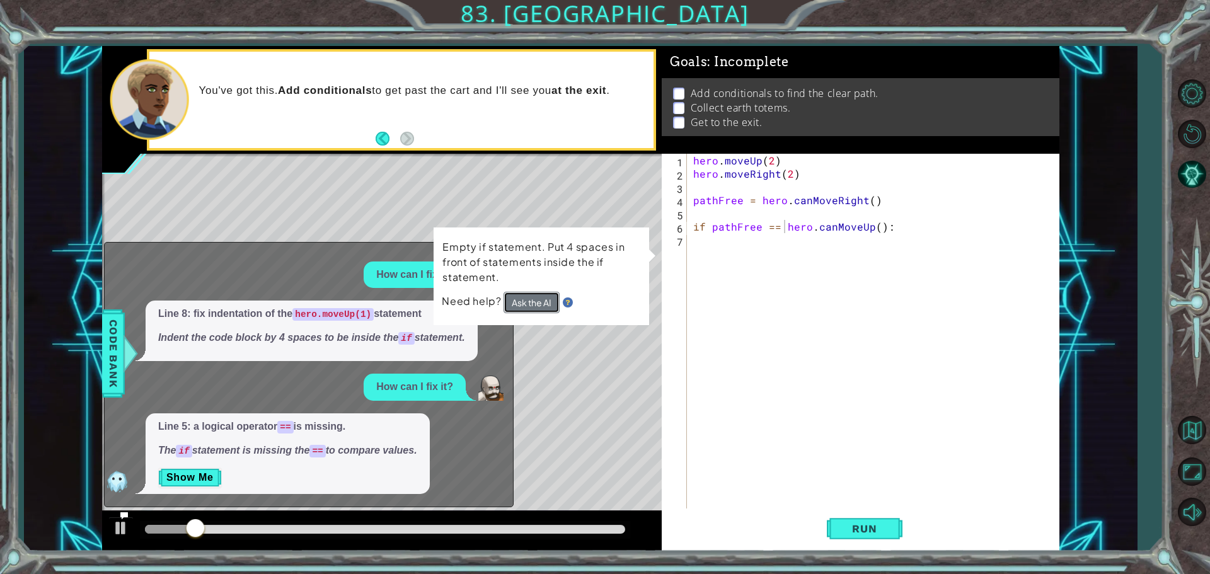
click at [540, 304] on button "Ask the AI" at bounding box center [531, 302] width 56 height 22
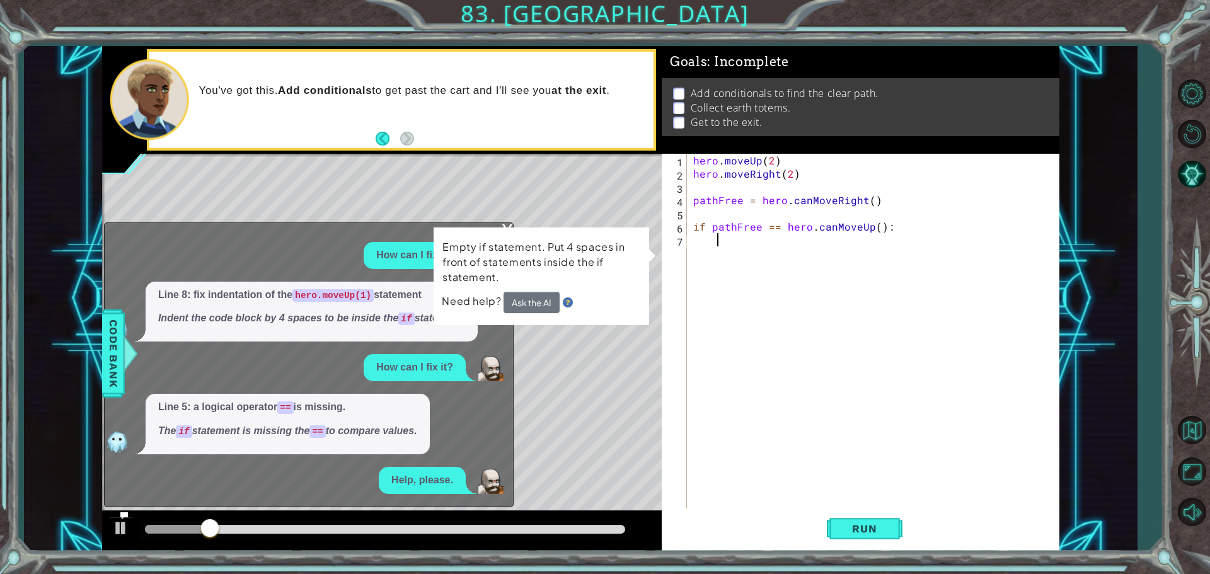
click at [718, 246] on div "hero . moveUp ( 2 ) hero . moveRight ( 2 ) pathFree = hero . canMoveRight ( ) i…" at bounding box center [876, 346] width 371 height 384
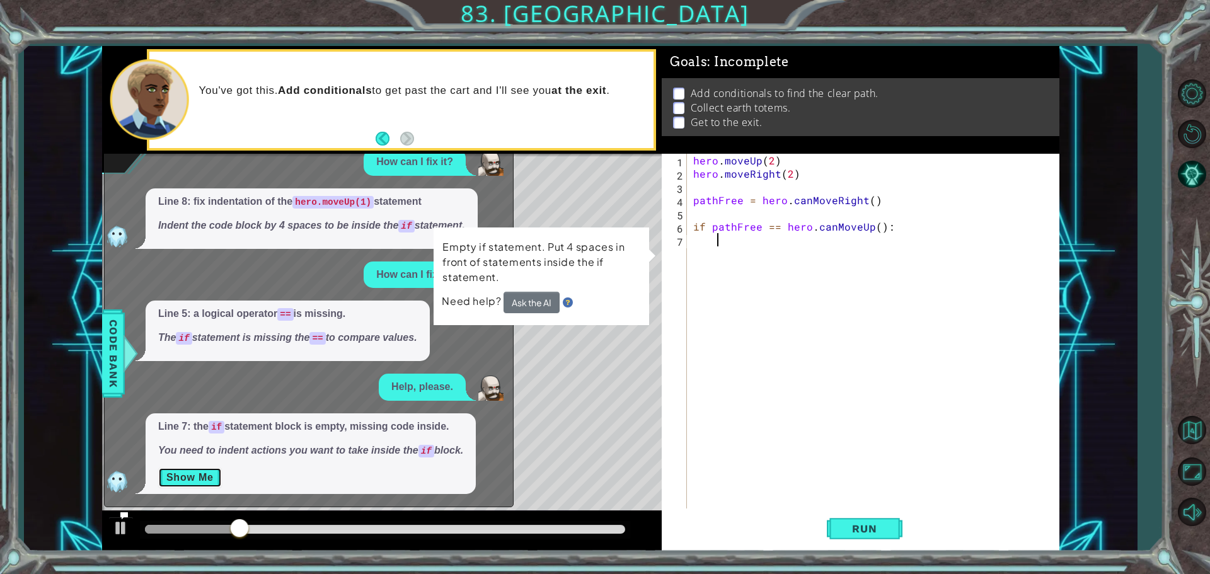
click at [201, 474] on button "Show Me" at bounding box center [190, 478] width 64 height 20
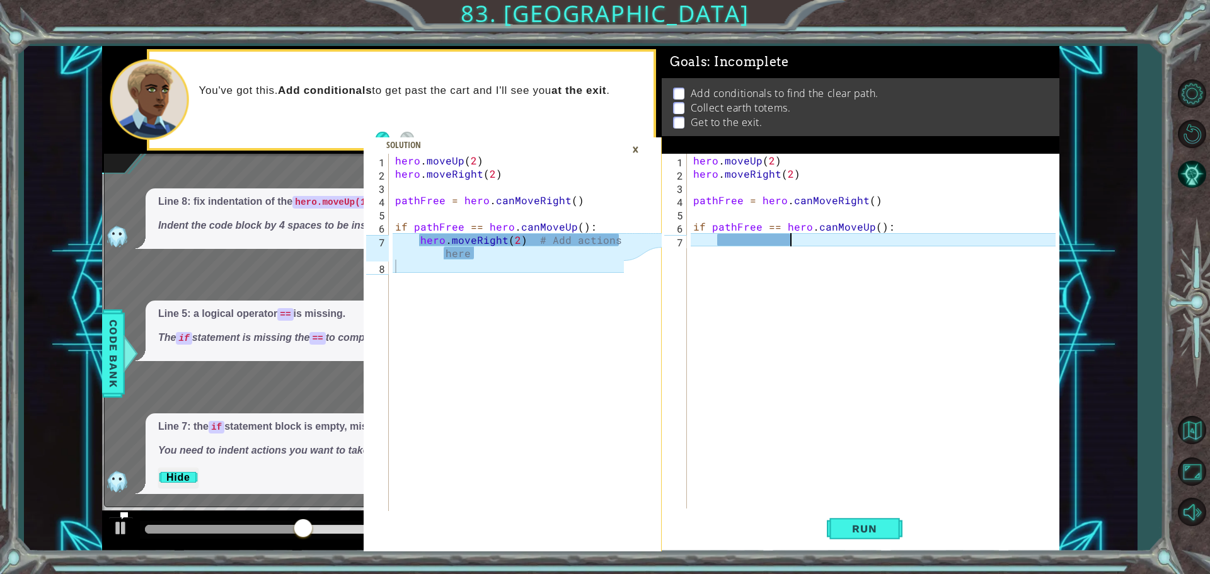
click at [789, 239] on div "hero . moveUp ( 2 ) hero . moveRight ( 2 ) pathFree = hero . canMoveRight ( ) i…" at bounding box center [876, 346] width 371 height 384
type textarea "h"
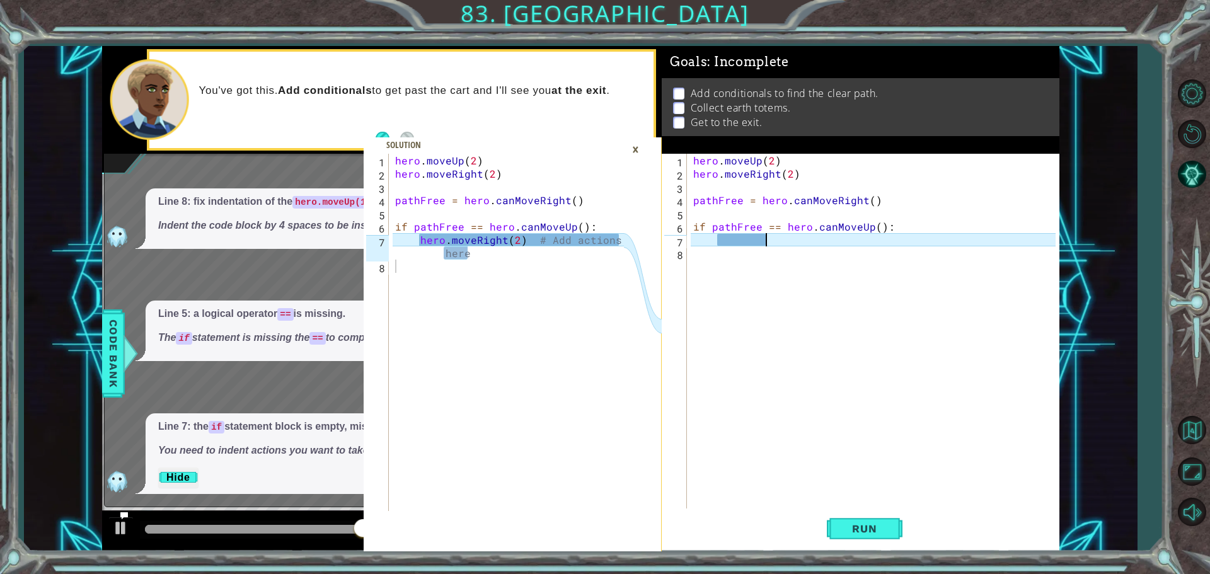
scroll to position [0, 4]
click at [727, 236] on div "hero . moveUp ( 2 ) hero . moveRight ( 2 ) pathFree = hero . canMoveRight ( ) i…" at bounding box center [876, 346] width 371 height 384
click at [720, 239] on div "hero . moveUp ( 2 ) hero . moveRight ( 2 ) pathFree = hero . canMoveRight ( ) i…" at bounding box center [876, 346] width 371 height 384
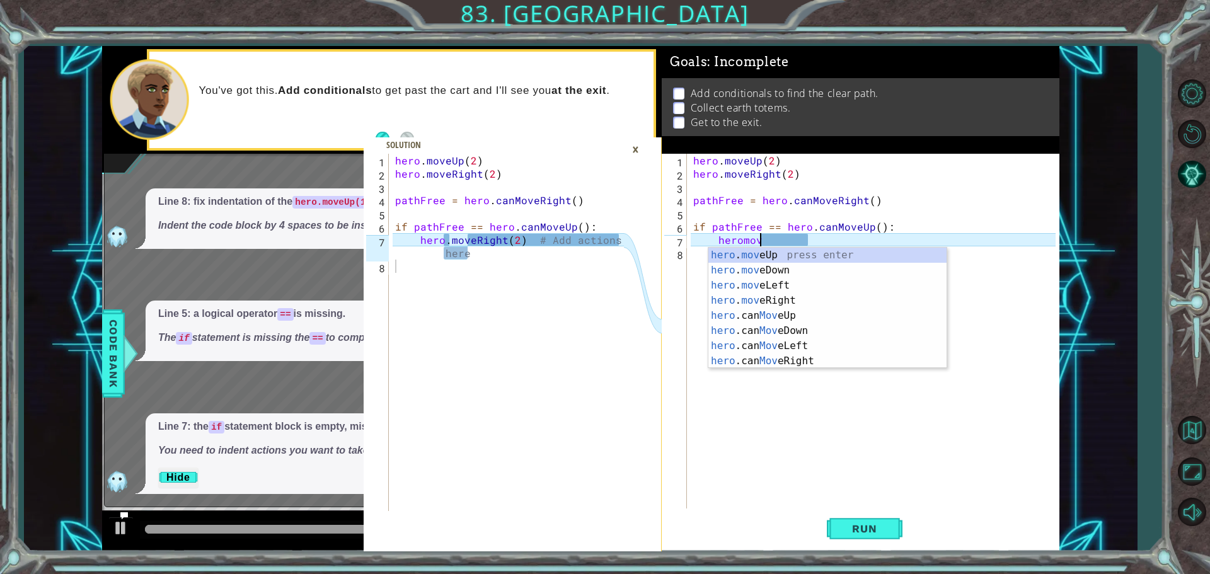
scroll to position [0, 4]
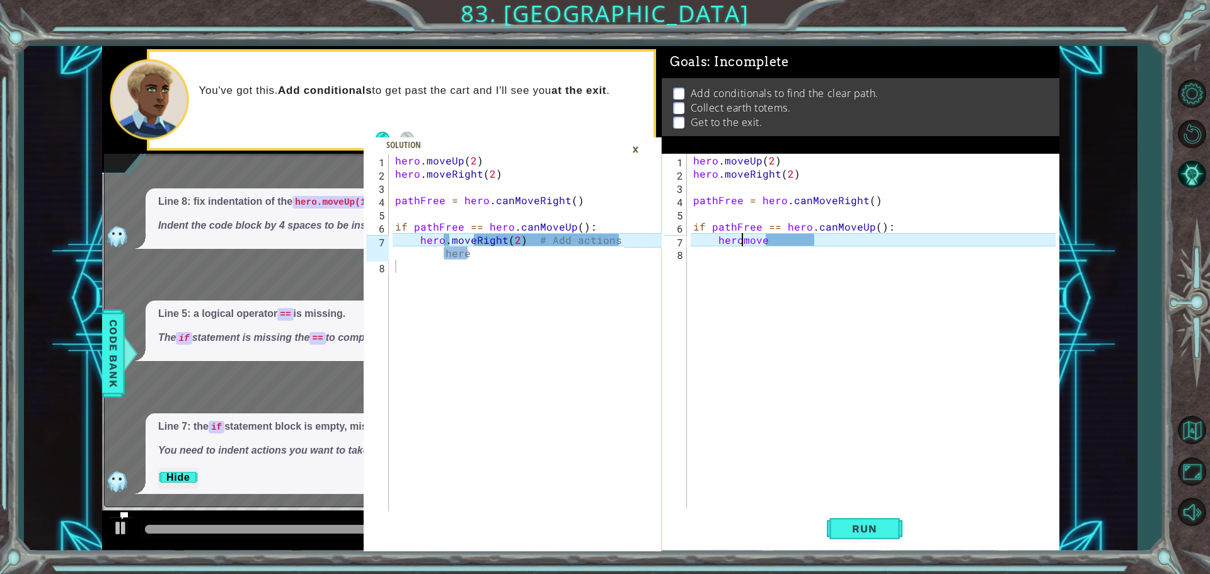
click at [742, 244] on div "hero . moveUp ( 2 ) hero . moveRight ( 2 ) pathFree = hero . canMoveRight ( ) i…" at bounding box center [876, 346] width 371 height 384
click at [778, 238] on div "hero . moveUp ( 2 ) hero . moveRight ( 2 ) pathFree = hero . canMoveRight ( ) i…" at bounding box center [876, 346] width 371 height 384
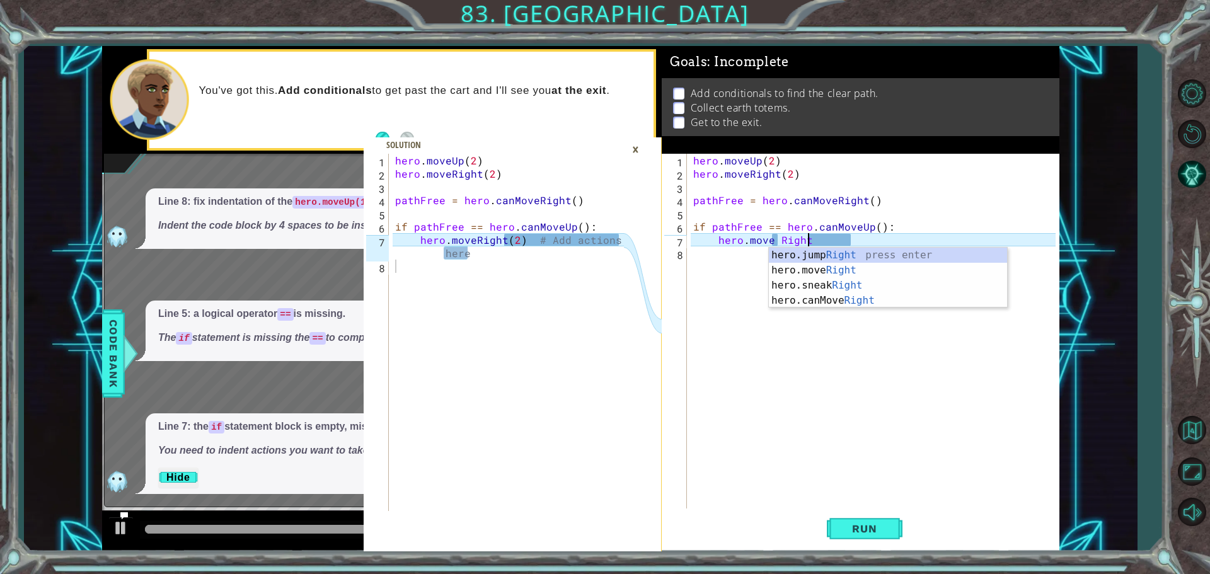
scroll to position [0, 7]
click at [778, 241] on div "hero . moveUp ( 2 ) hero . moveRight ( 2 ) pathFree = hero . canMoveRight ( ) i…" at bounding box center [876, 346] width 371 height 384
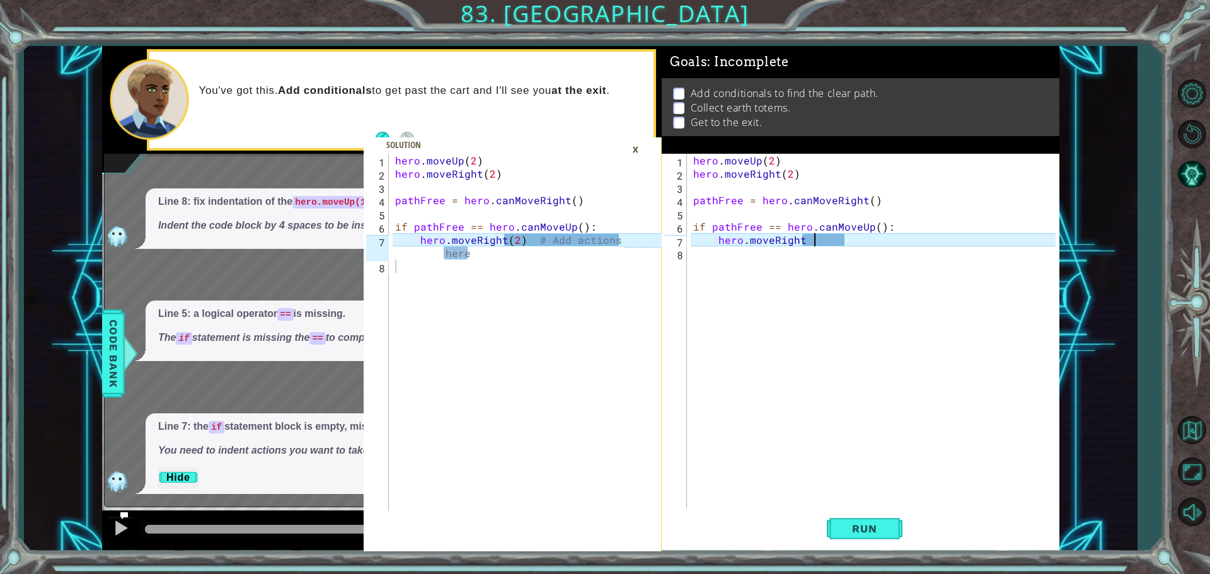
click at [812, 241] on div "hero . moveUp ( 2 ) hero . moveRight ( 2 ) pathFree = hero . canMoveRight ( ) i…" at bounding box center [876, 346] width 371 height 384
click at [802, 245] on div "hero . moveUp ( 2 ) hero . moveRight ( 2 ) pathFree = hero . canMoveRight ( ) i…" at bounding box center [876, 346] width 371 height 384
type textarea "hero.moveRight(2)"
click at [863, 529] on span "Run" at bounding box center [865, 528] width 50 height 13
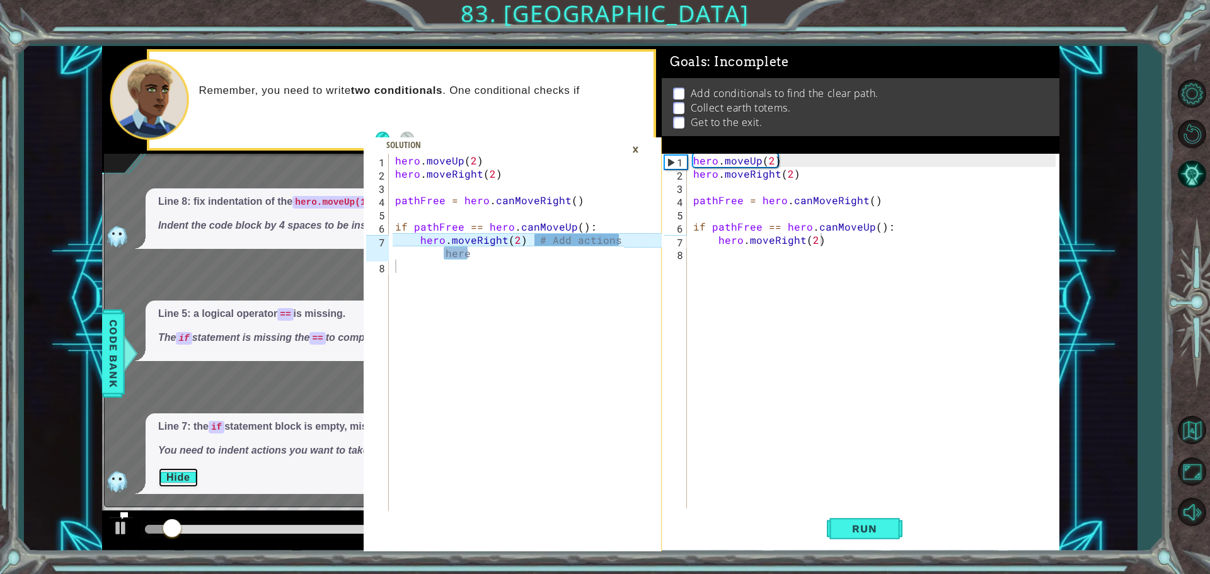
click at [173, 481] on button "Hide" at bounding box center [178, 478] width 40 height 20
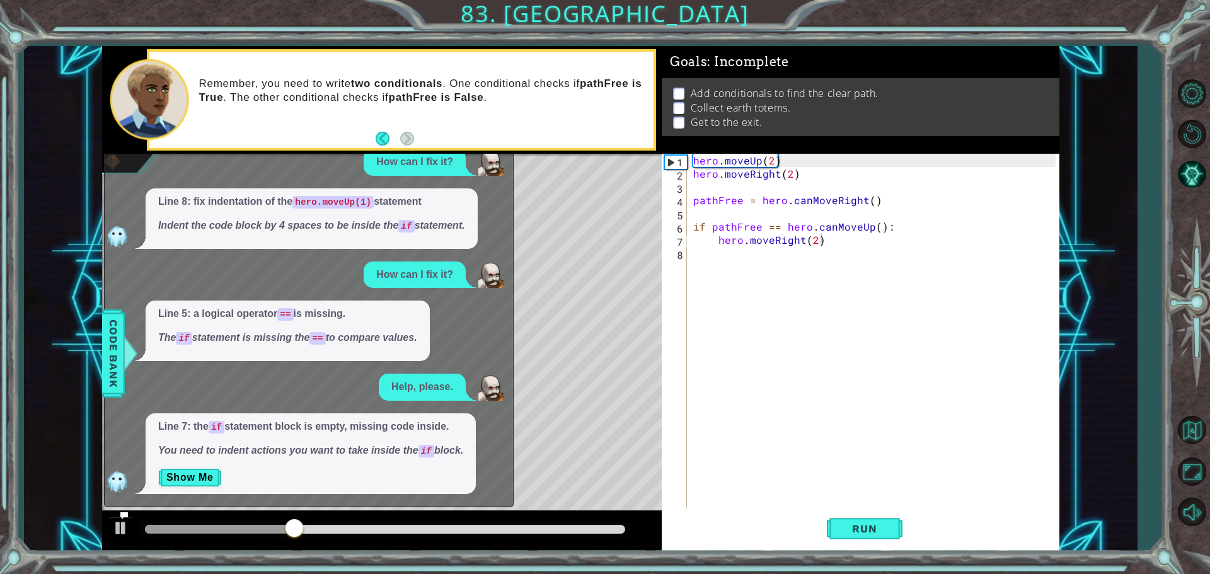
scroll to position [0, 0]
click at [702, 258] on div "hero . moveUp ( 2 ) hero . moveRight ( 2 ) pathFree = hero . canMoveRight ( ) i…" at bounding box center [876, 346] width 371 height 384
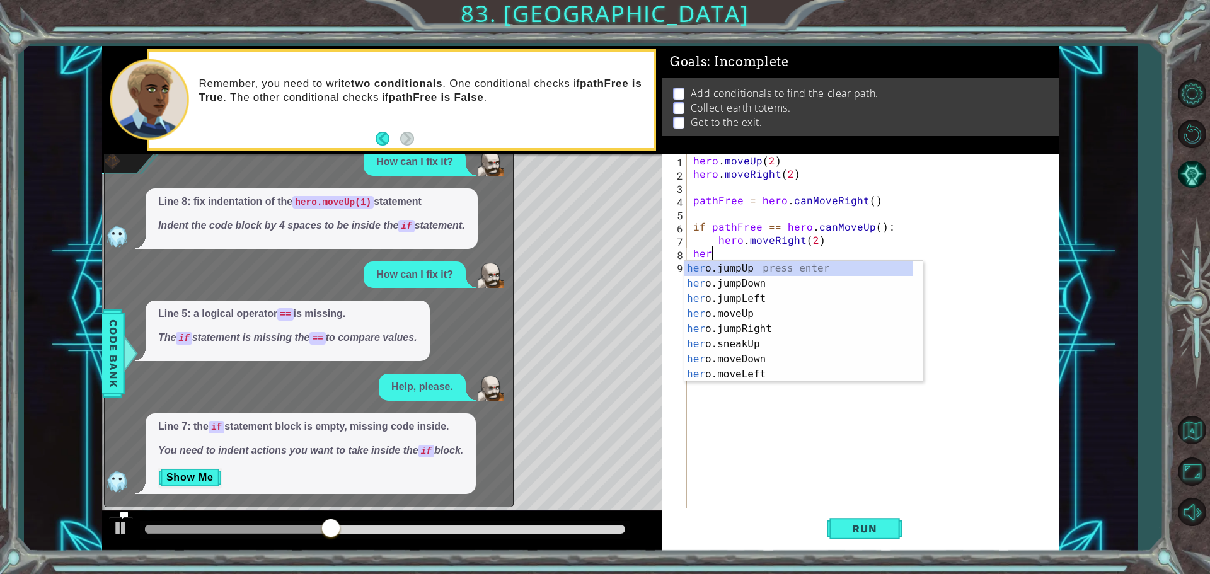
scroll to position [0, 1]
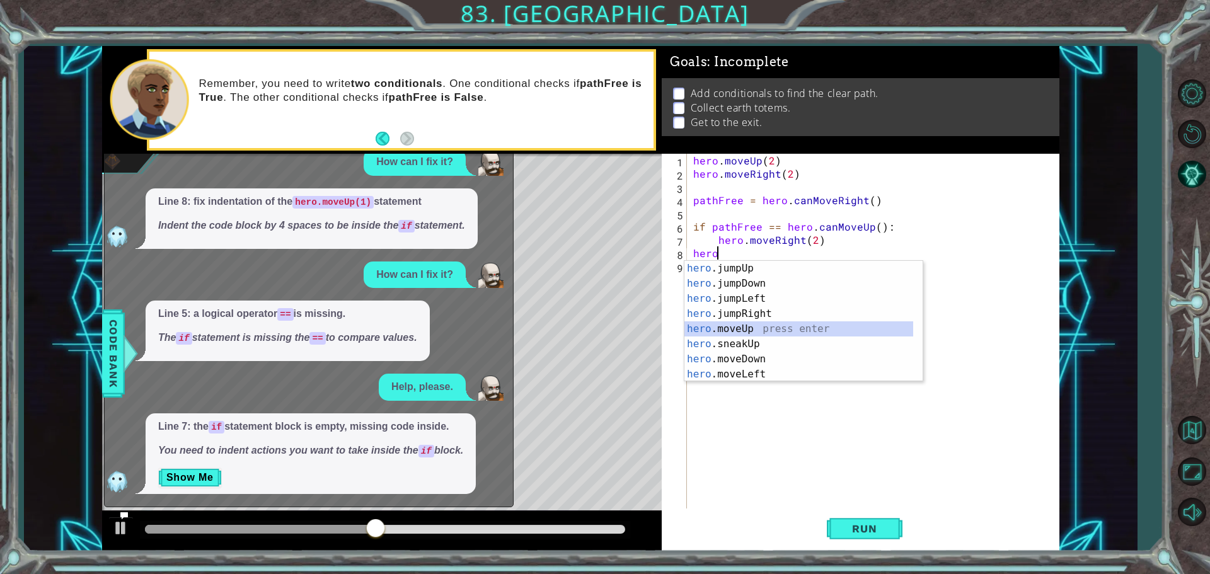
click at [782, 325] on div "hero .jumpUp press enter hero .jumpDown press enter hero .jumpLeft press enter …" at bounding box center [798, 336] width 229 height 151
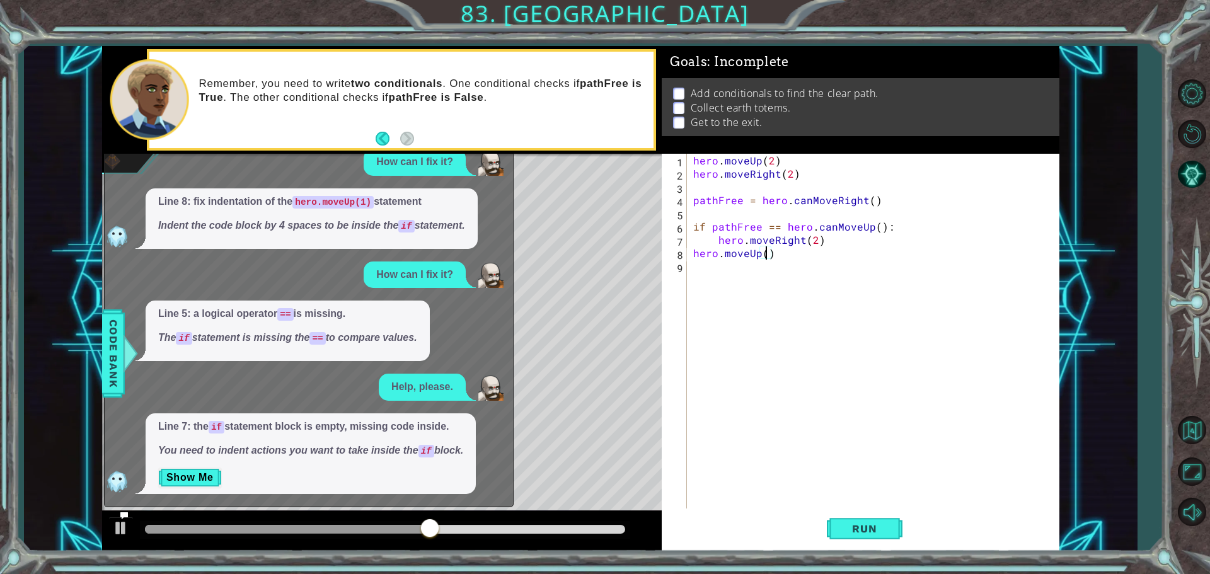
scroll to position [0, 4]
type textarea "hero.moveUp(3)"
click at [874, 522] on button "Run" at bounding box center [865, 529] width 76 height 40
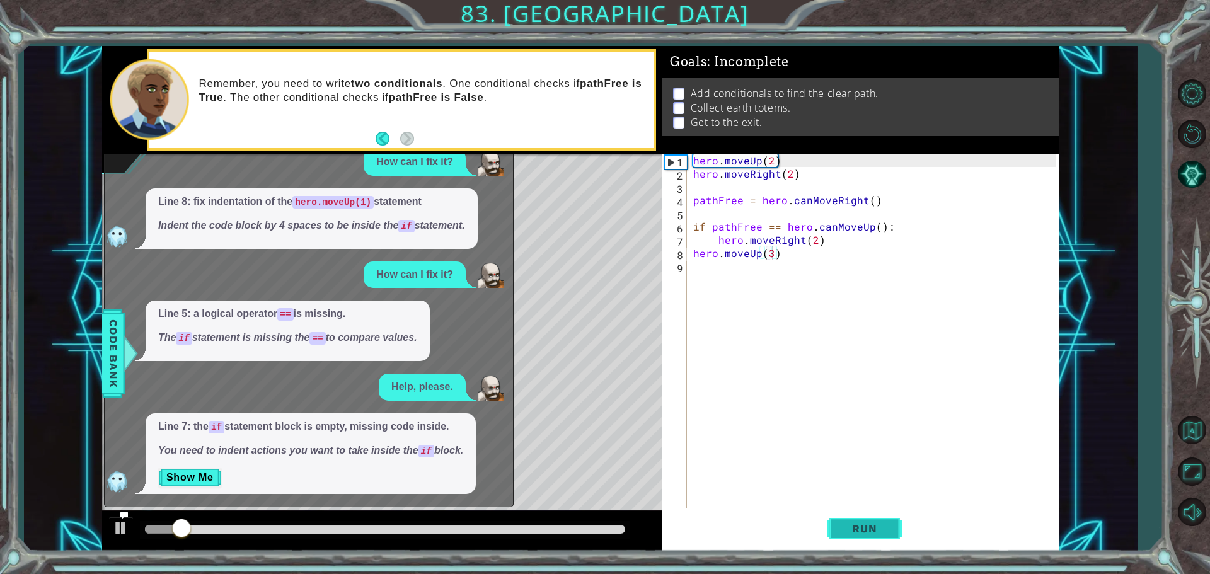
click at [864, 519] on button "Run" at bounding box center [865, 529] width 76 height 40
click at [694, 279] on div "hero . moveUp ( 2 ) hero . moveRight ( 2 ) pathFree = hero . canMoveRight ( ) i…" at bounding box center [876, 346] width 371 height 384
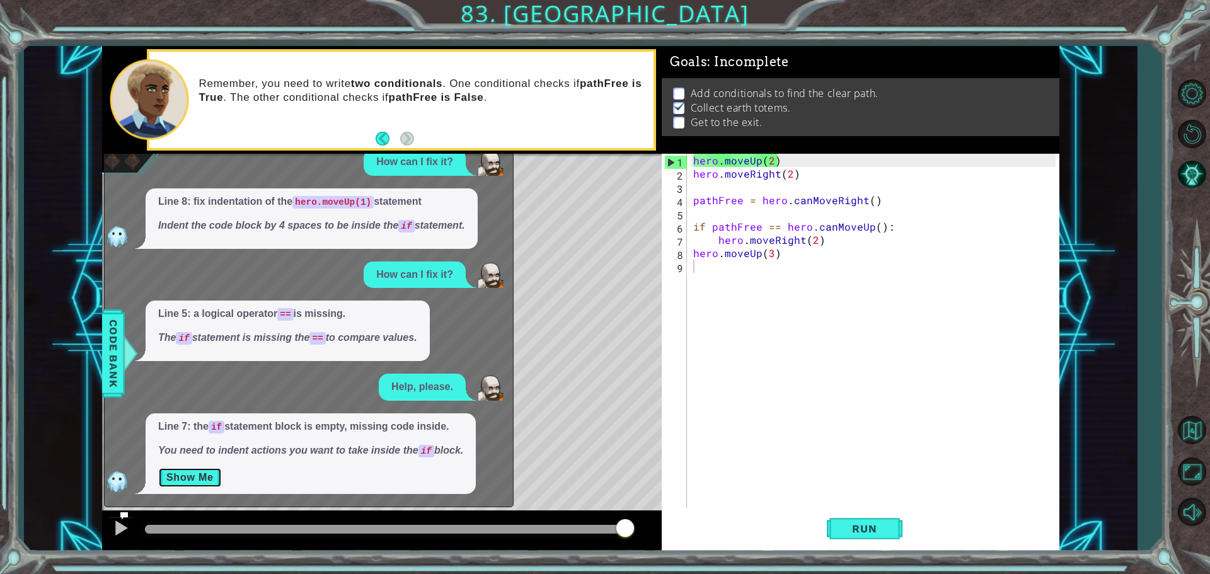
click at [208, 475] on button "Show Me" at bounding box center [190, 478] width 64 height 20
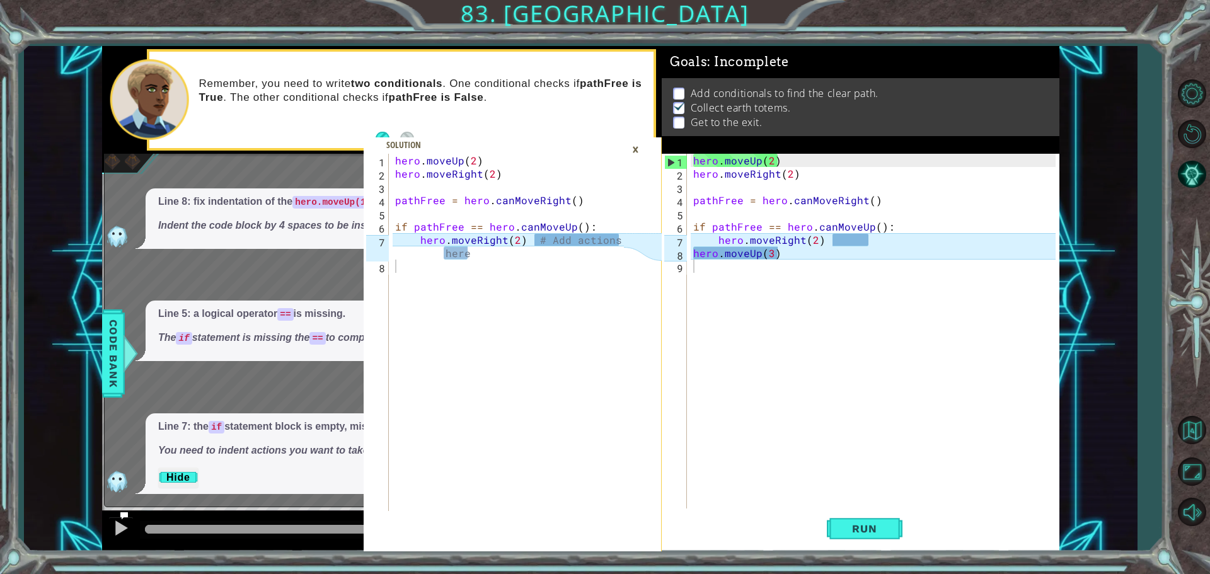
type textarea "hero.moveRight(2) # Add actions here"
click at [456, 250] on div "hero . moveUp ( 2 ) hero . moveRight ( 2 ) pathFree = hero . canMoveRight ( ) i…" at bounding box center [512, 346] width 238 height 384
click at [787, 262] on div "hero . moveUp ( 2 ) hero . moveRight ( 2 ) pathFree = hero . canMoveRight ( ) i…" at bounding box center [876, 346] width 371 height 384
click at [882, 532] on span "Run" at bounding box center [865, 528] width 50 height 13
drag, startPoint x: 778, startPoint y: 251, endPoint x: 695, endPoint y: 255, distance: 83.9
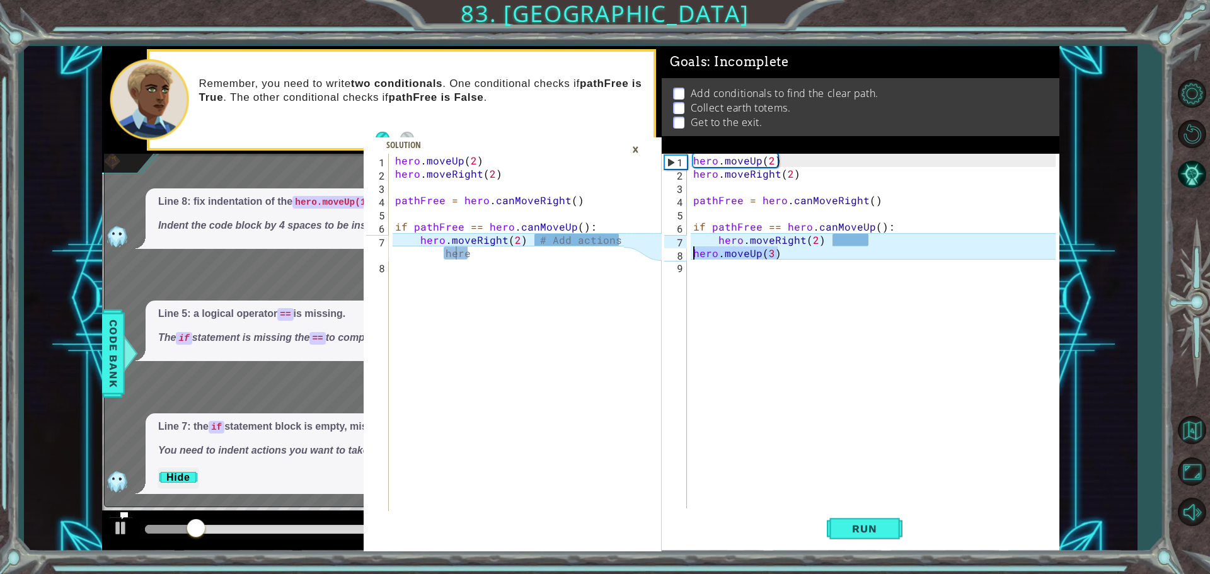
click at [695, 255] on div "hero . moveUp ( 2 ) hero . moveRight ( 2 ) pathFree = hero . canMoveRight ( ) i…" at bounding box center [876, 346] width 371 height 384
type textarea "hero.moveUp(3)"
click at [696, 257] on div "hero . moveUp ( 2 ) hero . moveRight ( 2 ) pathFree = hero . canMoveRight ( ) i…" at bounding box center [876, 346] width 371 height 384
click at [717, 253] on div "hero . moveUp ( 2 ) hero . moveRight ( 2 ) pathFree = hero . canMoveRight ( ) i…" at bounding box center [876, 346] width 371 height 384
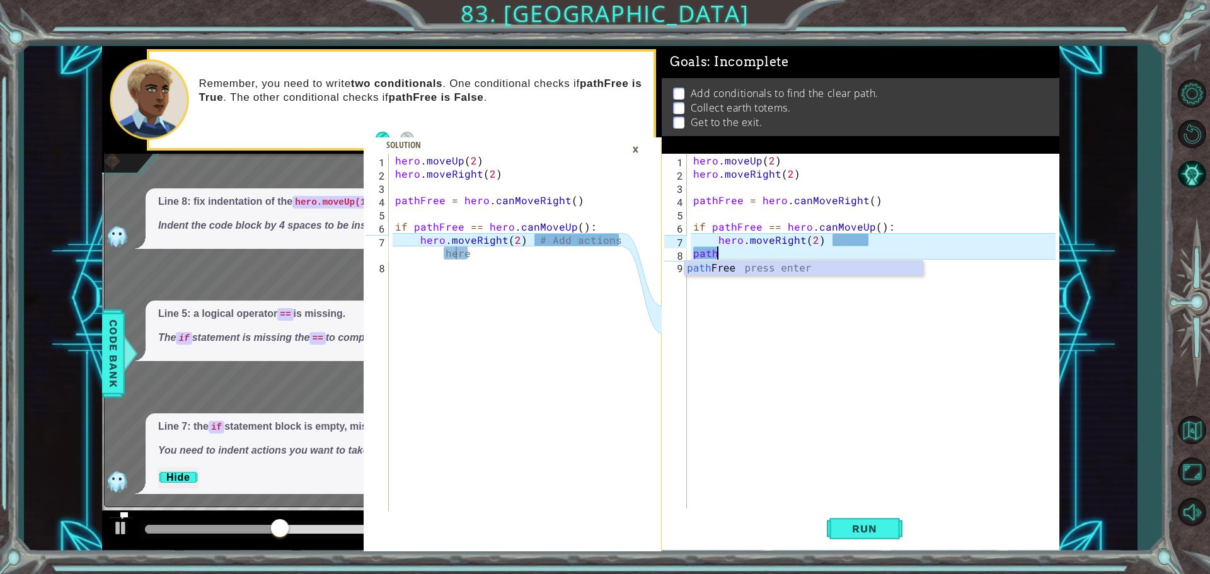
scroll to position [0, 1]
click at [823, 274] on div "path Free press enter" at bounding box center [803, 283] width 238 height 45
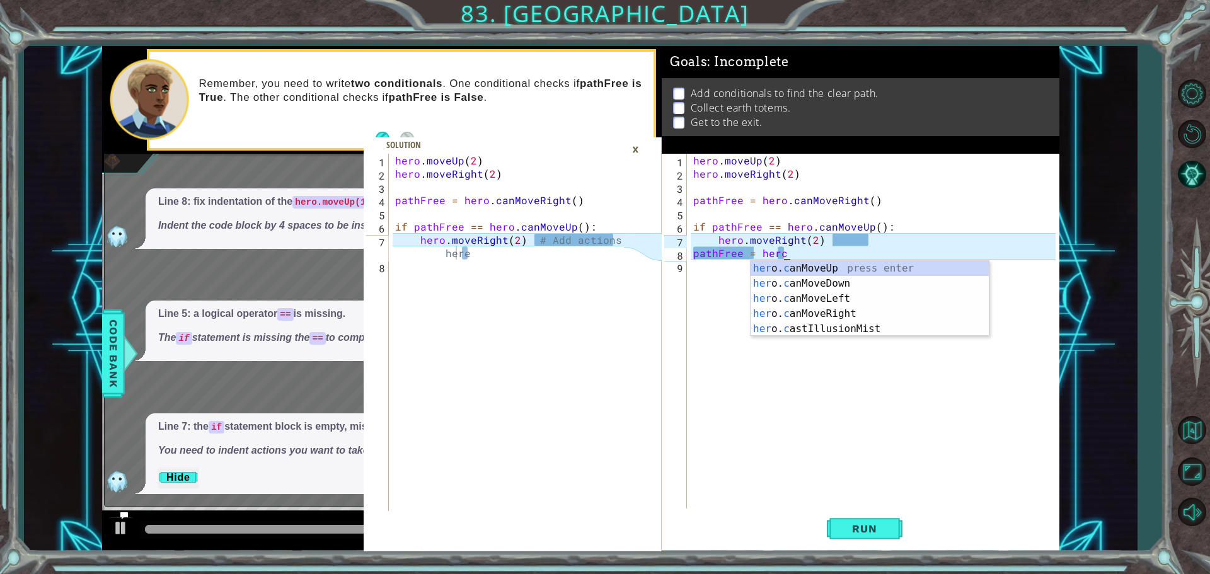
scroll to position [0, 5]
click at [873, 262] on div "her o. ca nMoveUp press enter her o. ca nMoveDown press enter her o. ca nMoveLe…" at bounding box center [870, 314] width 238 height 106
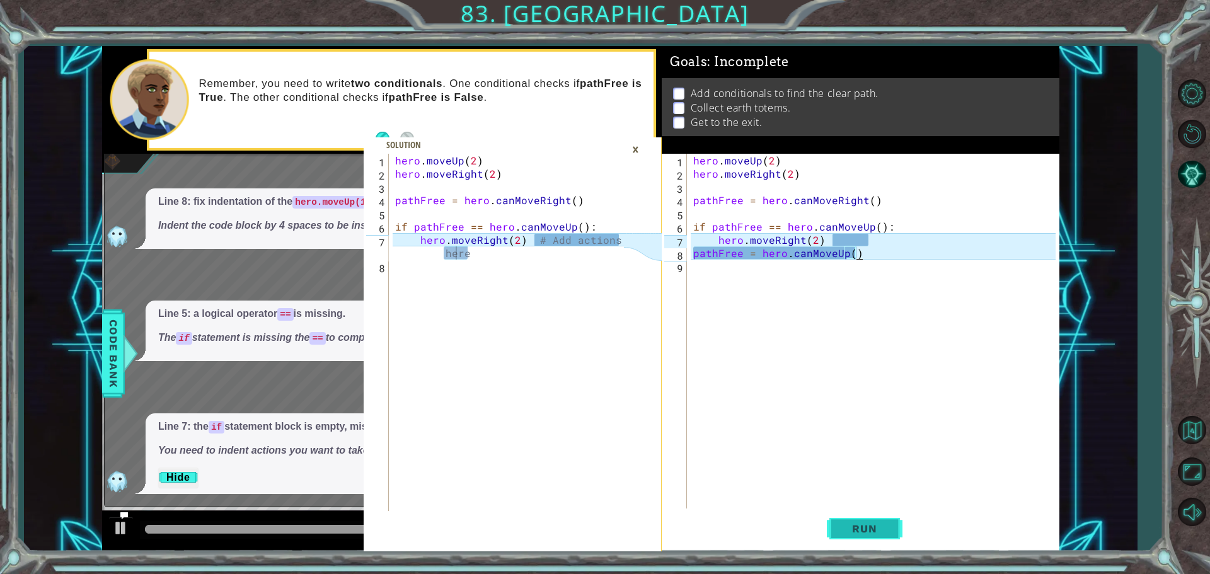
type textarea "pathFree = hero.canMoveUp()"
click at [851, 548] on button "Run" at bounding box center [865, 529] width 76 height 40
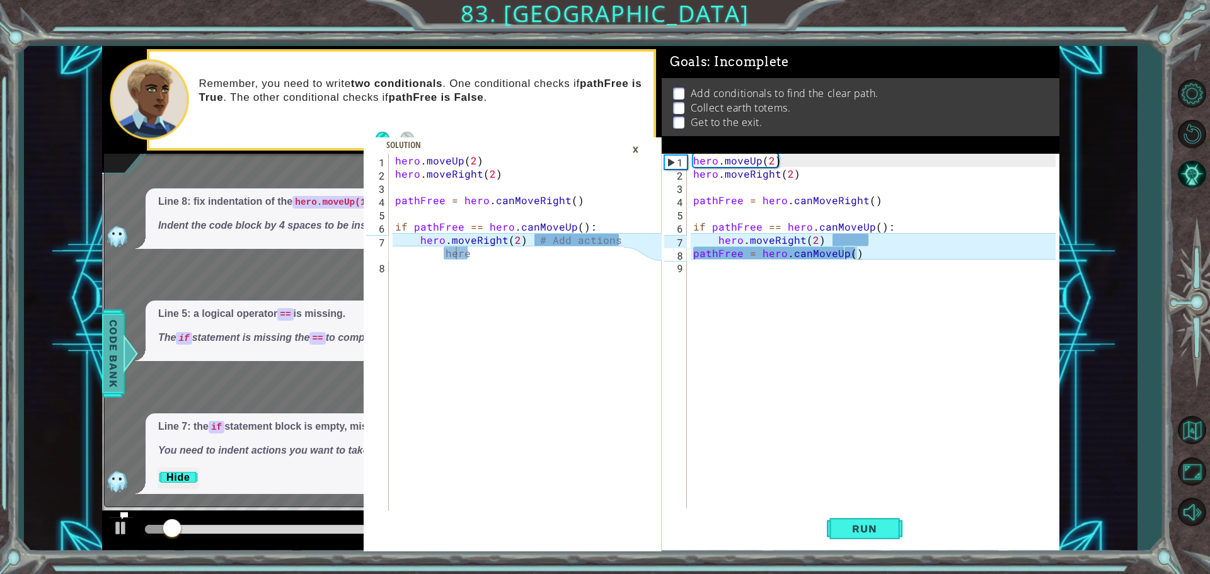
click at [102, 348] on div "Code Bank" at bounding box center [113, 353] width 23 height 88
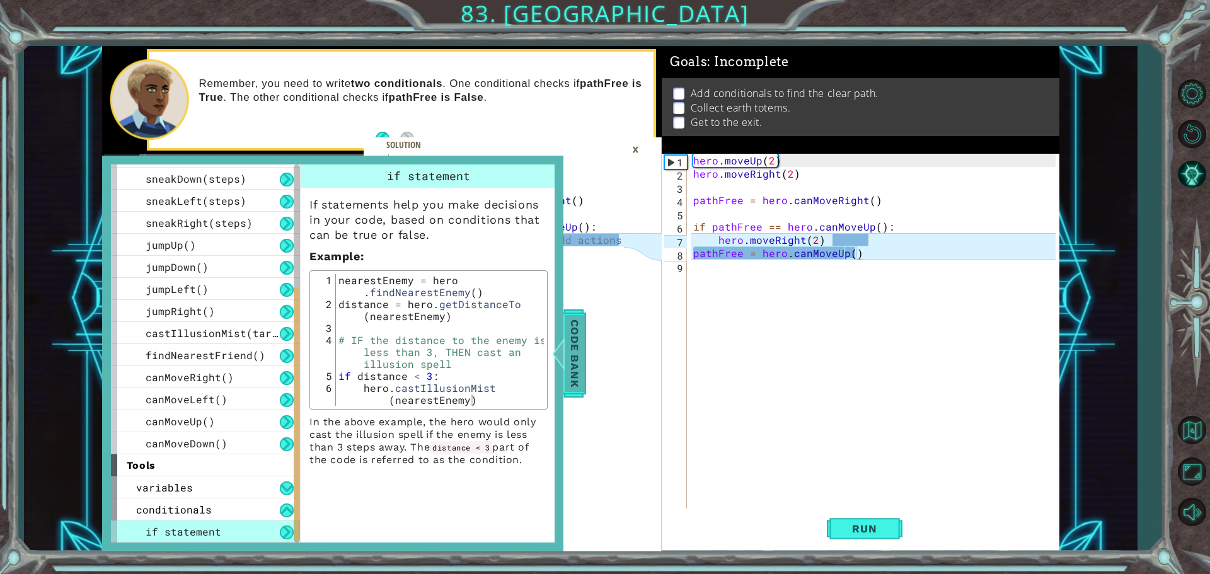
click at [573, 361] on span "Code Bank" at bounding box center [575, 353] width 20 height 77
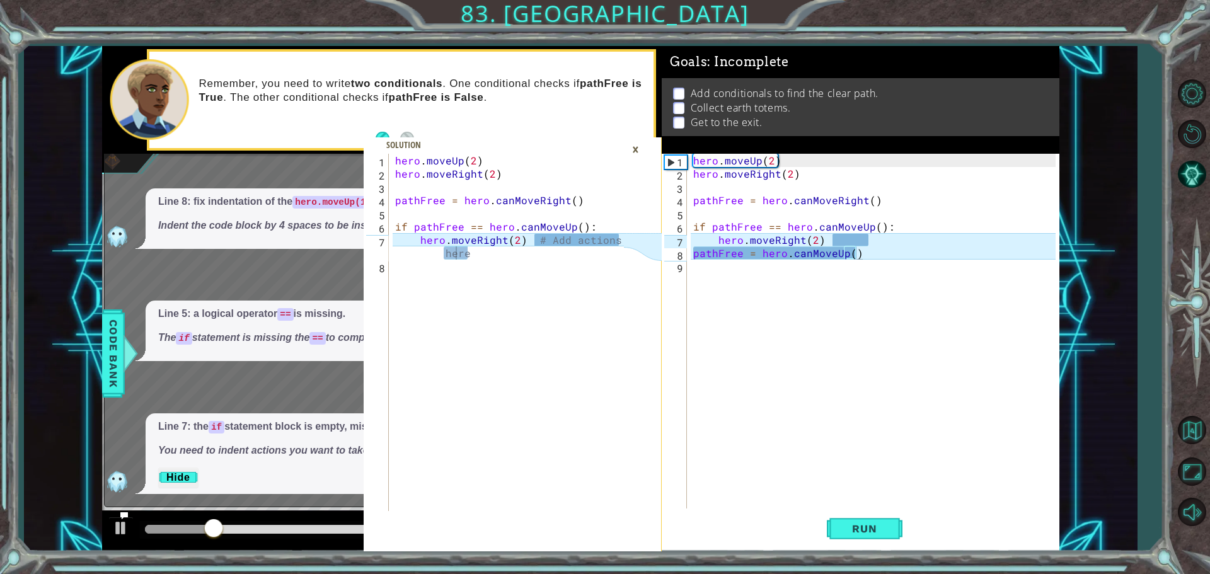
click at [635, 147] on div "×" at bounding box center [636, 149] width 20 height 21
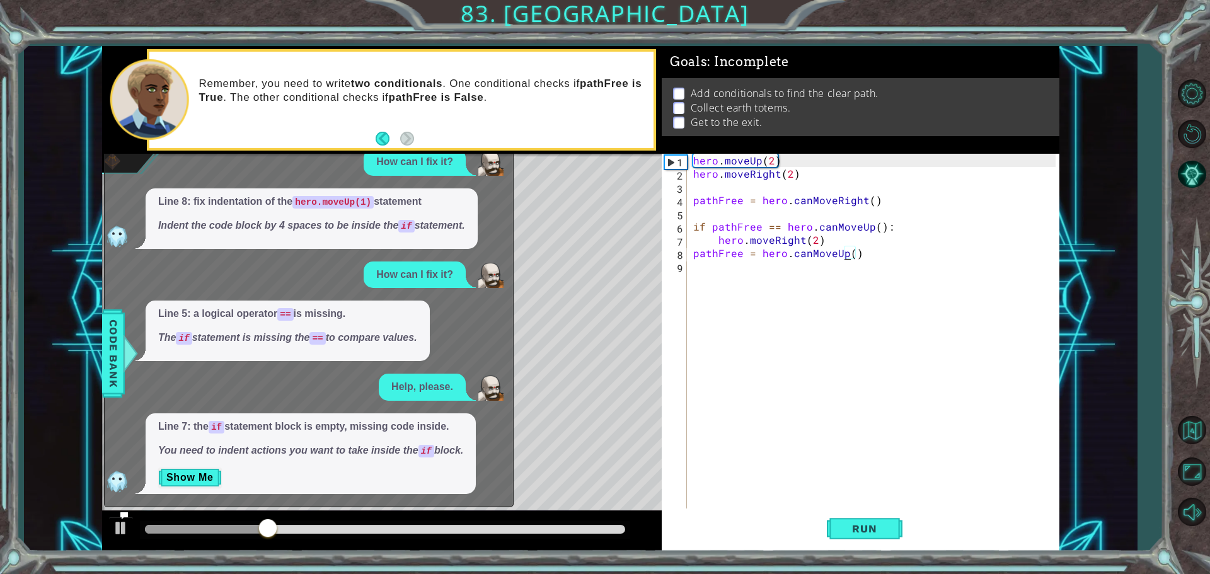
click at [846, 257] on div "hero . moveUp ( 2 ) hero . moveRight ( 2 ) pathFree = hero . canMoveRight ( ) i…" at bounding box center [876, 346] width 371 height 384
click at [852, 257] on div "hero . moveUp ( 2 ) hero . moveRight ( 2 ) pathFree = hero . canMoveRight ( ) i…" at bounding box center [876, 346] width 371 height 384
click at [849, 257] on div "hero . moveUp ( 2 ) hero . moveRight ( 2 ) pathFree = hero . canMoveRight ( ) i…" at bounding box center [876, 346] width 371 height 384
click at [846, 255] on div "hero . moveUp ( 2 ) hero . moveRight ( 2 ) pathFree = hero . canMoveRight ( ) i…" at bounding box center [876, 346] width 371 height 384
click at [852, 255] on div "hero . moveUp ( 2 ) hero . moveRight ( 2 ) pathFree = hero . canMoveRight ( ) i…" at bounding box center [876, 346] width 371 height 384
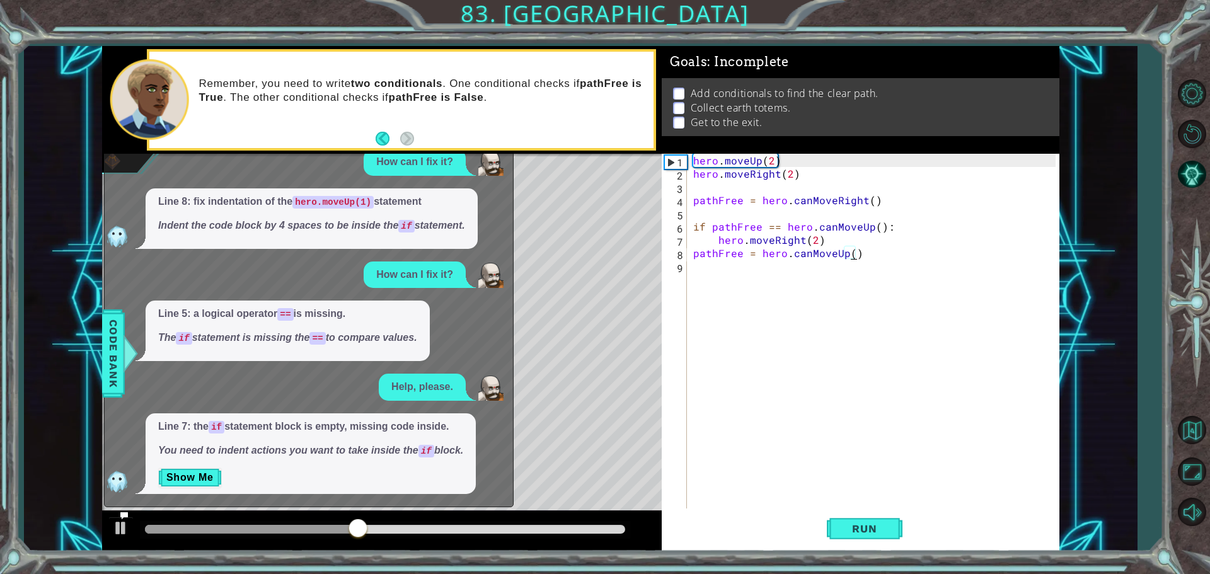
click at [850, 257] on div "hero . moveUp ( 2 ) hero . moveRight ( 2 ) pathFree = hero . canMoveRight ( ) i…" at bounding box center [876, 346] width 371 height 384
drag, startPoint x: 870, startPoint y: 530, endPoint x: 878, endPoint y: 525, distance: 9.6
click at [871, 529] on span "Run" at bounding box center [865, 528] width 50 height 13
click at [731, 275] on div "hero . moveUp ( 2 ) hero . moveRight ( 2 ) pathFree = hero . canMoveRight ( ) i…" at bounding box center [876, 346] width 371 height 384
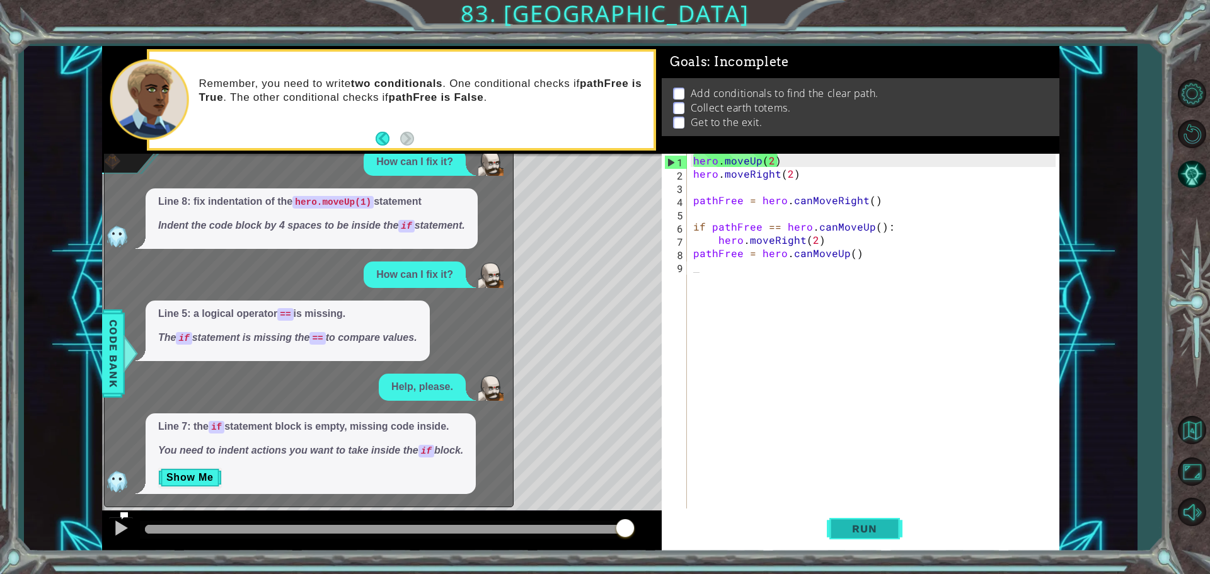
click at [856, 530] on span "Run" at bounding box center [865, 528] width 50 height 13
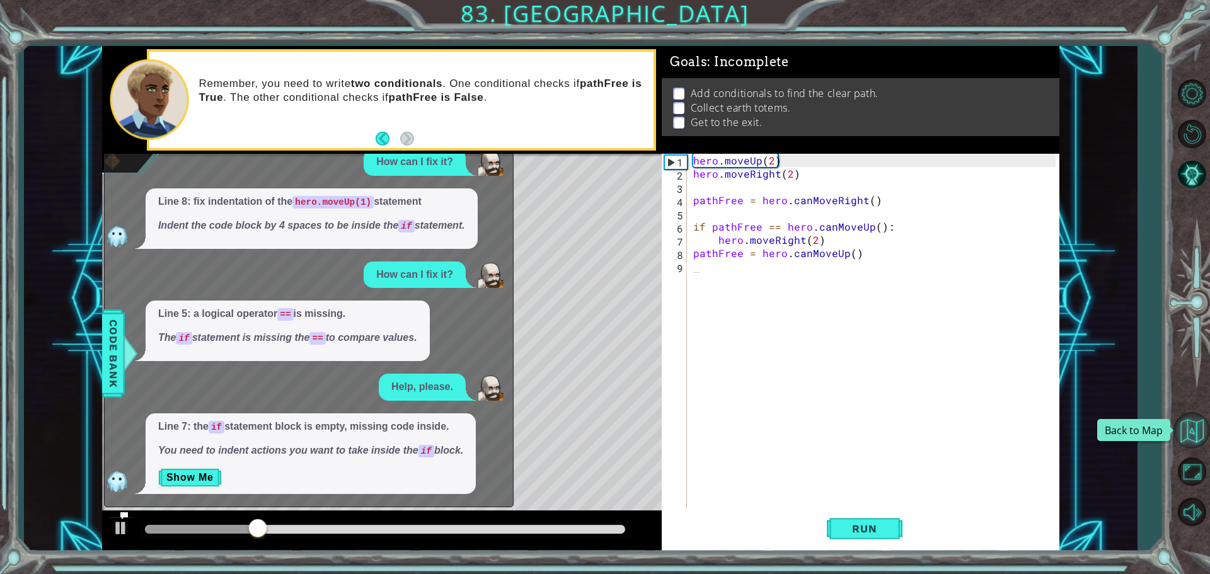
click at [1182, 427] on button "Back to Map" at bounding box center [1192, 430] width 37 height 37
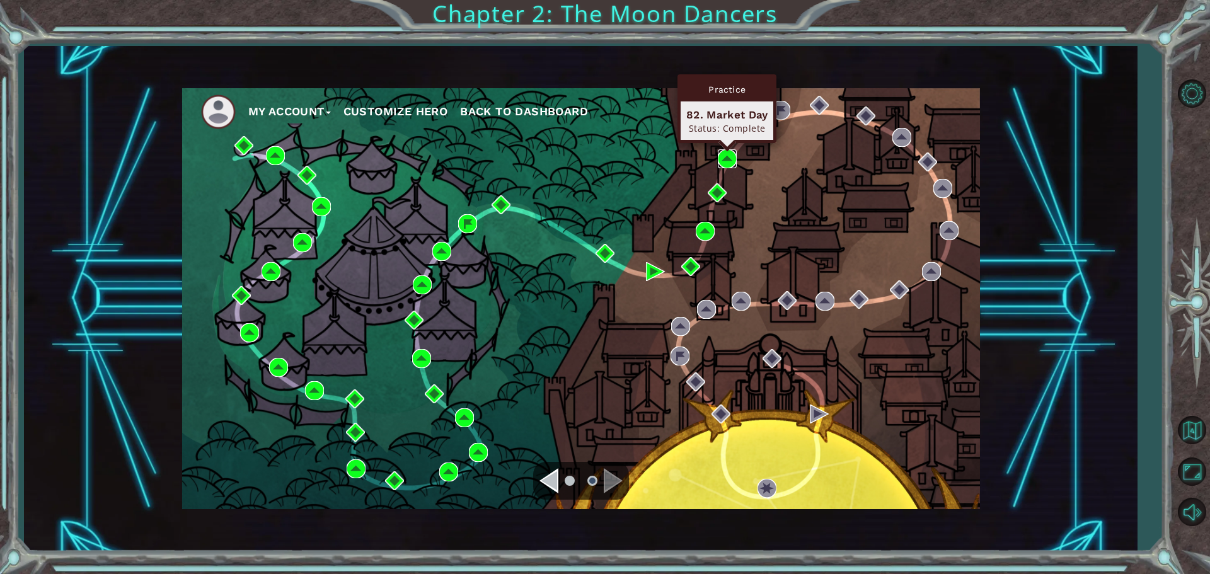
click at [734, 161] on img at bounding box center [727, 158] width 19 height 19
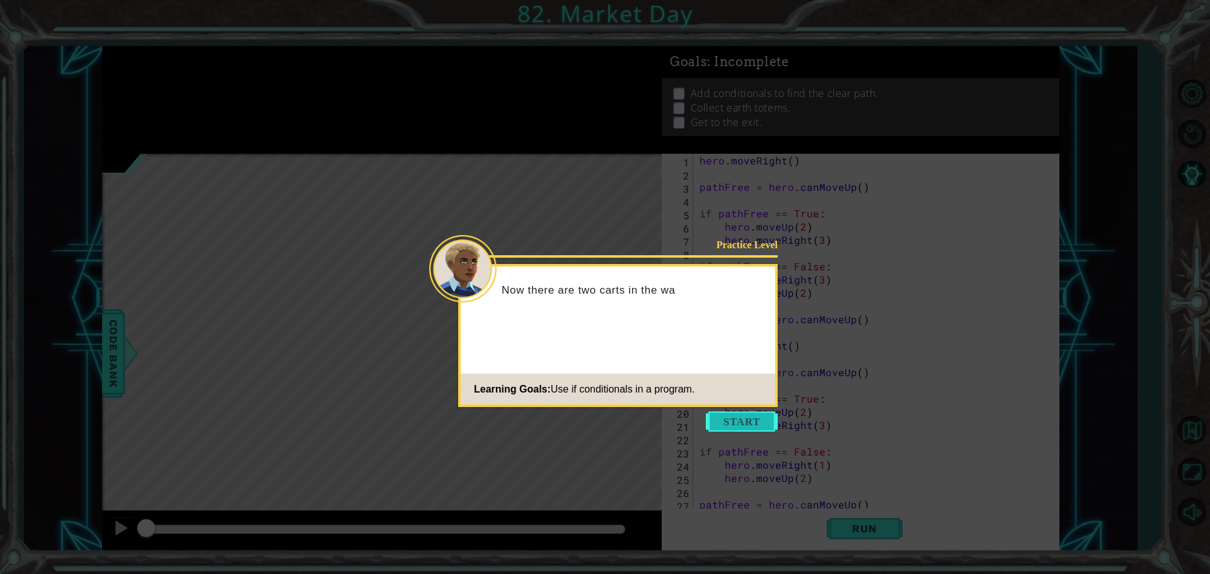
click at [758, 431] on button "Start" at bounding box center [742, 422] width 72 height 20
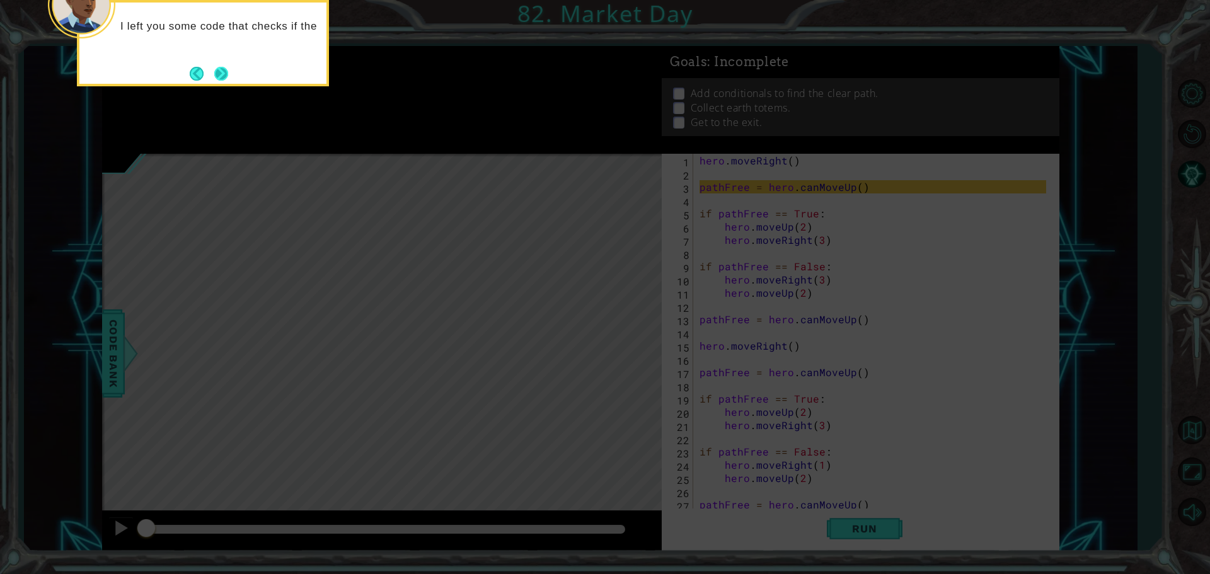
click at [222, 68] on button "Next" at bounding box center [221, 74] width 14 height 14
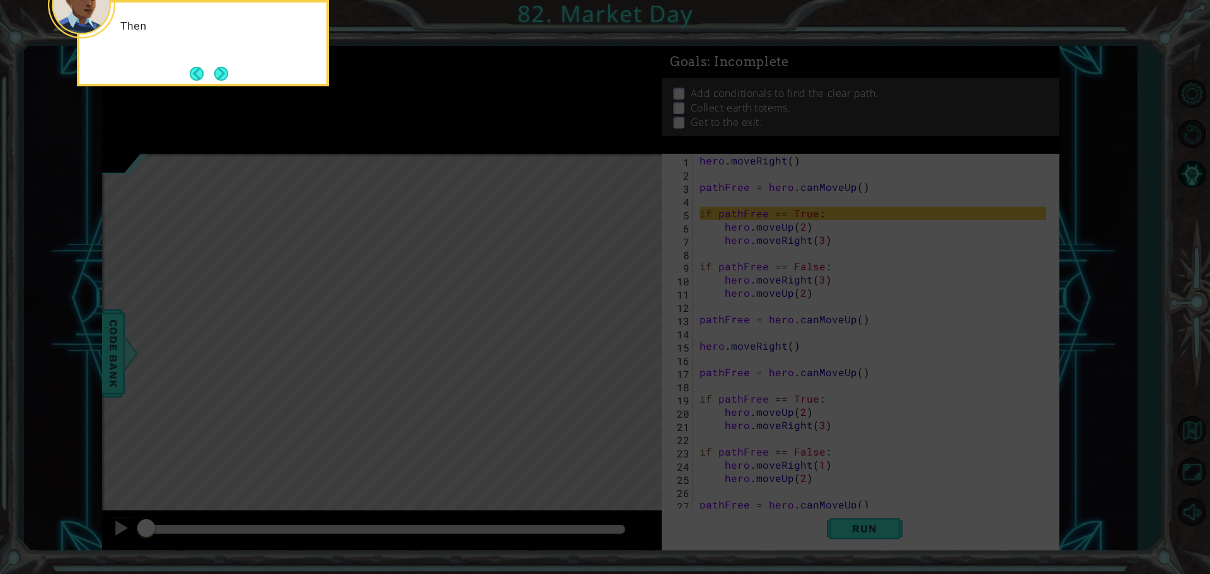
click at [222, 68] on button "Next" at bounding box center [221, 74] width 14 height 14
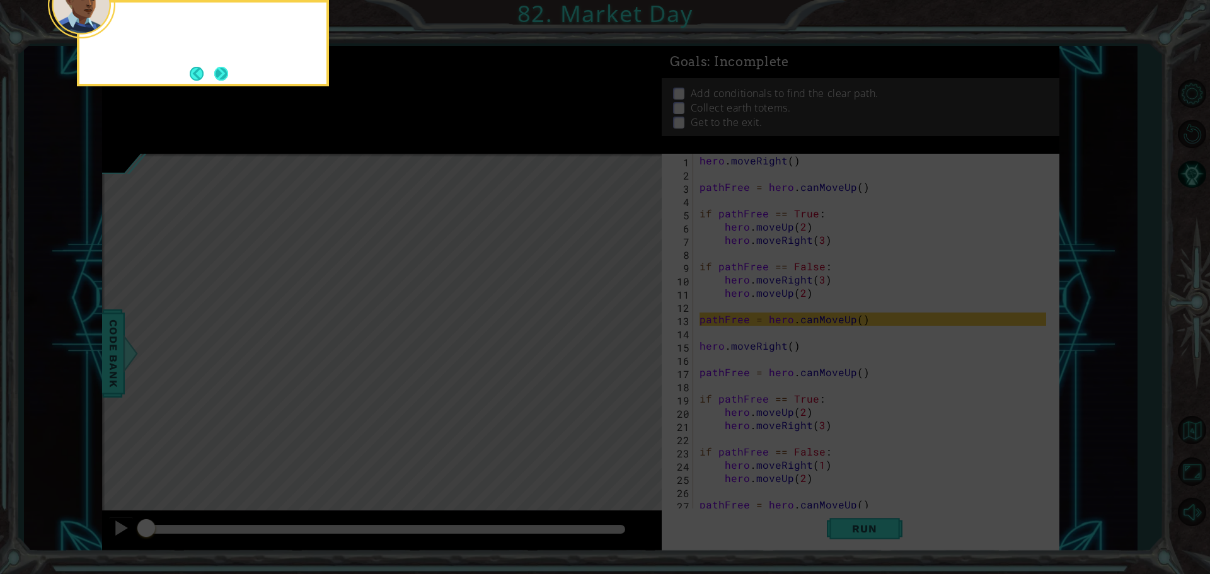
click at [222, 69] on button "Next" at bounding box center [221, 74] width 14 height 14
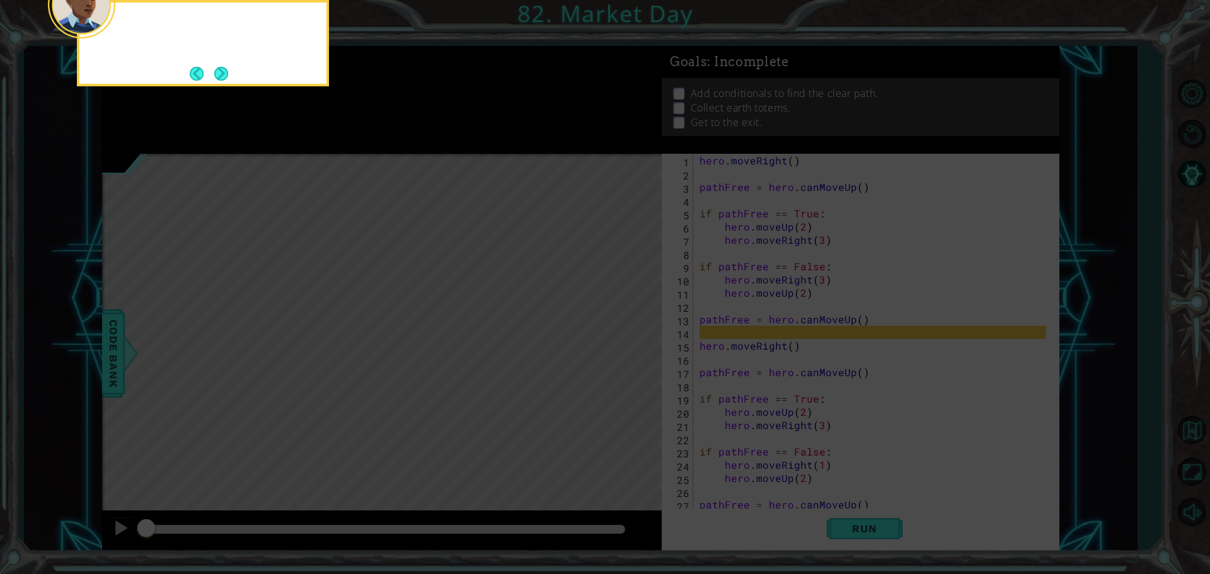
click at [222, 69] on button "Next" at bounding box center [221, 74] width 14 height 14
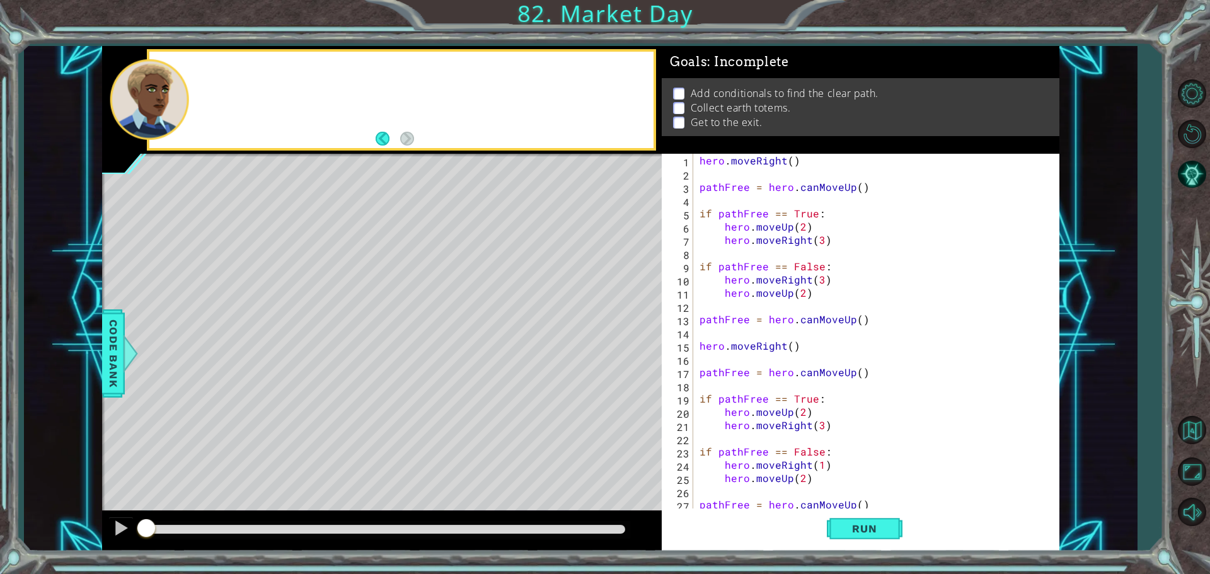
click at [222, 69] on div at bounding box center [401, 100] width 504 height 96
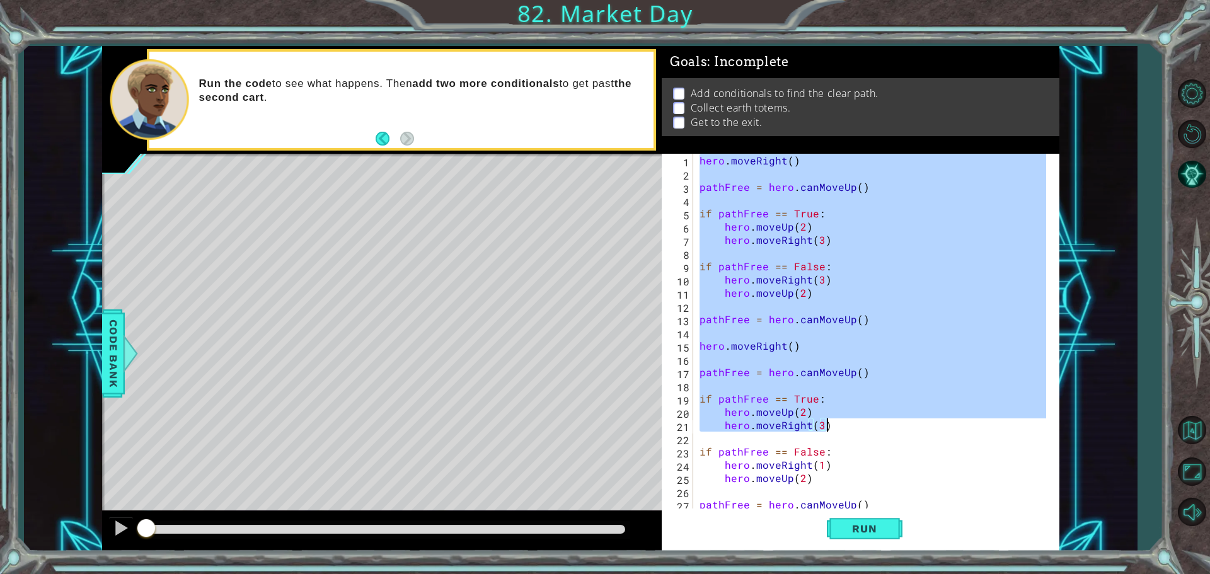
drag, startPoint x: 697, startPoint y: 161, endPoint x: 824, endPoint y: 425, distance: 293.2
click at [826, 424] on div "hero . moveRight ( ) pathFree = hero . canMoveUp ( ) if pathFree == True : hero…" at bounding box center [874, 346] width 355 height 384
type textarea "hero.moveUp(2) hero.moveRight(3)"
click at [1200, 429] on button "Back to Map" at bounding box center [1192, 430] width 37 height 37
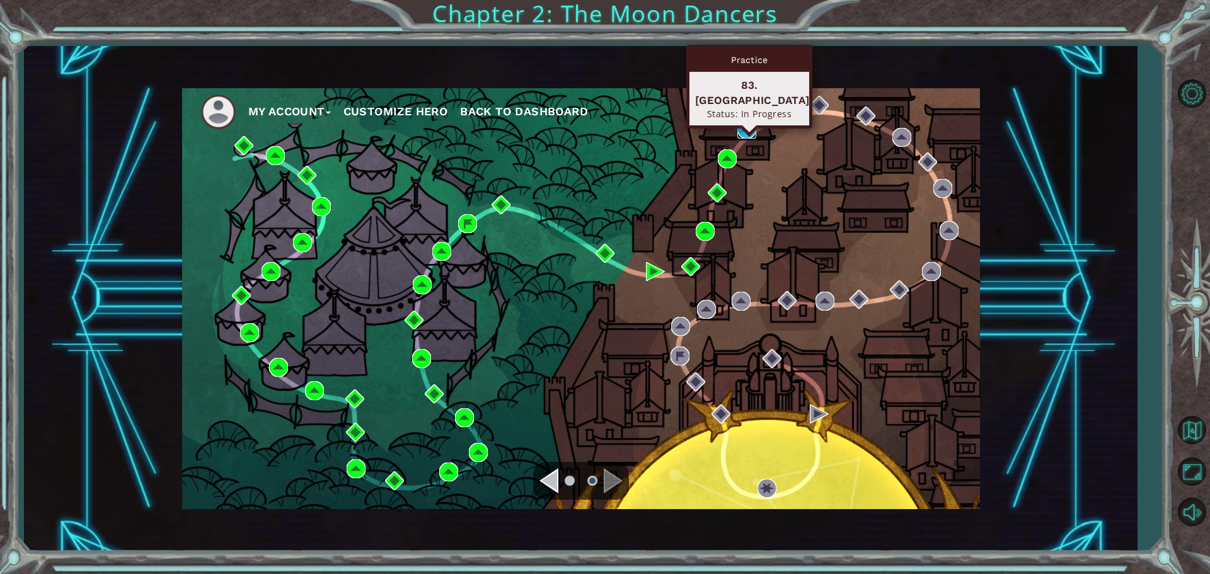
click at [746, 131] on img at bounding box center [746, 129] width 19 height 19
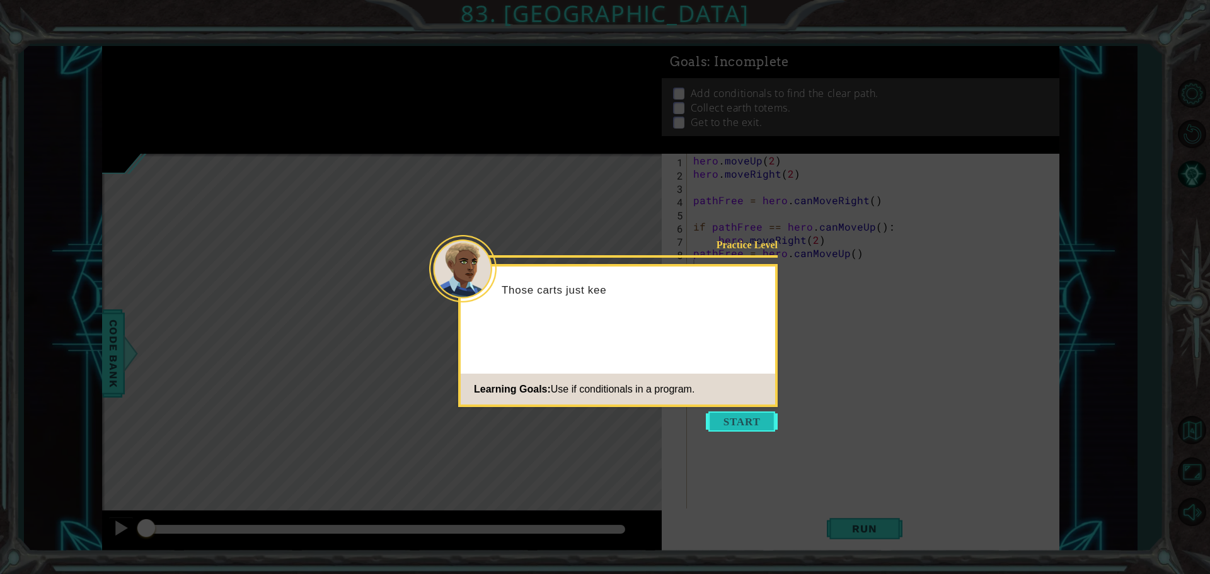
click at [758, 412] on button "Start" at bounding box center [742, 422] width 72 height 20
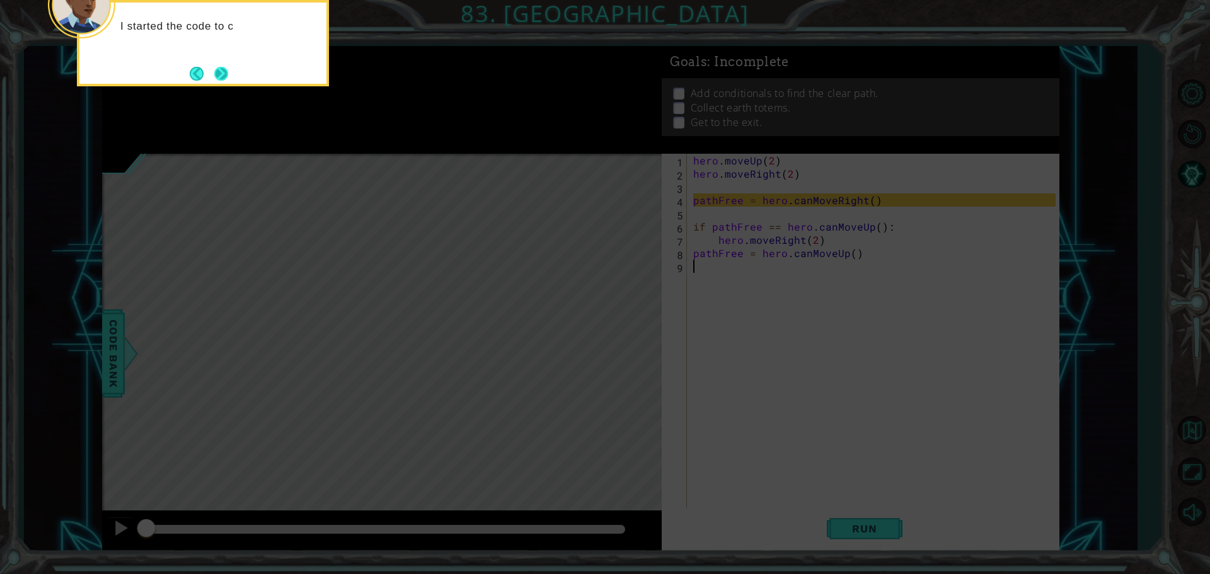
click at [214, 67] on button "Next" at bounding box center [221, 74] width 14 height 14
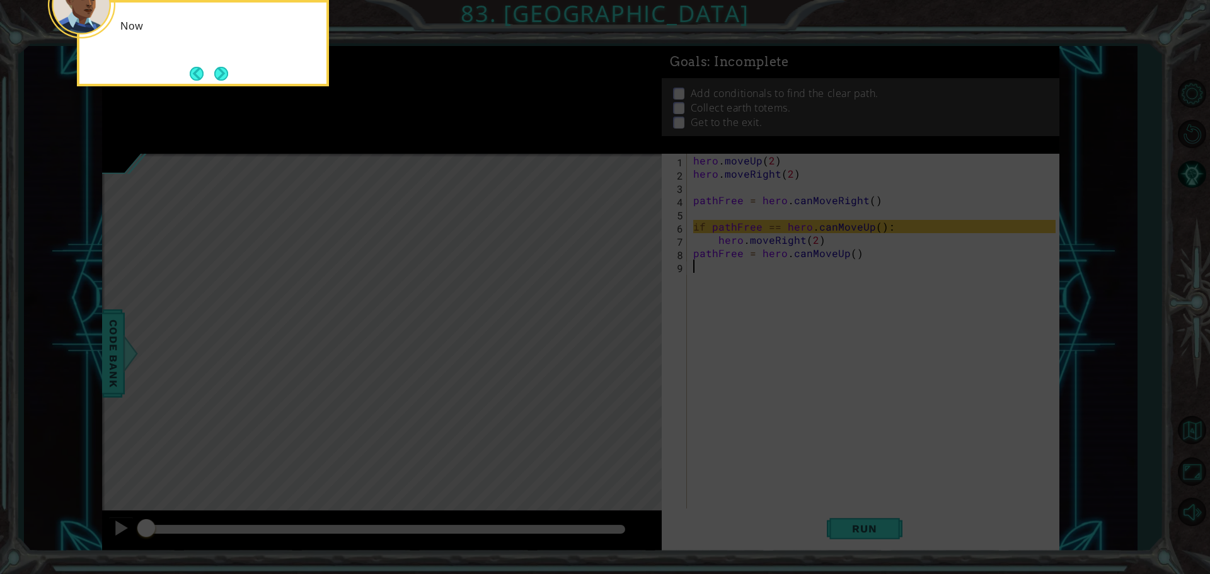
click at [226, 62] on div "Now" at bounding box center [203, 43] width 252 height 86
click at [223, 67] on button "Next" at bounding box center [221, 74] width 14 height 14
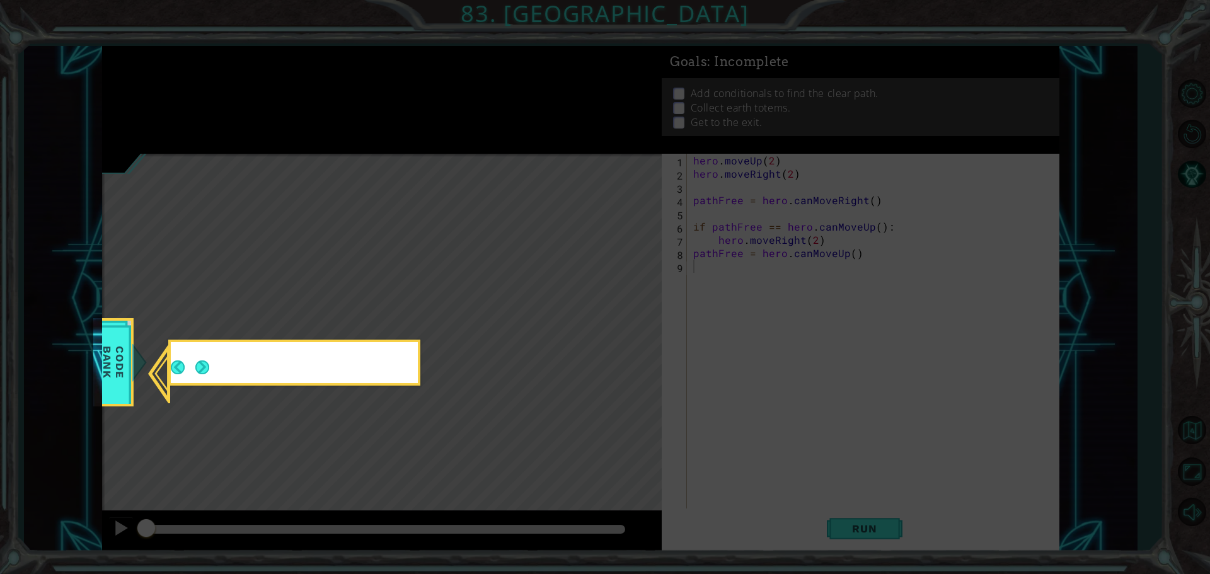
click at [223, 63] on icon at bounding box center [605, 287] width 1210 height 574
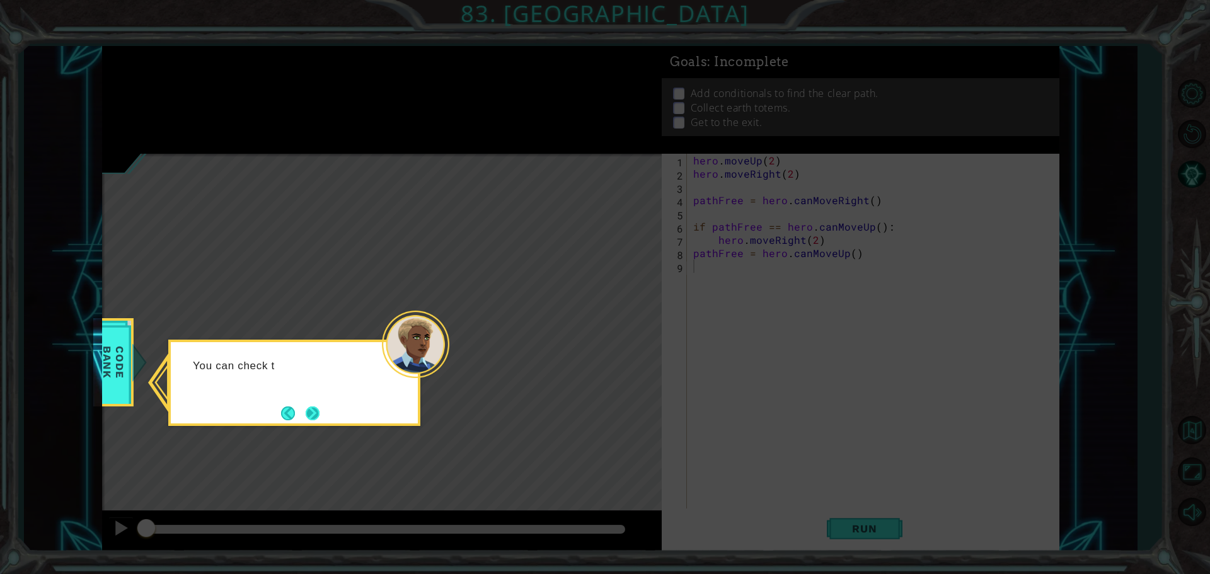
click at [320, 416] on button "Next" at bounding box center [313, 414] width 14 height 14
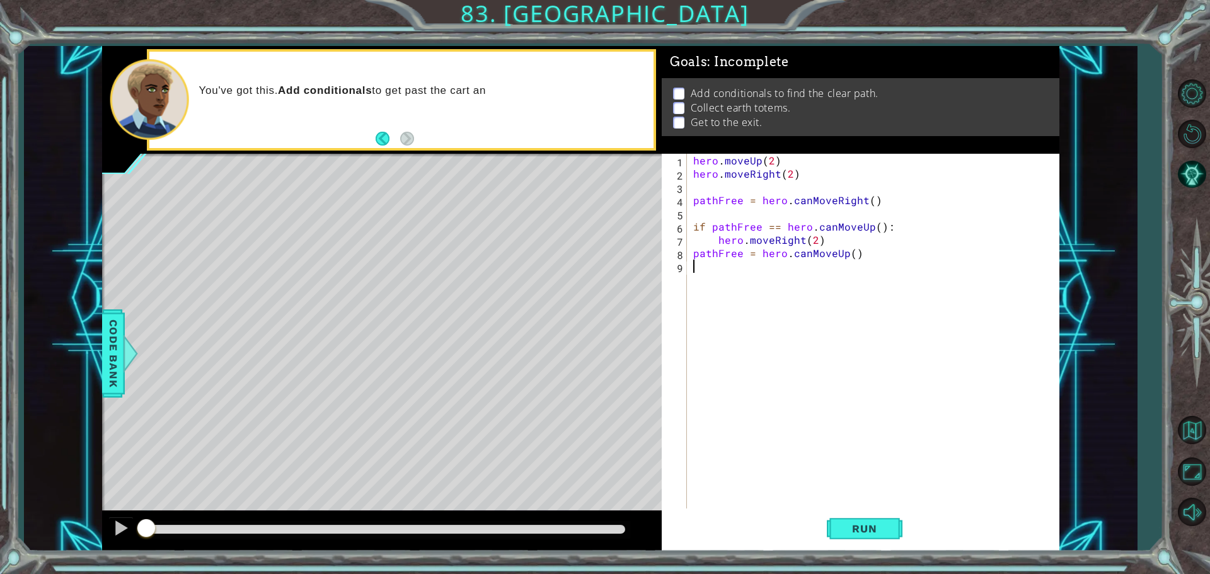
paste textarea "hero.moveRight(3)"
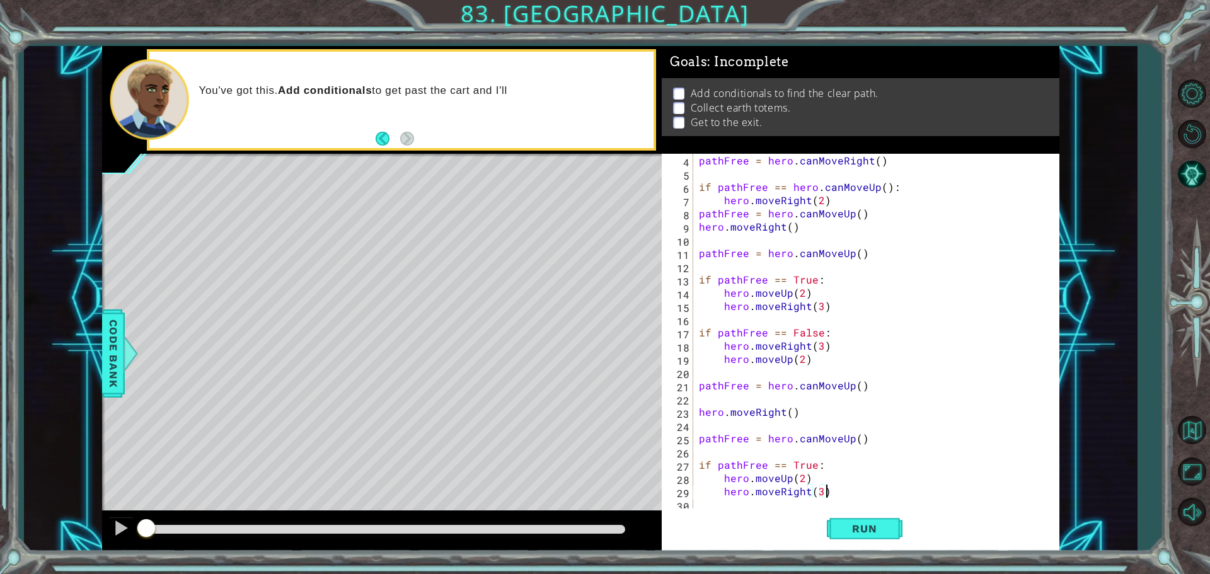
scroll to position [40, 0]
click at [863, 518] on button "Run" at bounding box center [865, 529] width 76 height 40
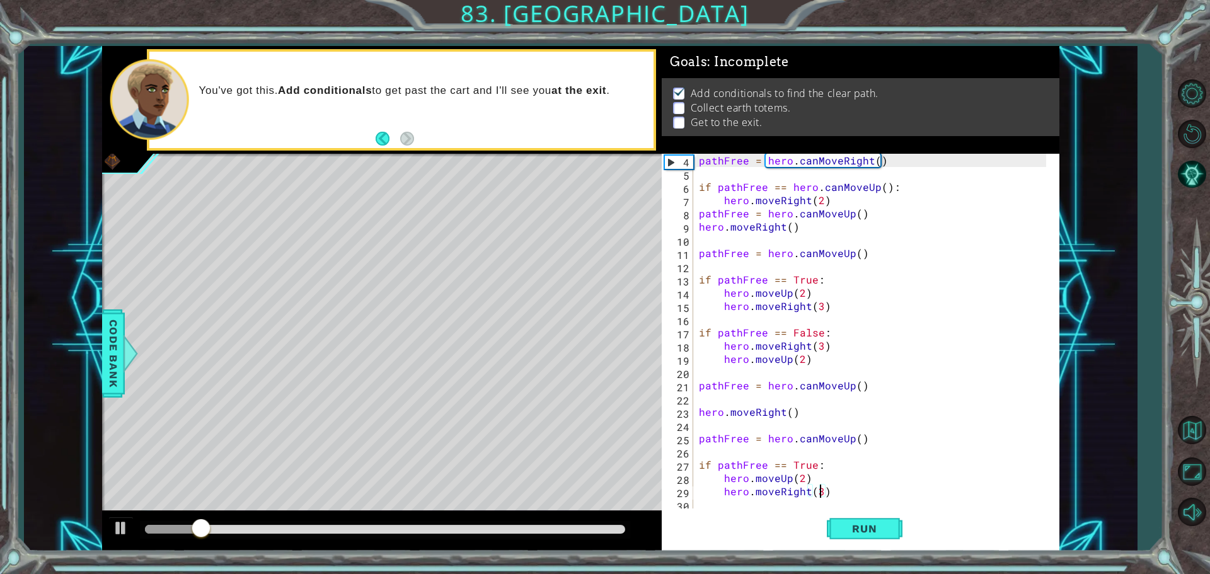
click at [820, 492] on div "pathFree = hero . canMoveRight ( ) if pathFree == hero . canMoveUp ( ) : hero .…" at bounding box center [874, 346] width 356 height 384
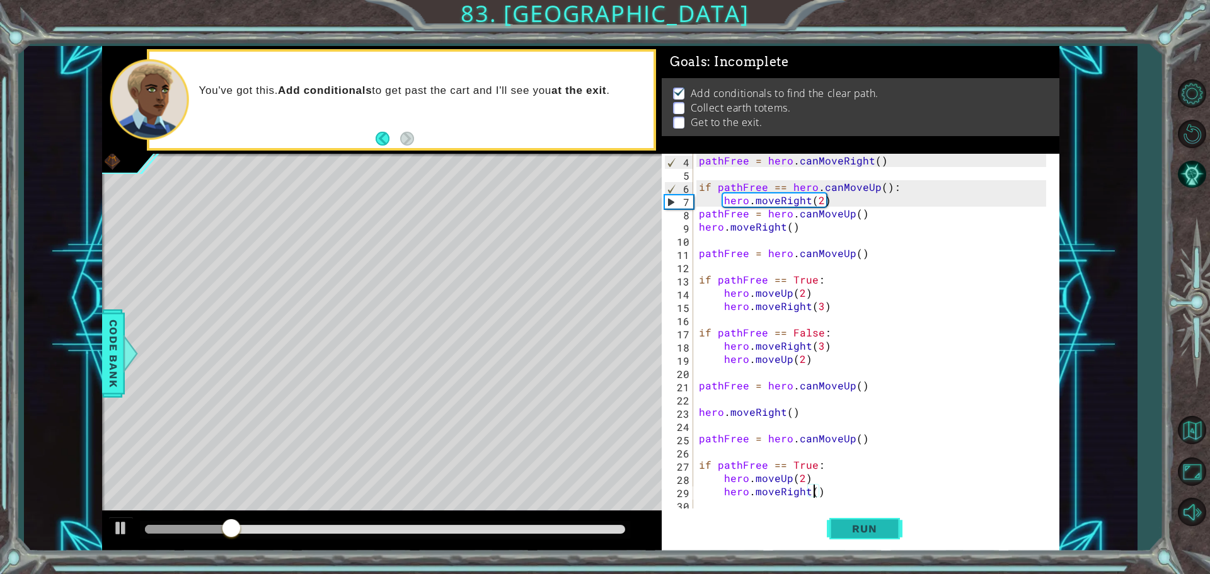
type textarea "hero.moveRight(2)"
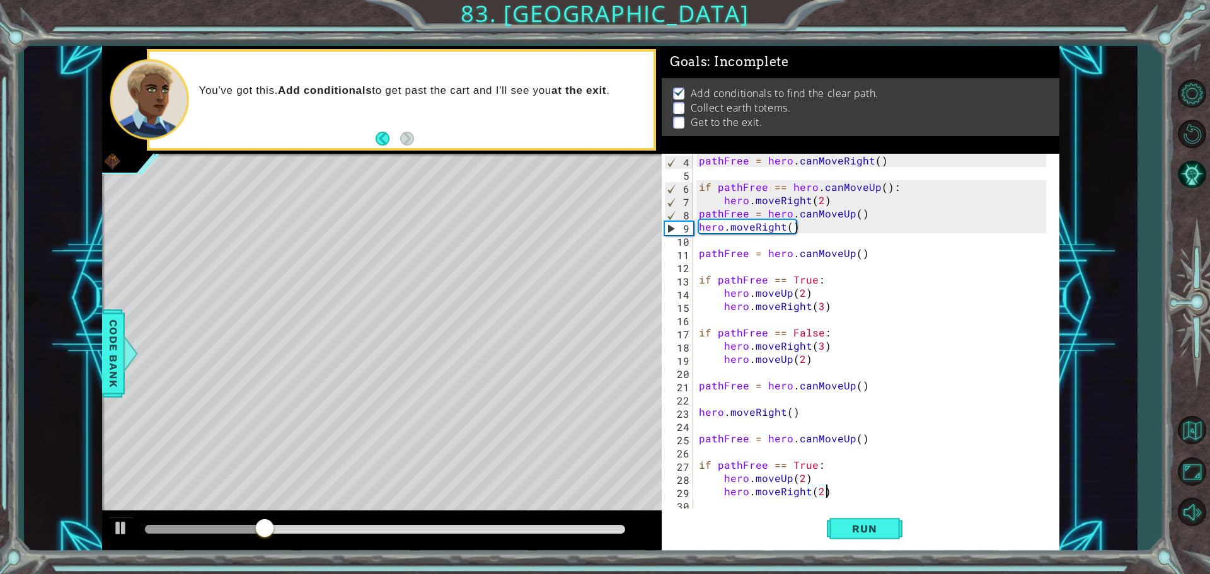
click at [838, 492] on div "pathFree = hero . canMoveRight ( ) if pathFree == hero . canMoveUp ( ) : hero .…" at bounding box center [874, 346] width 356 height 384
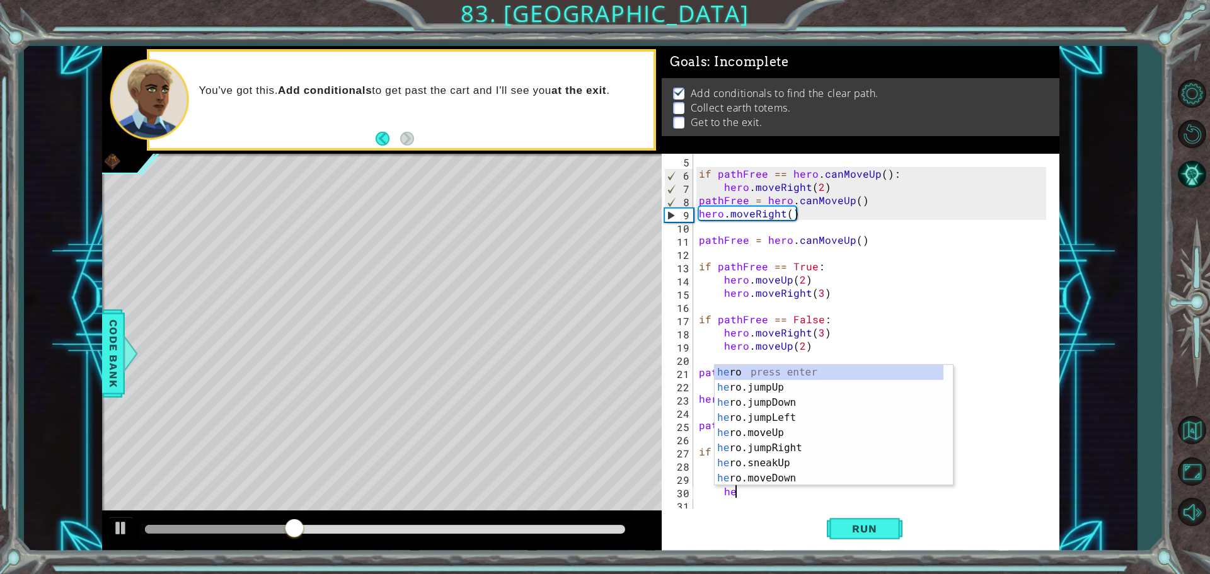
scroll to position [0, 2]
click at [744, 429] on div "her o press enter her o.jumpUp press enter her o.jumpDown press enter her o.jum…" at bounding box center [829, 440] width 229 height 151
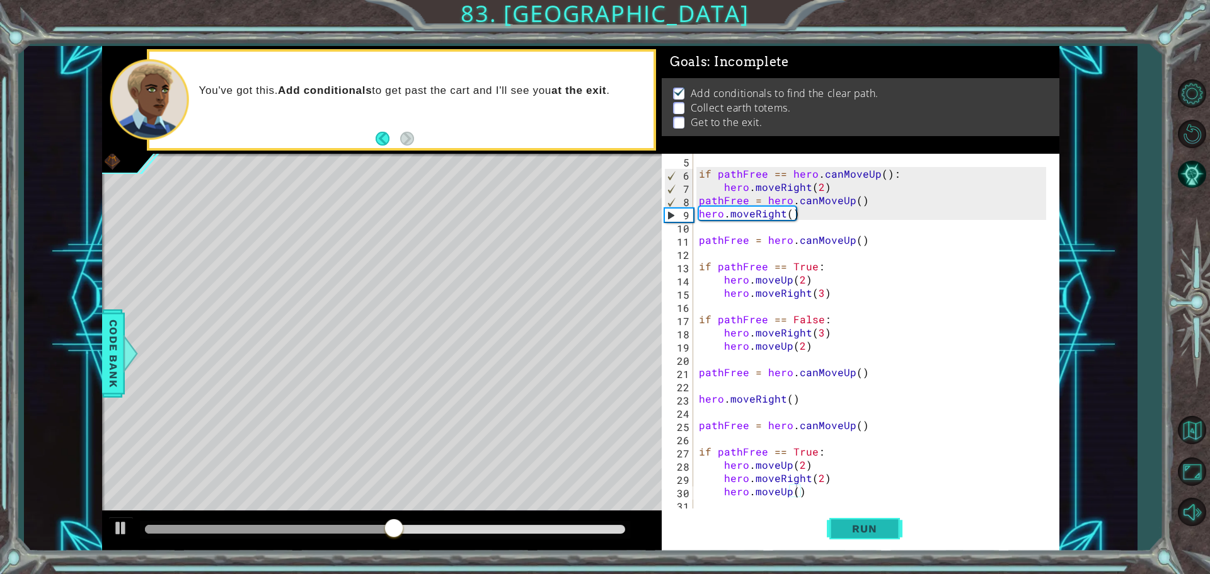
click at [865, 517] on button "Run" at bounding box center [865, 529] width 76 height 40
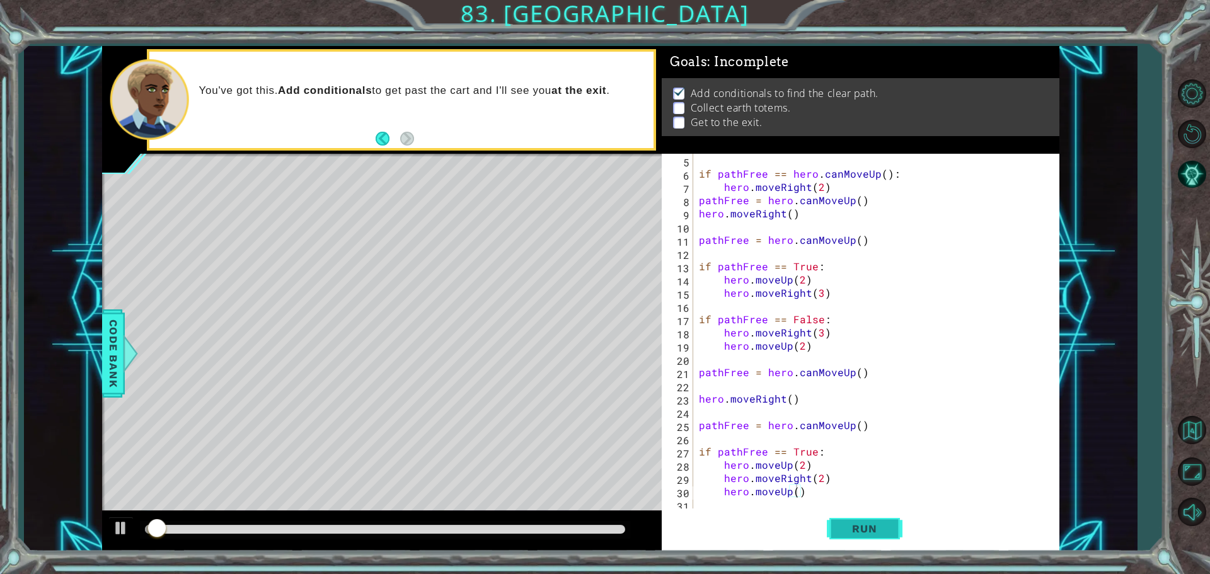
click at [865, 517] on button "Run" at bounding box center [865, 529] width 76 height 40
click at [817, 290] on div "if pathFree == hero . canMoveUp ( ) : hero . moveRight ( 2 ) pathFree = hero . …" at bounding box center [874, 346] width 356 height 384
type textarea "hero.moveRight(3)"
click at [817, 301] on div "if pathFree == hero . canMoveUp ( ) : hero . moveRight ( 2 ) pathFree = hero . …" at bounding box center [874, 346] width 356 height 384
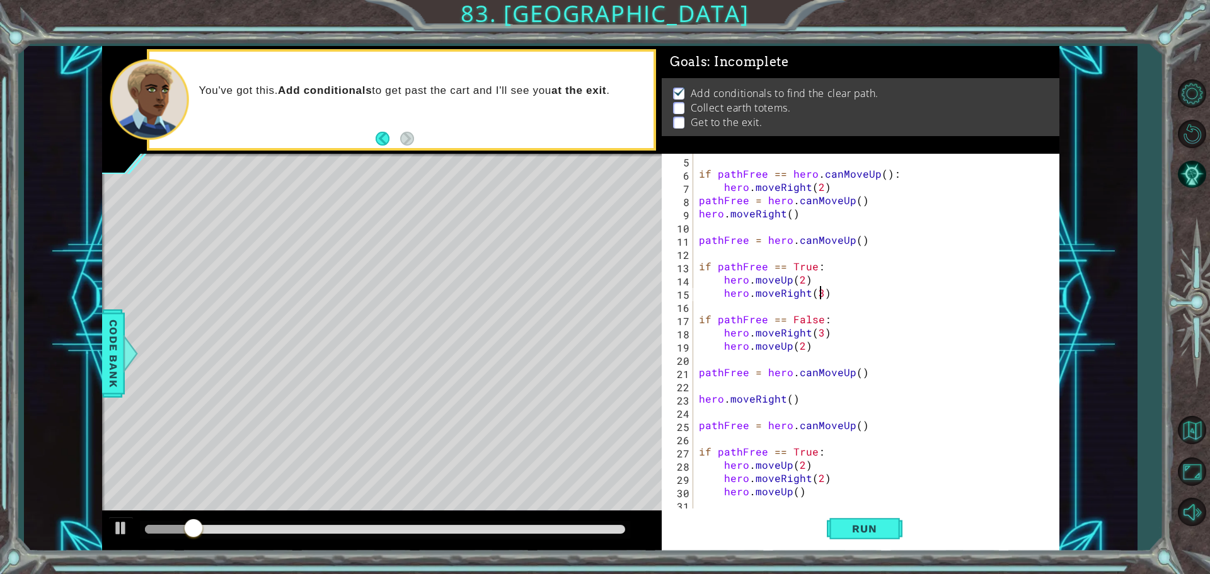
click at [818, 287] on div "if pathFree == hero . canMoveUp ( ) : hero . moveRight ( 2 ) pathFree = hero . …" at bounding box center [874, 346] width 356 height 384
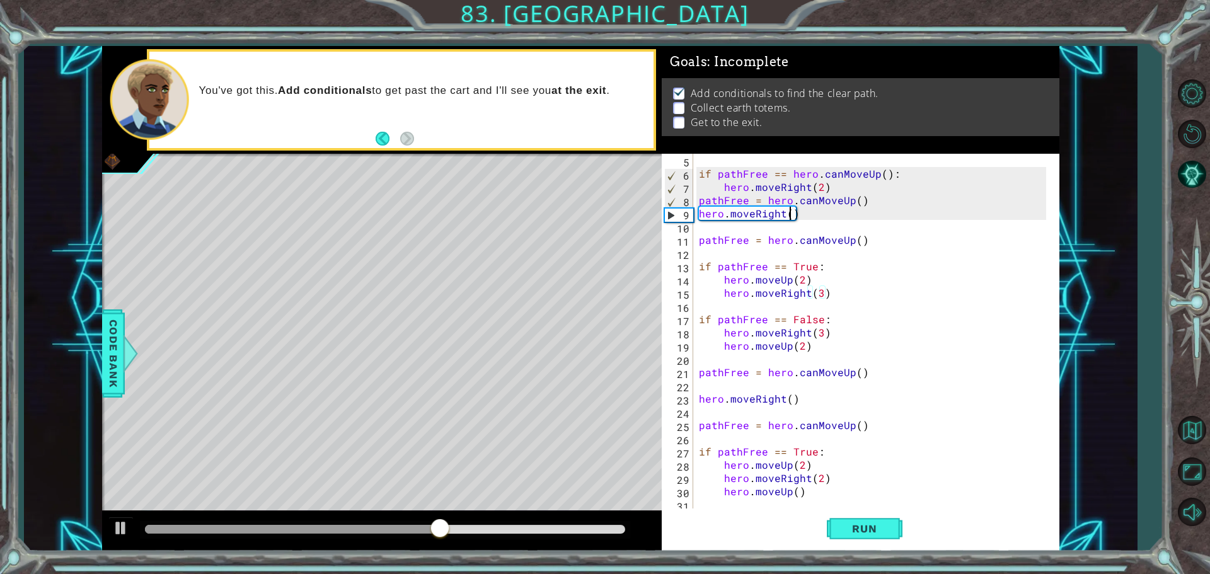
click at [789, 216] on div "if pathFree == hero . canMoveUp ( ) : hero . moveRight ( 2 ) pathFree = hero . …" at bounding box center [874, 346] width 356 height 384
click at [830, 524] on button "Run" at bounding box center [865, 529] width 76 height 40
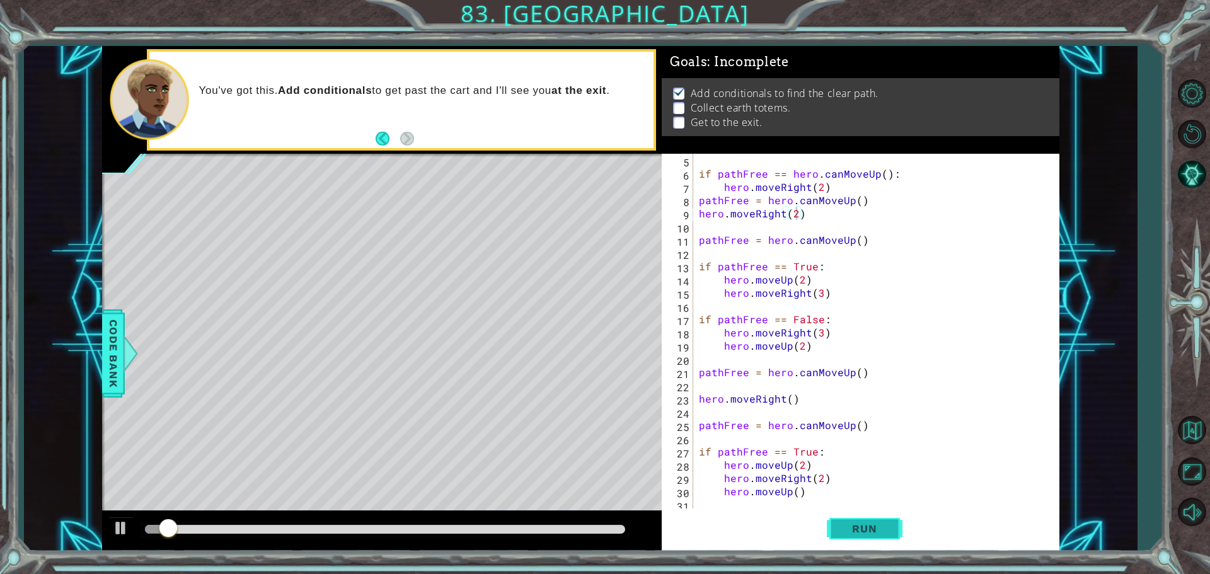
click at [889, 541] on button "Run" at bounding box center [865, 529] width 76 height 40
click at [819, 297] on div "if pathFree == hero . canMoveUp ( ) : hero . moveRight ( 2 ) pathFree = hero . …" at bounding box center [874, 346] width 356 height 384
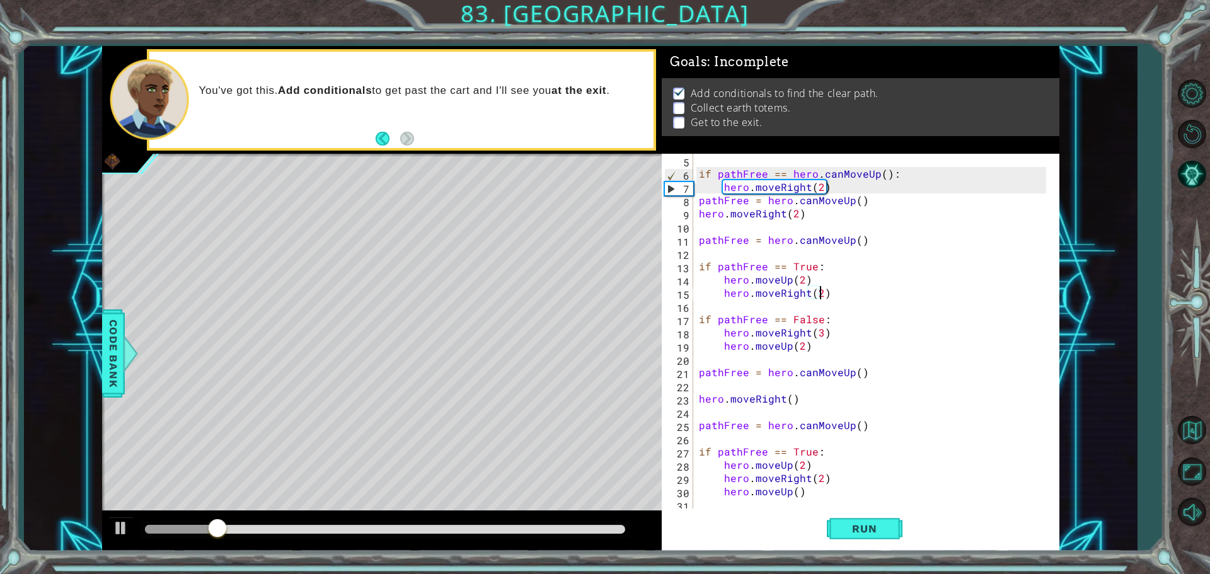
scroll to position [0, 7]
click at [859, 523] on span "Run" at bounding box center [865, 528] width 50 height 13
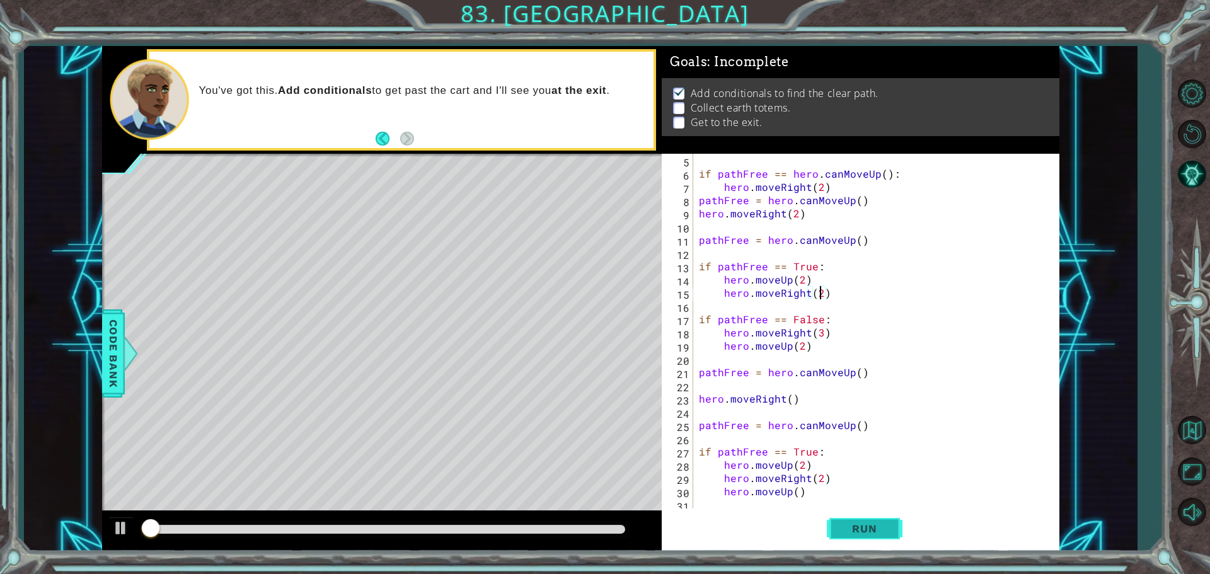
click at [859, 523] on span "Run" at bounding box center [865, 528] width 50 height 13
click at [792, 402] on div "if pathFree == hero . canMoveUp ( ) : hero . moveRight ( 2 ) pathFree = hero . …" at bounding box center [874, 346] width 356 height 384
click at [853, 525] on span "Run" at bounding box center [865, 528] width 50 height 13
click at [853, 526] on span "Run" at bounding box center [865, 528] width 50 height 13
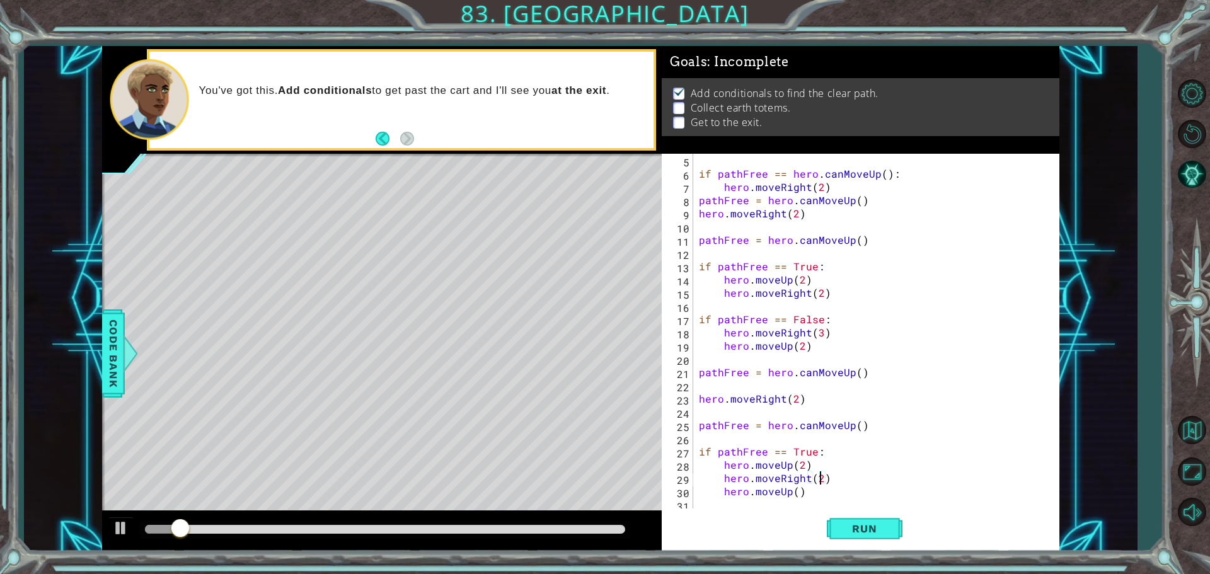
click at [821, 478] on div "if pathFree == hero . canMoveUp ( ) : hero . moveRight ( 2 ) pathFree = hero . …" at bounding box center [874, 346] width 356 height 384
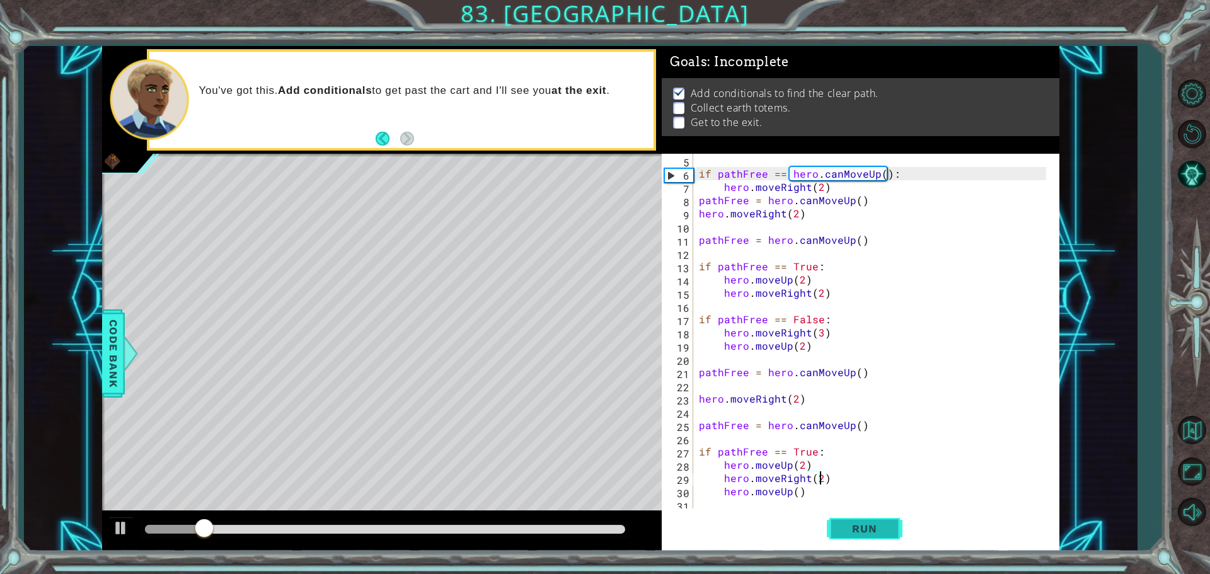
scroll to position [0, 7]
click at [862, 523] on span "Run" at bounding box center [865, 528] width 50 height 13
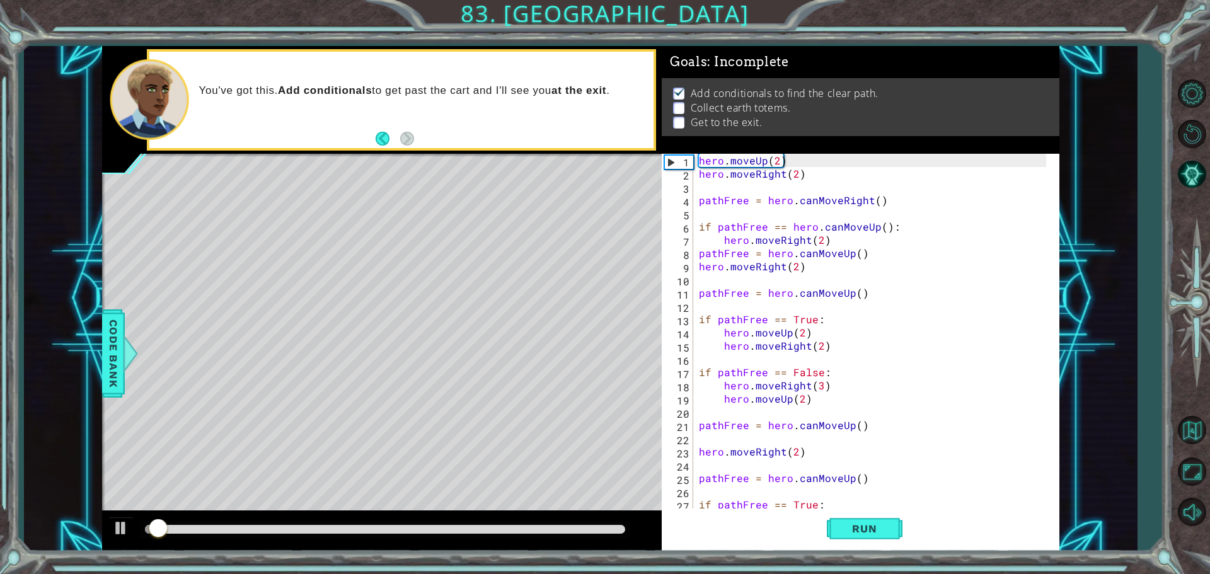
scroll to position [0, 0]
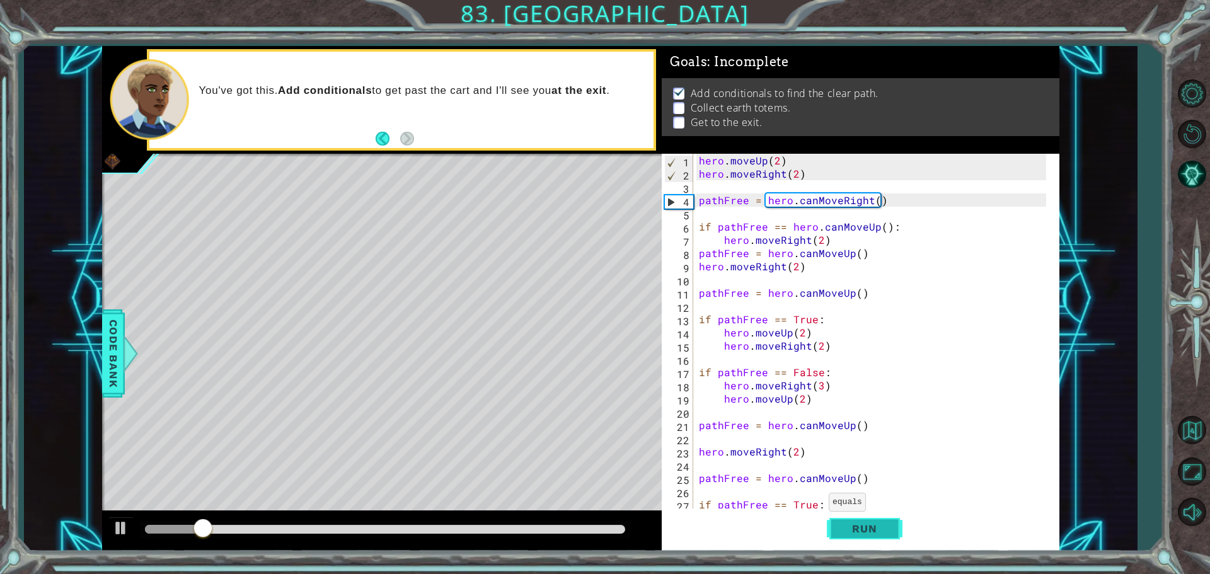
click at [838, 546] on button "Run" at bounding box center [865, 529] width 76 height 40
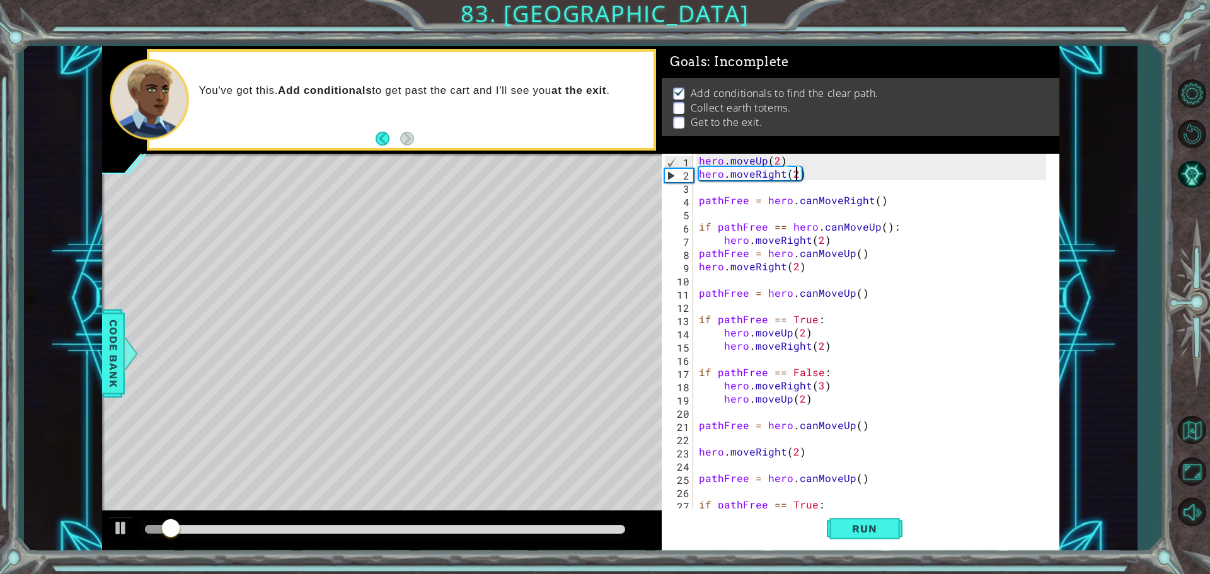
click at [795, 176] on div "hero . moveUp ( 2 ) hero . moveRight ( 2 ) pathFree = hero . canMoveRight ( ) i…" at bounding box center [874, 346] width 356 height 384
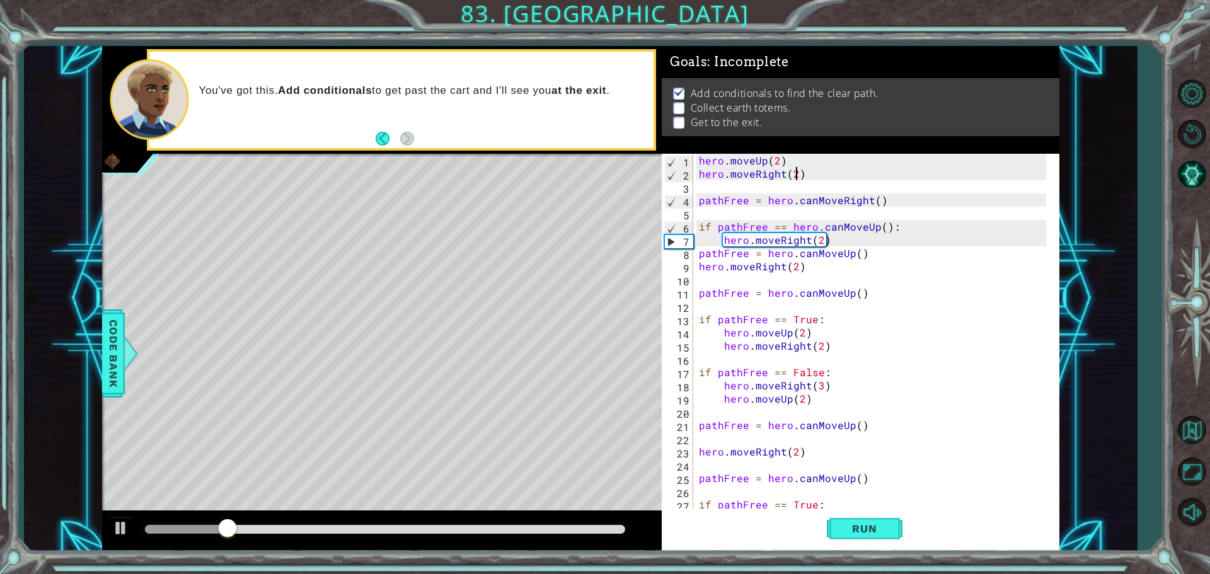
click at [822, 253] on div "hero . moveUp ( 2 ) hero . moveRight ( 2 ) pathFree = hero . canMoveRight ( ) i…" at bounding box center [874, 346] width 356 height 384
click at [822, 245] on div "hero . moveUp ( 2 ) hero . moveRight ( 2 ) pathFree = hero . canMoveRight ( ) i…" at bounding box center [874, 346] width 356 height 384
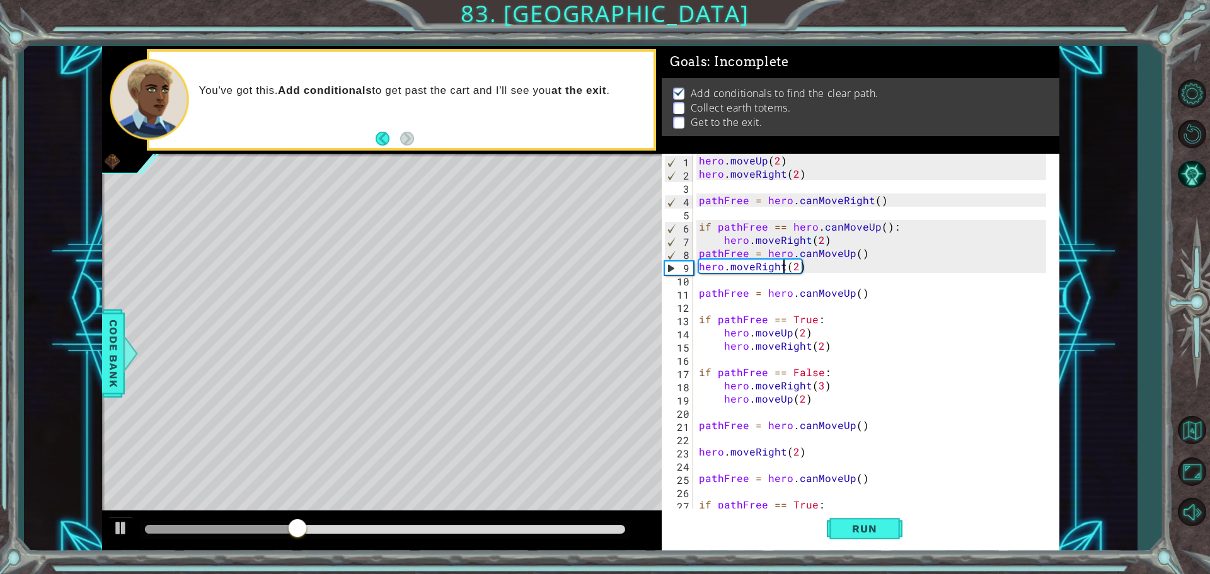
click at [781, 268] on div "hero . moveUp ( 2 ) hero . moveRight ( 2 ) pathFree = hero . canMoveRight ( ) i…" at bounding box center [874, 346] width 356 height 384
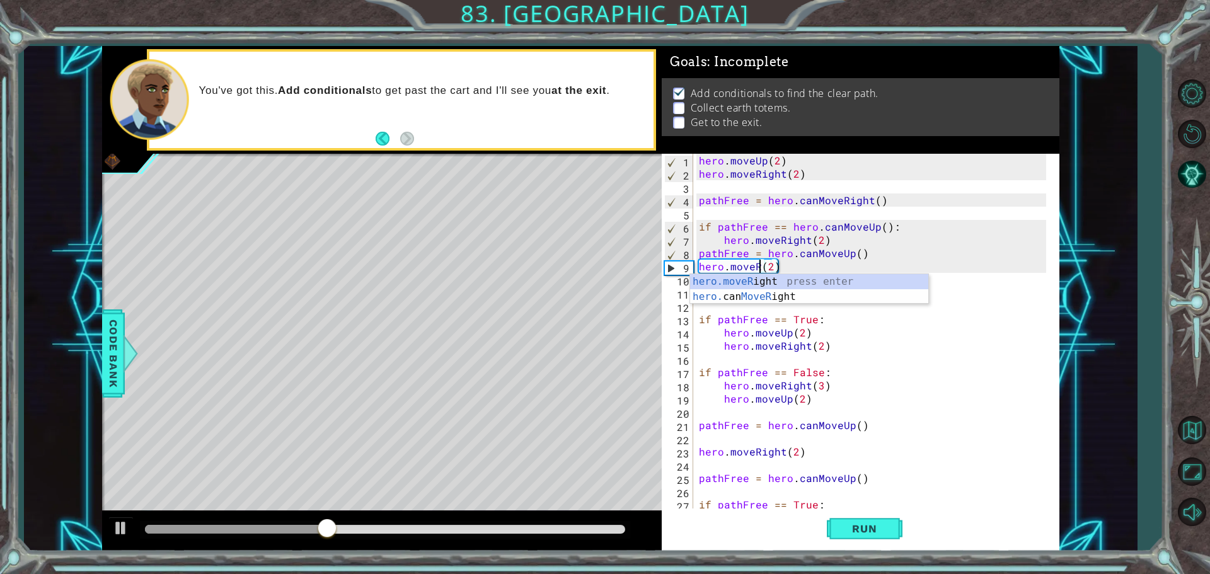
scroll to position [0, 4]
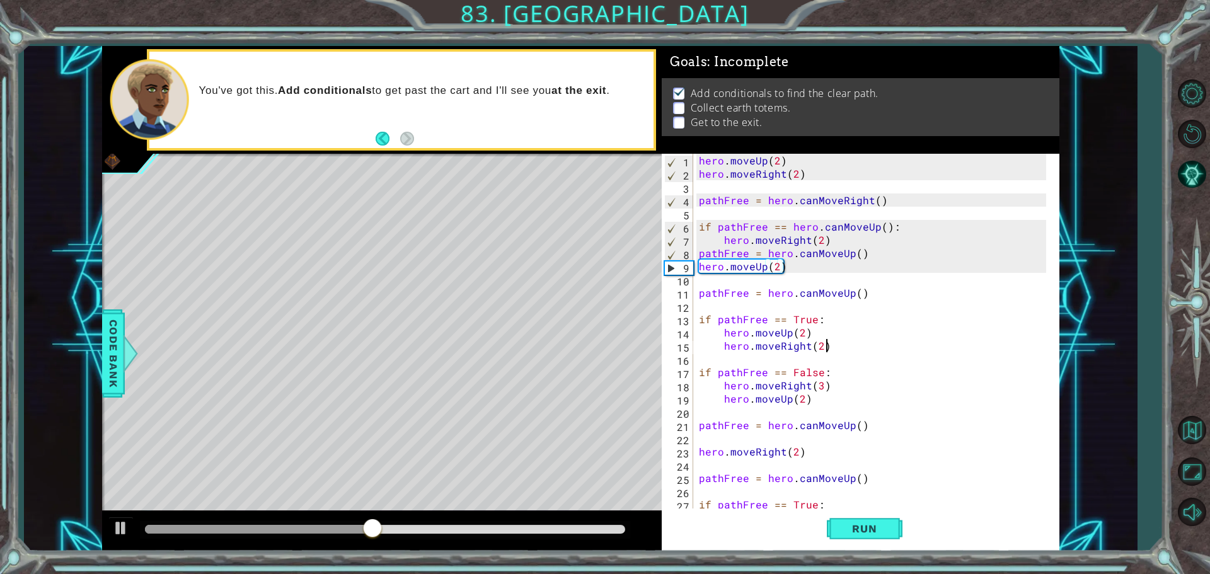
click at [909, 347] on div "hero . moveUp ( 2 ) hero . moveRight ( 2 ) pathFree = hero . canMoveRight ( ) i…" at bounding box center [874, 346] width 356 height 384
click at [862, 538] on button "Run" at bounding box center [865, 529] width 76 height 40
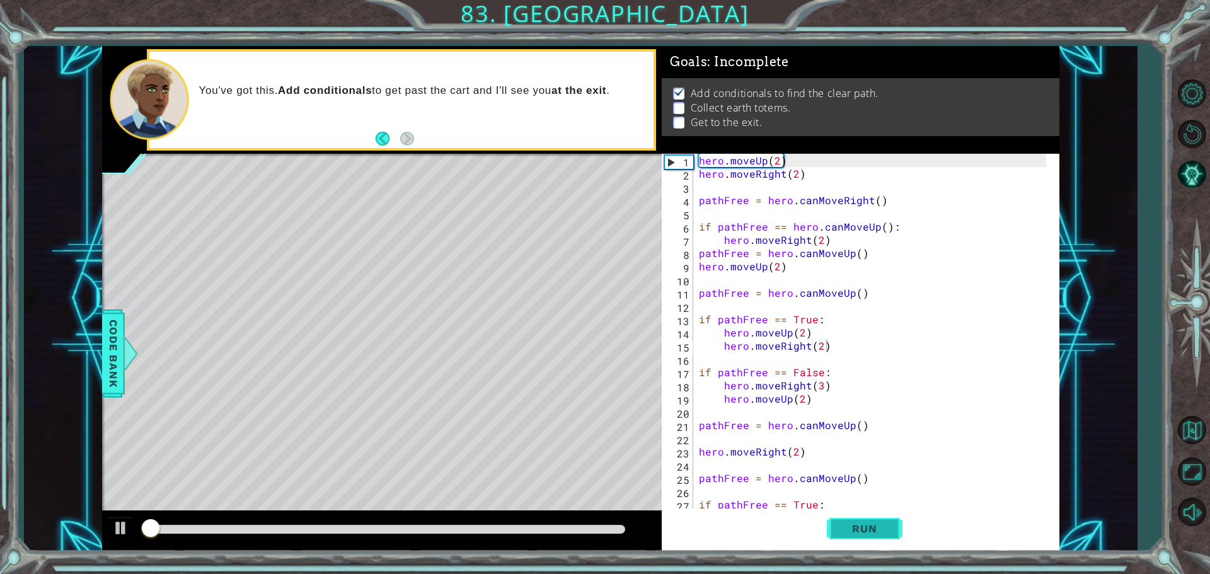
click at [862, 538] on button "Run" at bounding box center [865, 529] width 76 height 40
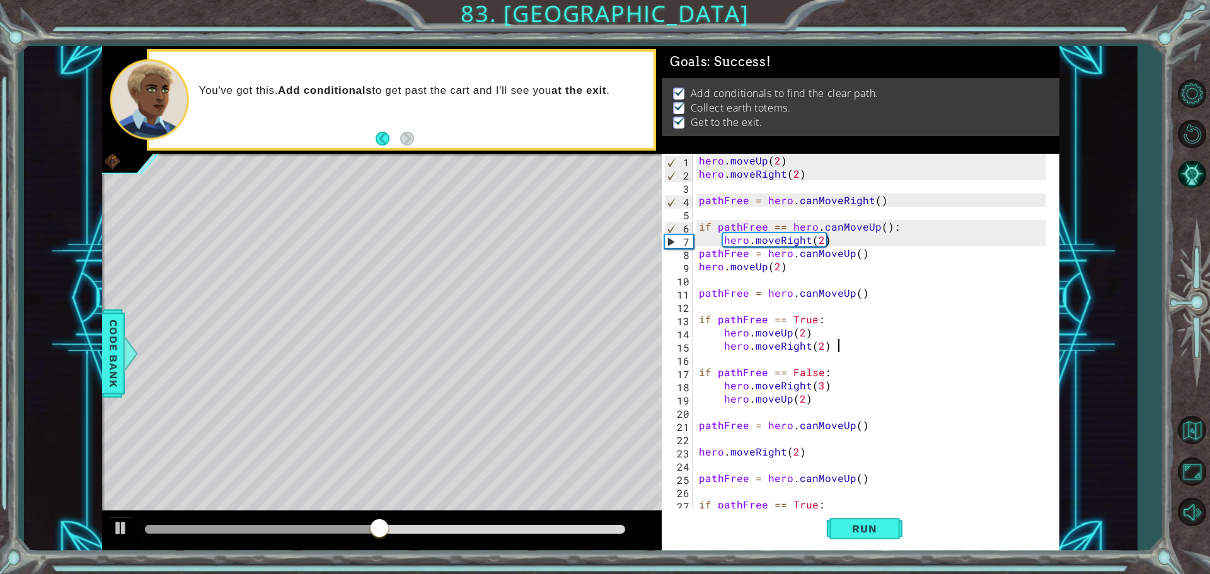
type textarea "hero.moveRight(2)"
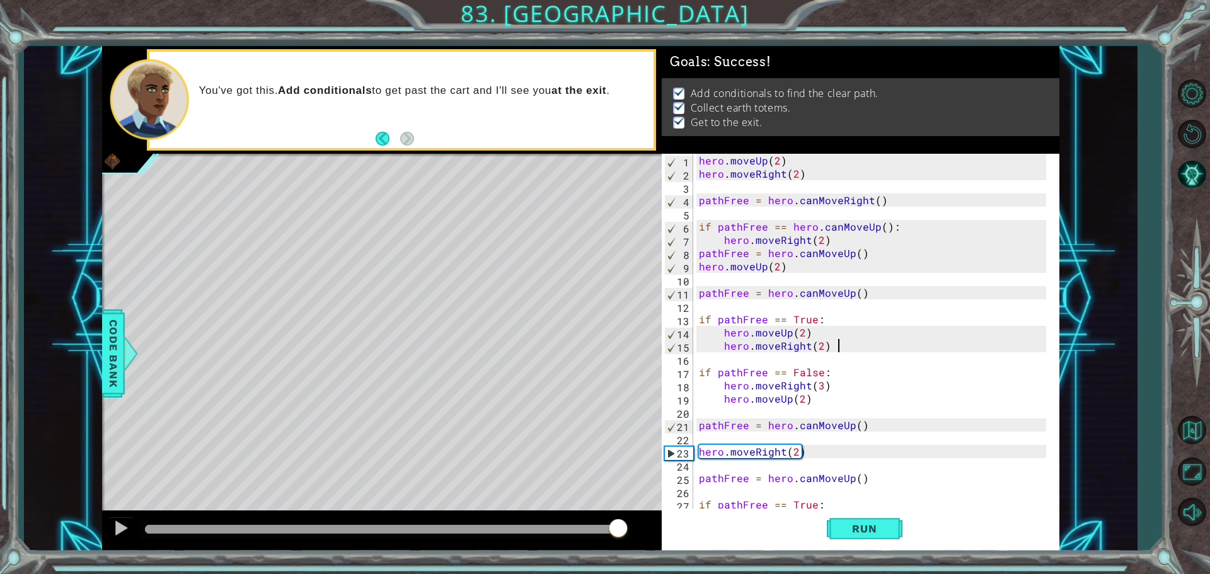
click at [620, 531] on div at bounding box center [385, 529] width 480 height 9
click at [621, 532] on div at bounding box center [385, 529] width 480 height 9
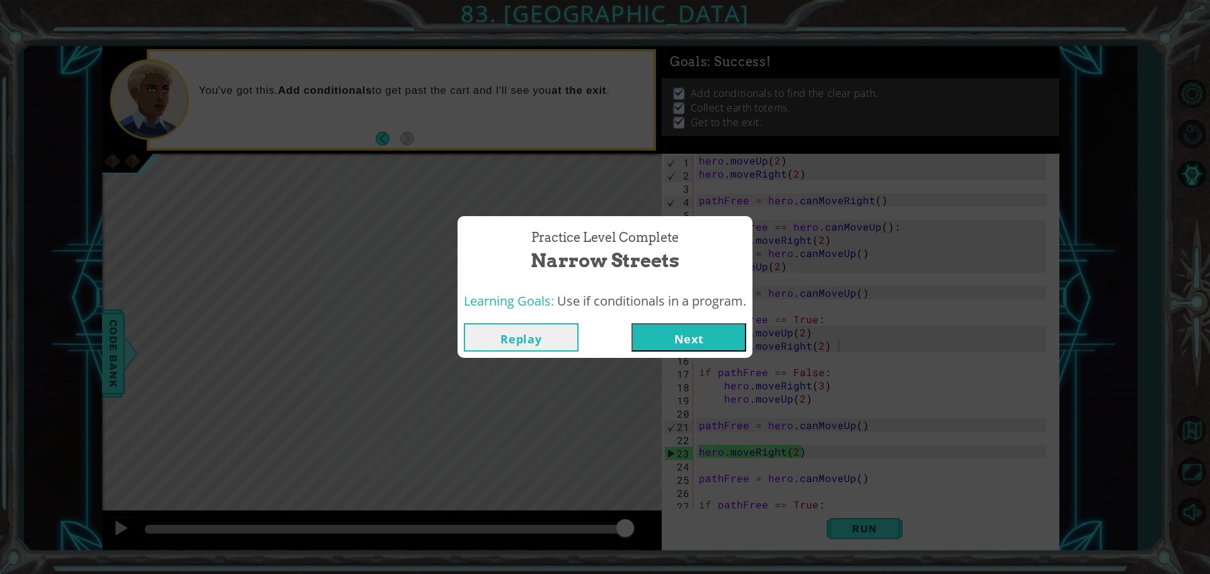
click at [689, 336] on button "Next" at bounding box center [689, 337] width 115 height 28
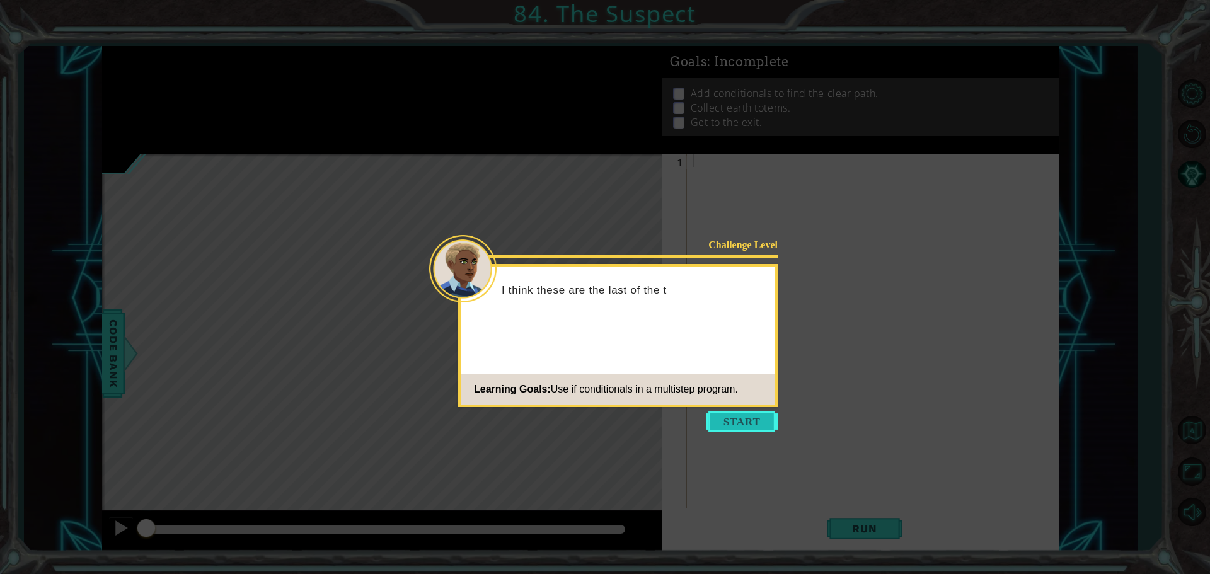
click at [769, 425] on button "Start" at bounding box center [742, 422] width 72 height 20
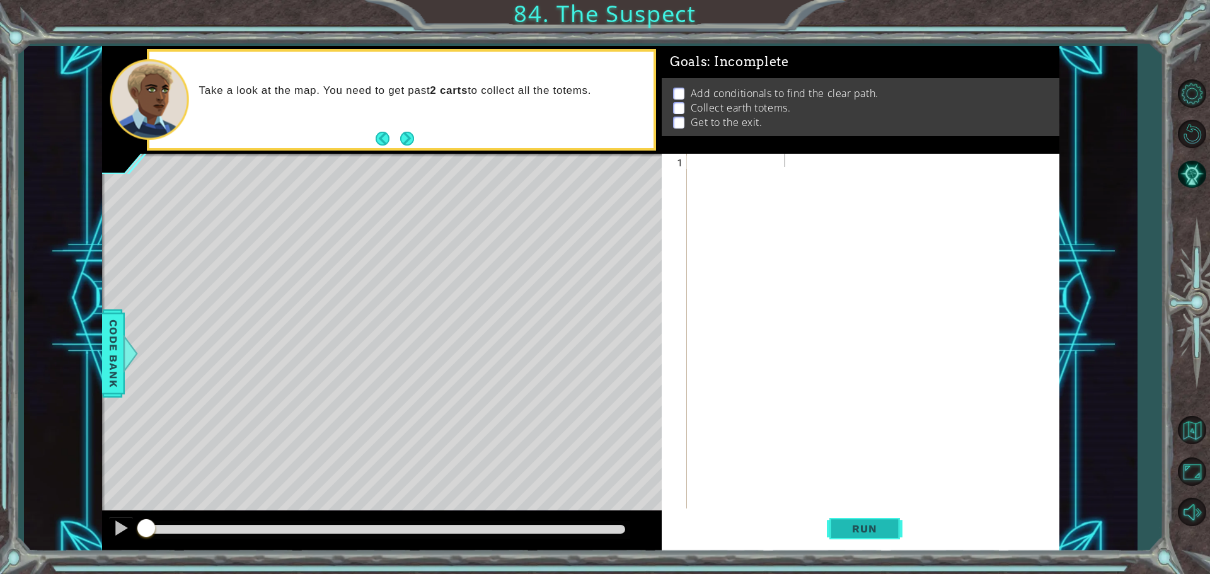
click at [875, 532] on span "Run" at bounding box center [865, 528] width 50 height 13
click at [1186, 429] on button "Back to Map" at bounding box center [1192, 430] width 37 height 37
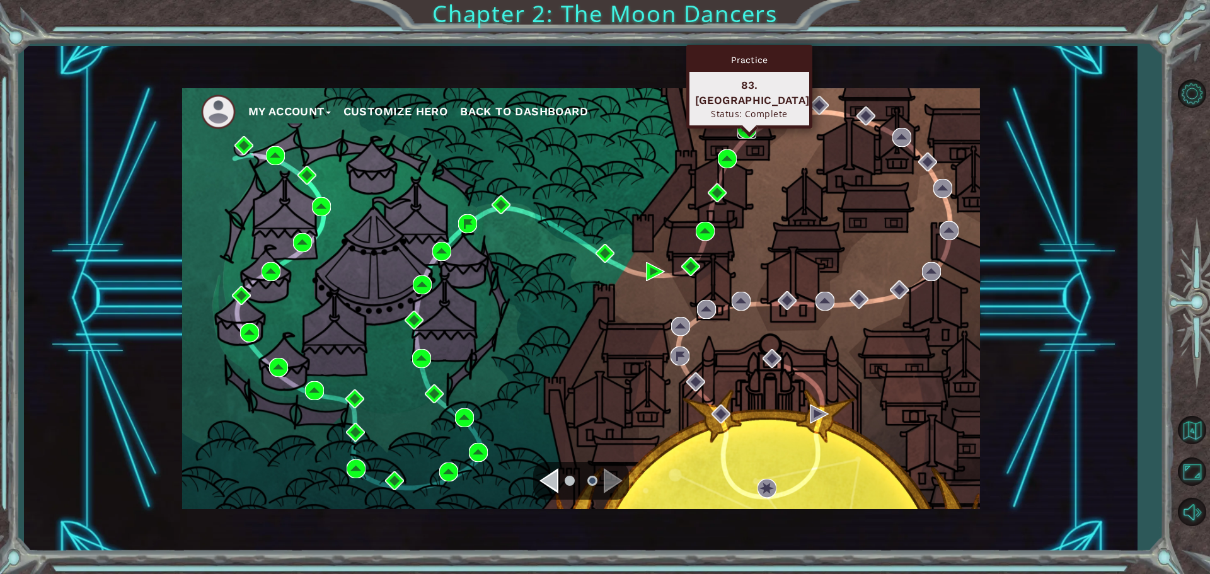
click at [746, 134] on img at bounding box center [746, 129] width 19 height 19
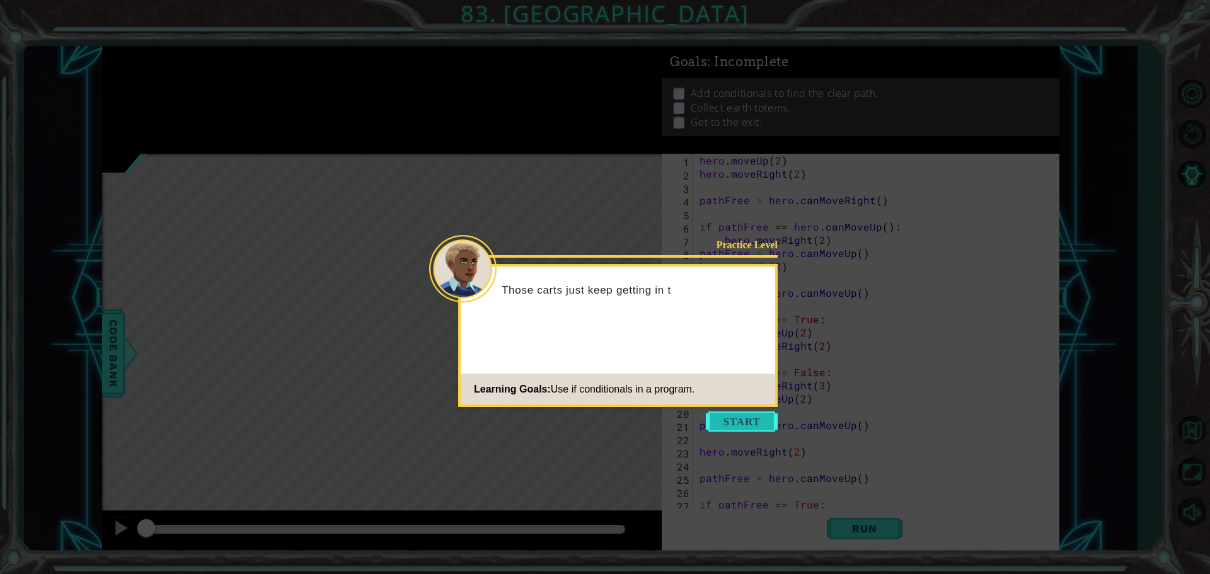
click at [757, 420] on button "Start" at bounding box center [742, 422] width 72 height 20
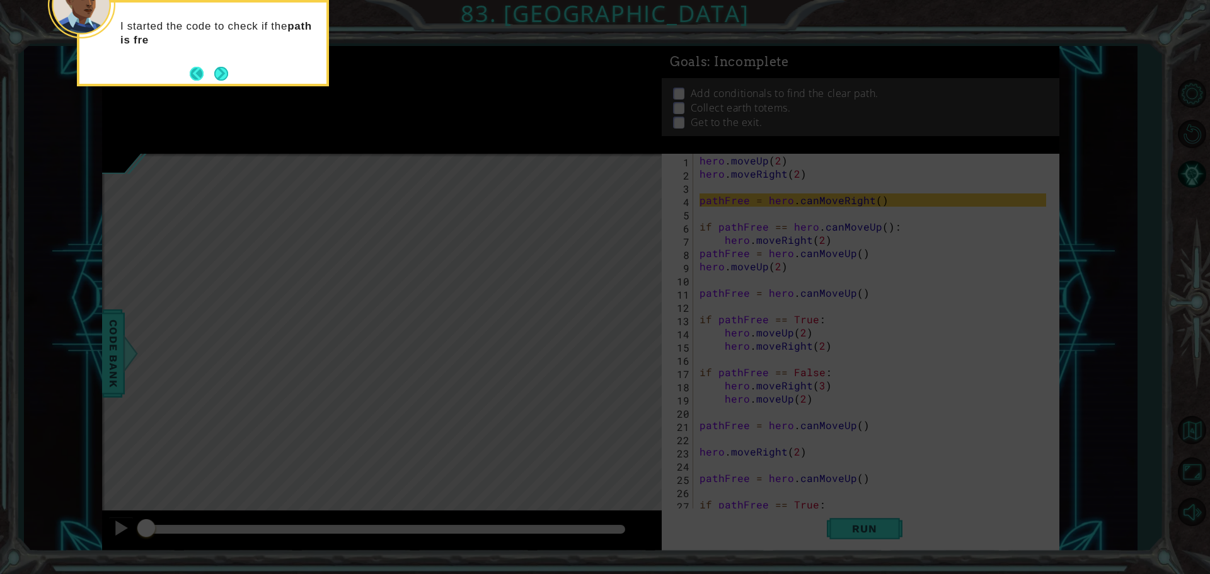
click at [209, 68] on button "Back" at bounding box center [202, 74] width 25 height 14
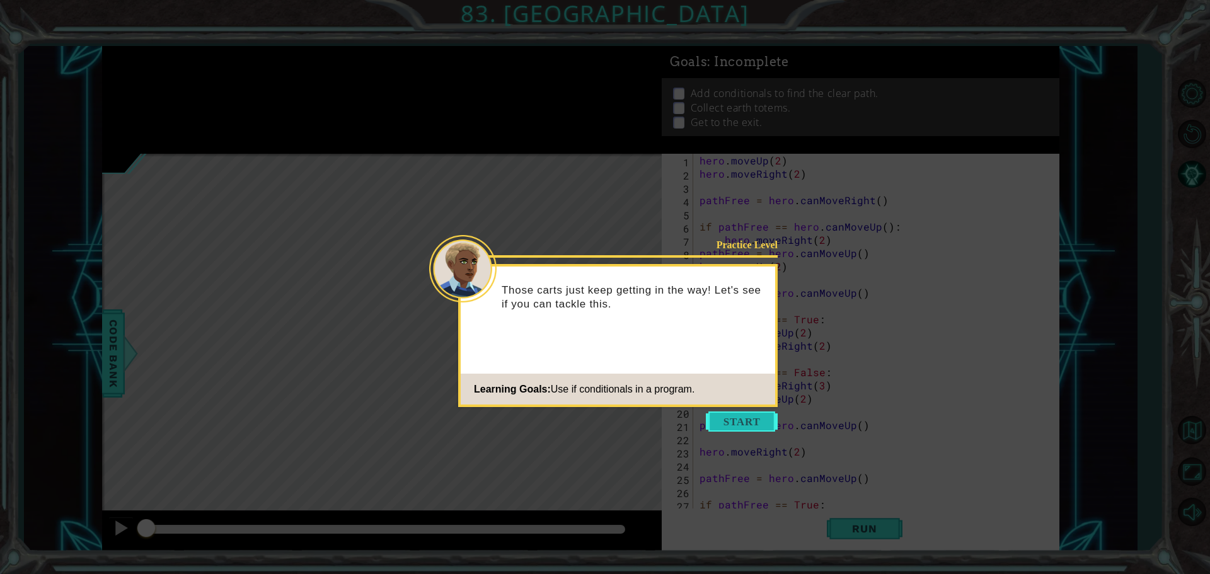
click at [737, 419] on button "Start" at bounding box center [742, 422] width 72 height 20
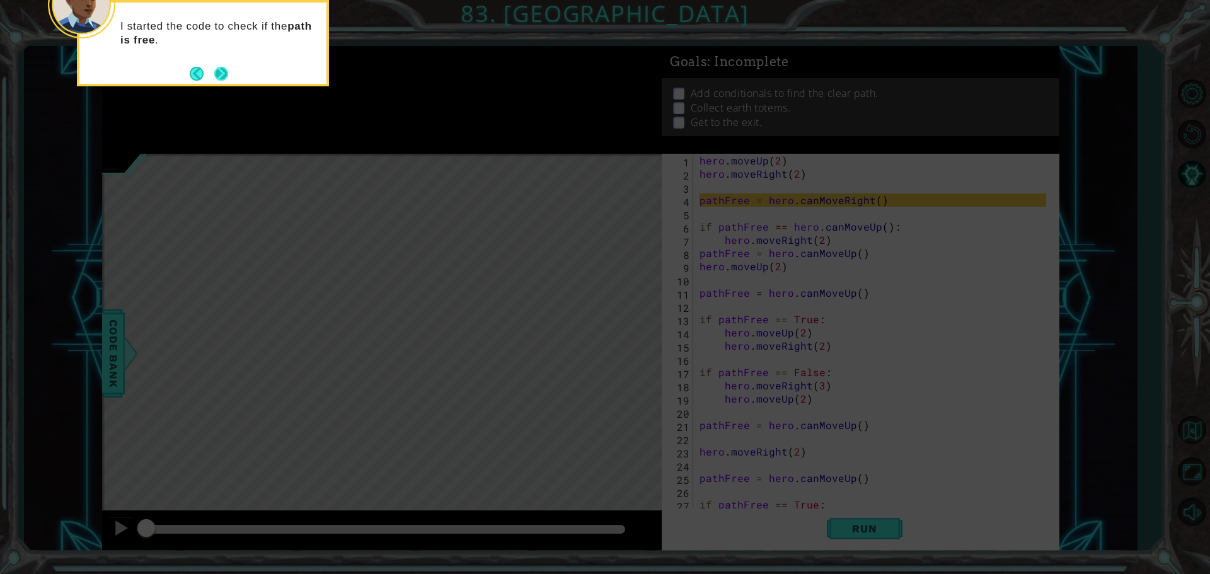
click at [227, 67] on button "Next" at bounding box center [221, 74] width 14 height 14
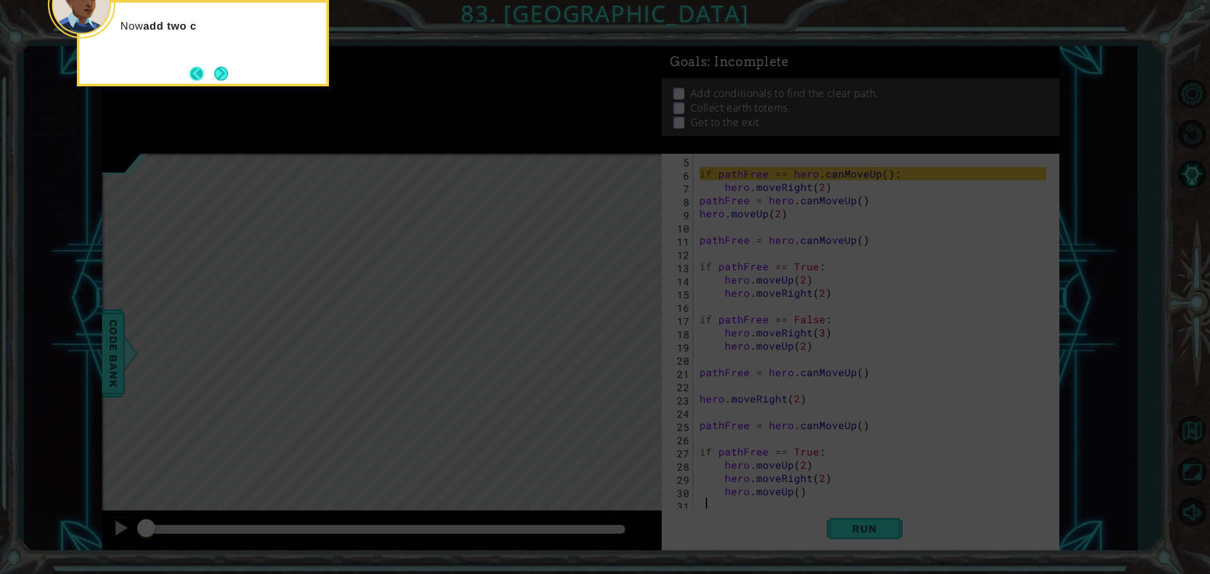
scroll to position [53, 0]
click at [215, 73] on button "Next" at bounding box center [221, 74] width 14 height 14
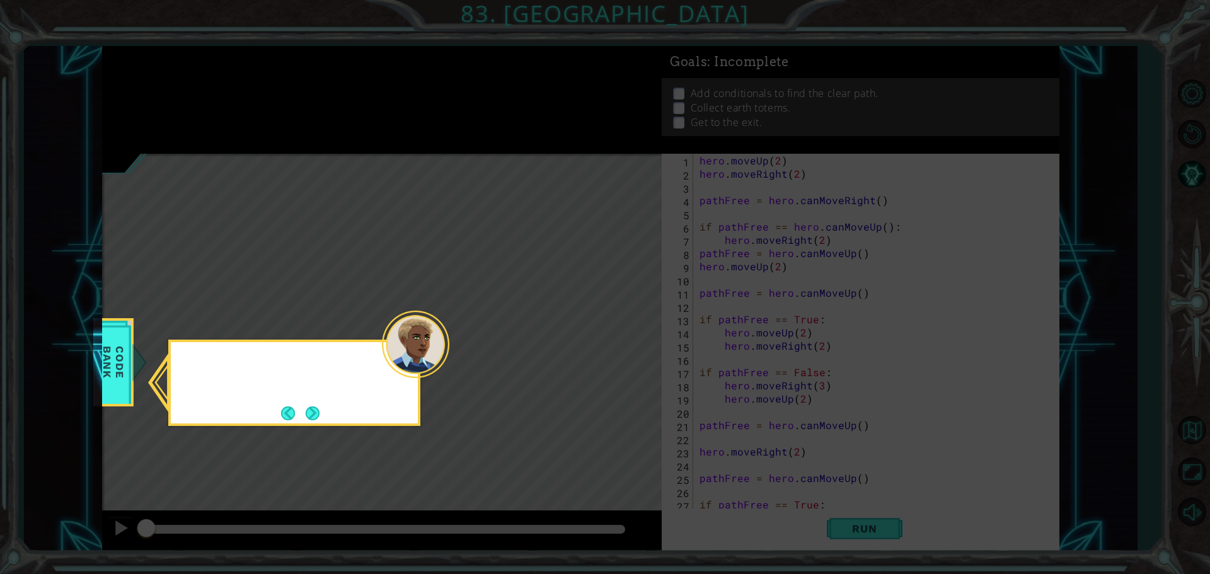
scroll to position [0, 0]
click at [215, 73] on icon at bounding box center [605, 287] width 1210 height 574
click at [318, 412] on button "Next" at bounding box center [313, 414] width 14 height 14
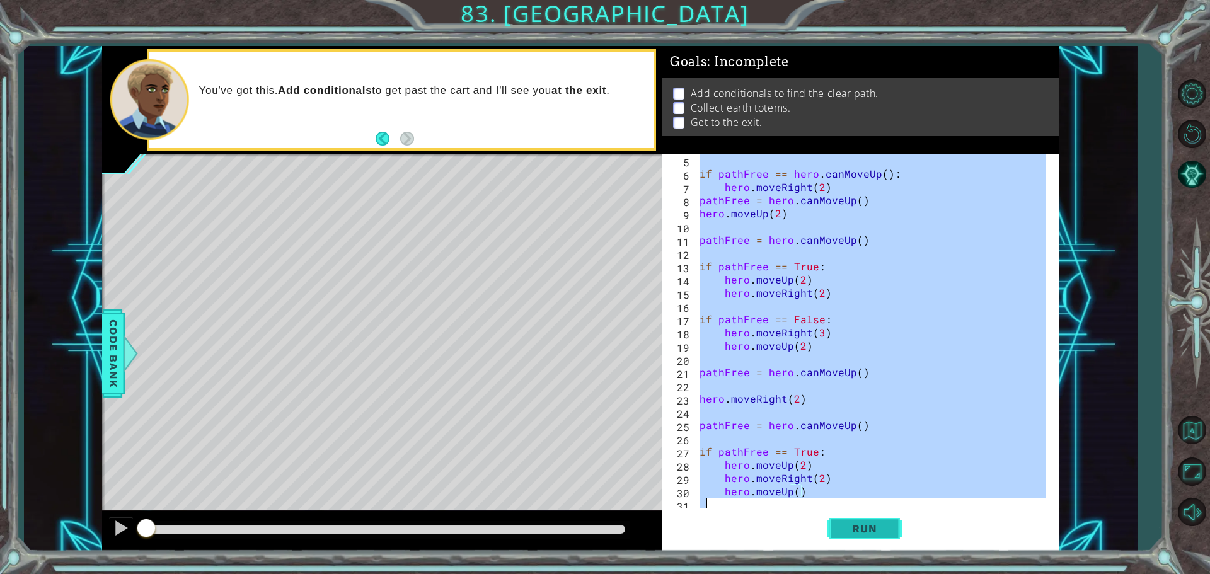
scroll to position [53, 0]
drag, startPoint x: 697, startPoint y: 163, endPoint x: 840, endPoint y: 533, distance: 395.9
click at [840, 533] on div "5 6 7 8 9 10 11 12 13 14 15 16 17 18 19 20 21 22 23 24 25 26 27 28 29 30 31 if …" at bounding box center [861, 353] width 398 height 398
type textarea "hero.moveUp()"
click at [1179, 419] on button "Back to Map" at bounding box center [1192, 430] width 37 height 37
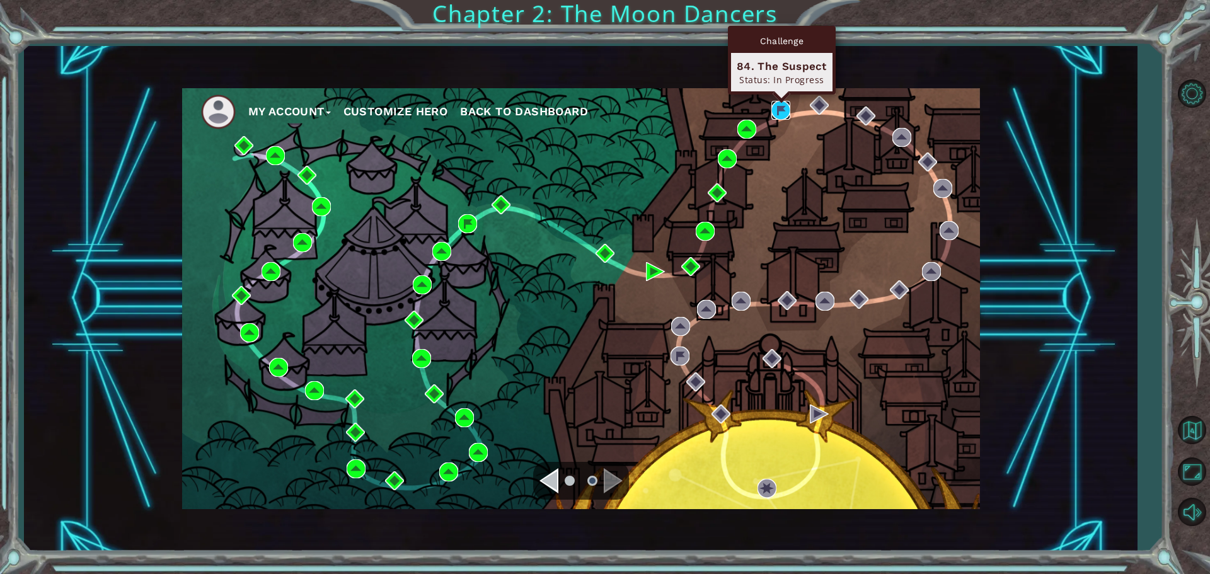
click at [781, 119] on img at bounding box center [780, 110] width 19 height 19
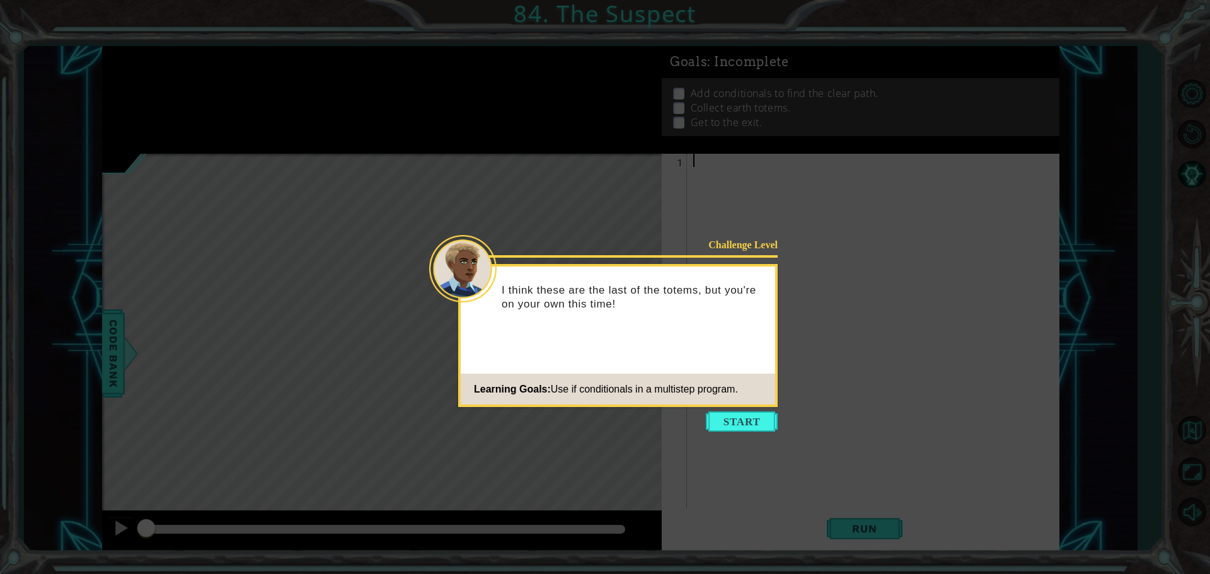
click at [737, 432] on icon at bounding box center [605, 287] width 1210 height 574
click at [737, 424] on button "Start" at bounding box center [742, 422] width 72 height 20
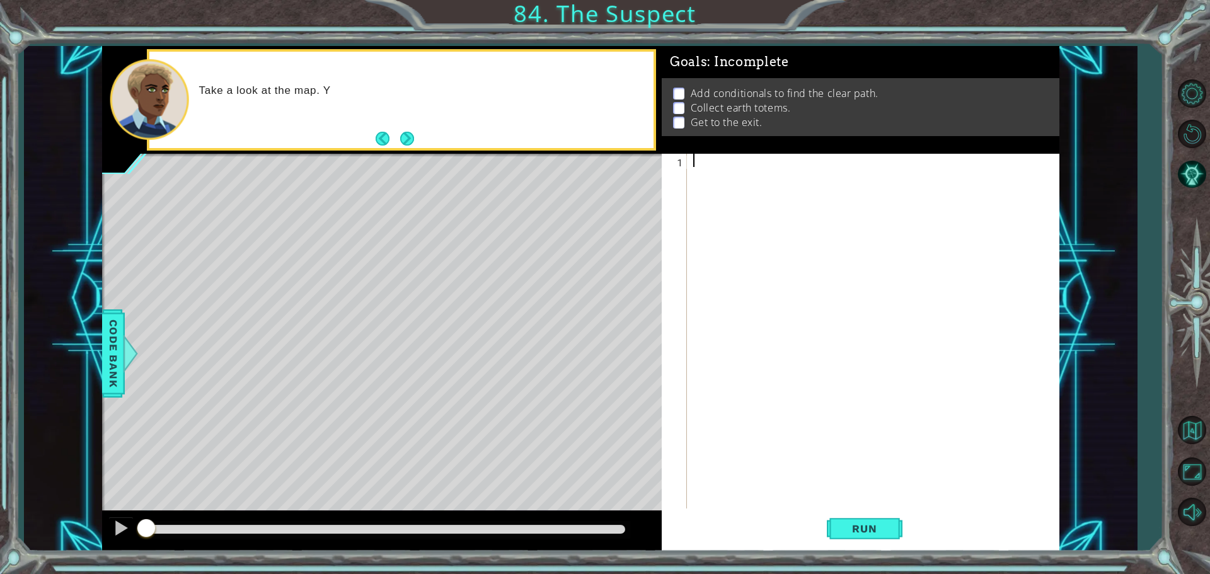
paste textarea "Code Area"
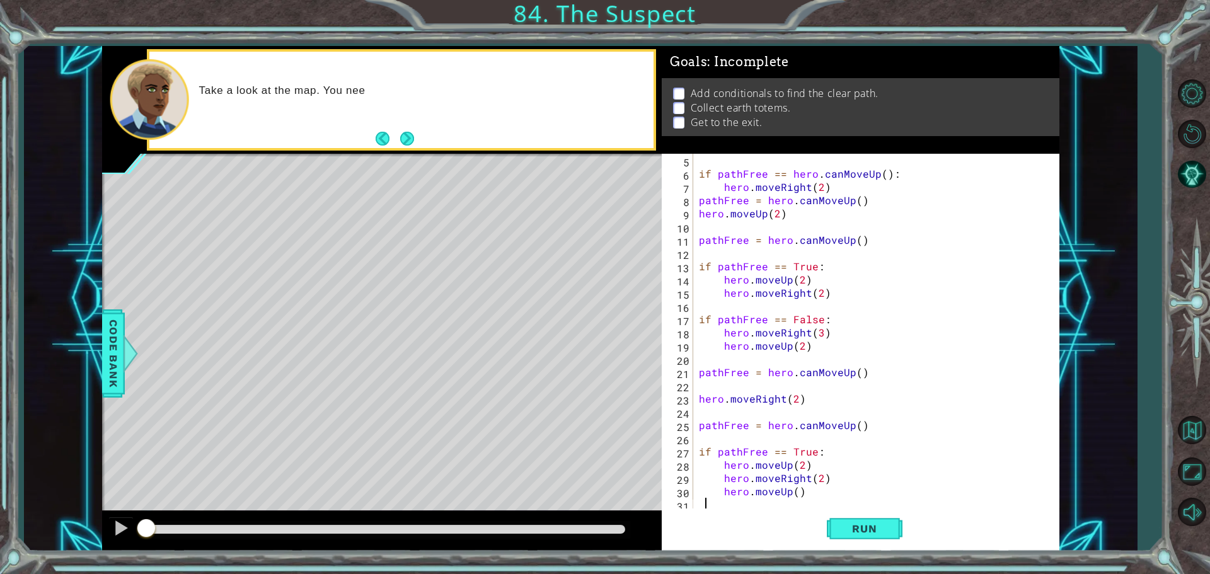
scroll to position [53, 0]
click at [858, 529] on span "Run" at bounding box center [865, 528] width 50 height 13
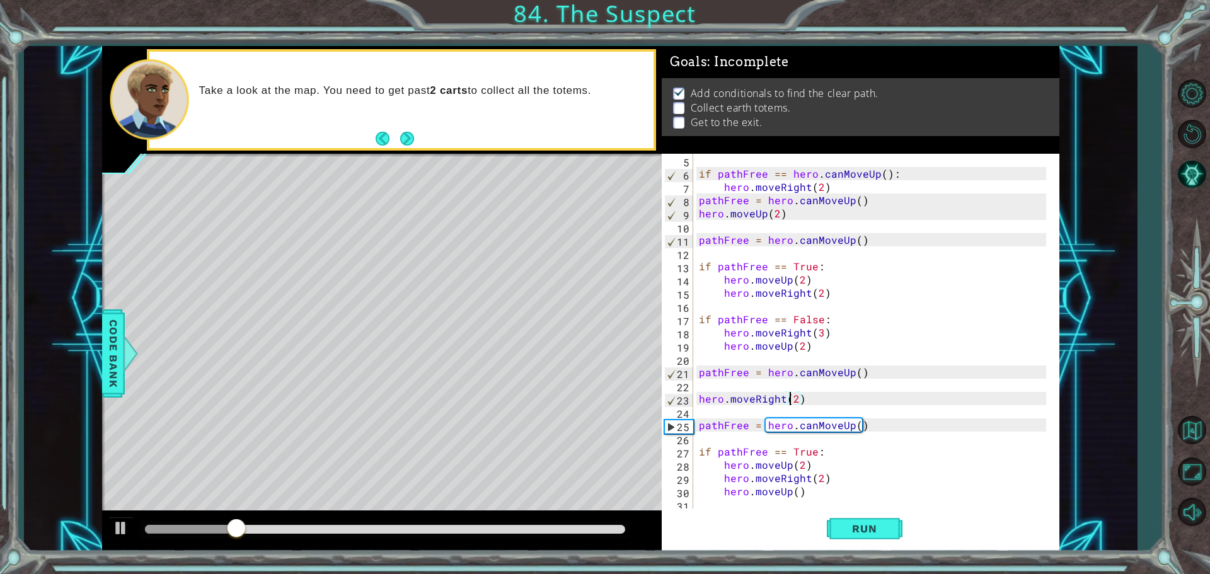
click at [790, 401] on div "if pathFree == hero . canMoveUp ( ) : hero . moveRight ( 2 ) pathFree = hero . …" at bounding box center [874, 346] width 356 height 384
click at [797, 399] on div "if pathFree == hero . canMoveUp ( ) : hero . moveRight ( 2 ) pathFree = hero . …" at bounding box center [874, 346] width 356 height 384
click at [884, 526] on span "Run" at bounding box center [865, 528] width 50 height 13
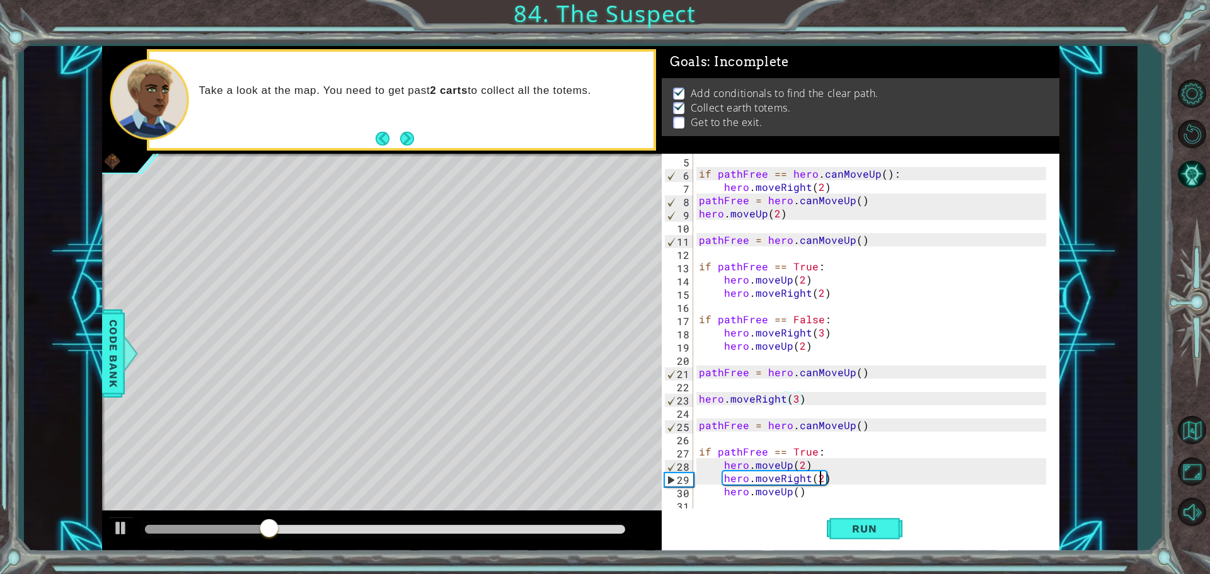
click at [820, 483] on div "if pathFree == hero . canMoveUp ( ) : hero . moveRight ( 2 ) pathFree = hero . …" at bounding box center [874, 346] width 356 height 384
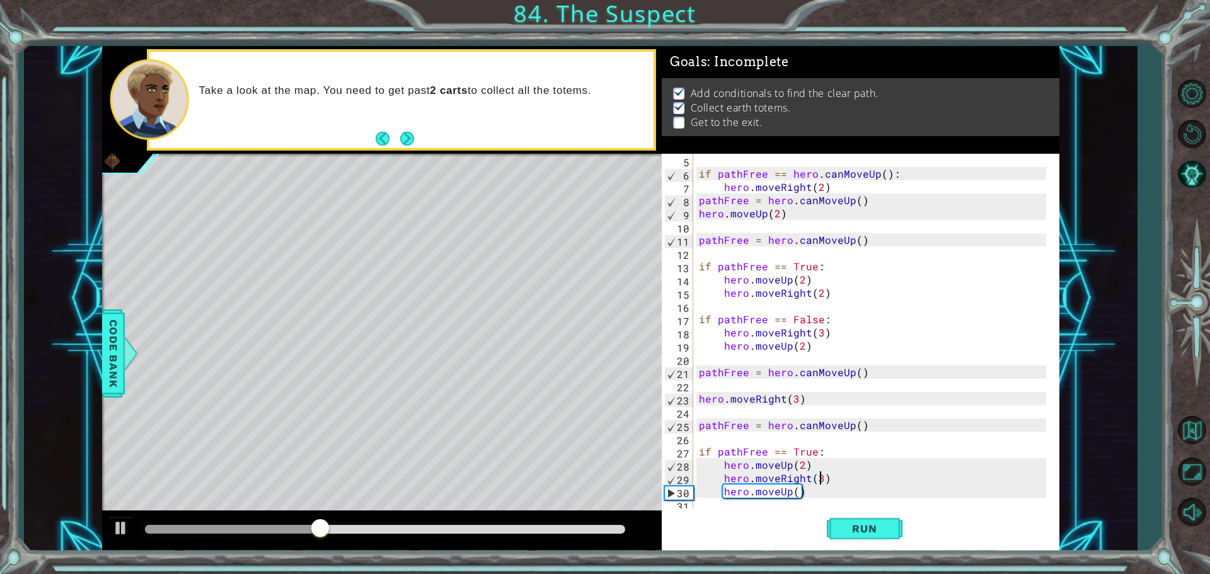
click at [794, 492] on div "if pathFree == hero . canMoveUp ( ) : hero . moveRight ( 2 ) pathFree = hero . …" at bounding box center [874, 346] width 356 height 384
type textarea "hero.moveUp()"
click at [874, 533] on span "Run" at bounding box center [865, 528] width 50 height 13
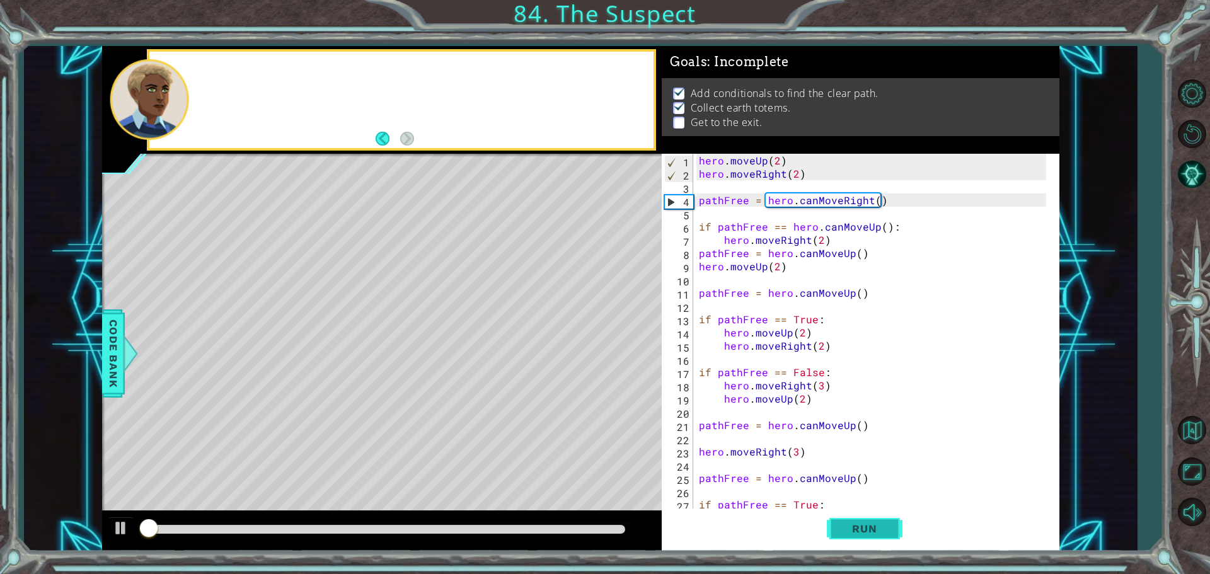
scroll to position [0, 0]
click at [872, 533] on span "Run" at bounding box center [865, 528] width 50 height 13
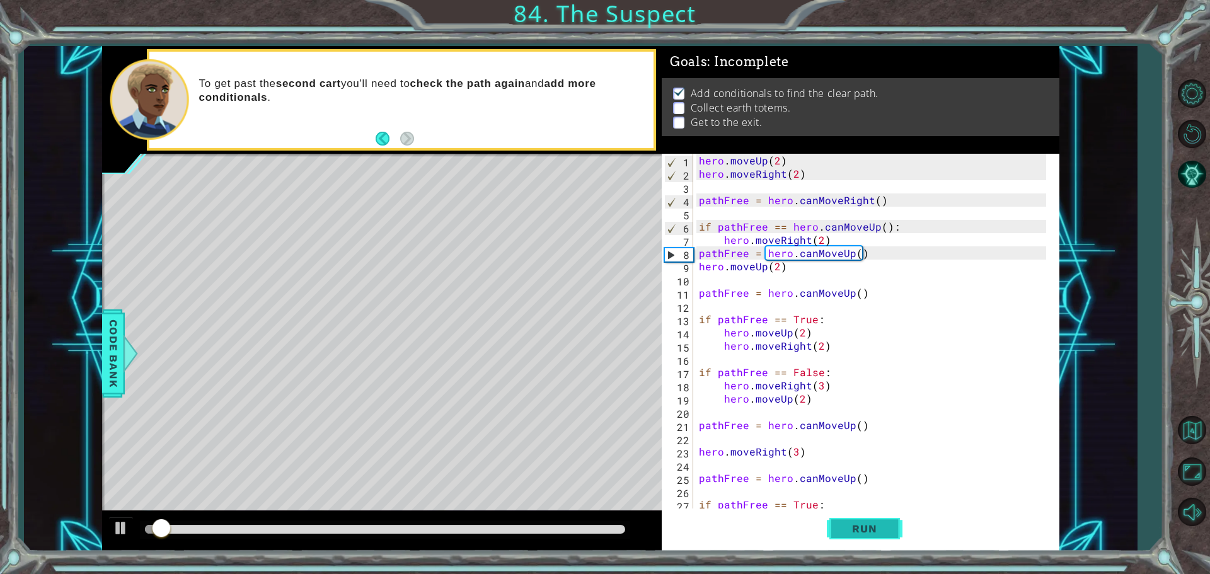
click at [872, 533] on span "Run" at bounding box center [865, 528] width 50 height 13
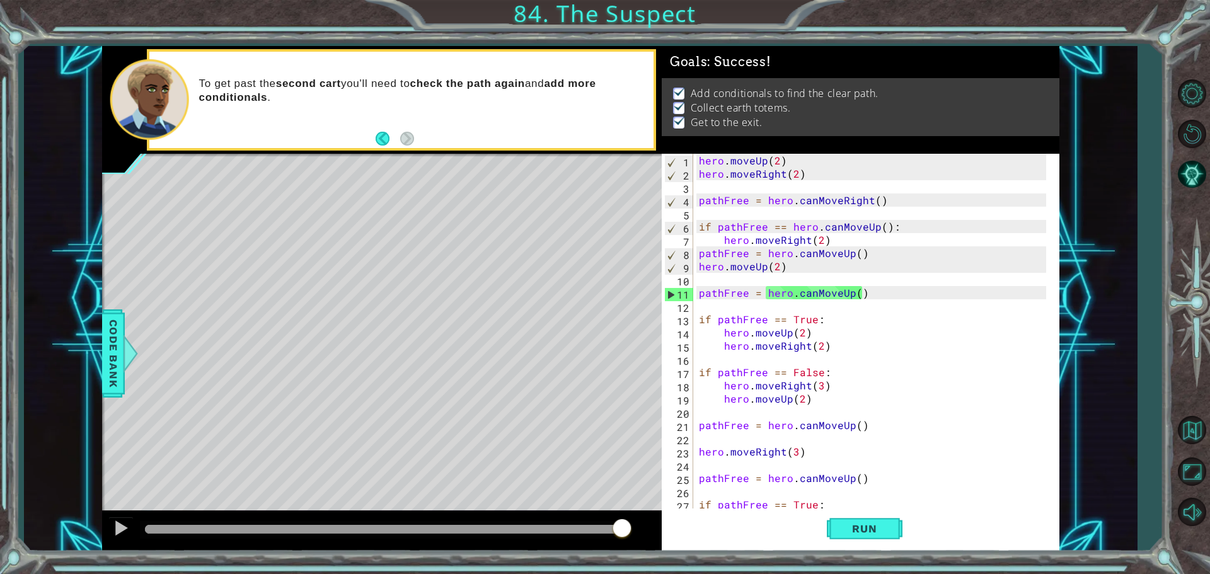
click at [623, 527] on div at bounding box center [385, 529] width 480 height 9
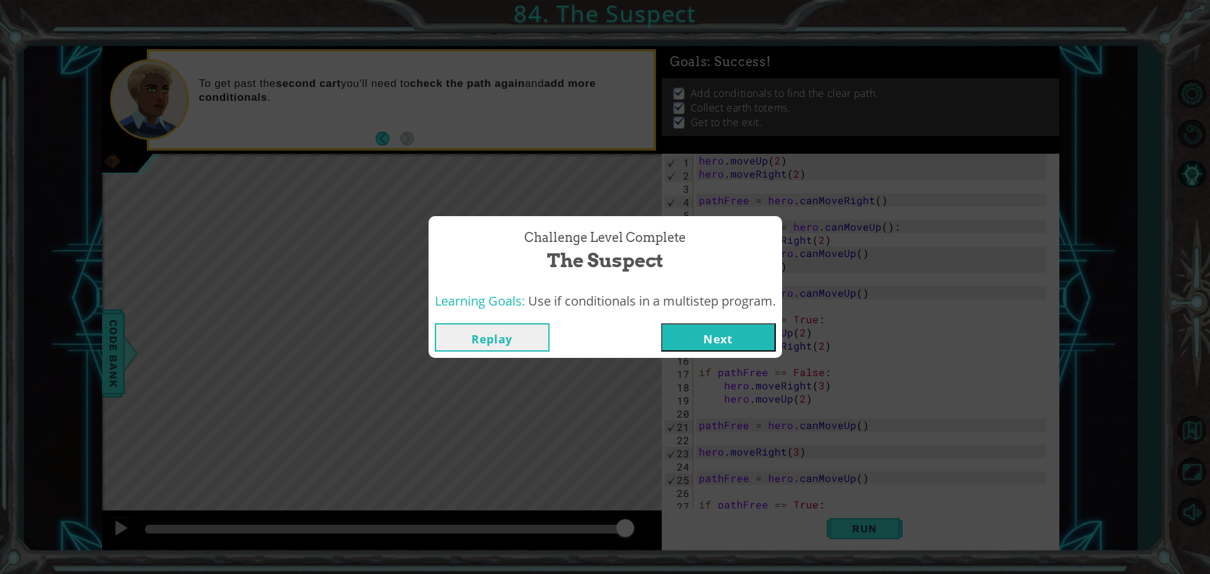
click at [722, 331] on button "Next" at bounding box center [718, 337] width 115 height 28
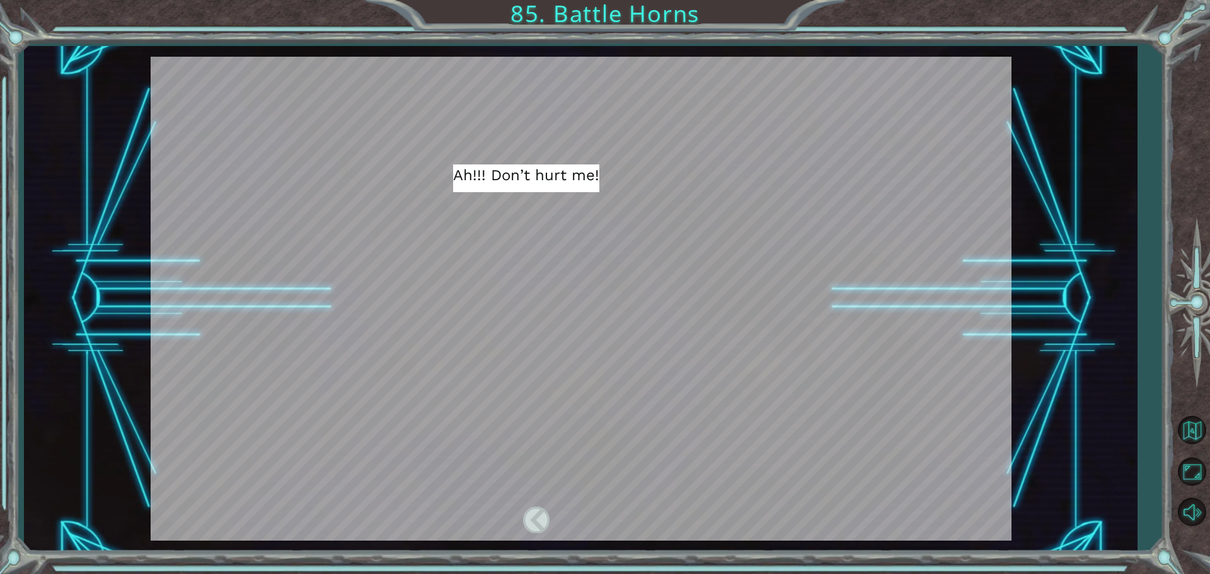
click at [626, 512] on div at bounding box center [625, 520] width 28 height 26
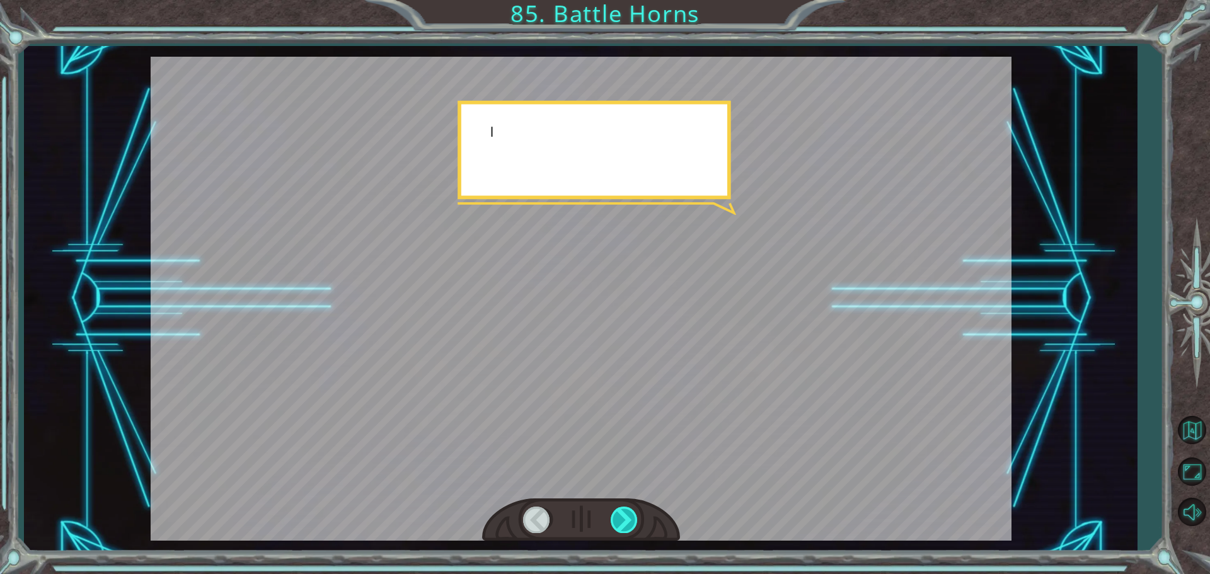
click at [626, 512] on div at bounding box center [625, 520] width 28 height 26
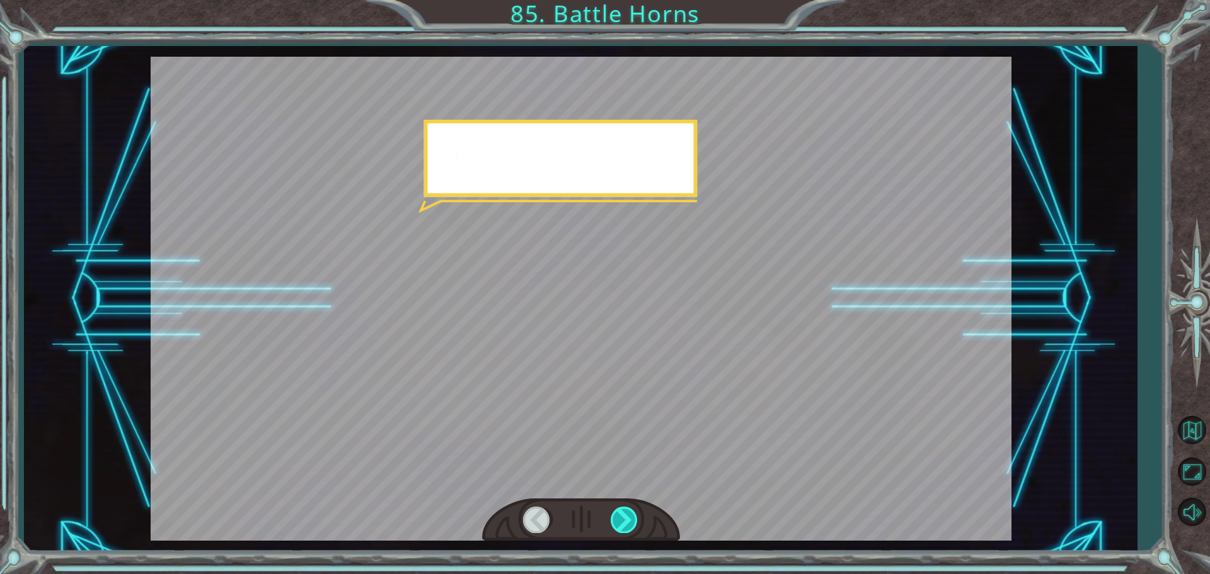
click at [626, 512] on div at bounding box center [625, 520] width 28 height 26
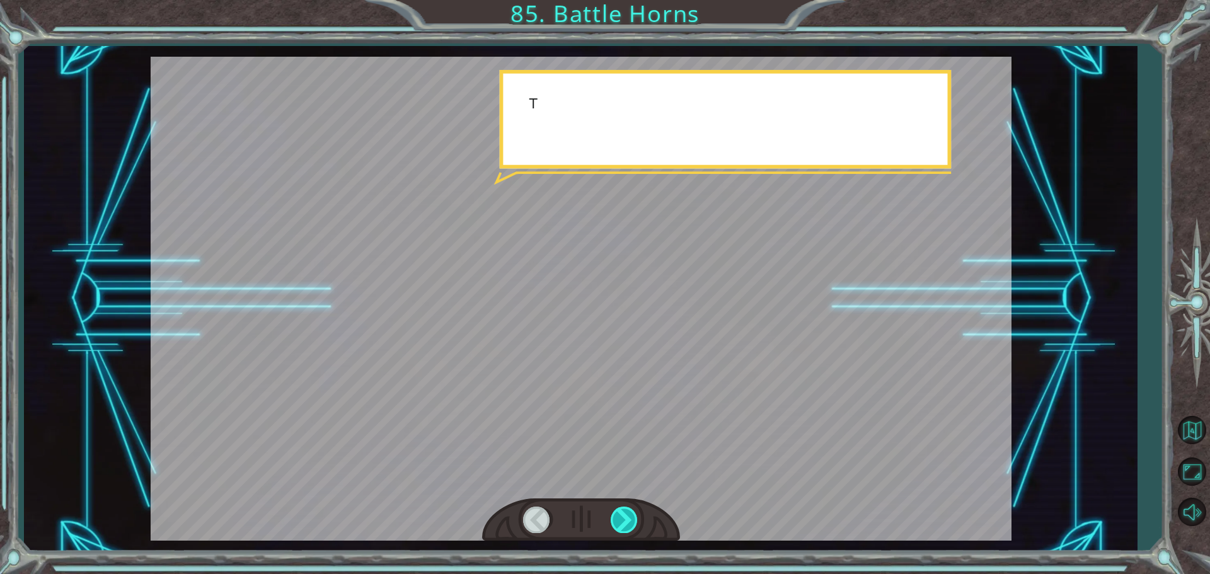
click at [626, 512] on div at bounding box center [625, 520] width 28 height 26
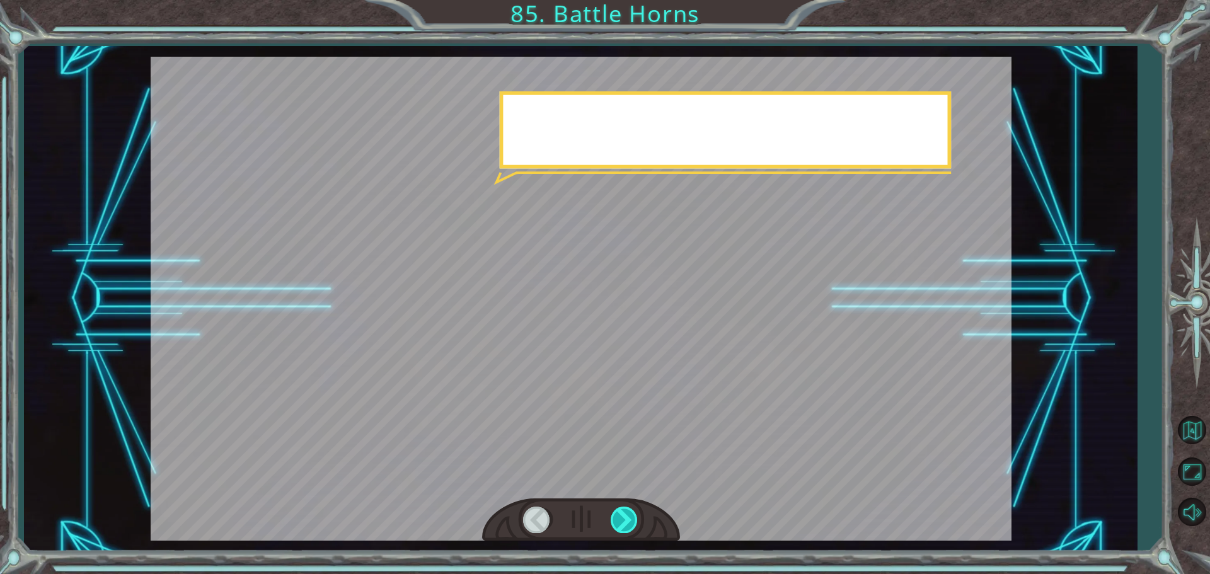
click at [626, 512] on div at bounding box center [625, 520] width 28 height 26
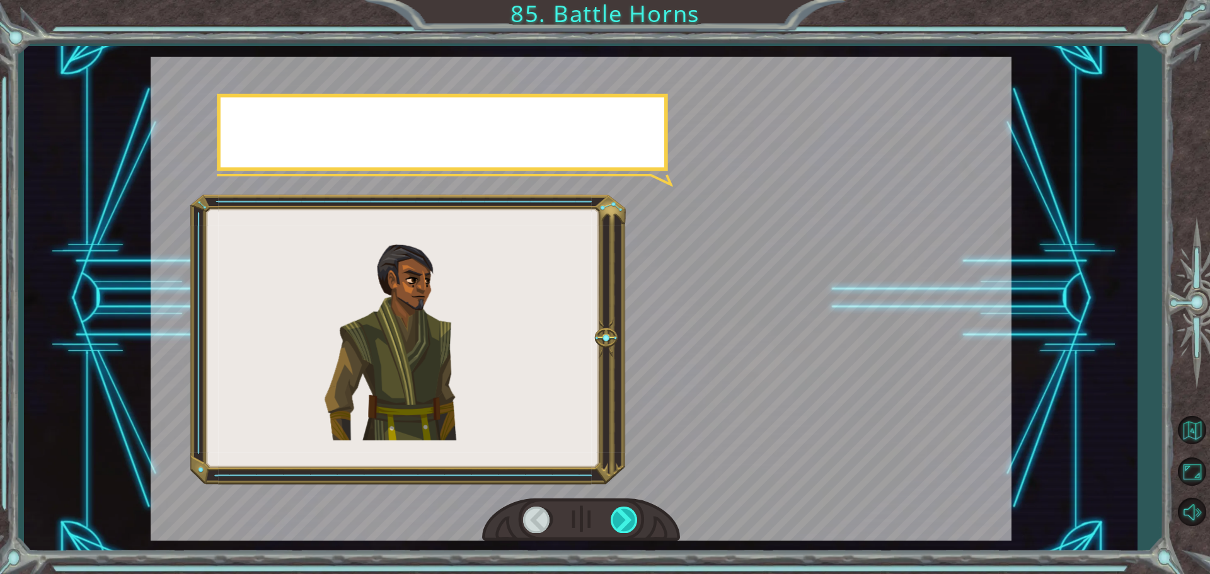
click at [626, 512] on div at bounding box center [625, 520] width 28 height 26
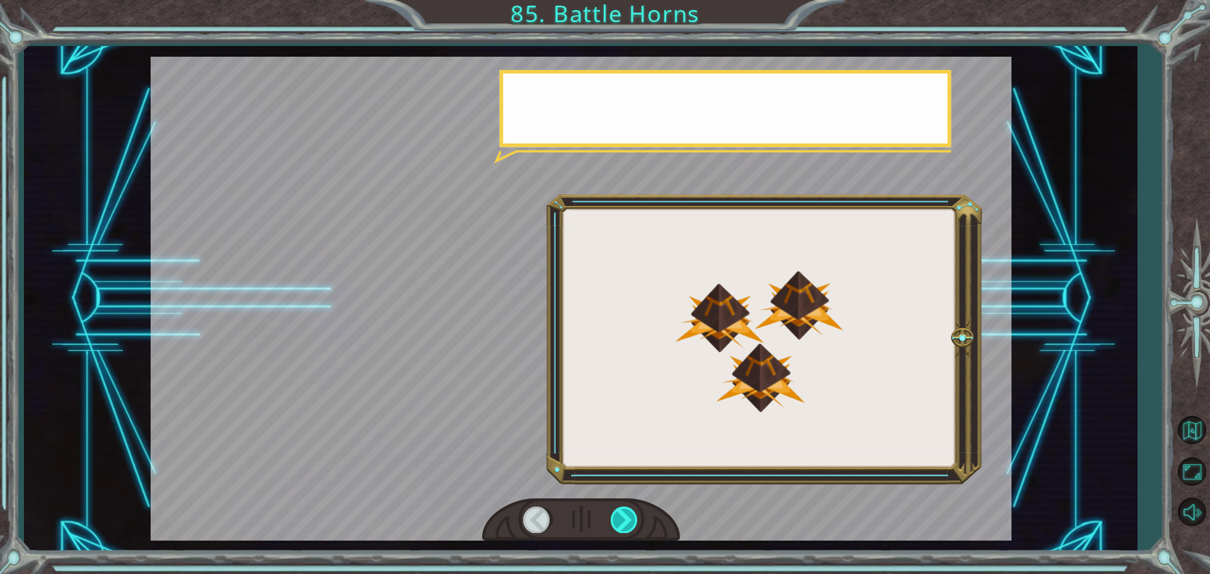
click at [626, 512] on div at bounding box center [625, 520] width 28 height 26
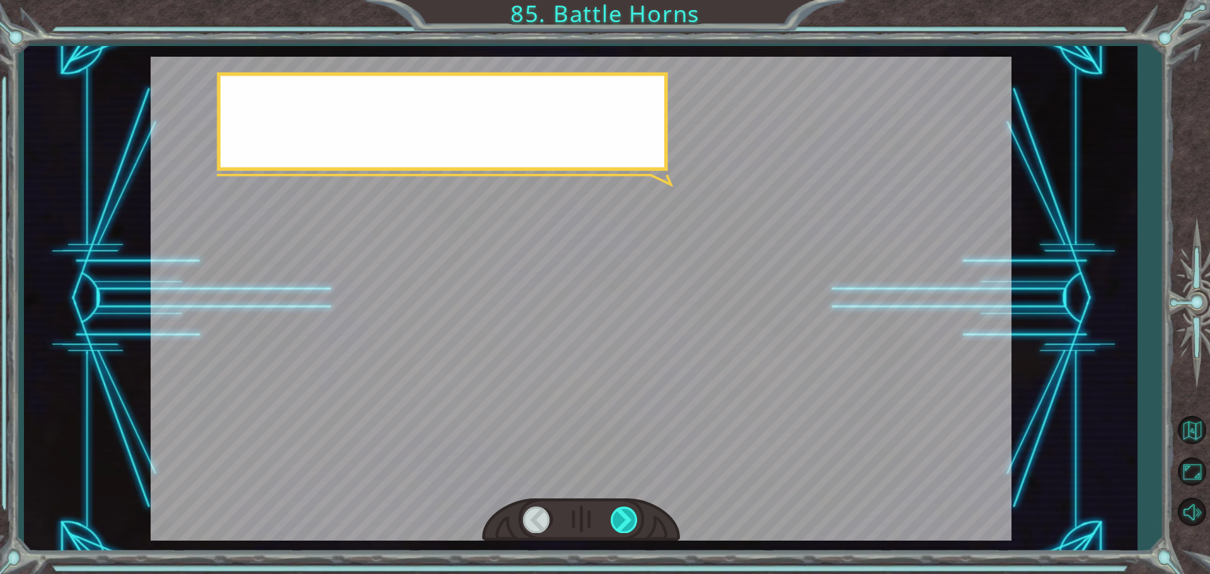
click at [626, 511] on div at bounding box center [625, 520] width 28 height 26
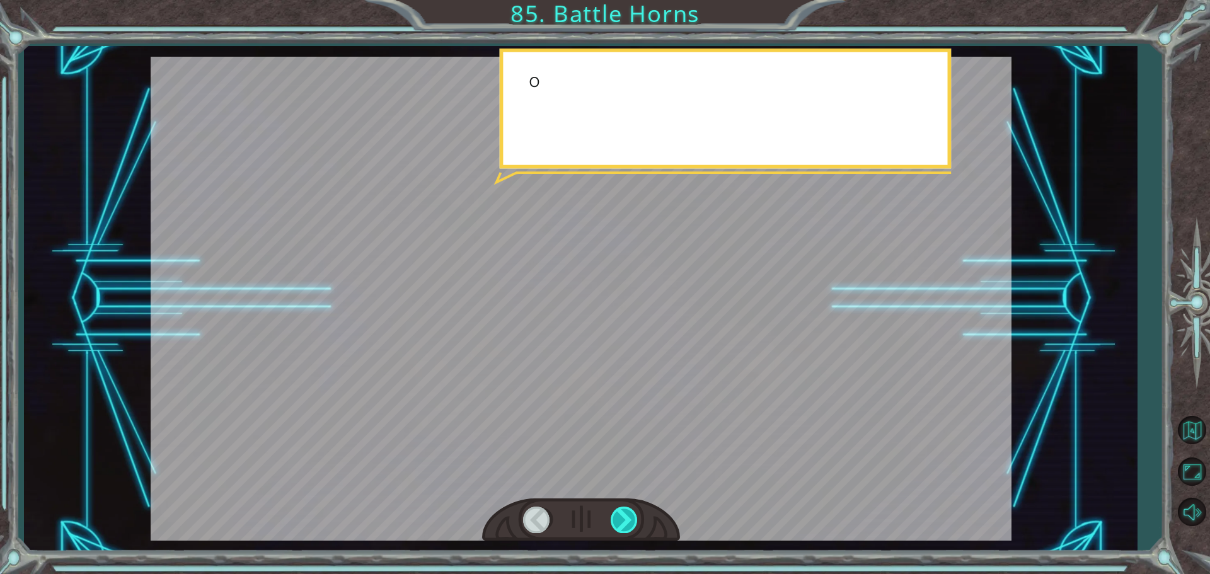
click at [626, 511] on div at bounding box center [625, 520] width 28 height 26
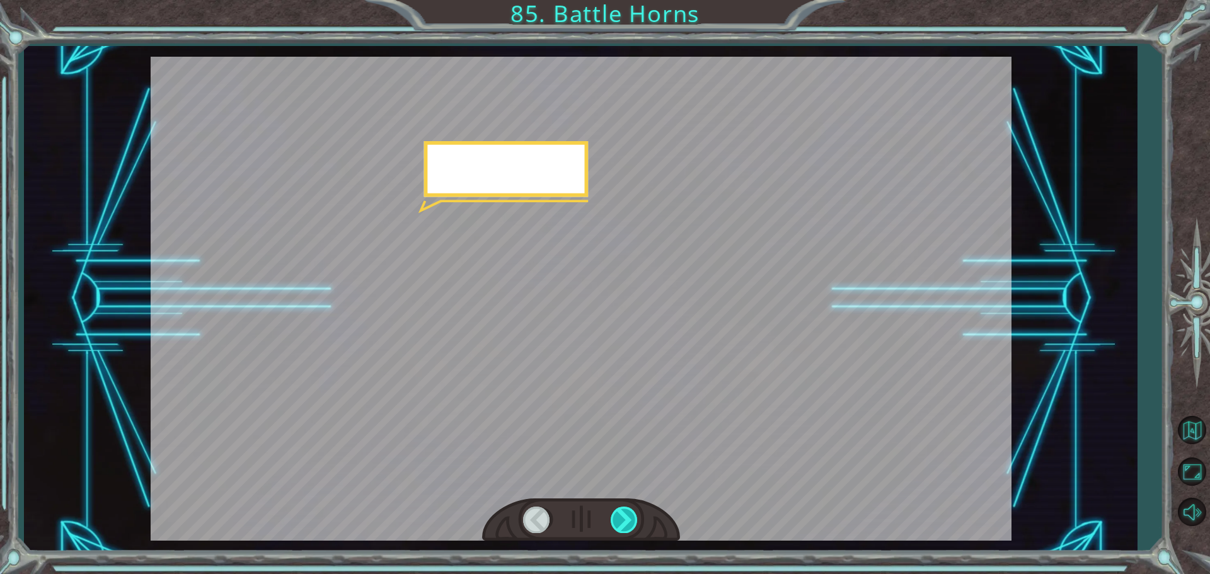
click at [626, 511] on div at bounding box center [625, 520] width 28 height 26
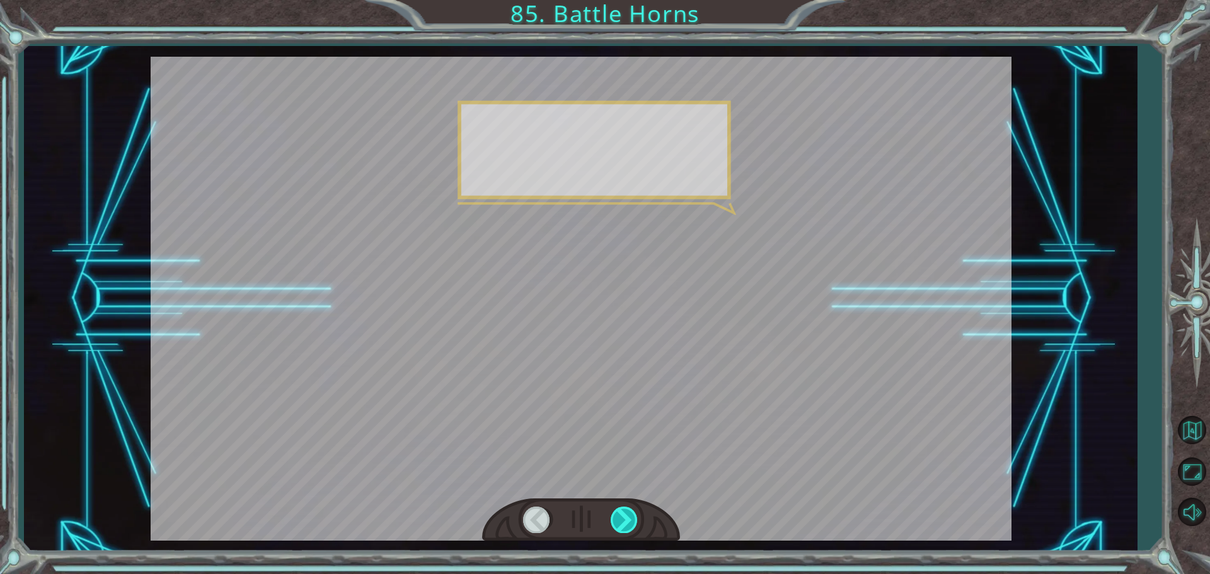
click at [626, 511] on div at bounding box center [625, 520] width 28 height 26
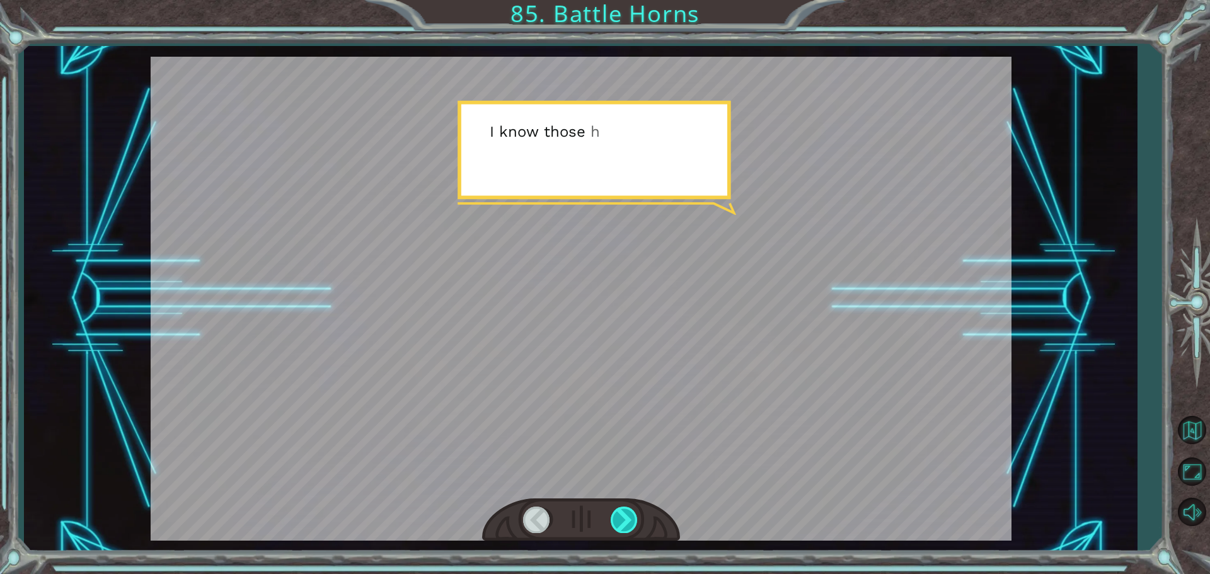
click at [626, 511] on div at bounding box center [625, 520] width 28 height 26
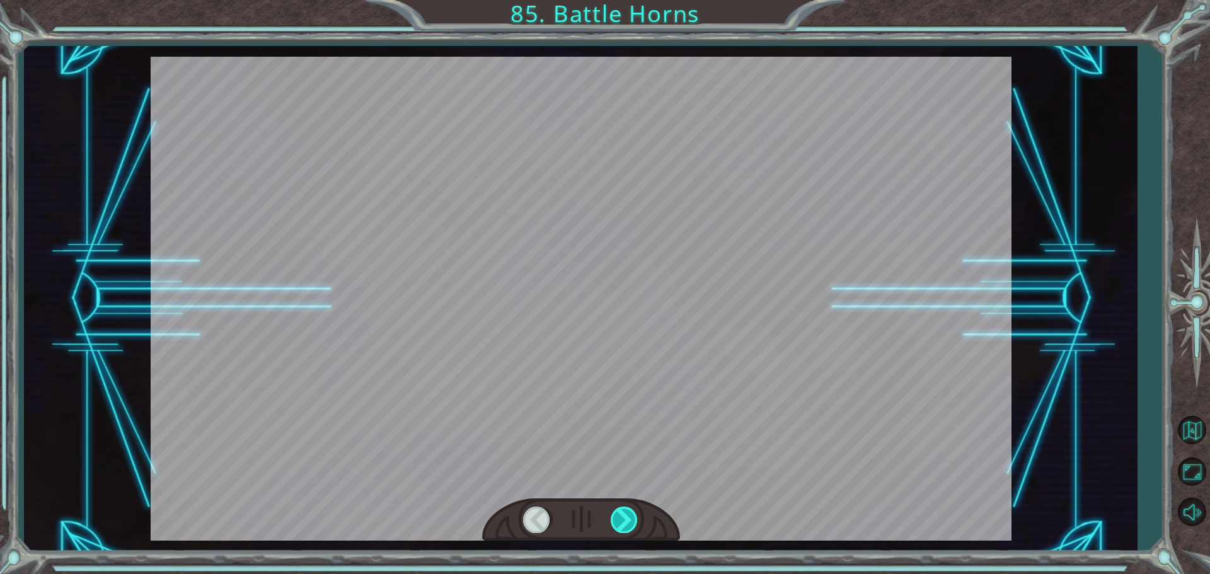
click at [626, 511] on div at bounding box center [625, 520] width 28 height 26
click at [628, 511] on div at bounding box center [625, 520] width 28 height 26
click at [628, 510] on div at bounding box center [625, 520] width 28 height 26
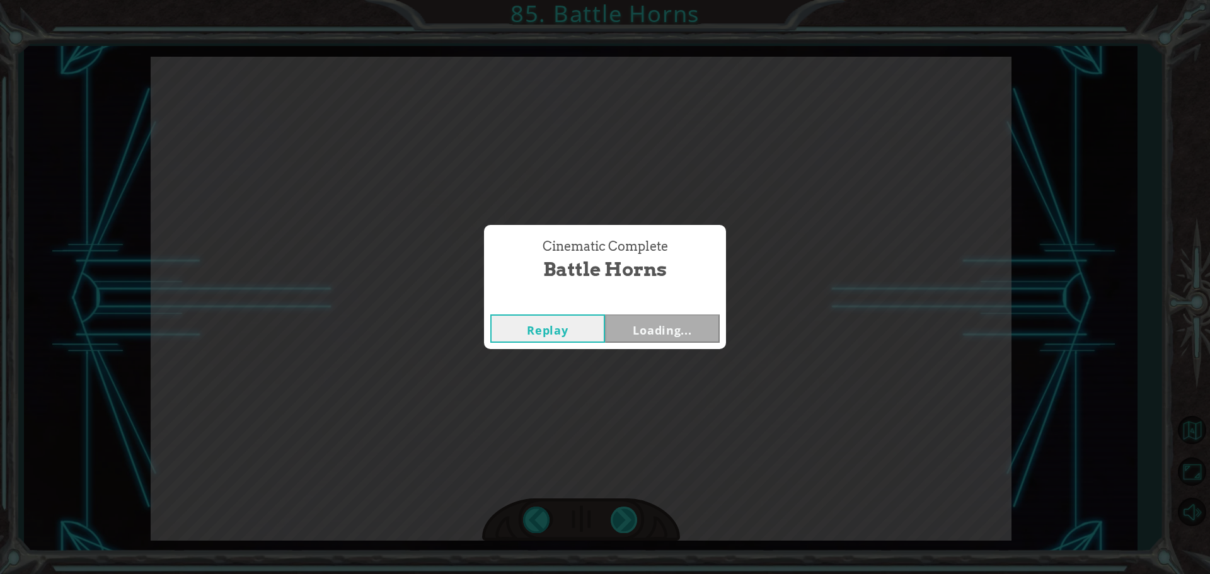
click at [628, 510] on div "Cinematic Complete Battle Horns Replay Loading..." at bounding box center [605, 287] width 1210 height 574
click at [629, 510] on div "Cinematic Complete Battle Horns Replay Loading..." at bounding box center [605, 287] width 1210 height 574
click at [655, 333] on button "Next" at bounding box center [662, 329] width 115 height 28
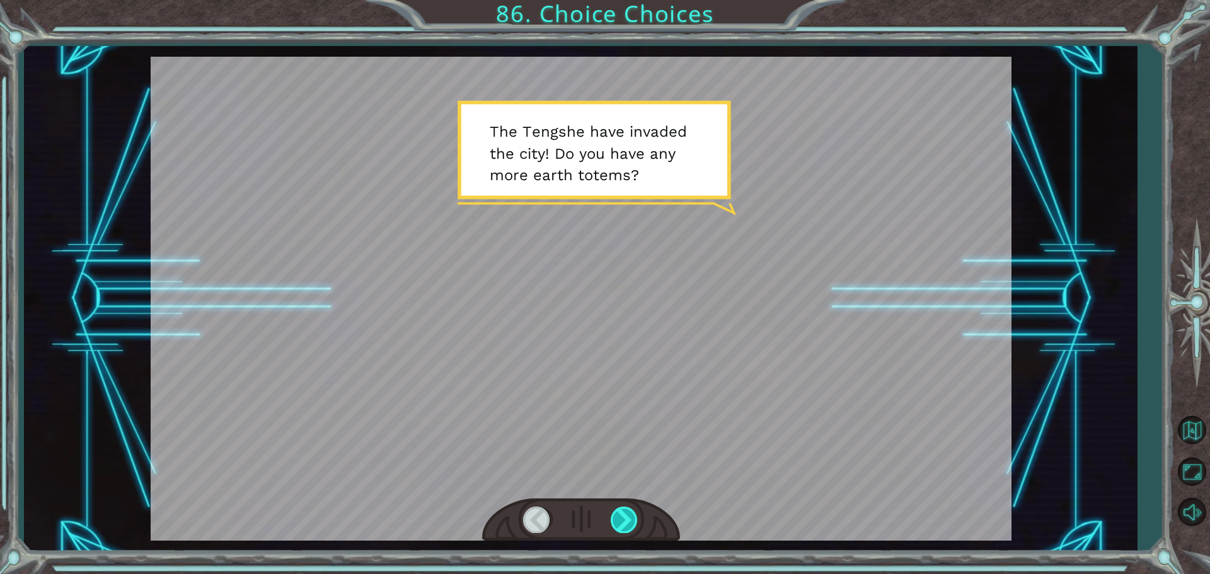
click at [626, 524] on div at bounding box center [625, 520] width 28 height 26
